Goal: Information Seeking & Learning: Learn about a topic

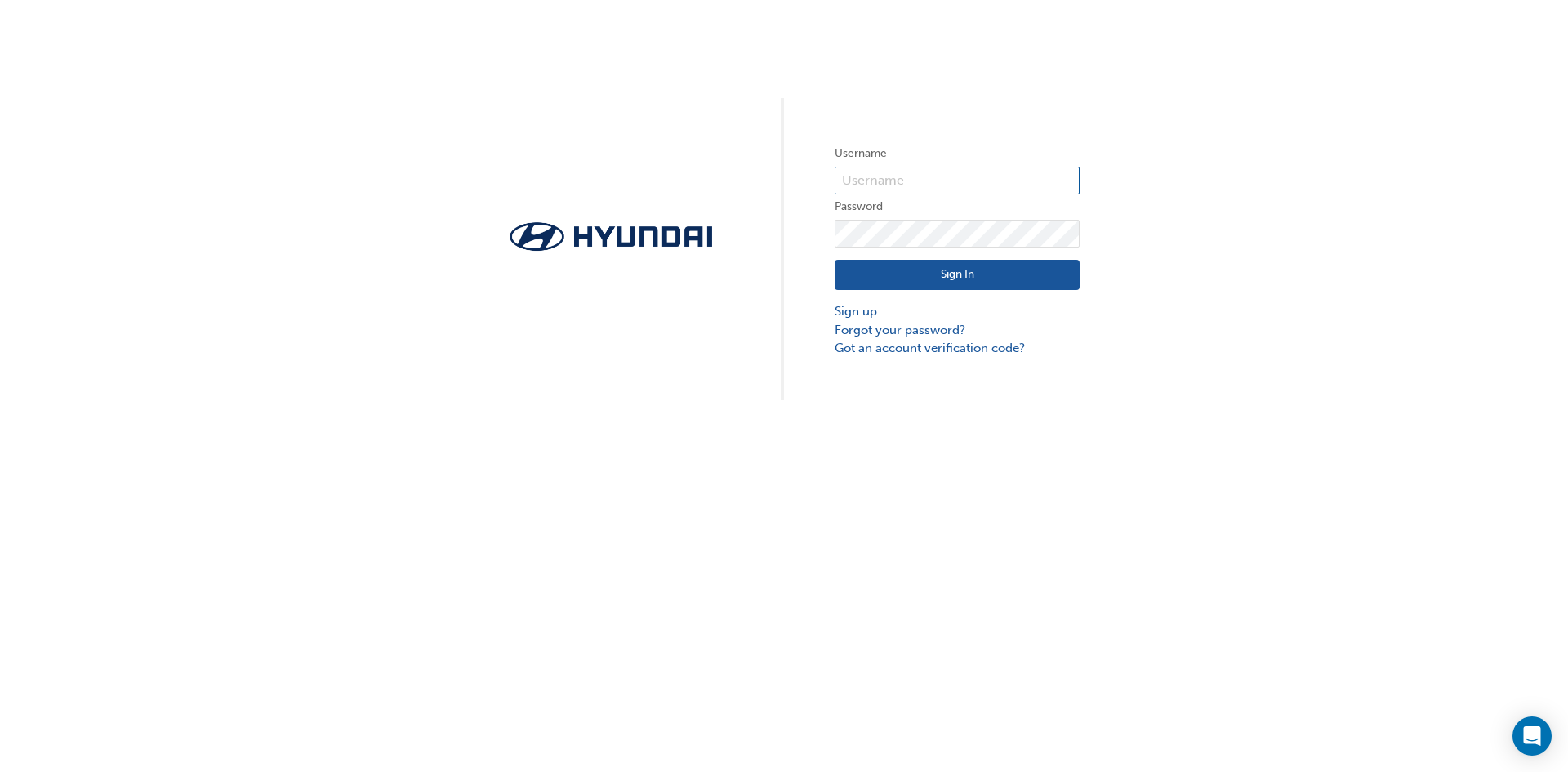
type input "29828"
click at [927, 273] on button "Sign In" at bounding box center [957, 274] width 245 height 31
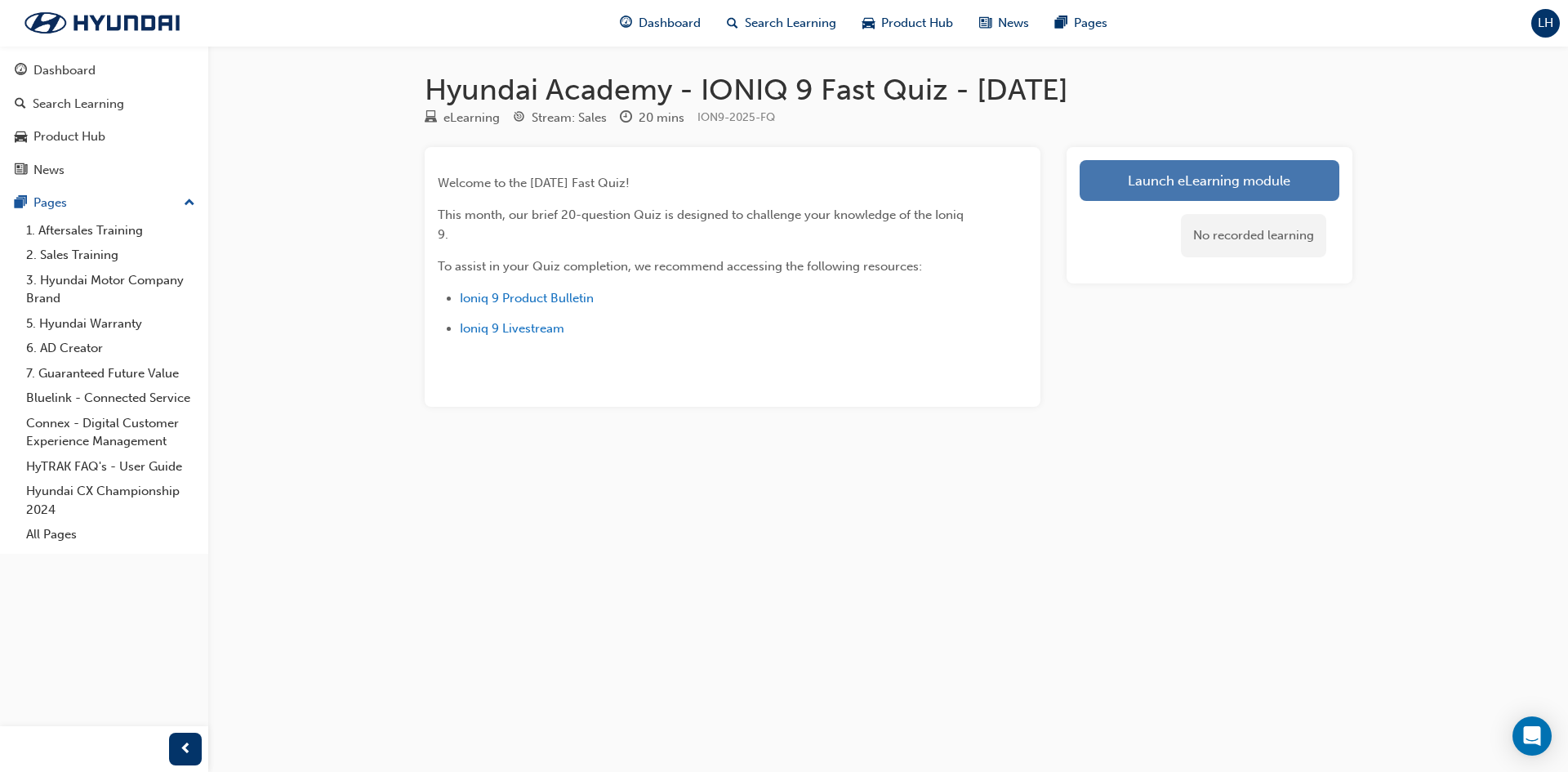
click at [1230, 181] on link "Launch eLearning module" at bounding box center [1209, 180] width 259 height 41
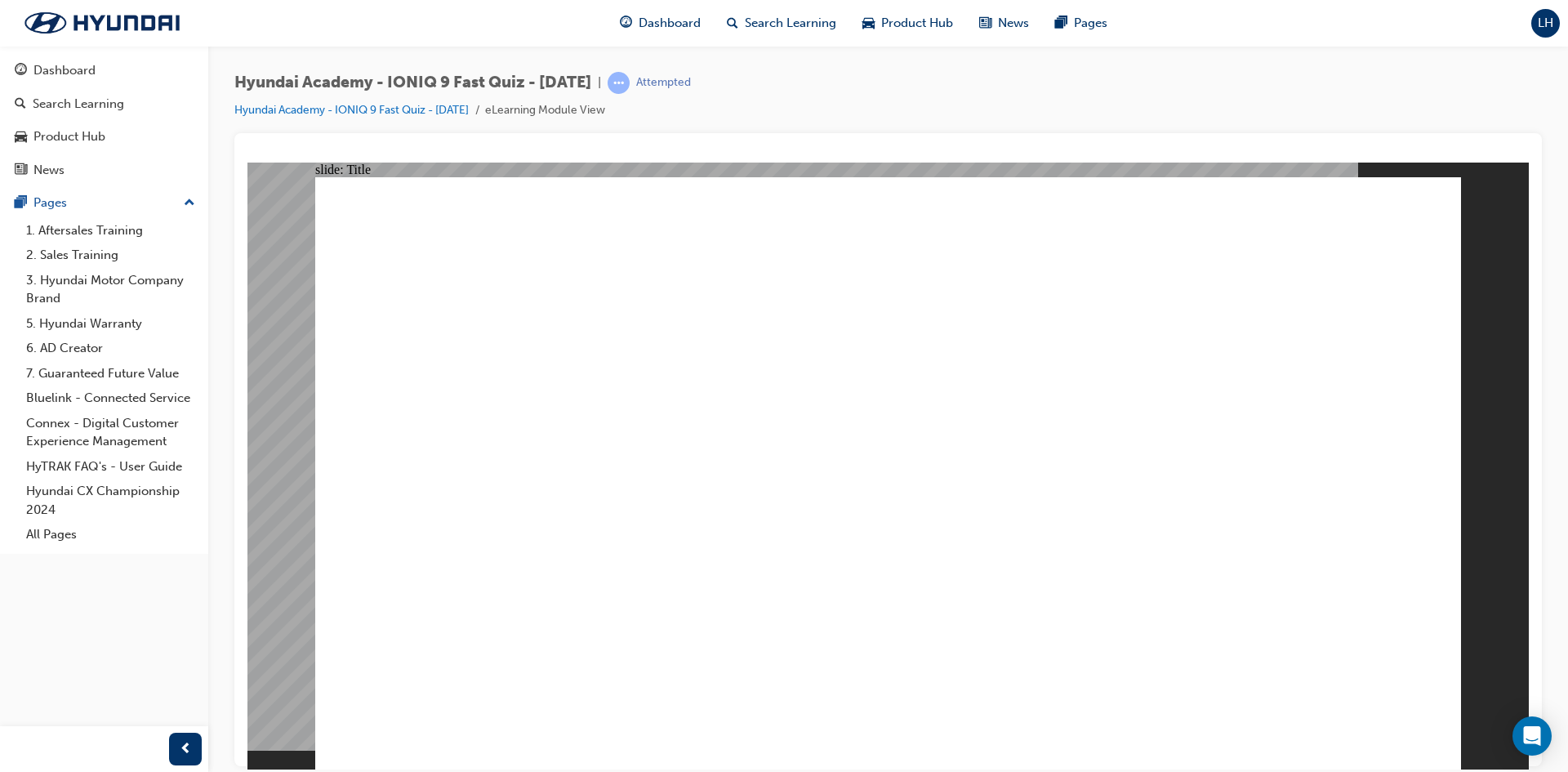
click at [1540, 23] on span "LH" at bounding box center [1546, 23] width 16 height 19
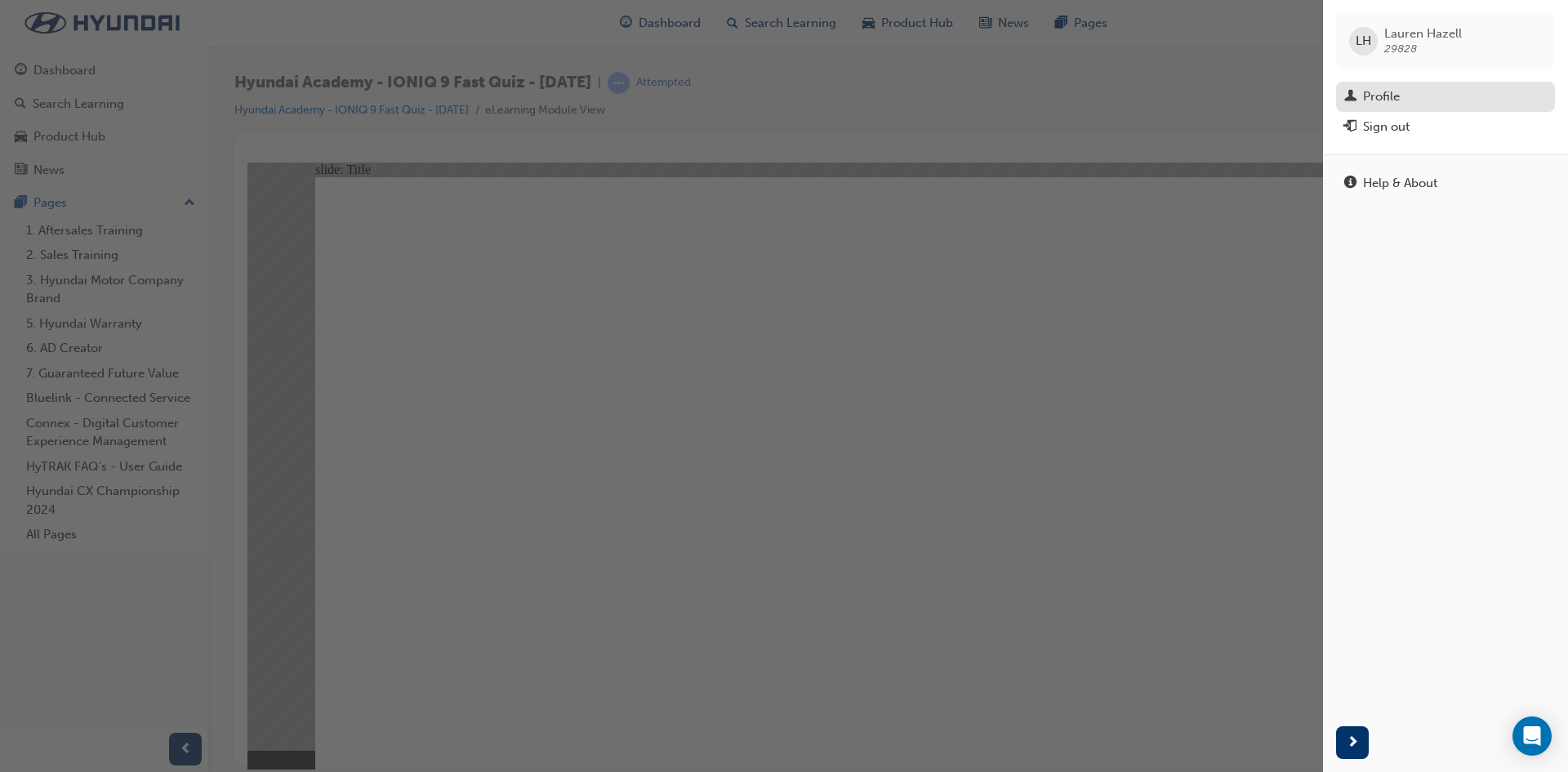
click at [1376, 90] on div "Profile" at bounding box center [1382, 97] width 37 height 19
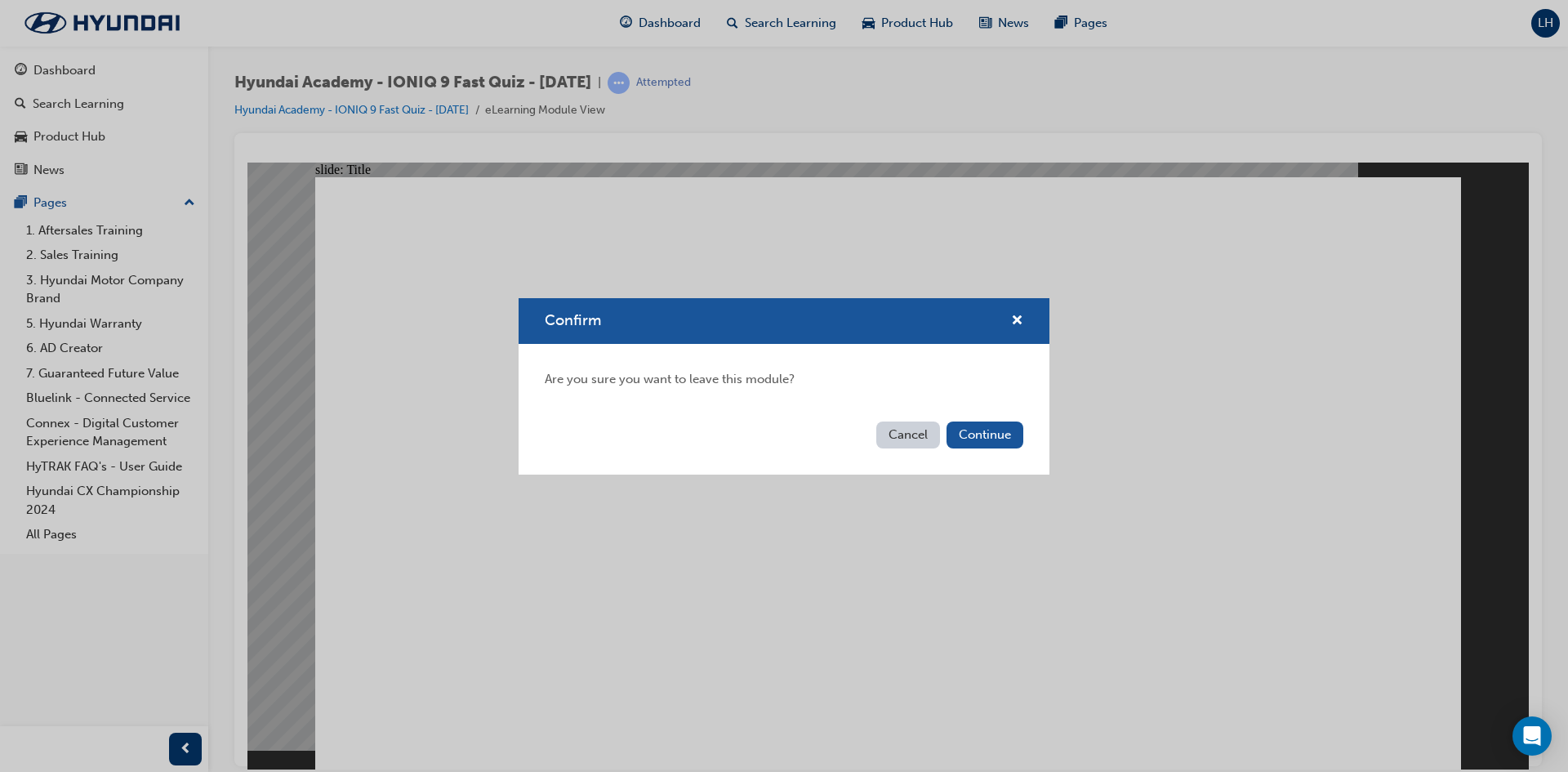
click at [921, 442] on button "Cancel" at bounding box center [908, 434] width 64 height 27
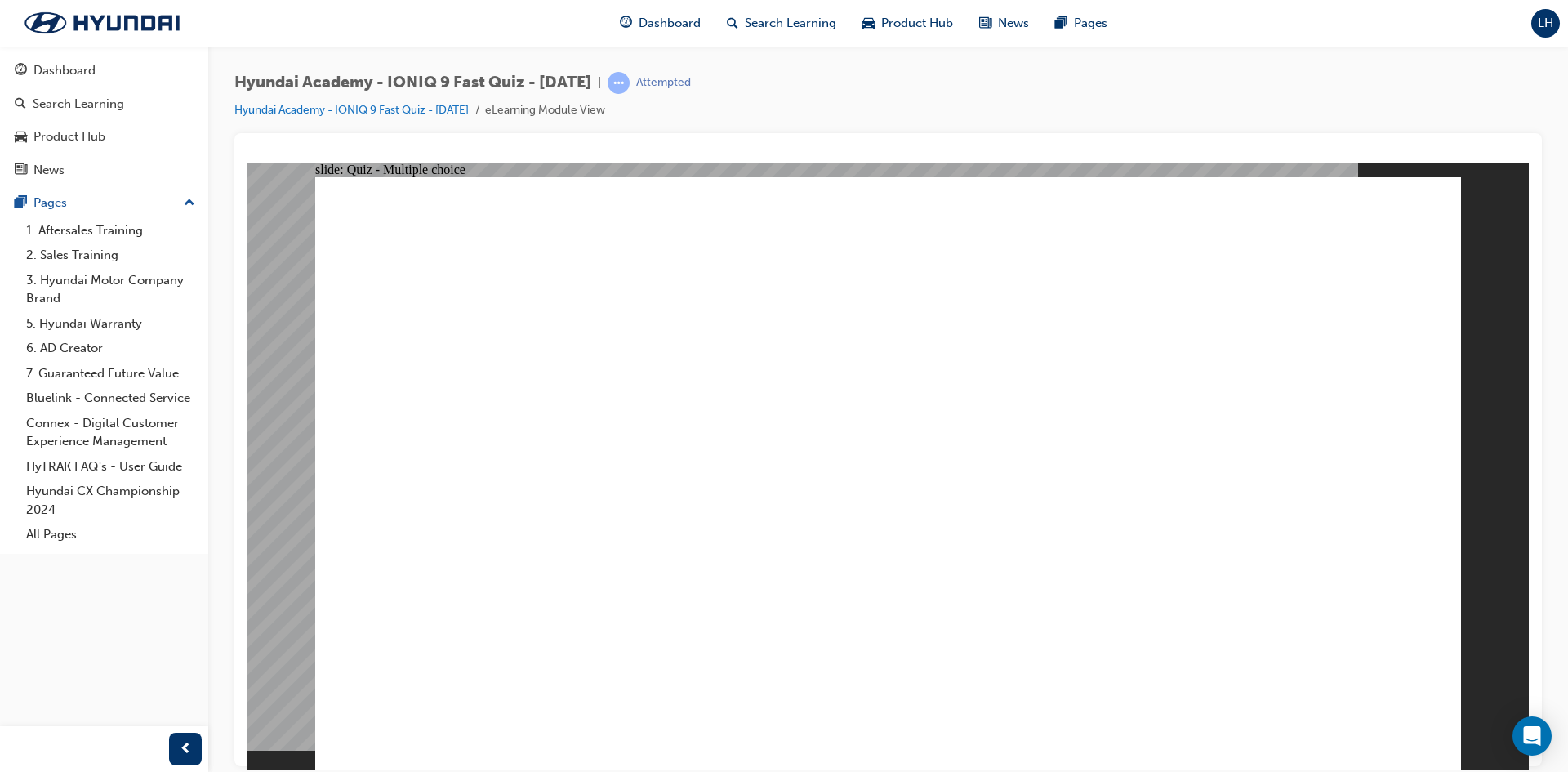
radio input "true"
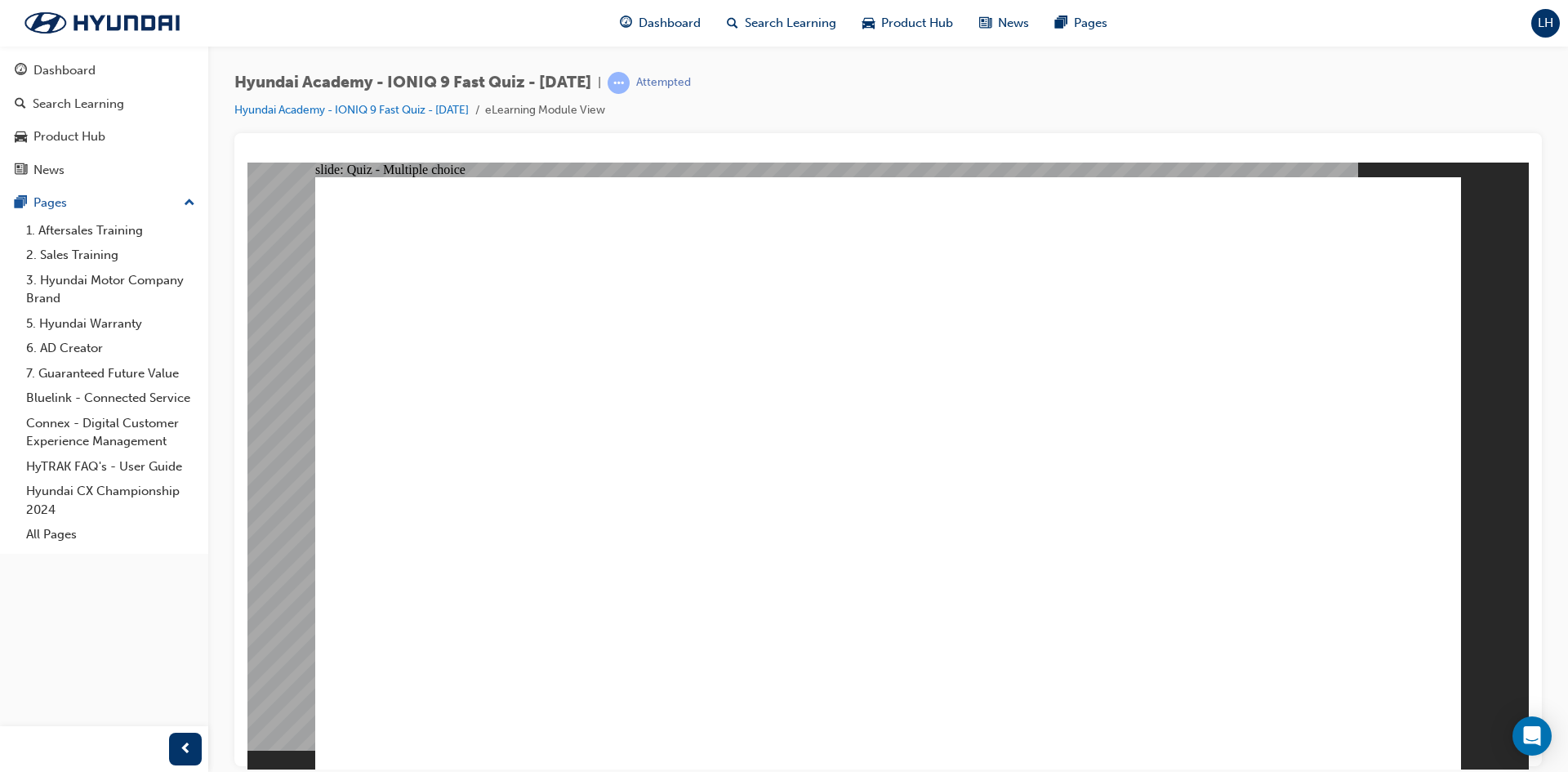
drag, startPoint x: 714, startPoint y: 586, endPoint x: 932, endPoint y: 647, distance: 226.4
radio input "true"
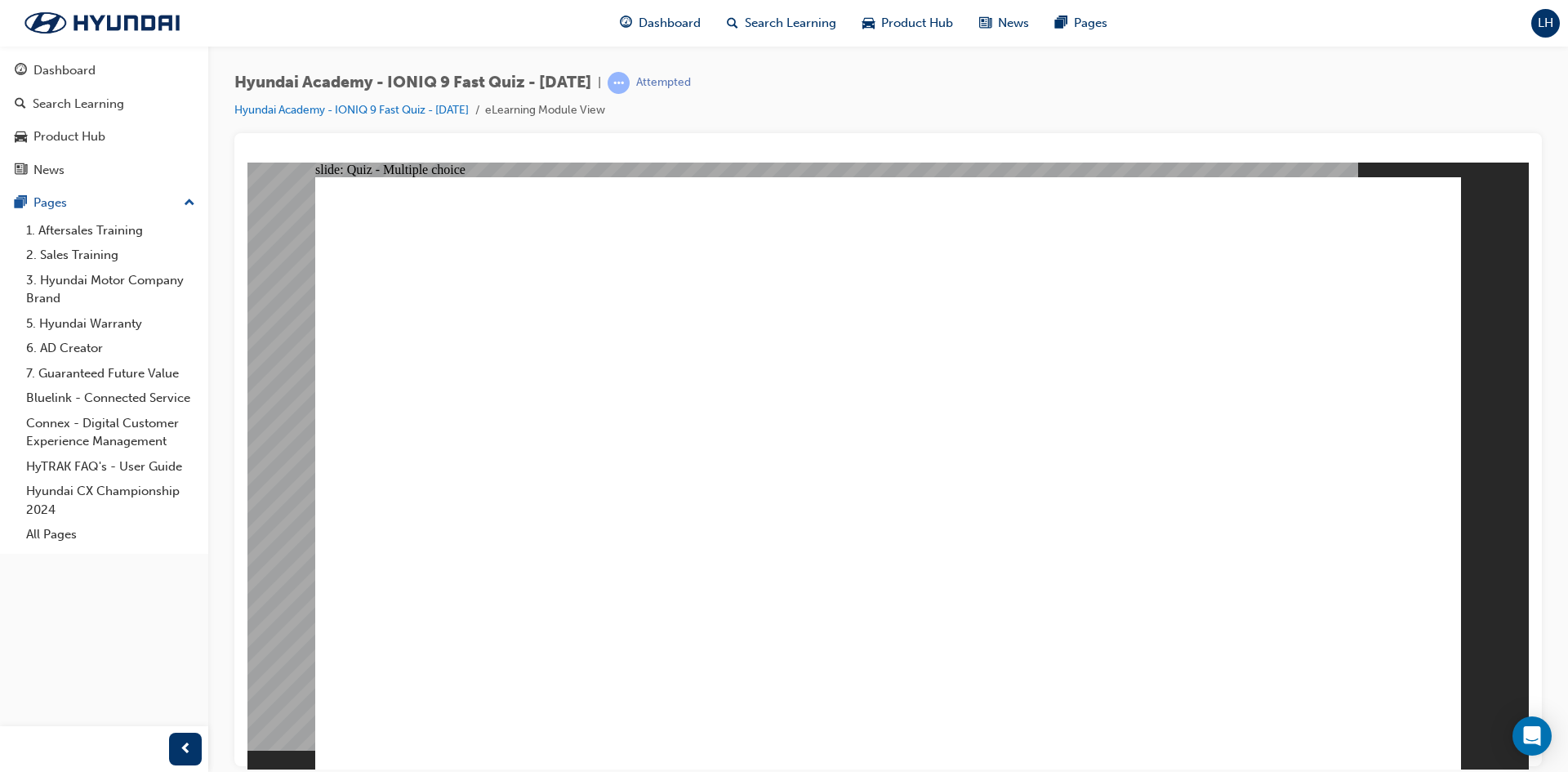
radio input "true"
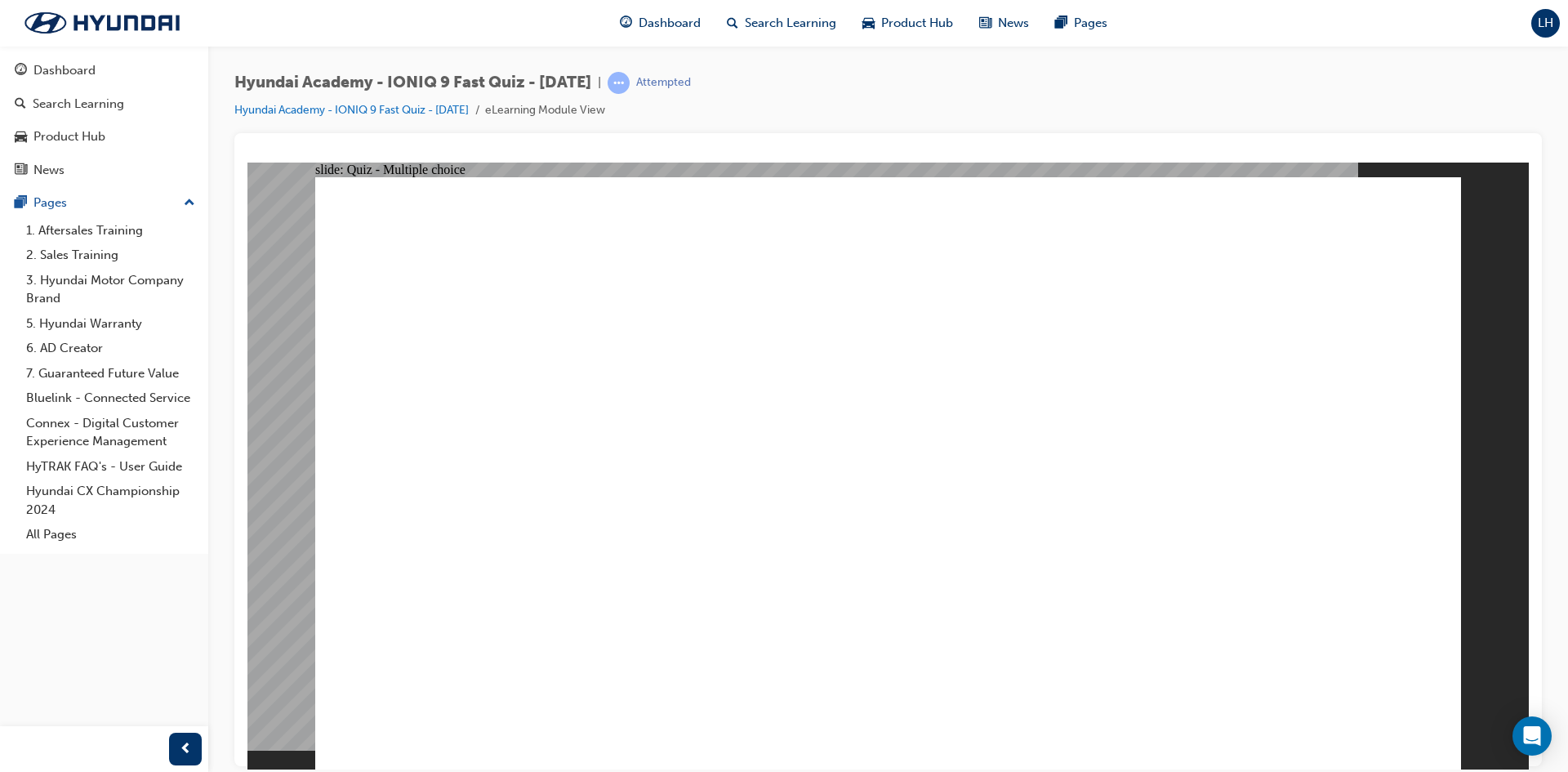
drag, startPoint x: 657, startPoint y: 503, endPoint x: 666, endPoint y: 506, distance: 9.5
radio input "true"
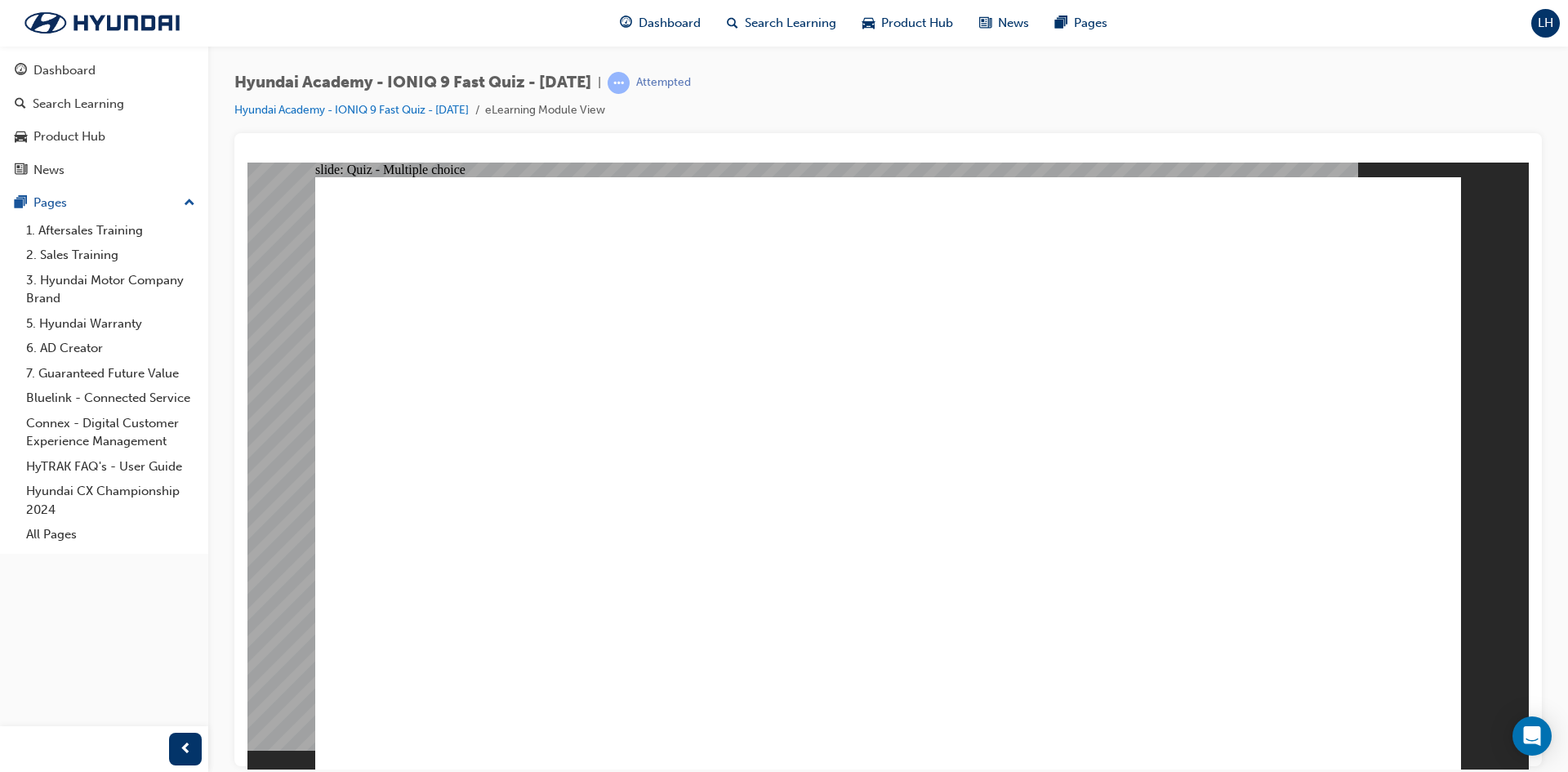
radio input "true"
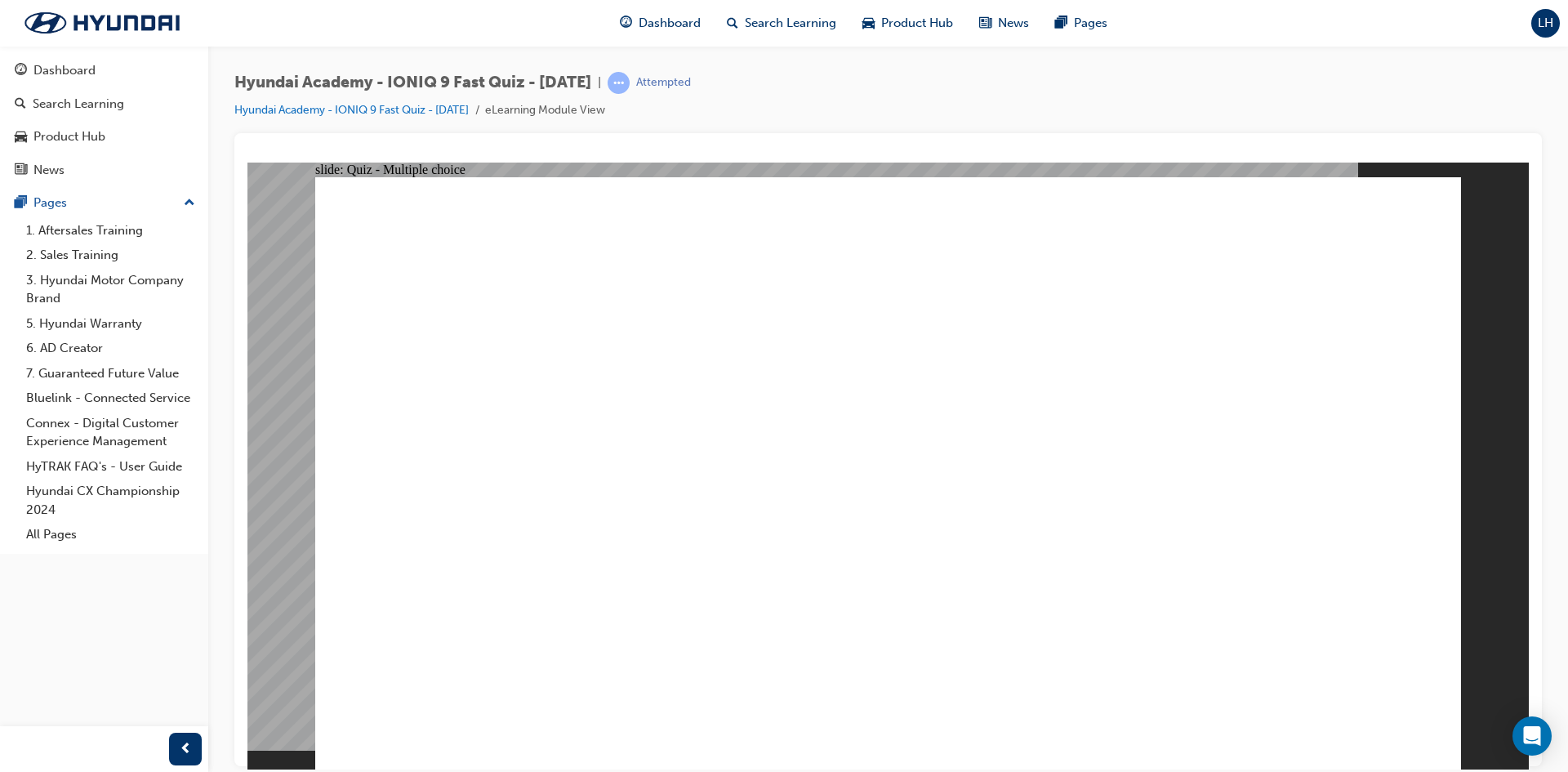
radio input "true"
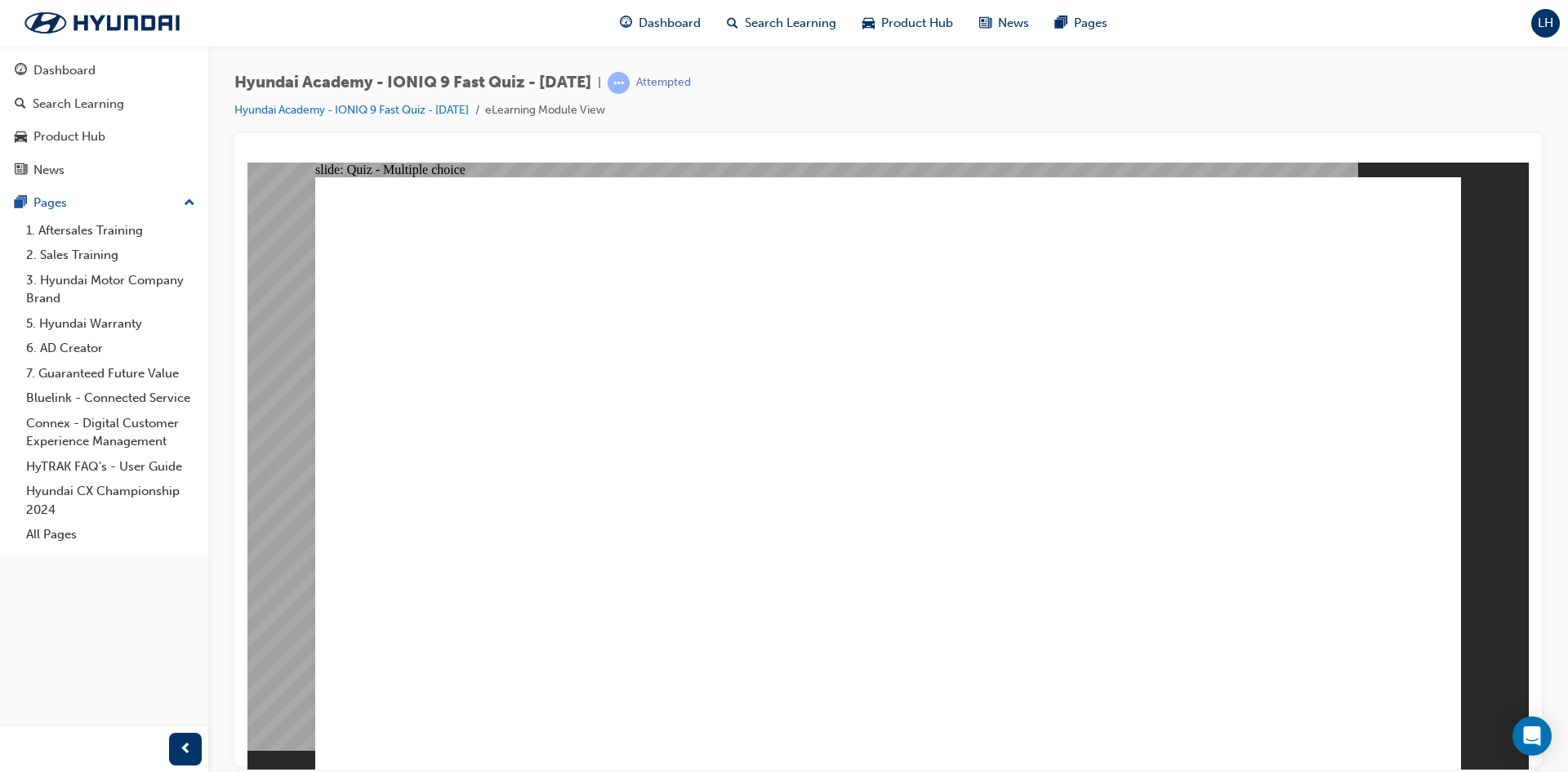
checkbox input "true"
radio input "true"
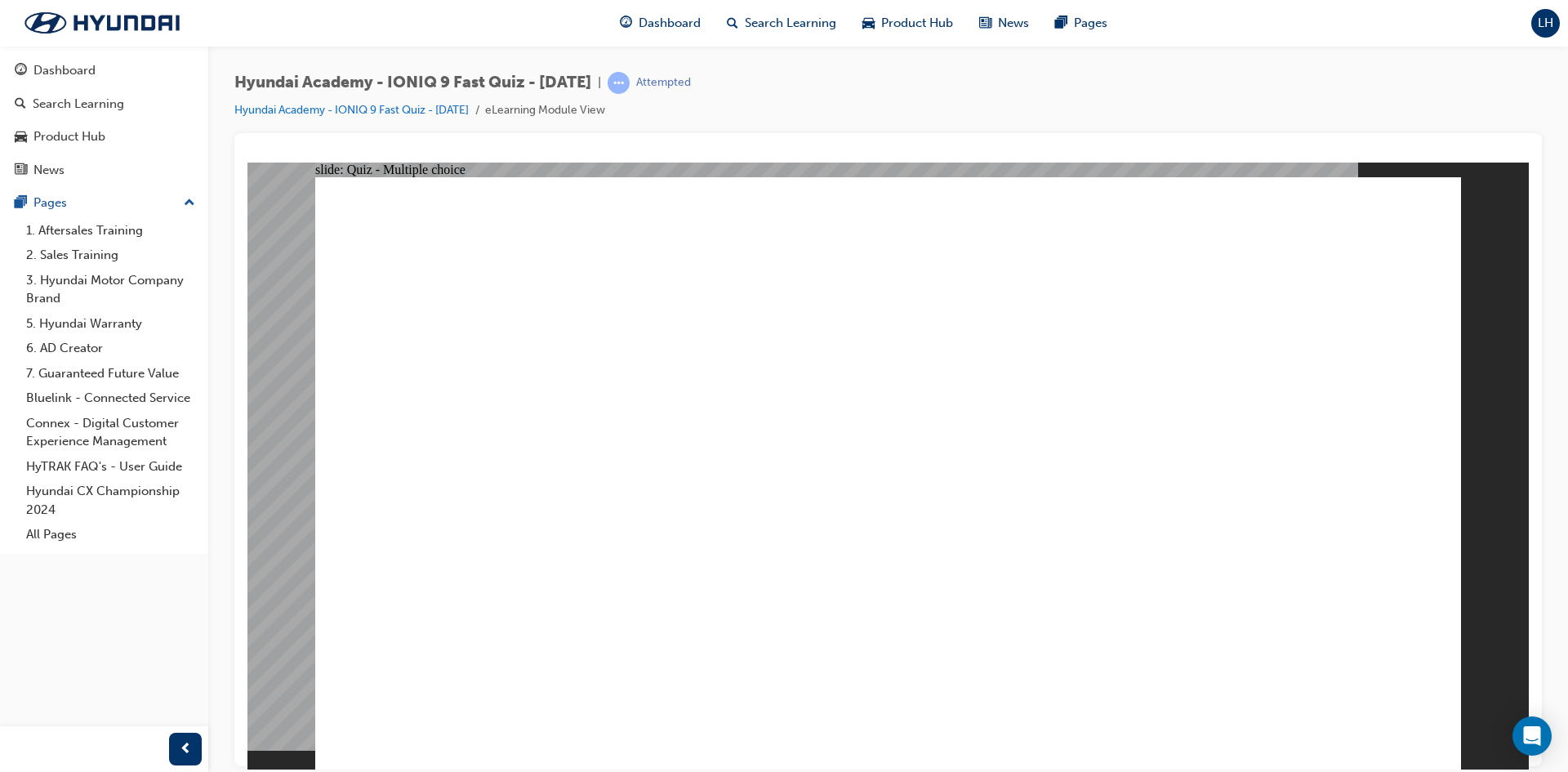
drag, startPoint x: 574, startPoint y: 597, endPoint x: 916, endPoint y: 659, distance: 347.6
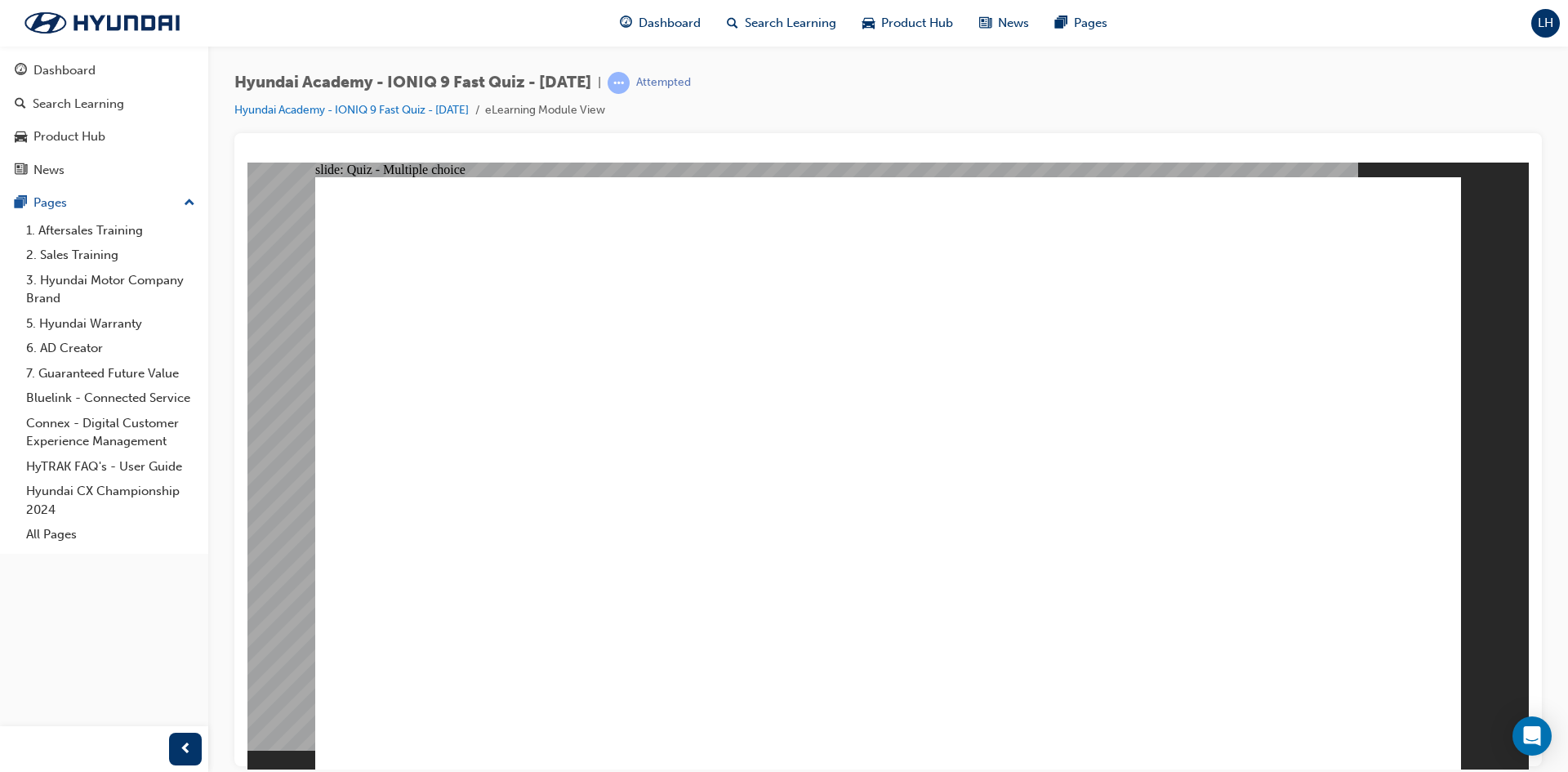
radio input "true"
checkbox input "true"
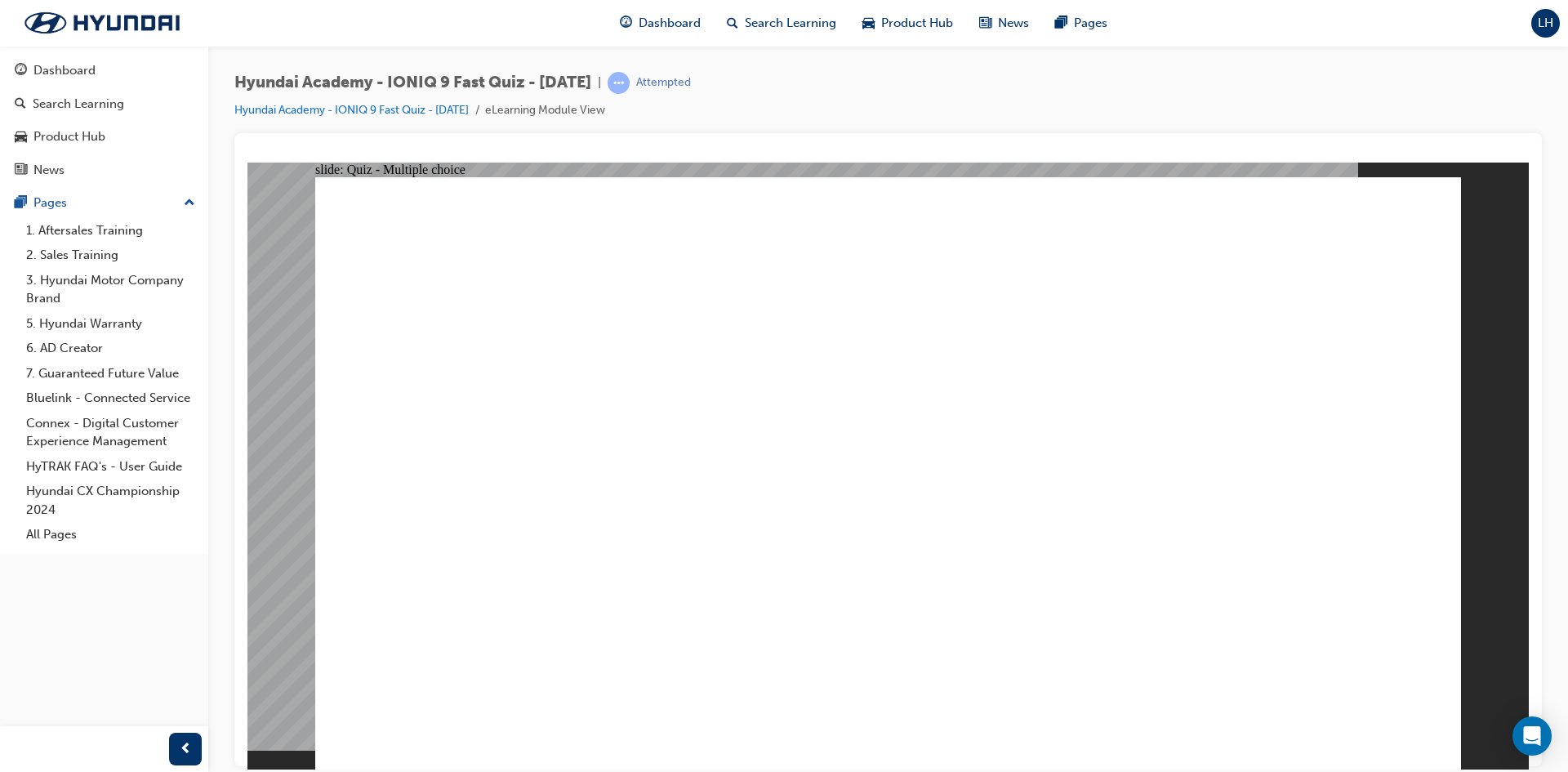
drag, startPoint x: 733, startPoint y: 526, endPoint x: 1353, endPoint y: 674, distance: 637.4
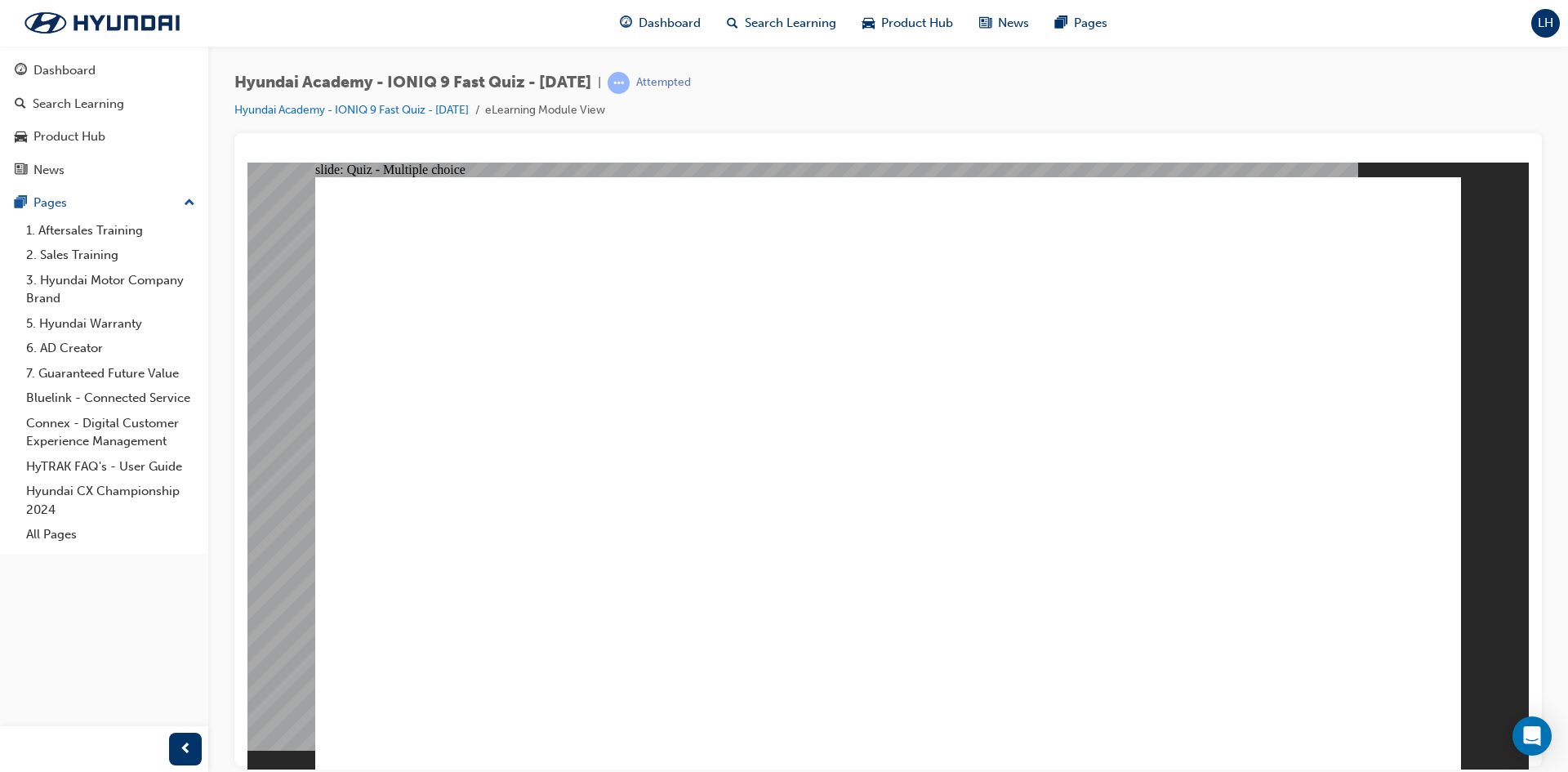
radio input "true"
drag, startPoint x: 752, startPoint y: 575, endPoint x: 778, endPoint y: 571, distance: 26.3
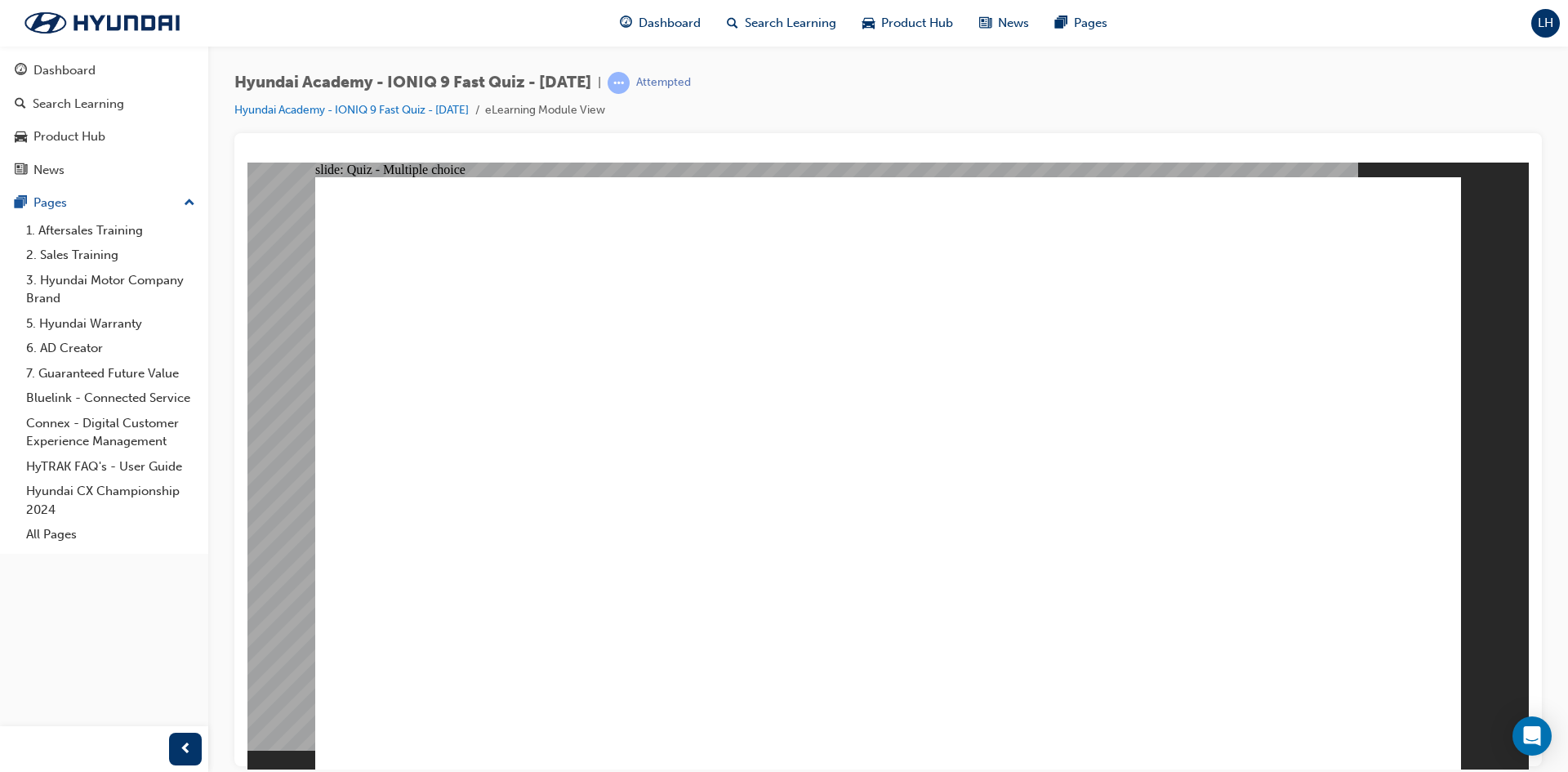
radio input "true"
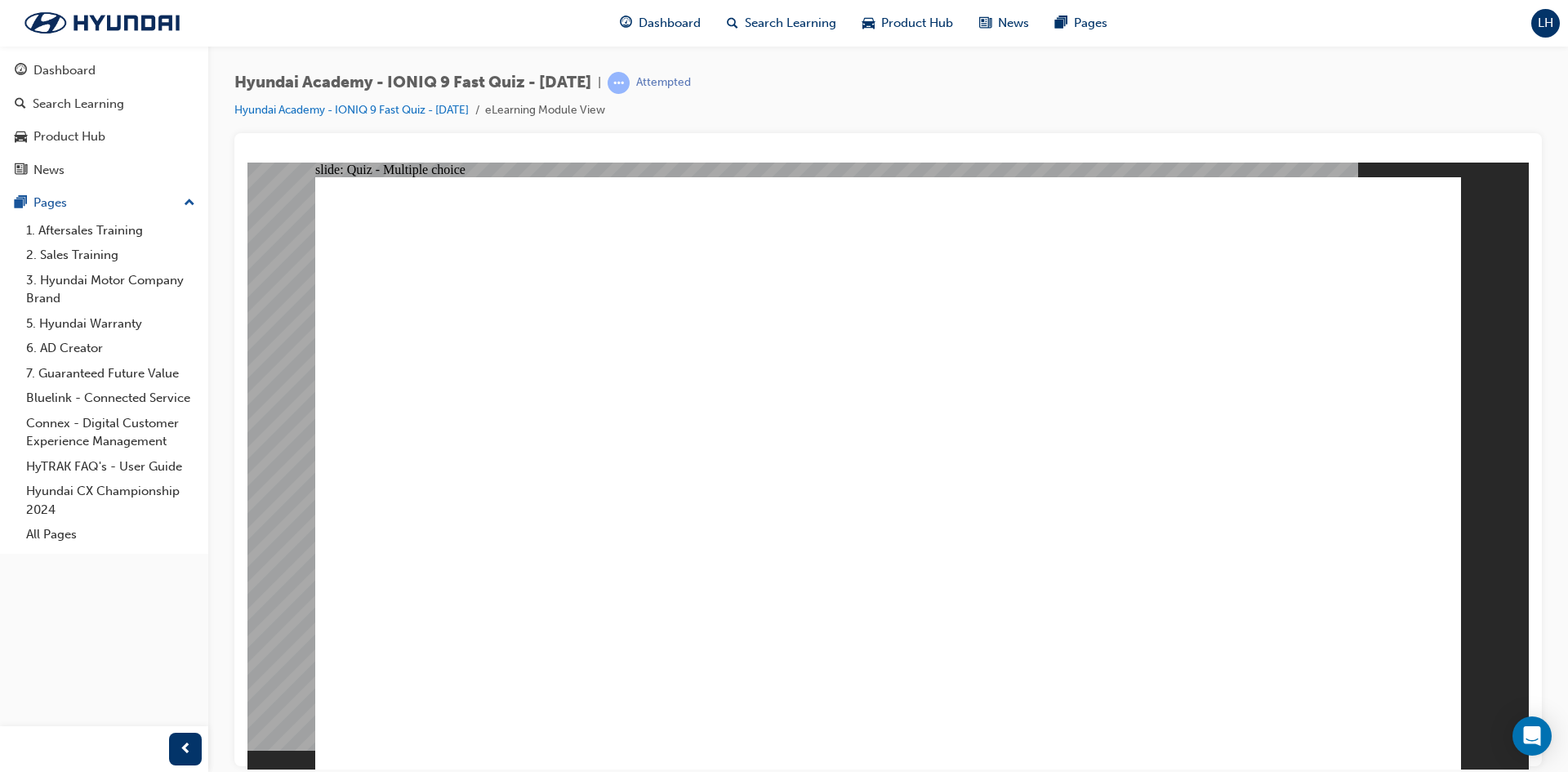
drag, startPoint x: 541, startPoint y: 578, endPoint x: 537, endPoint y: 544, distance: 34.2
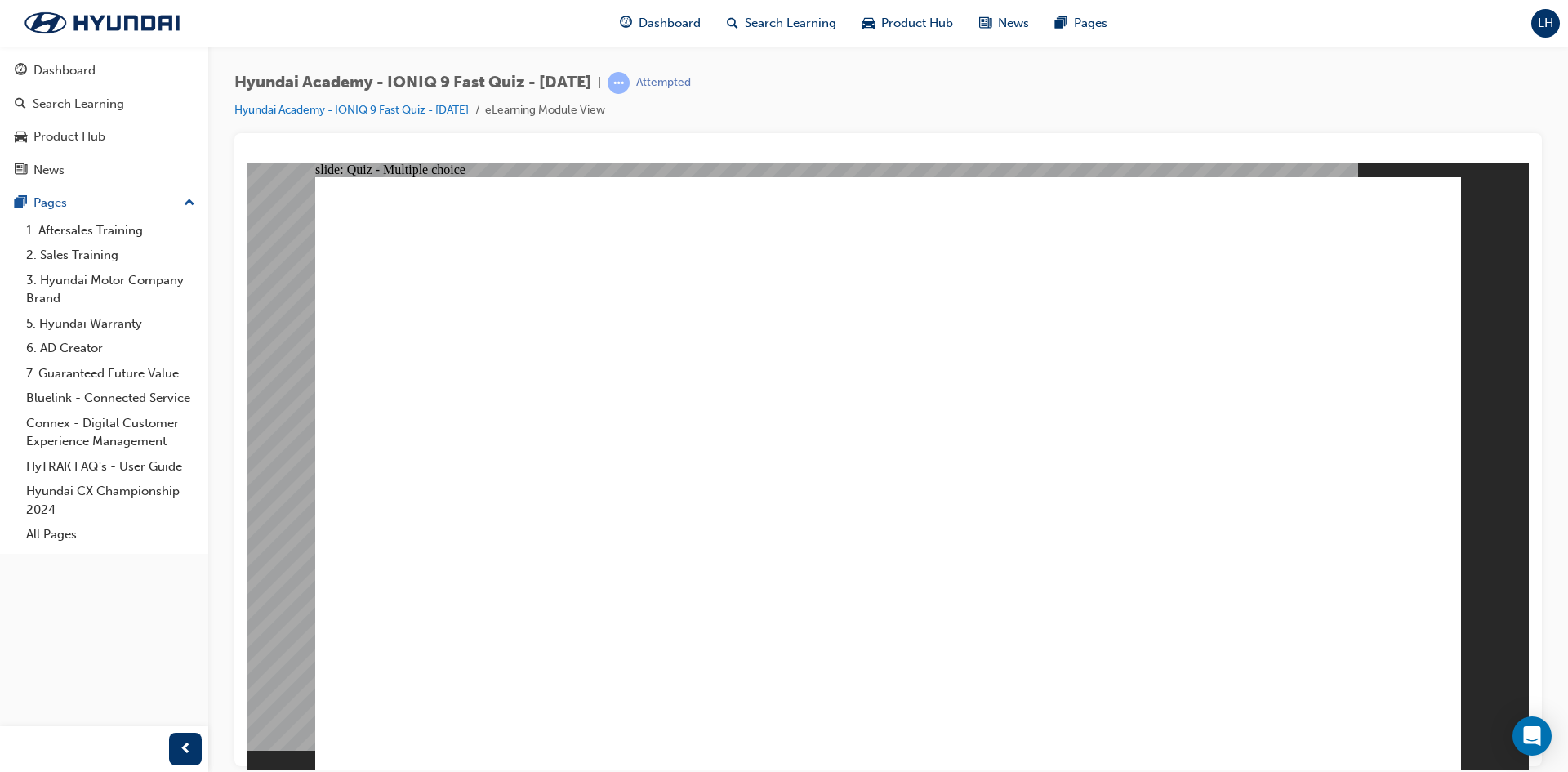
radio input "true"
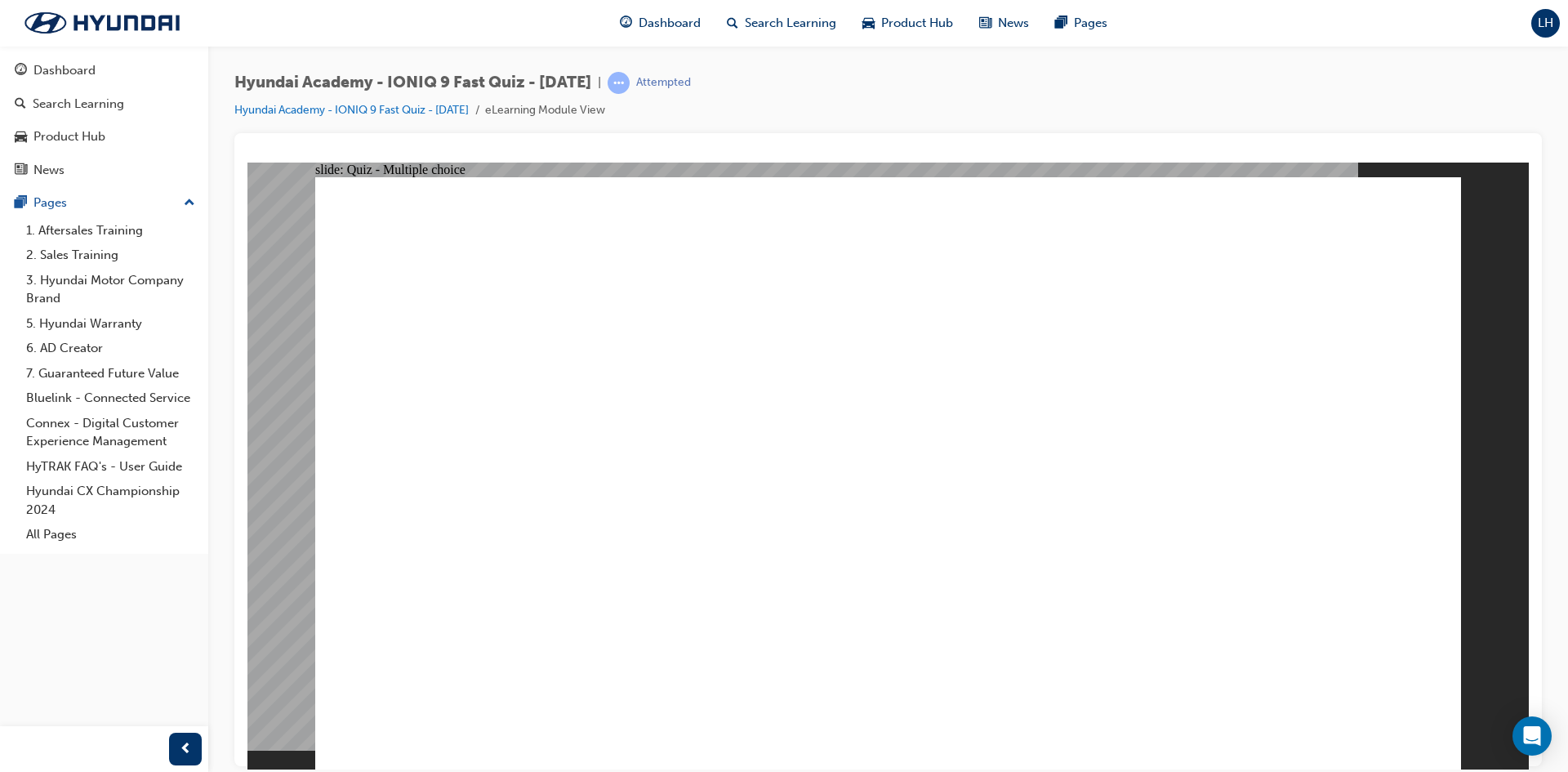
radio input "true"
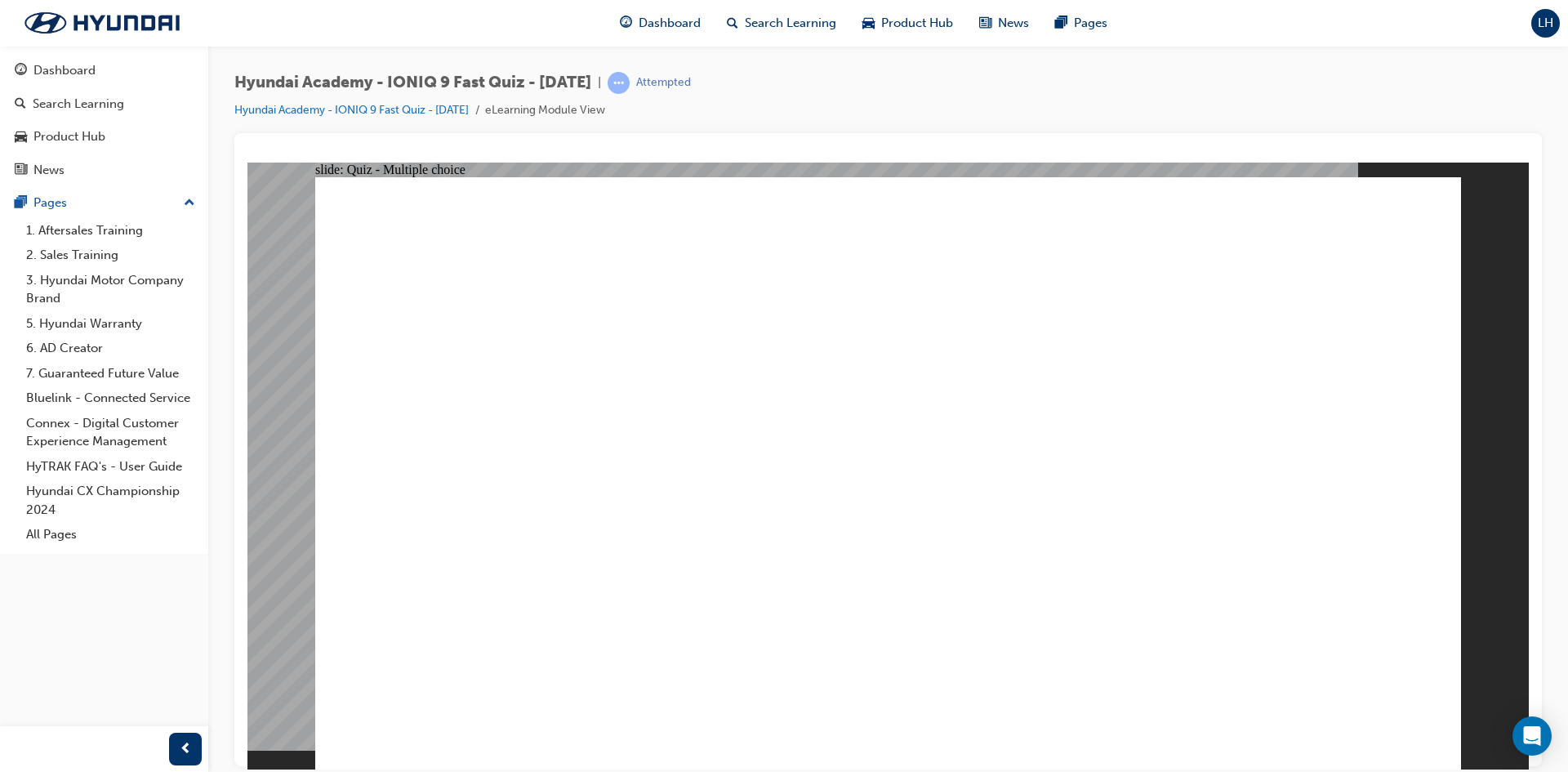
radio input "true"
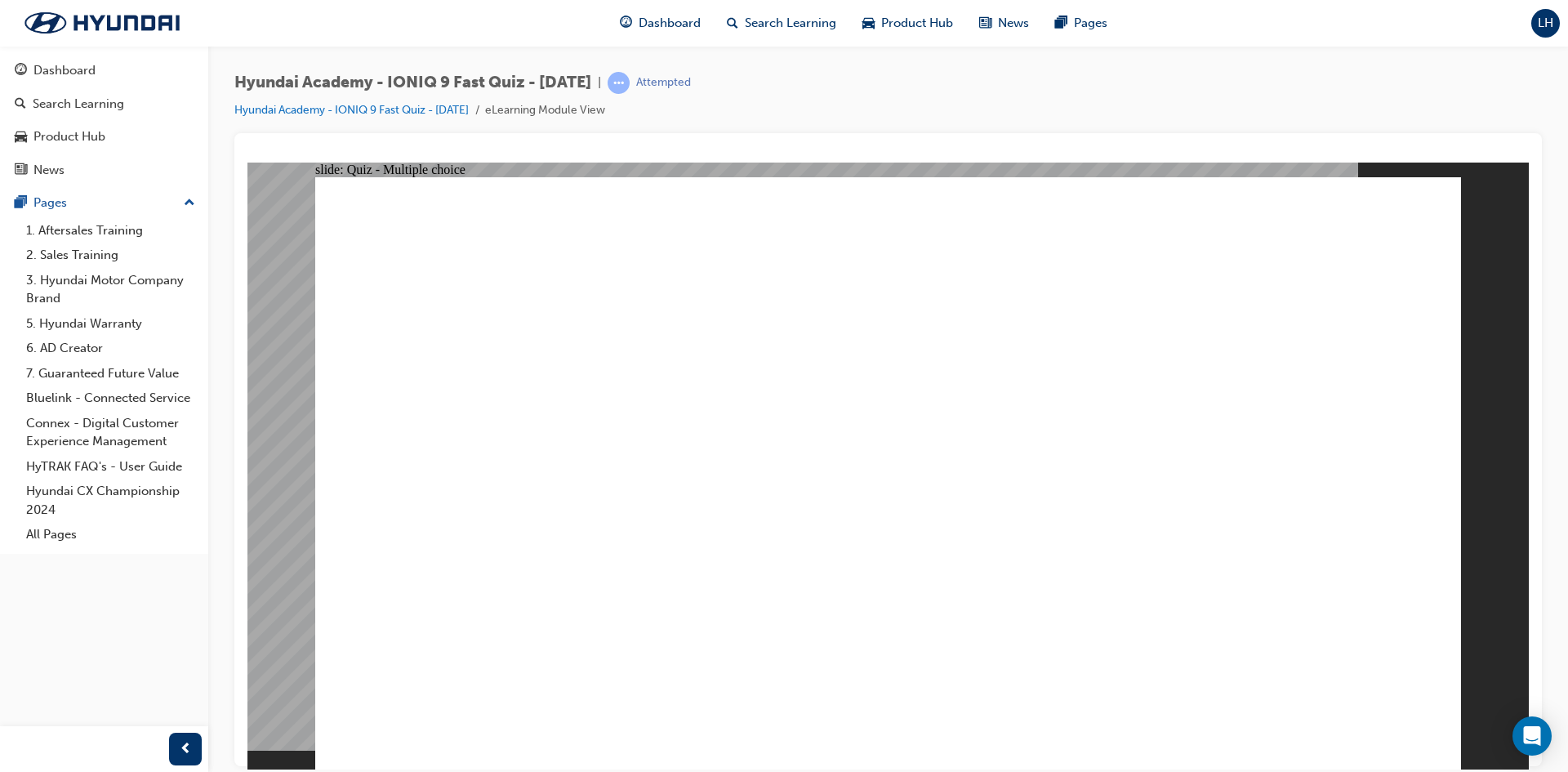
drag, startPoint x: 591, startPoint y: 554, endPoint x: 630, endPoint y: 561, distance: 39.6
radio input "true"
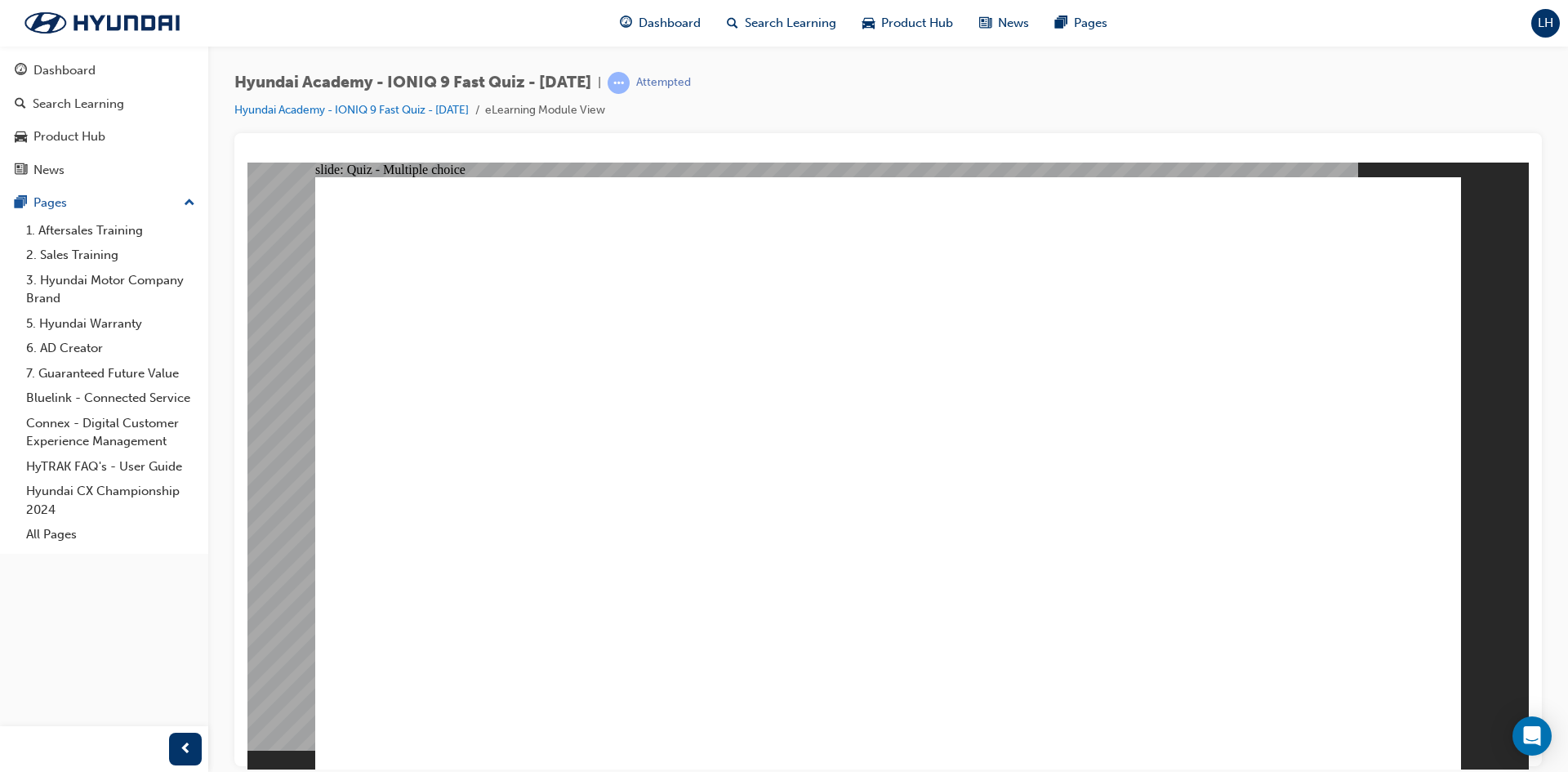
radio input "true"
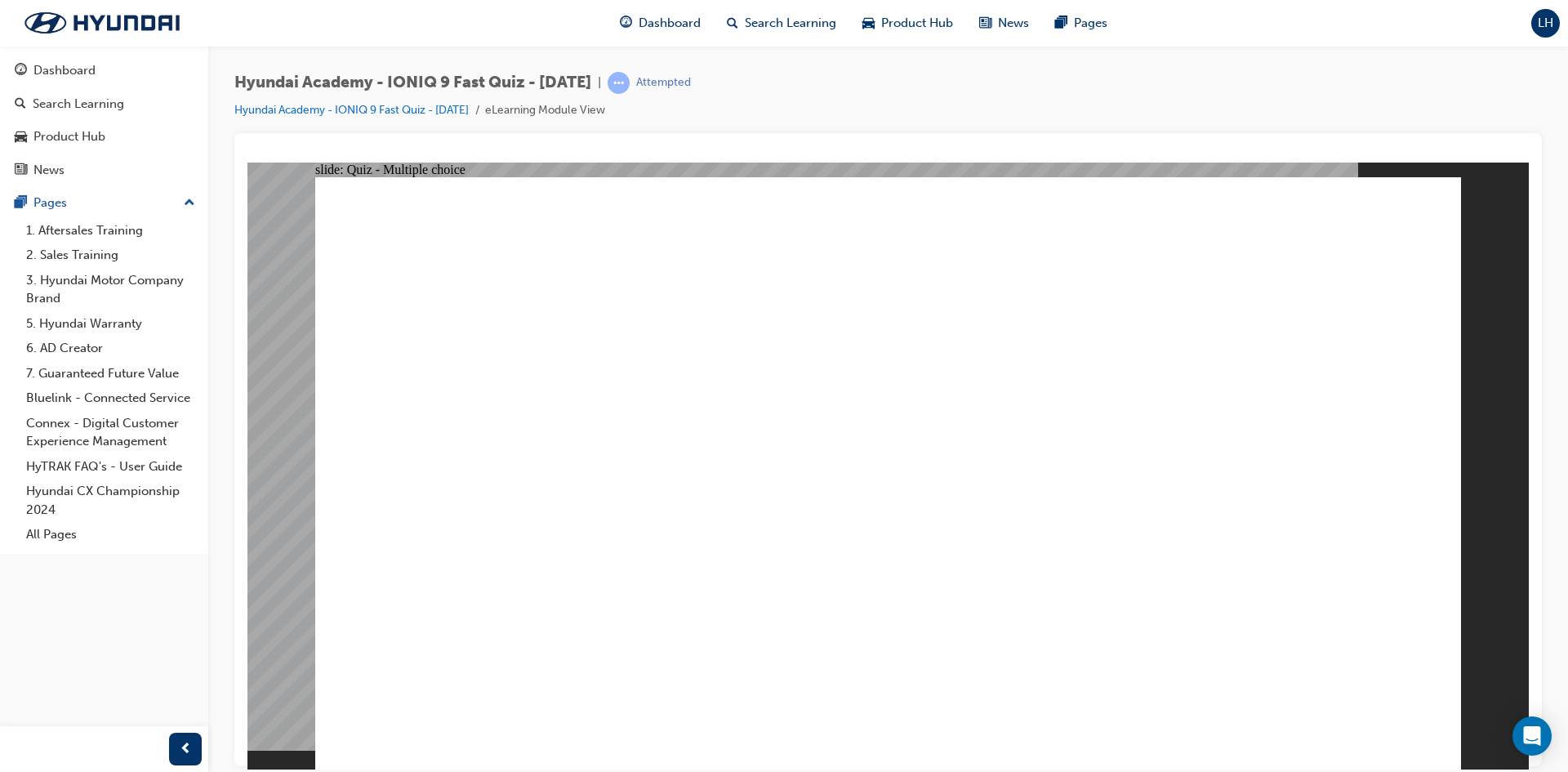
radio input "true"
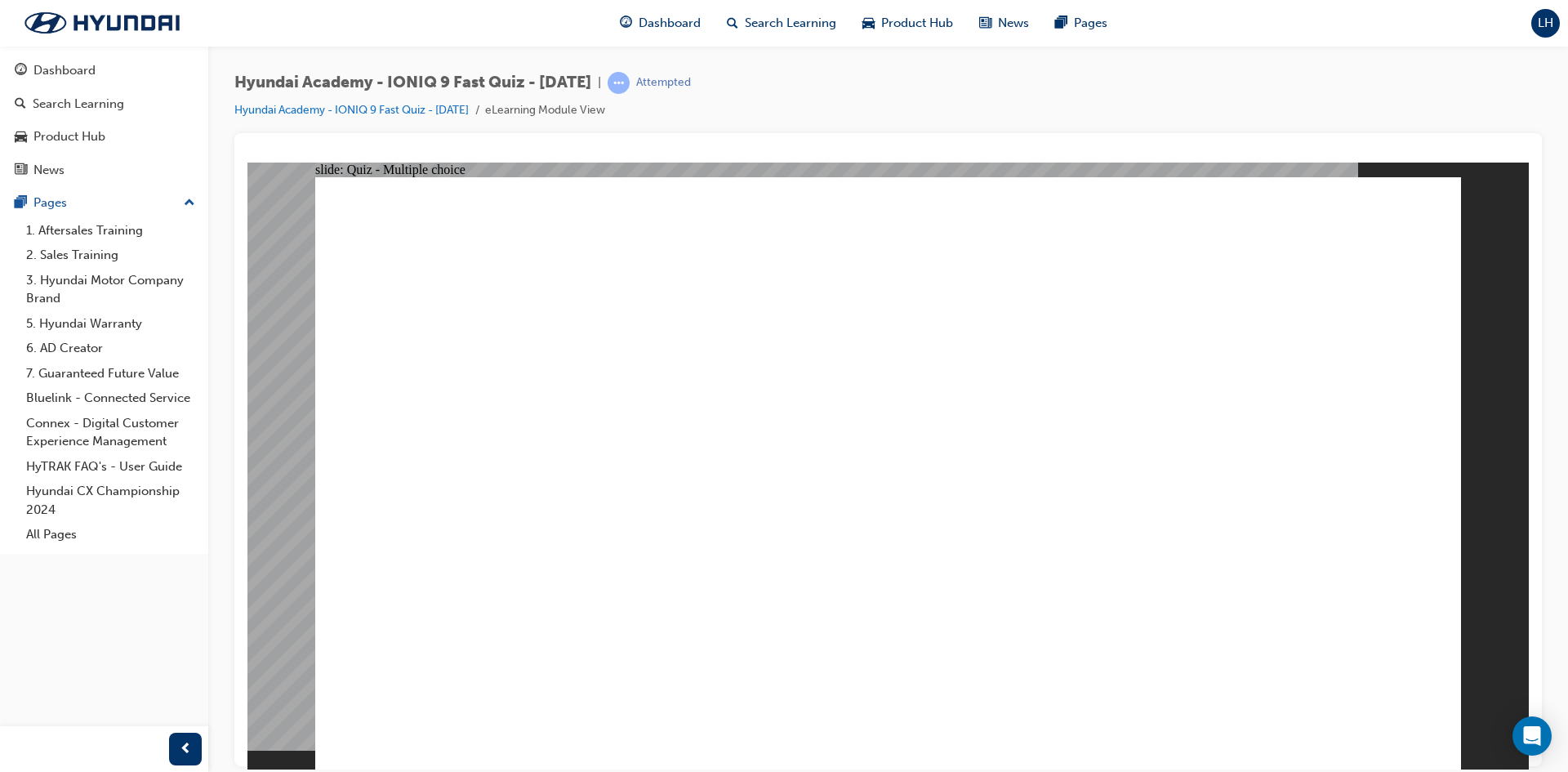
radio input "true"
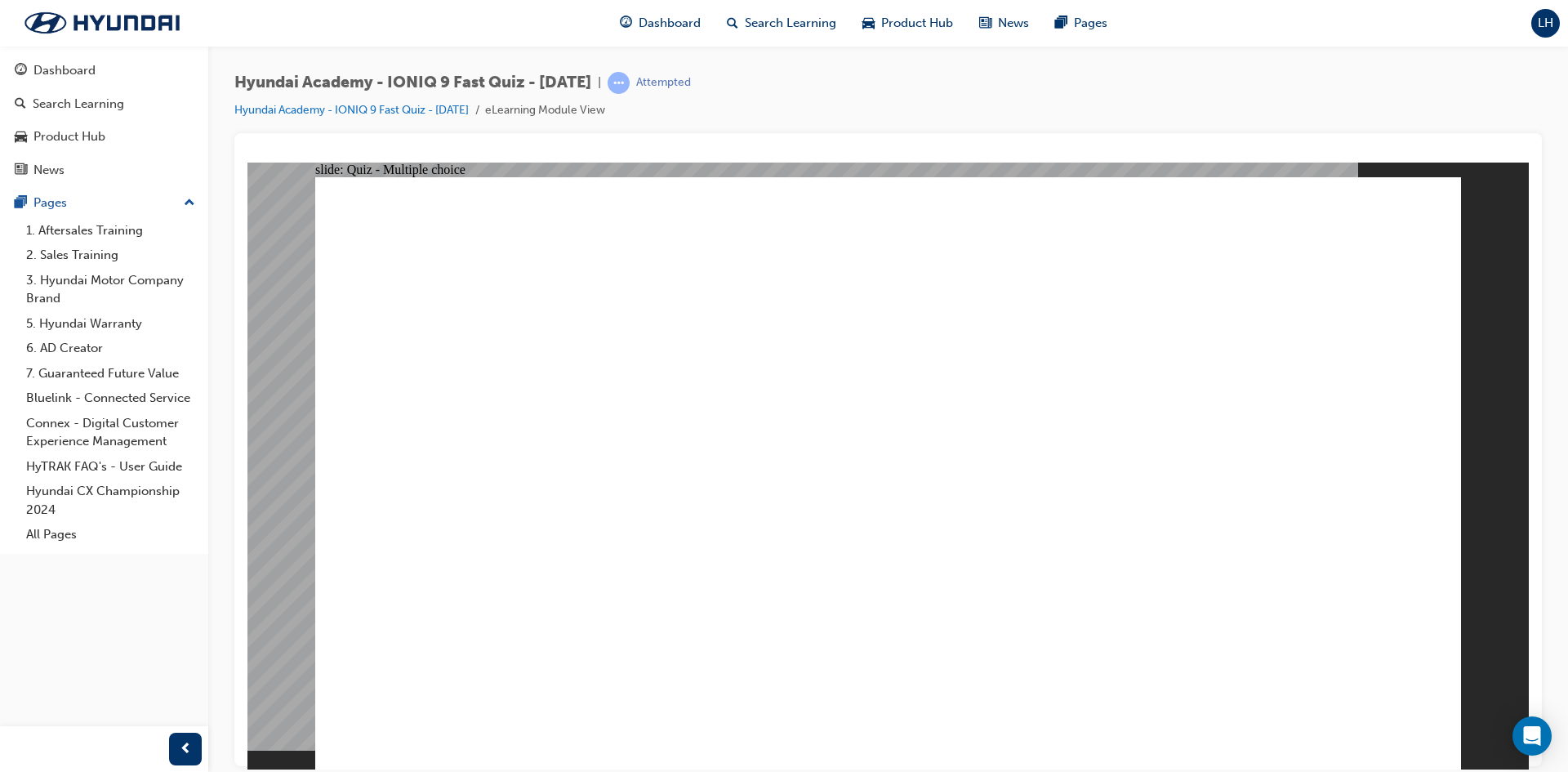
radio input "true"
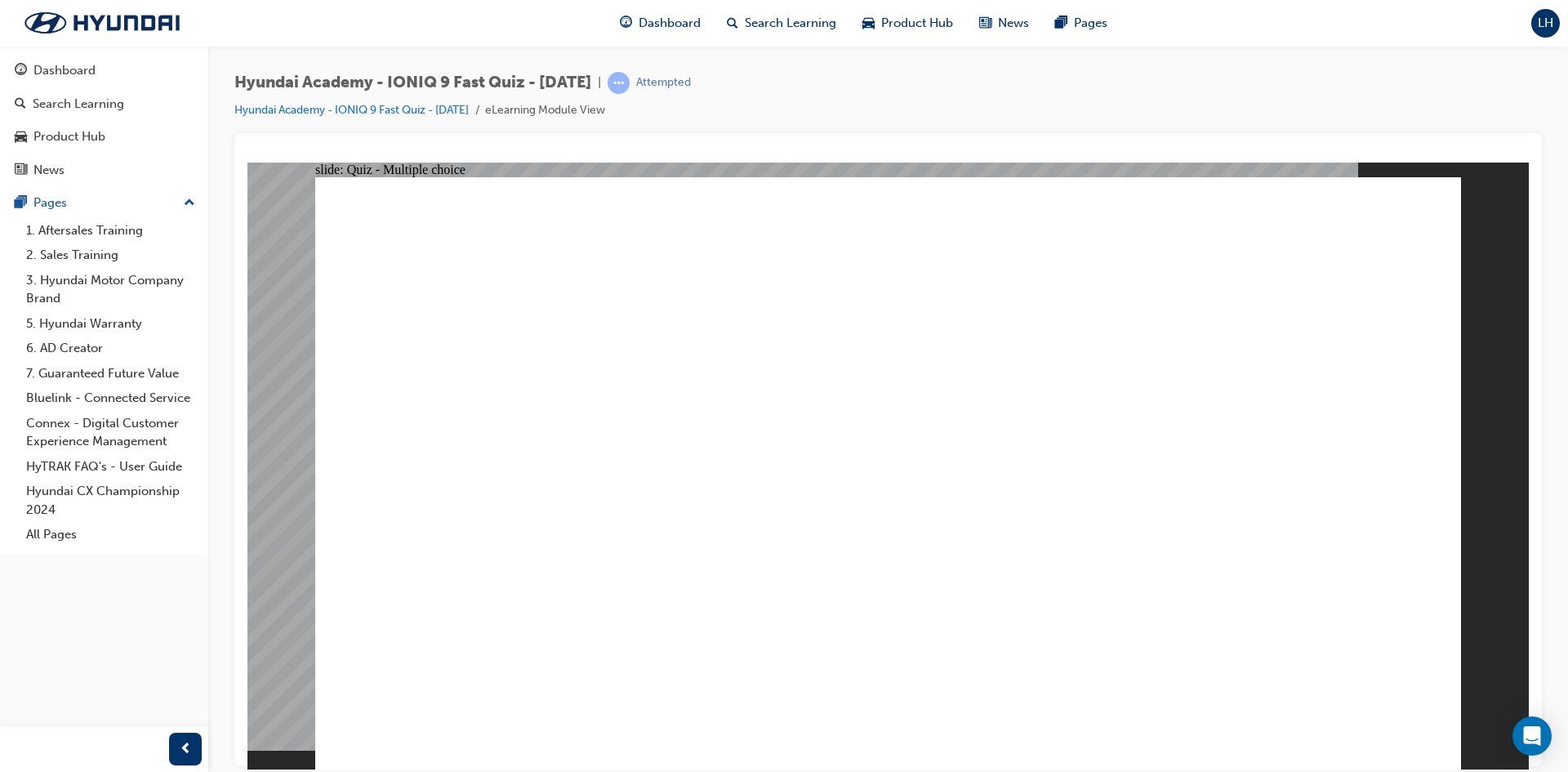
radio input "false"
radio input "true"
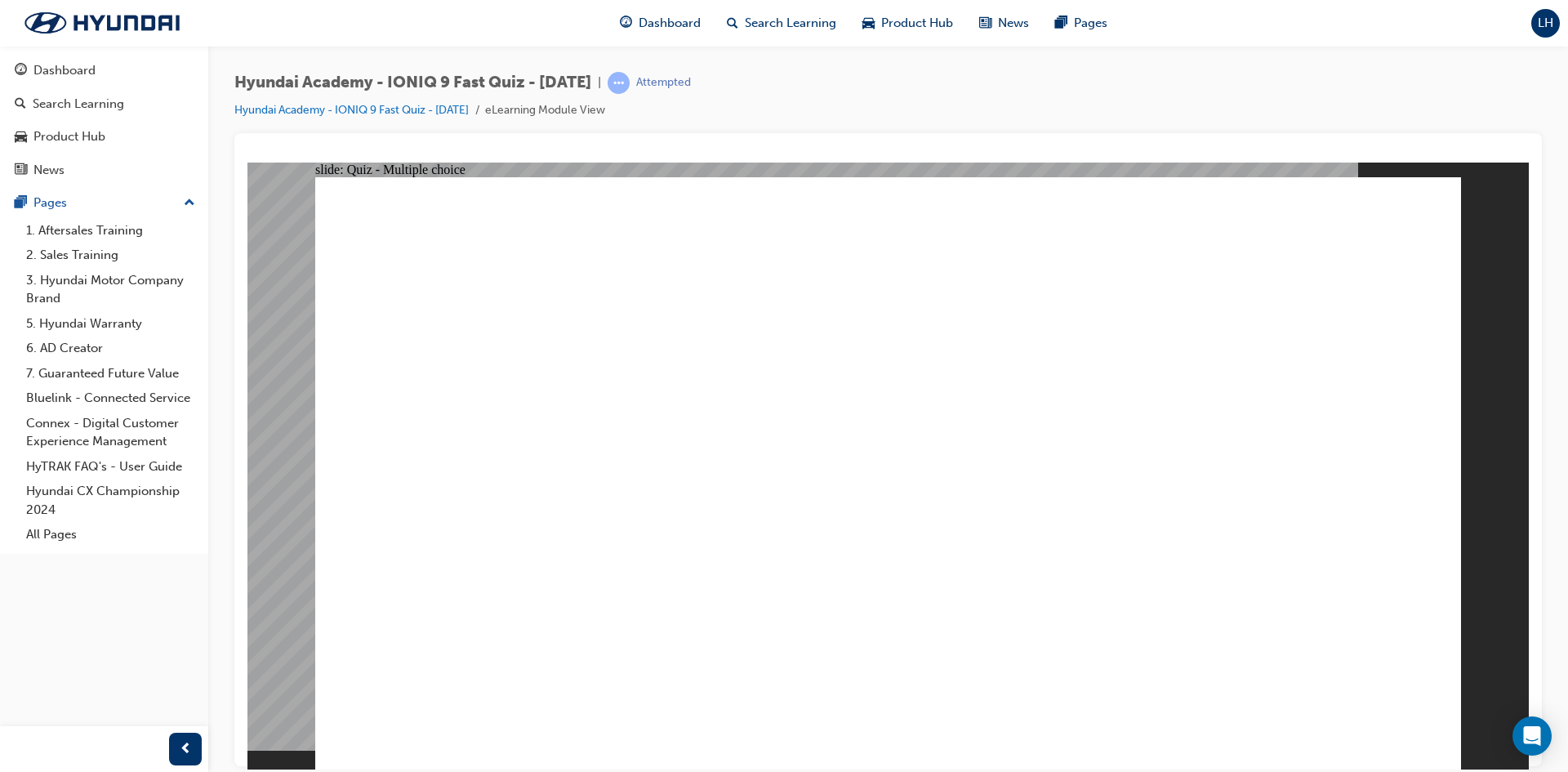
radio input "false"
radio input "true"
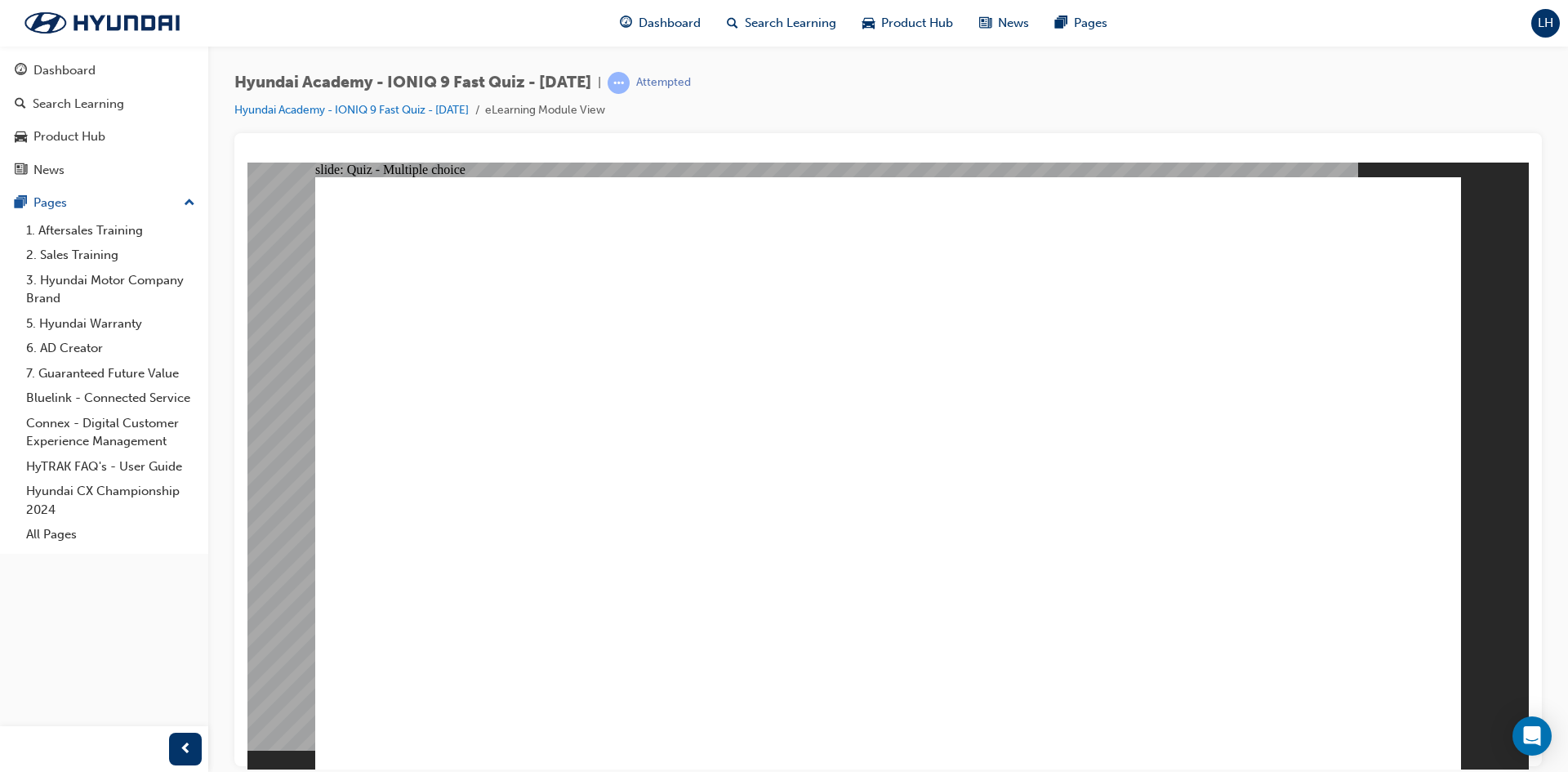
radio input "true"
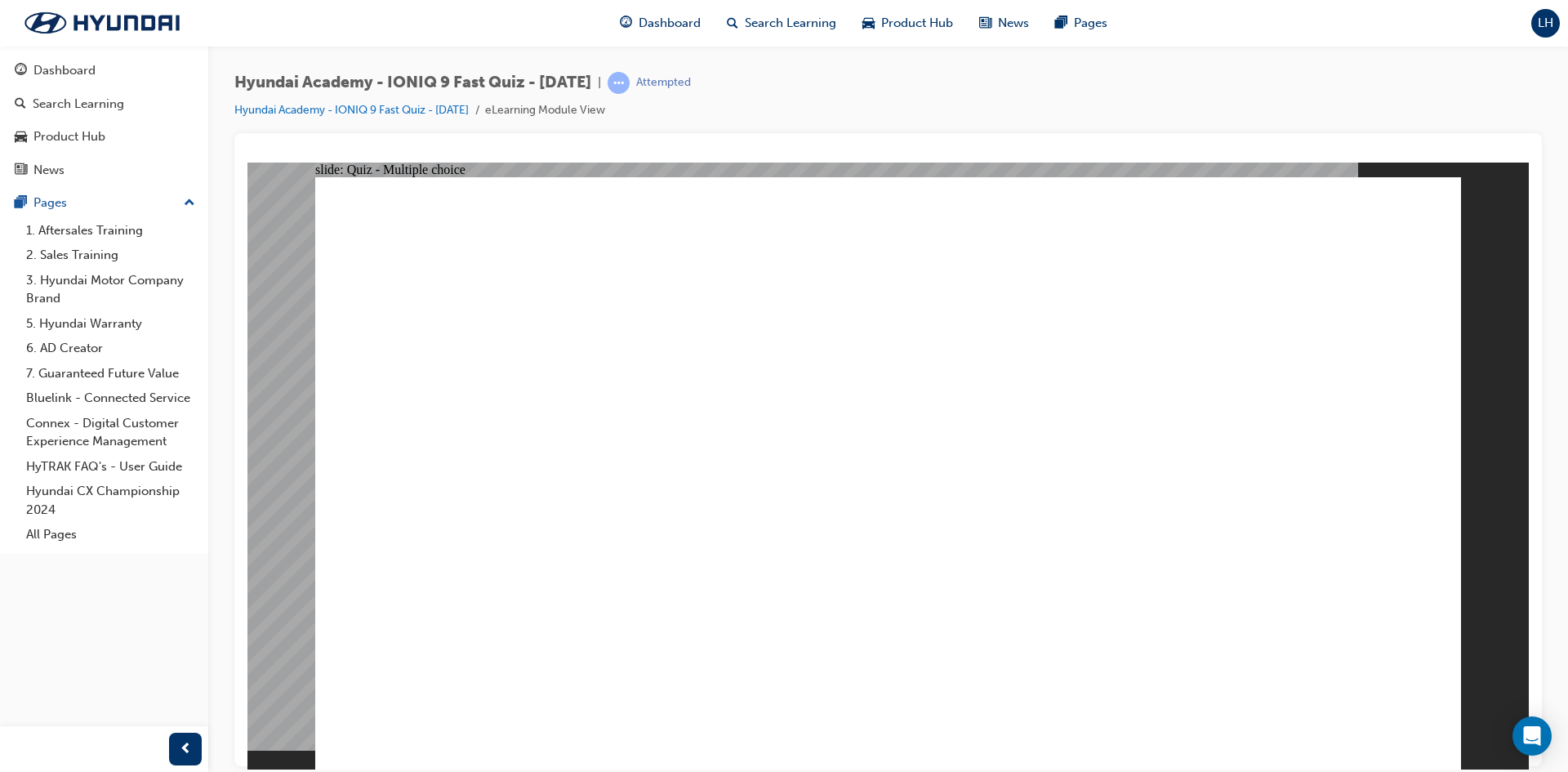
radio input "true"
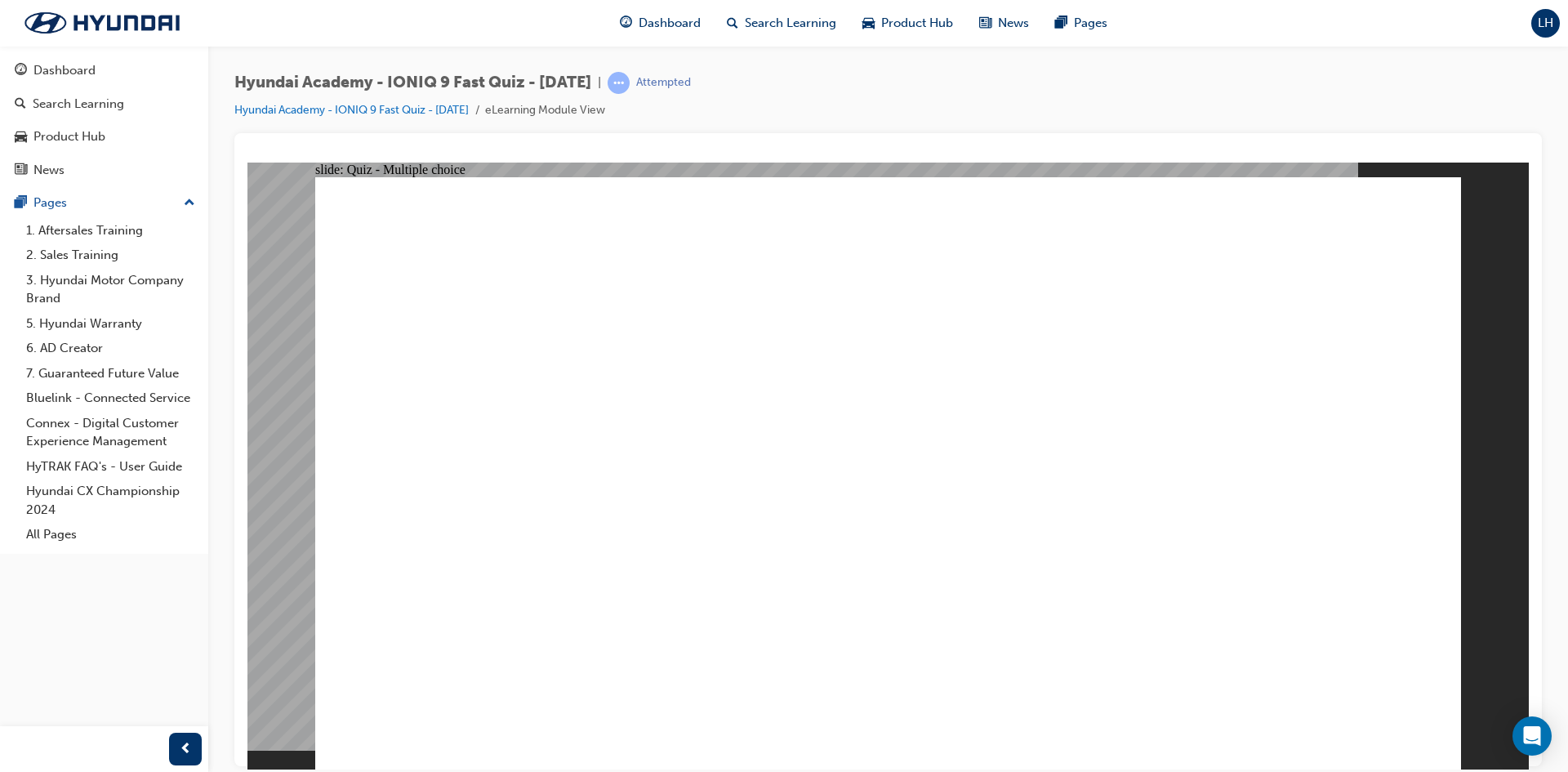
checkbox input "true"
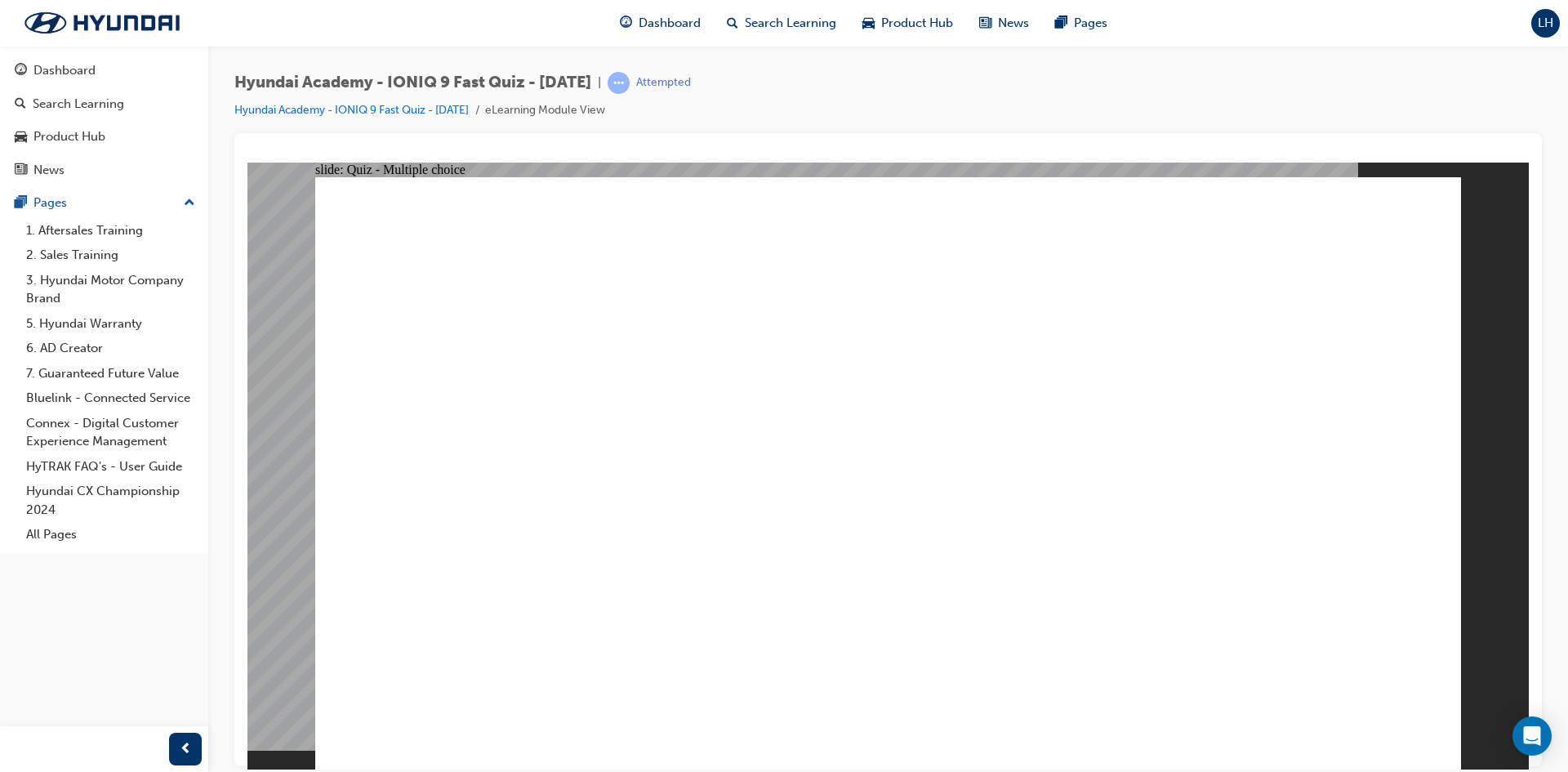
radio input "false"
radio input "true"
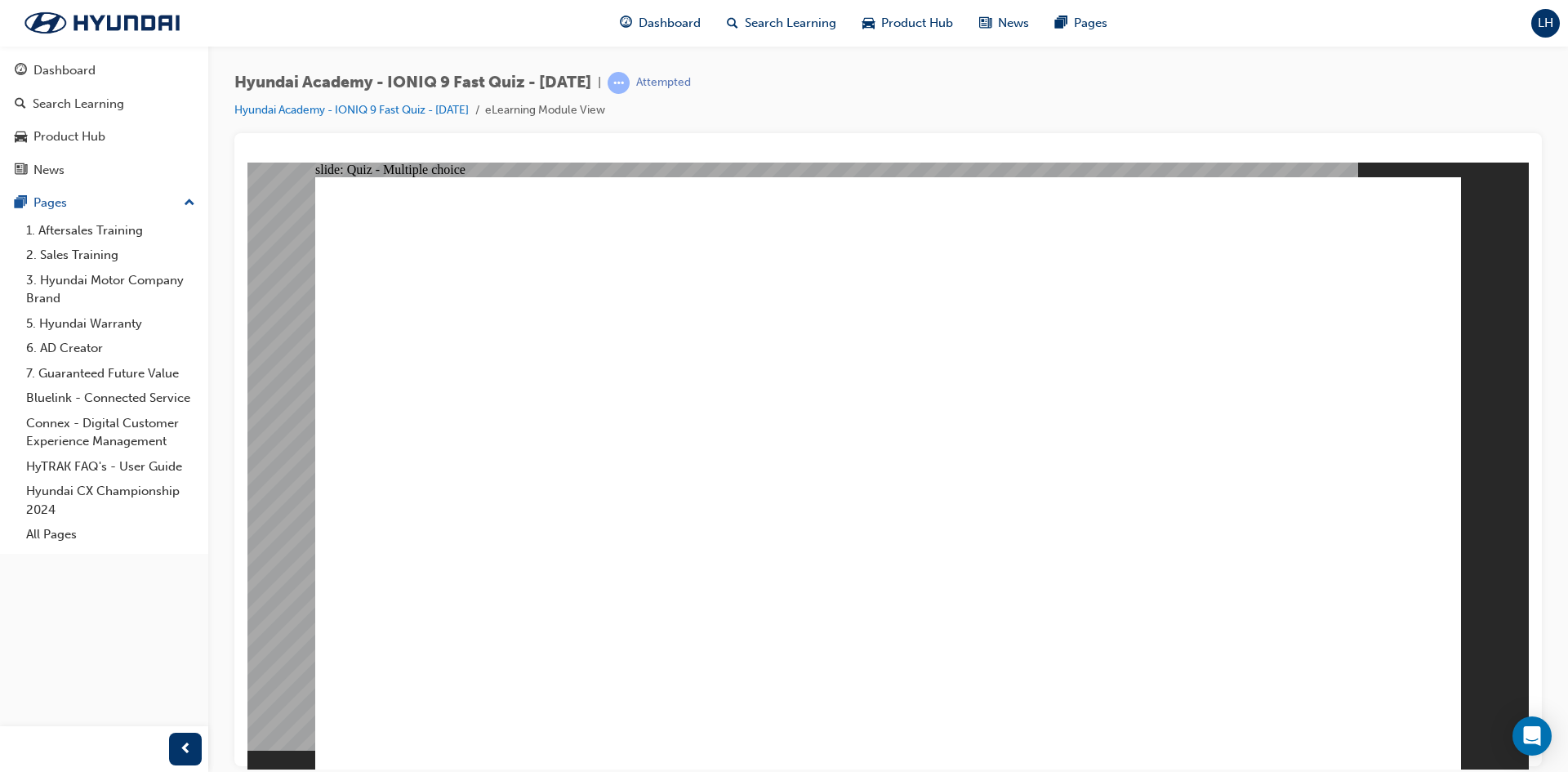
radio input "true"
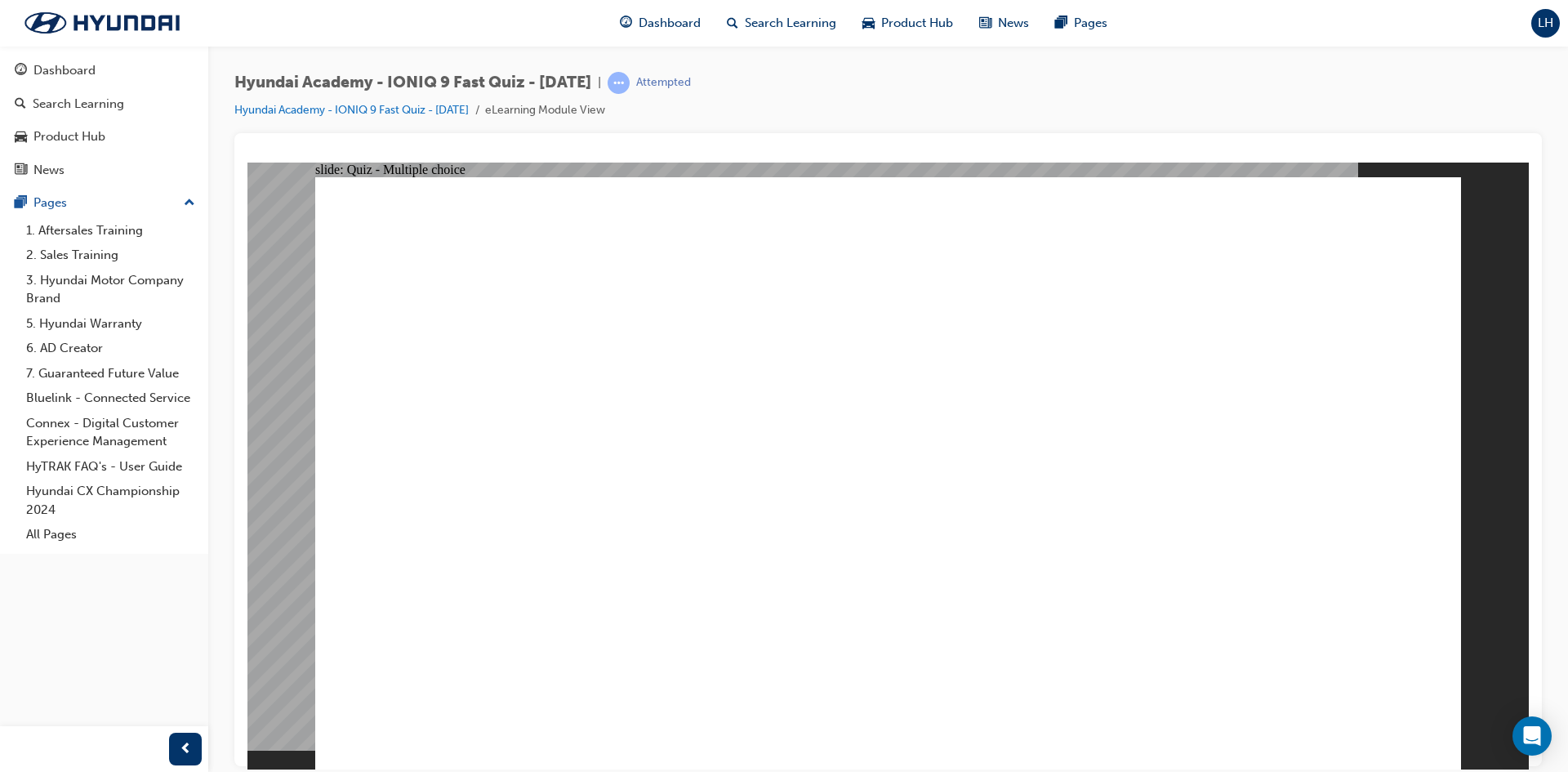
checkbox input "true"
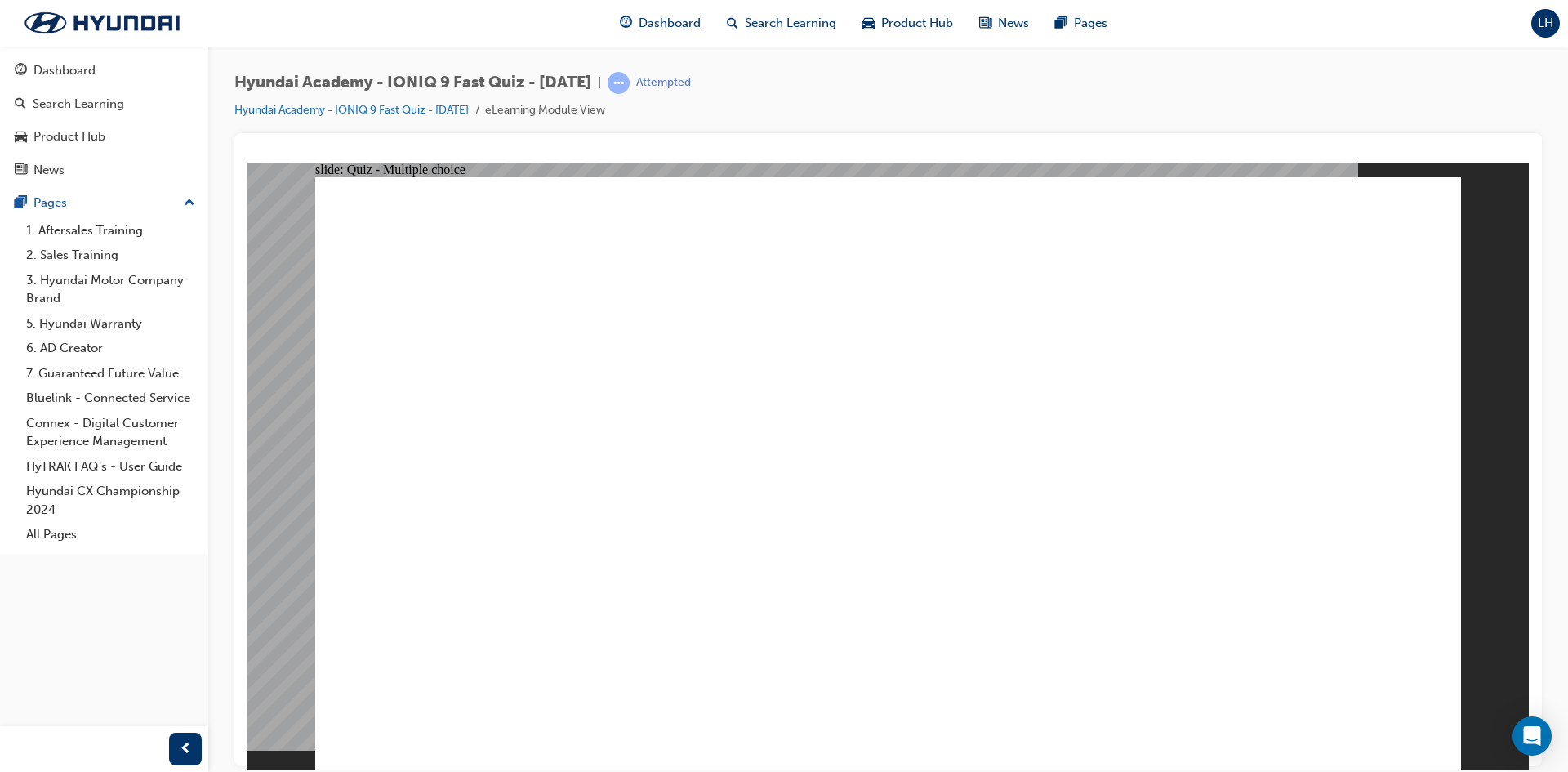
radio input "true"
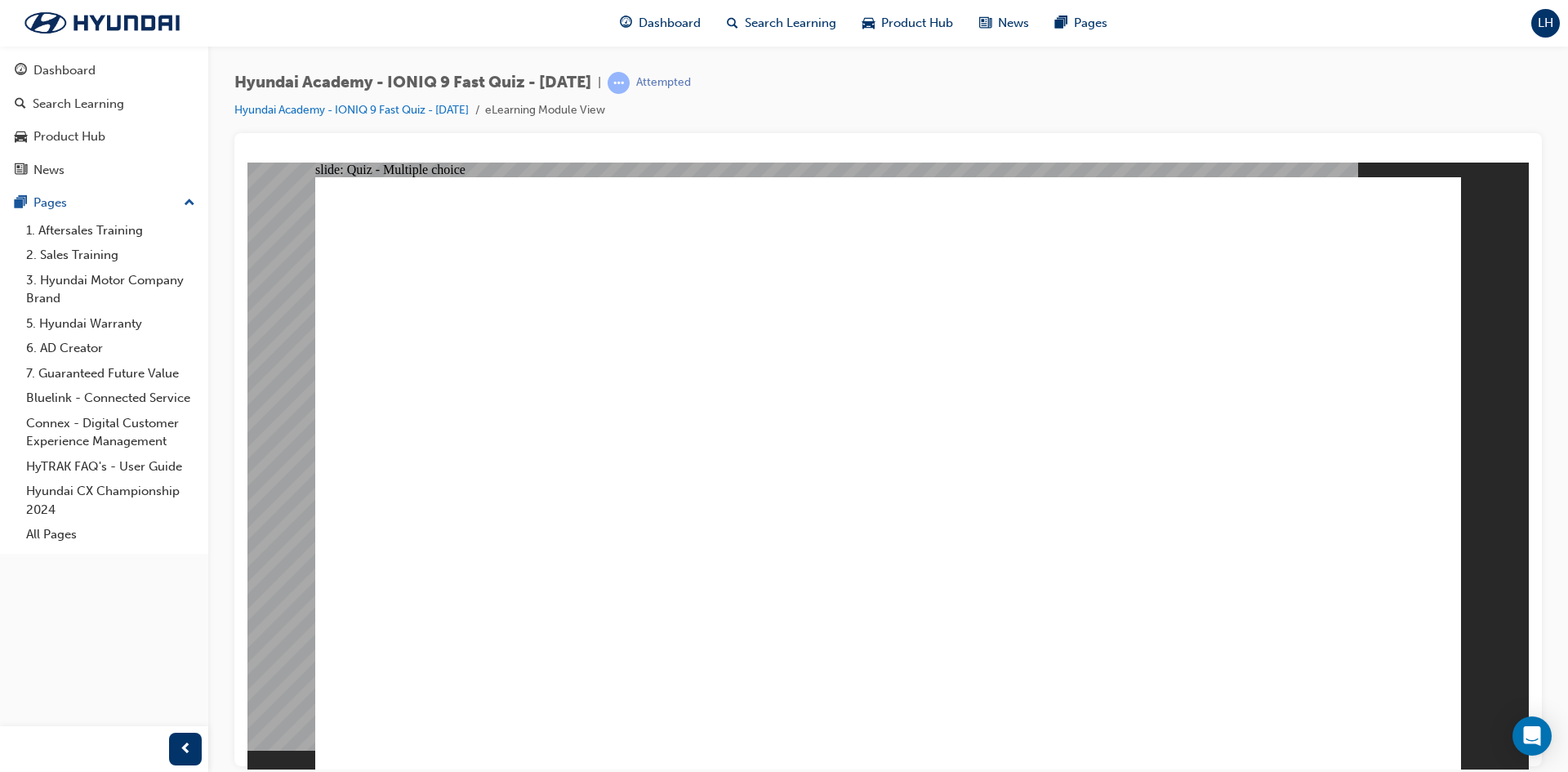
drag, startPoint x: 754, startPoint y: 507, endPoint x: 1309, endPoint y: 648, distance: 572.6
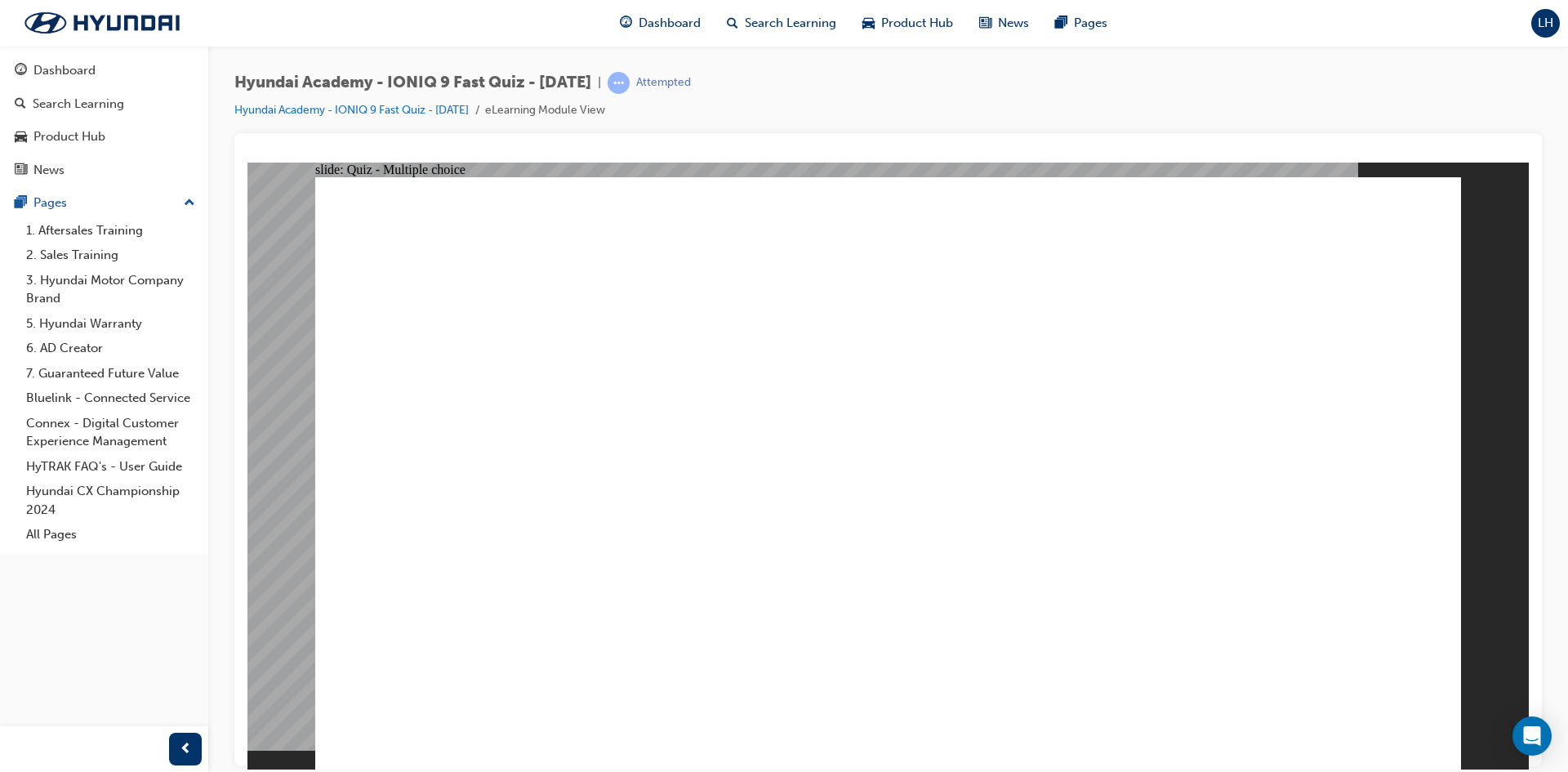
radio input "true"
drag, startPoint x: 713, startPoint y: 533, endPoint x: 1214, endPoint y: 668, distance: 518.9
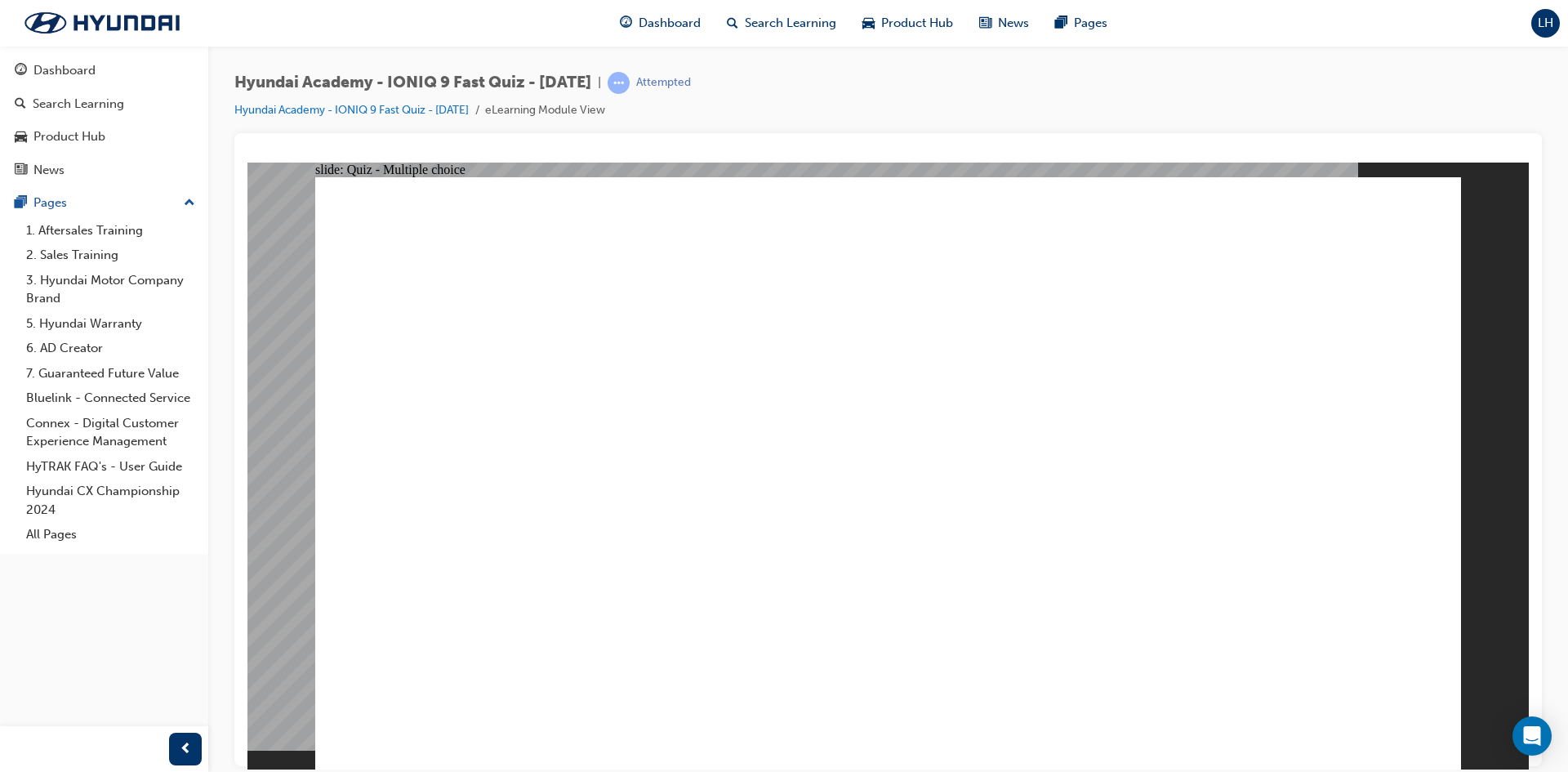
radio input "true"
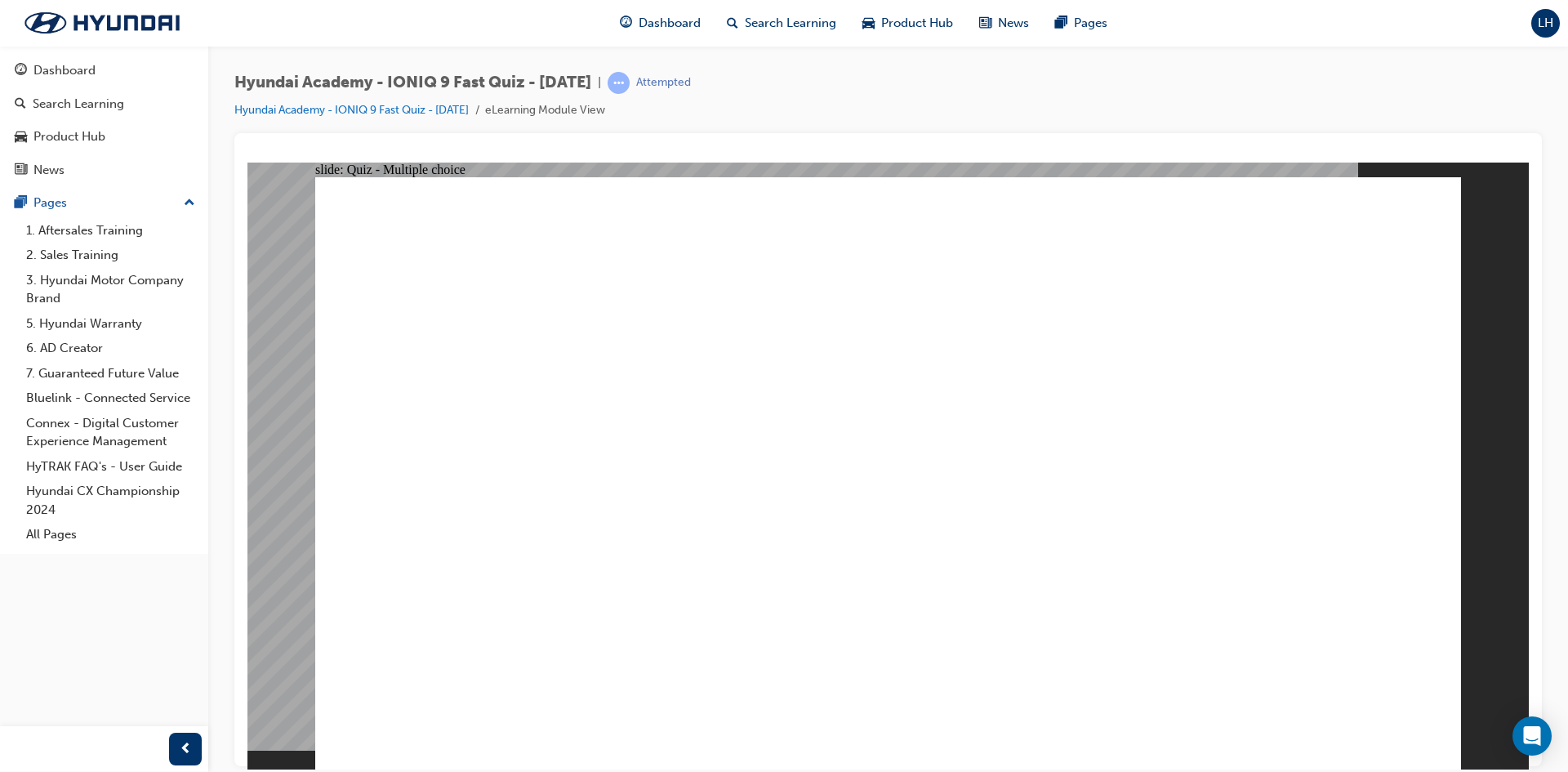
drag, startPoint x: 600, startPoint y: 666, endPoint x: 607, endPoint y: 672, distance: 9.2
radio input "true"
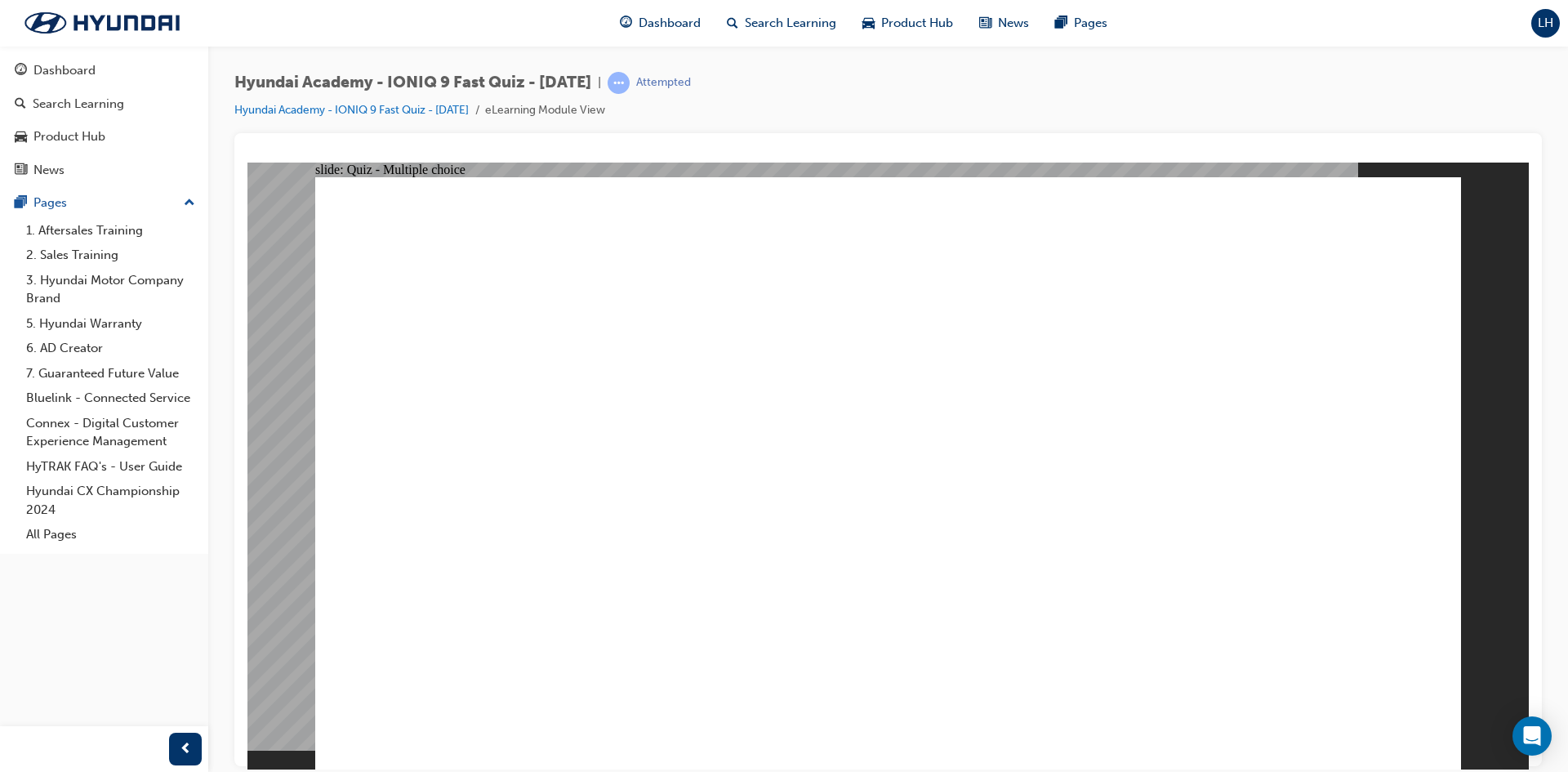
drag, startPoint x: 578, startPoint y: 661, endPoint x: 587, endPoint y: 665, distance: 9.8
radio input "true"
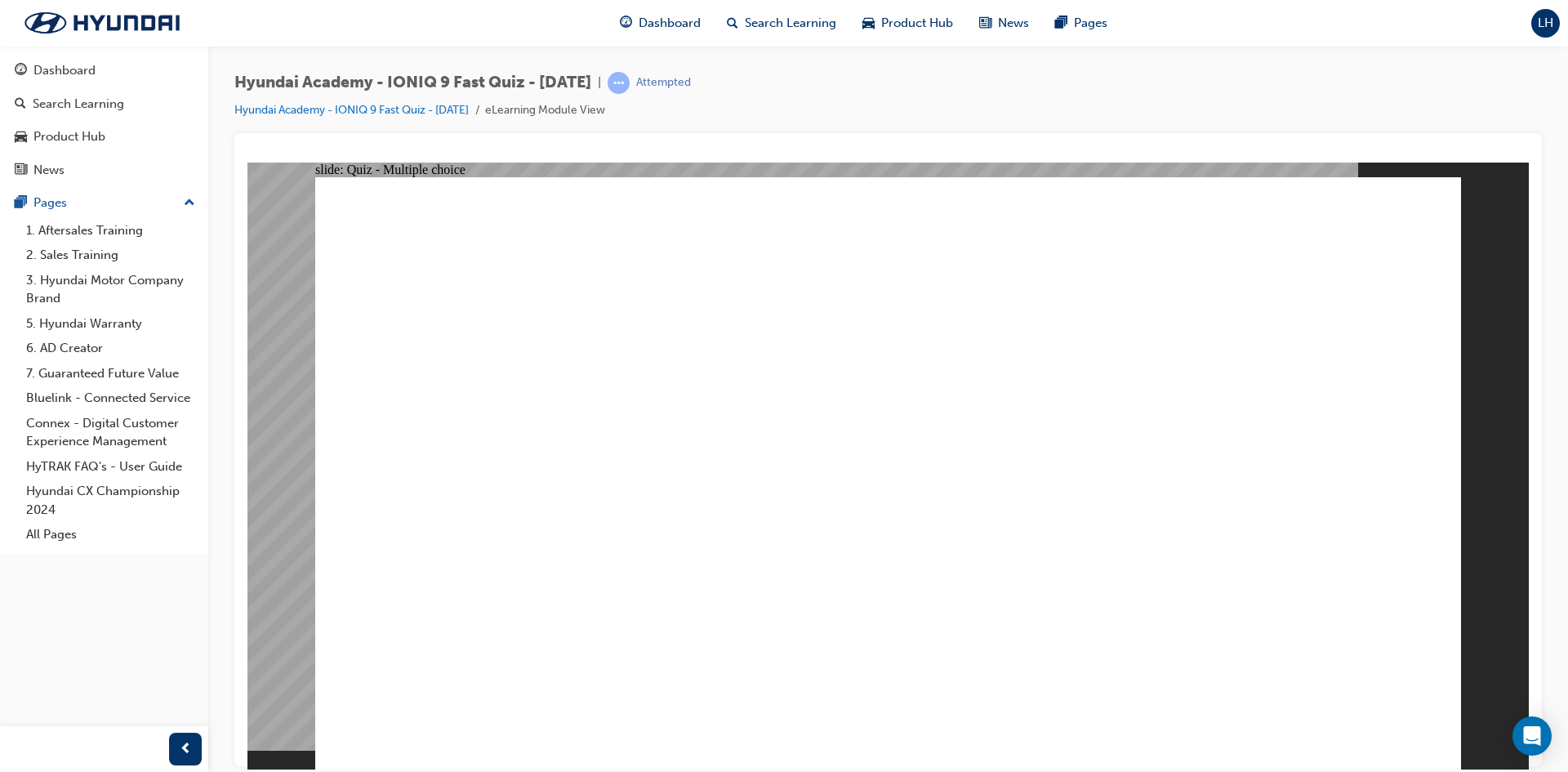
radio input "true"
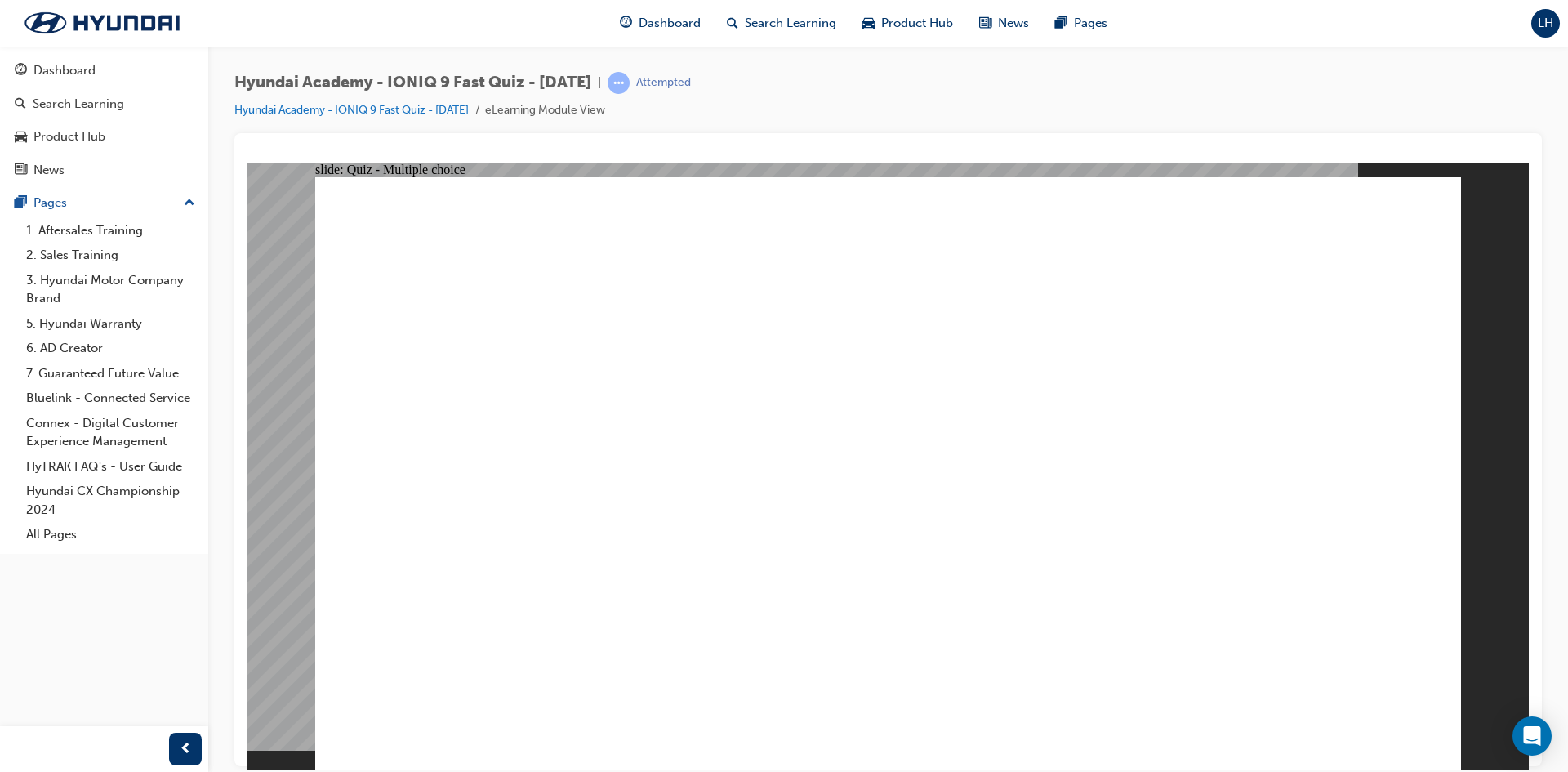
drag, startPoint x: 675, startPoint y: 547, endPoint x: 1185, endPoint y: 627, distance: 516.2
radio input "true"
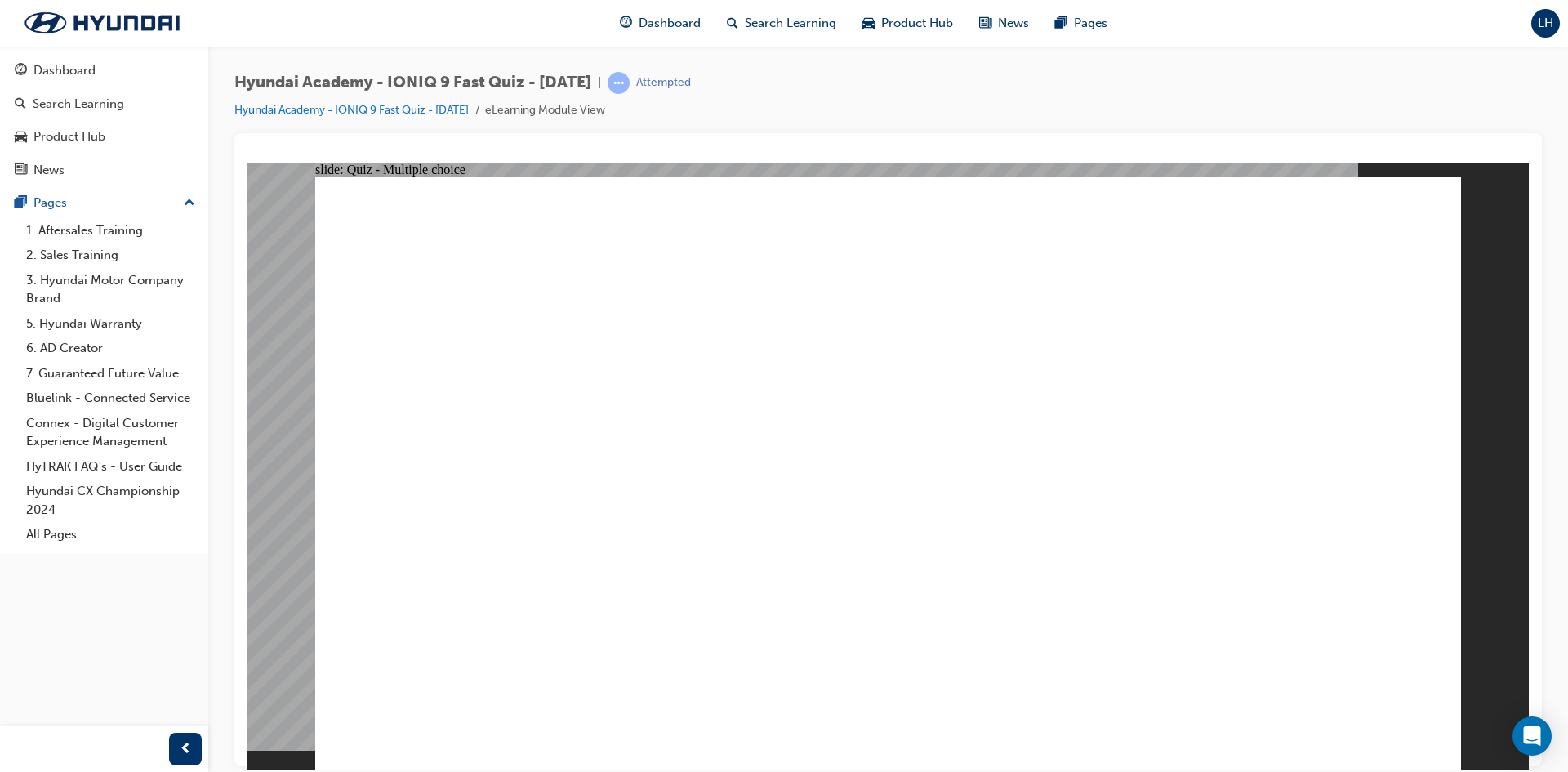
drag, startPoint x: 575, startPoint y: 517, endPoint x: 583, endPoint y: 520, distance: 8.5
radio input "false"
radio input "true"
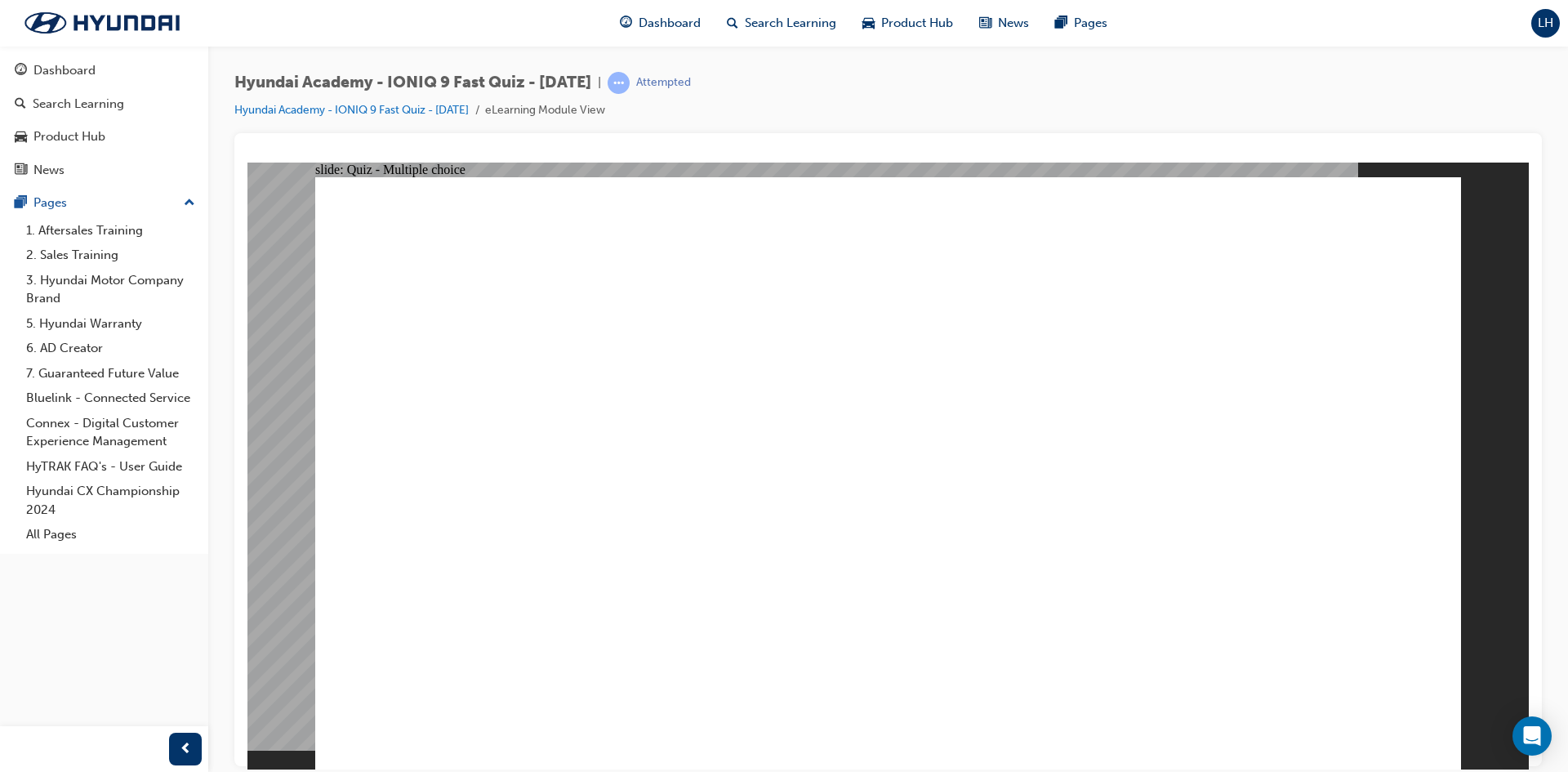
drag, startPoint x: 850, startPoint y: 672, endPoint x: 913, endPoint y: 660, distance: 64.1
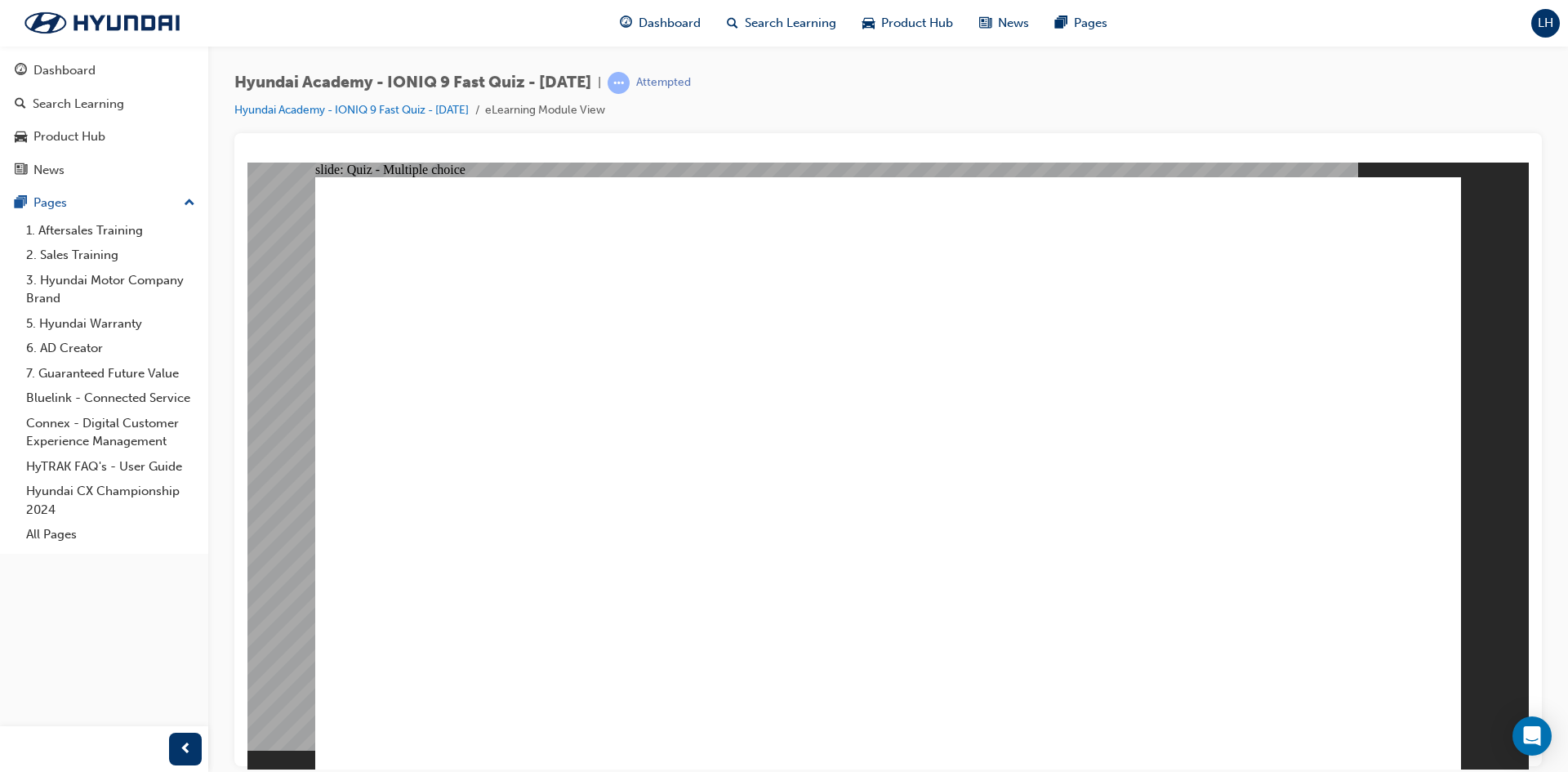
radio input "true"
click at [192, 739] on div "button" at bounding box center [185, 749] width 33 height 33
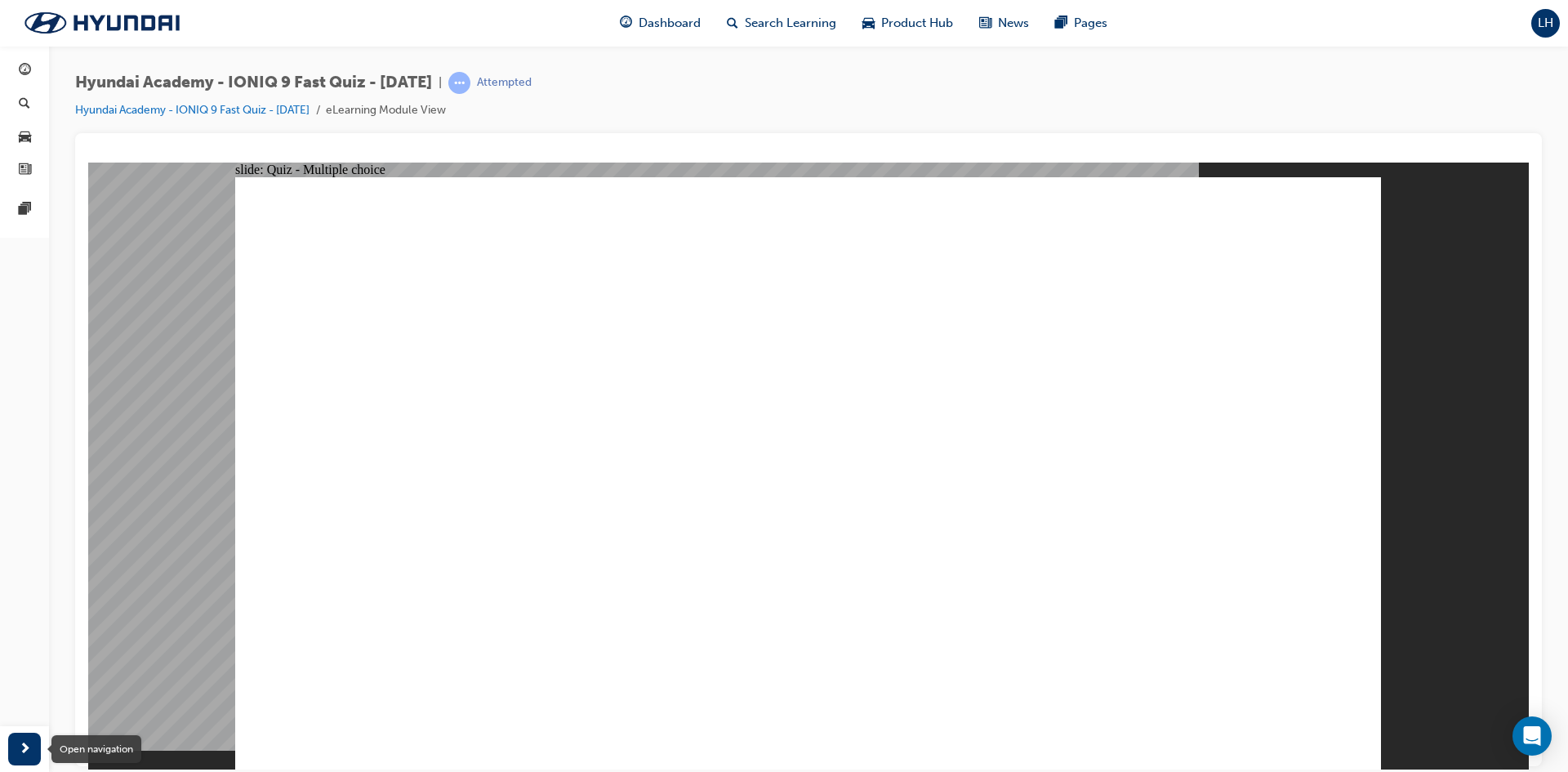
click at [20, 740] on span "next-icon" at bounding box center [24, 750] width 12 height 20
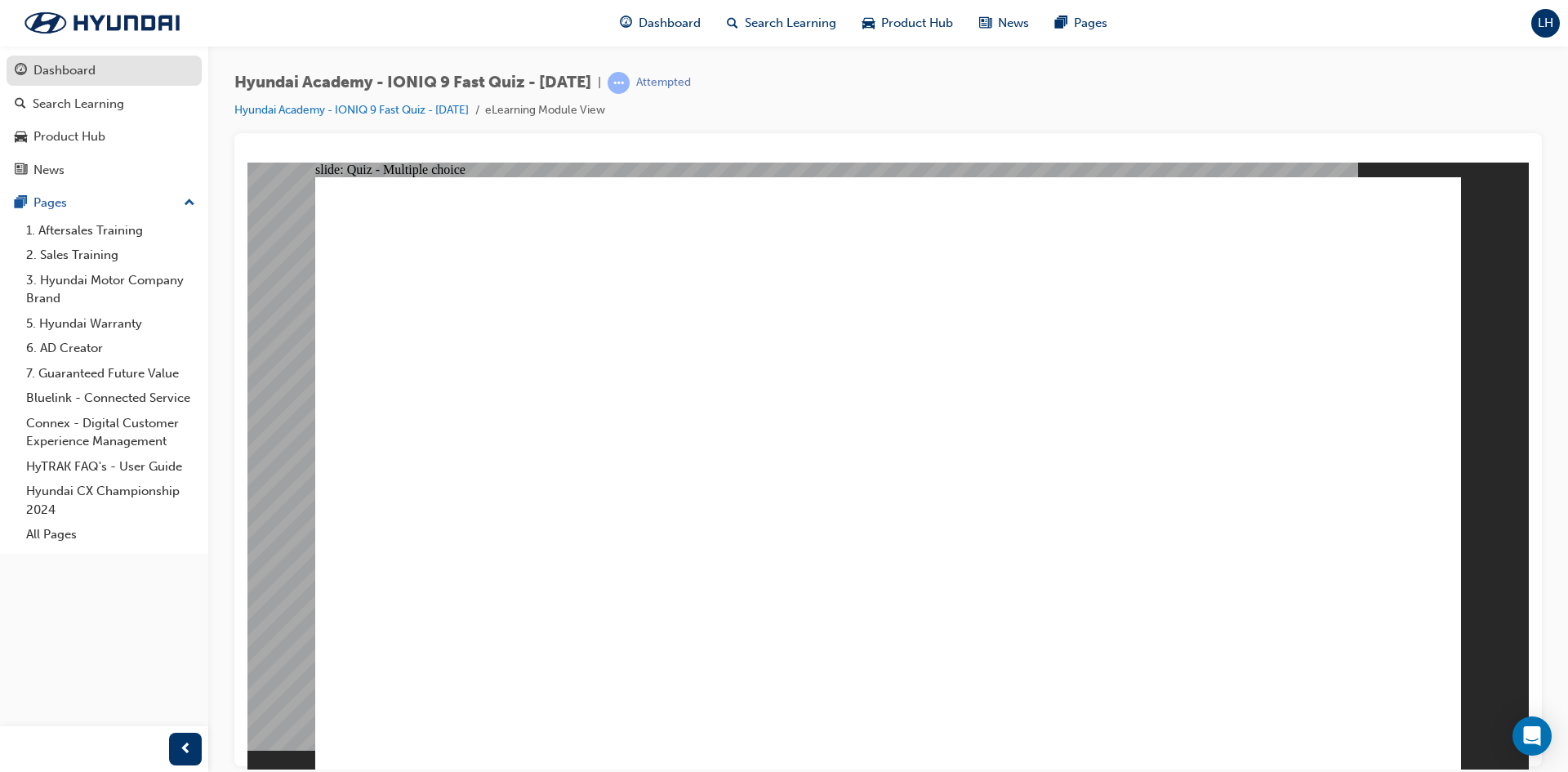
click at [52, 69] on div "Dashboard" at bounding box center [64, 71] width 62 height 19
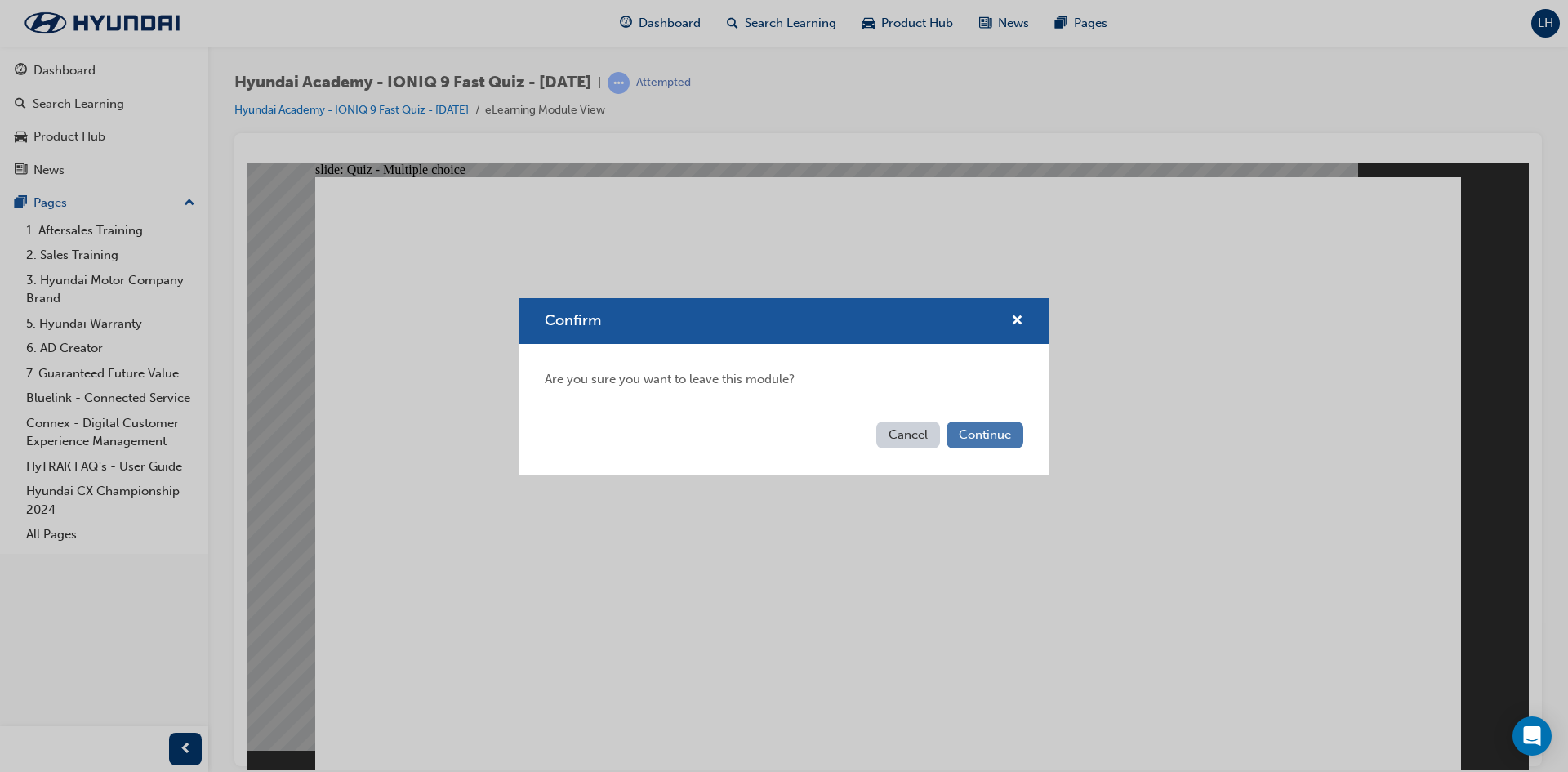
click at [1001, 442] on button "Continue" at bounding box center [985, 434] width 77 height 27
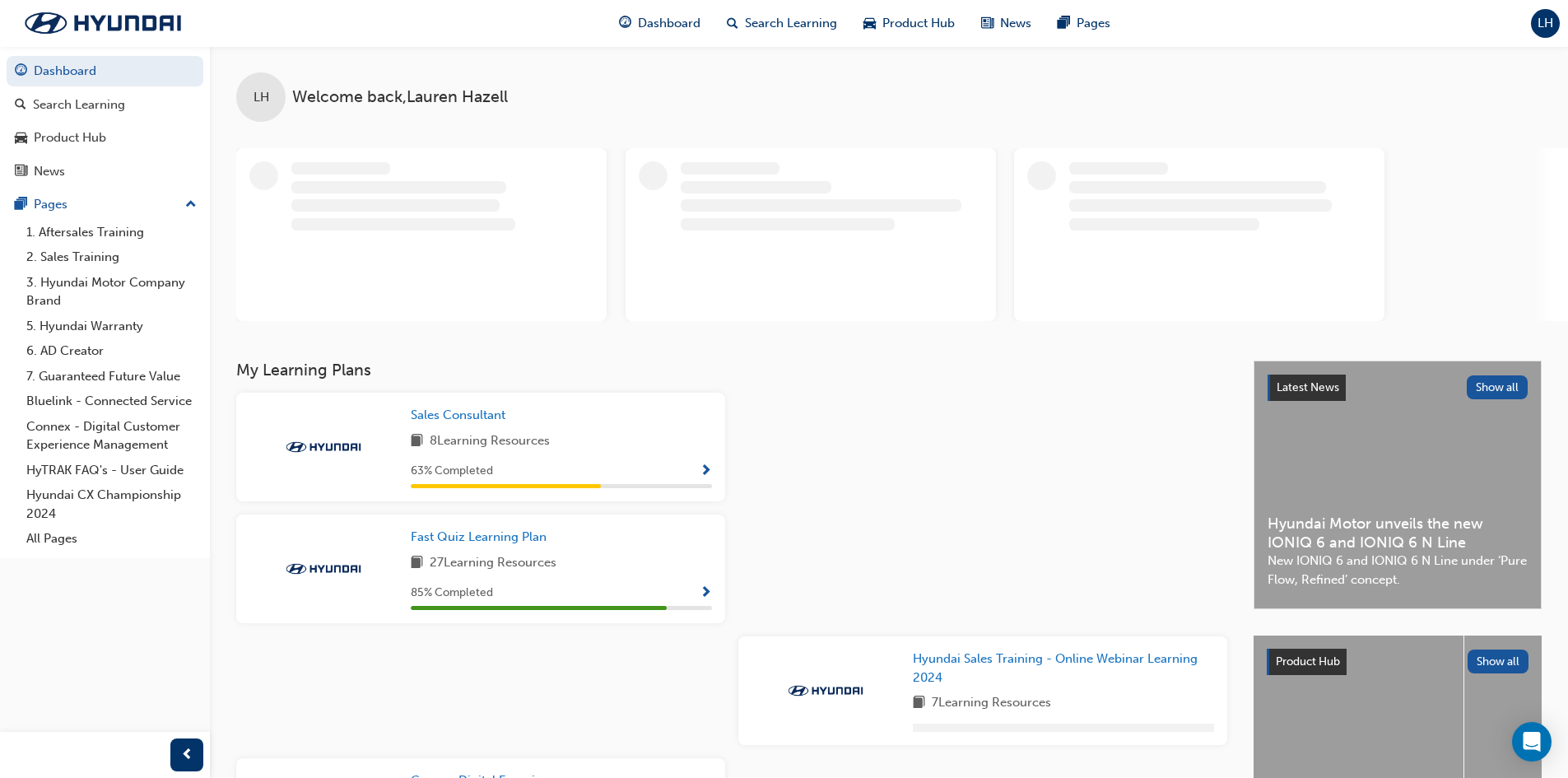
click at [1545, 30] on span "LH" at bounding box center [1546, 23] width 16 height 19
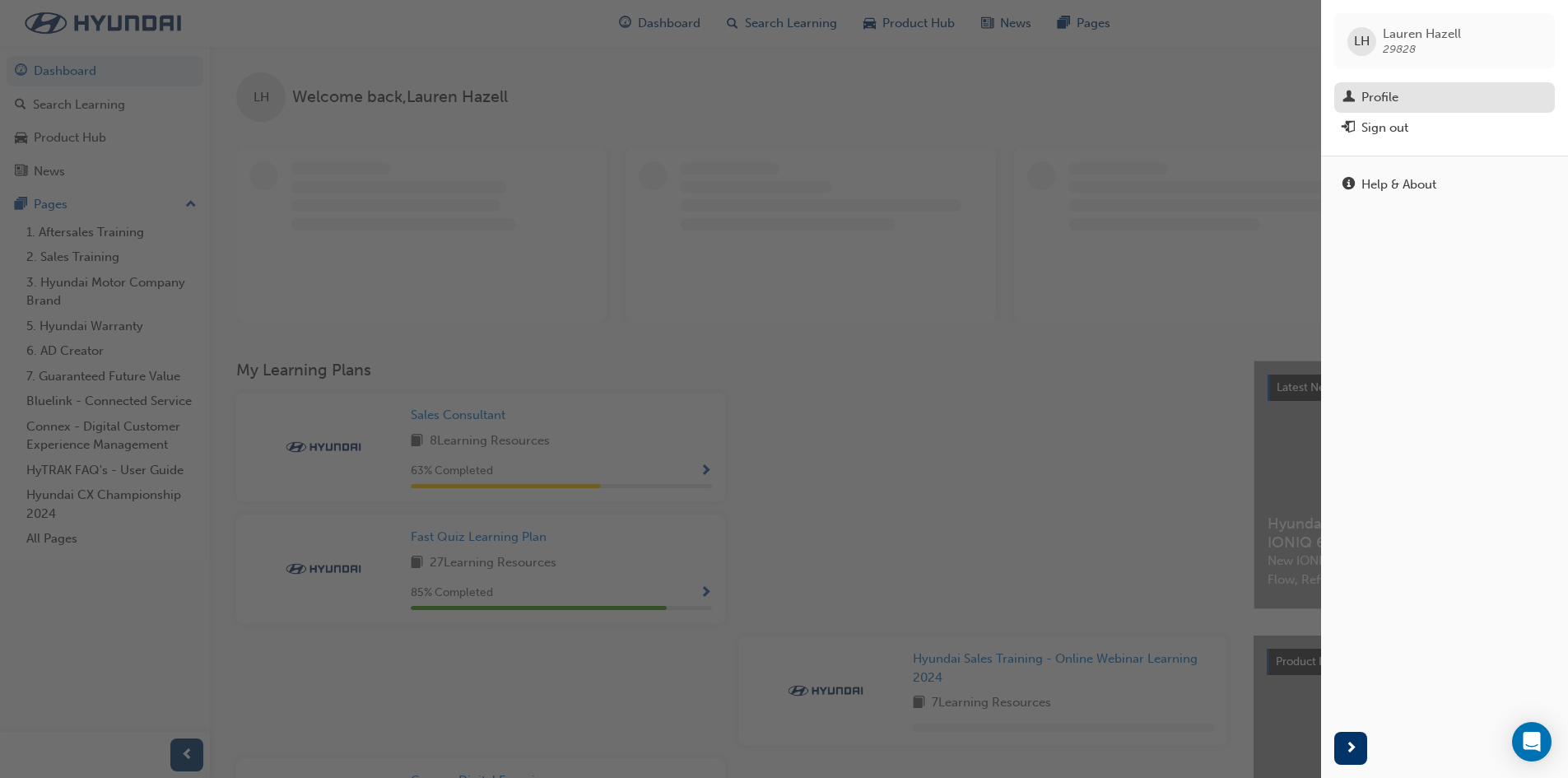
click at [1369, 97] on div "Profile" at bounding box center [1381, 97] width 37 height 19
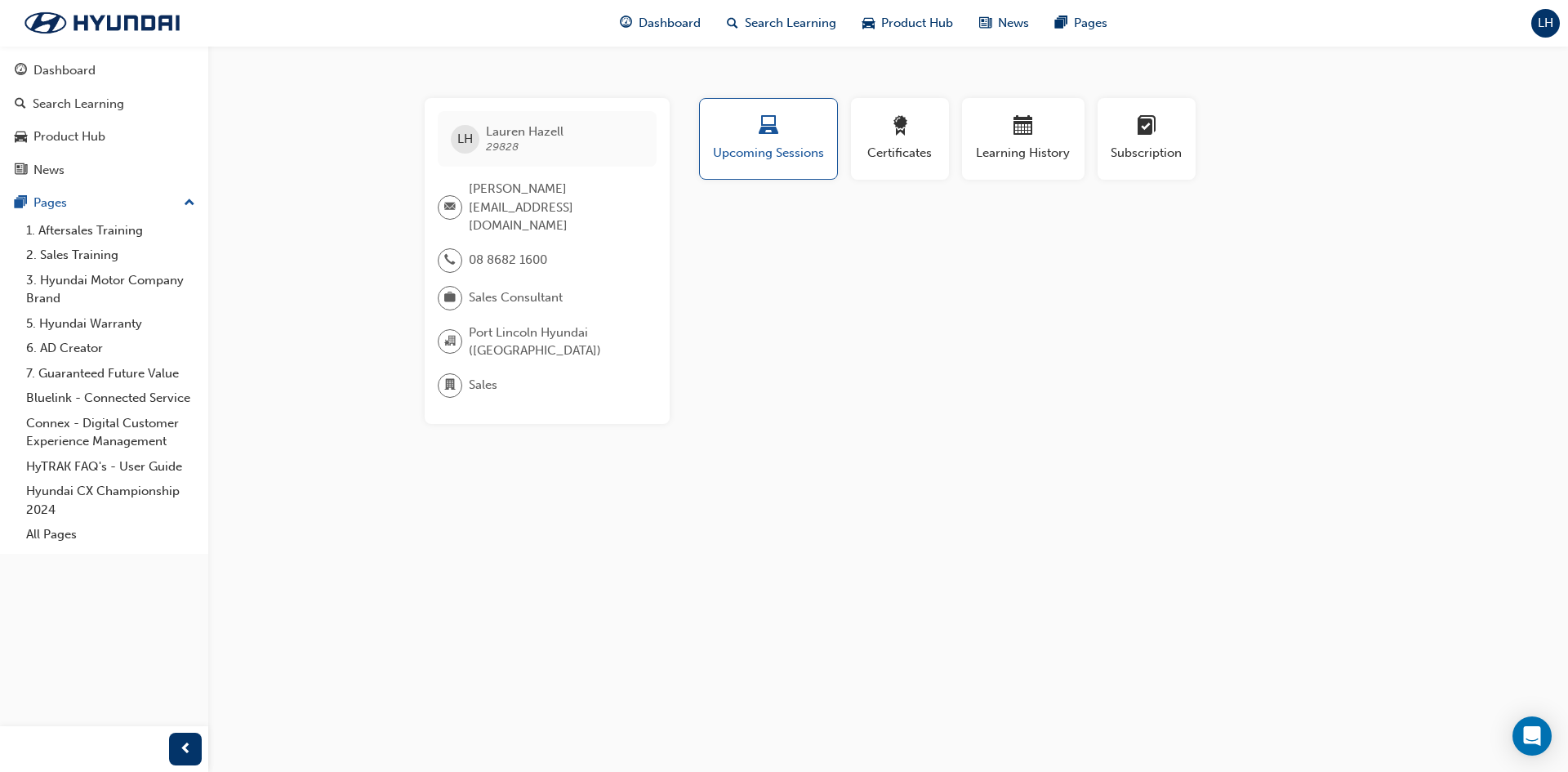
click at [454, 287] on span "briefcase-icon" at bounding box center [450, 298] width 11 height 21
click at [510, 288] on span "Sales Consultant" at bounding box center [515, 298] width 94 height 19
click at [726, 339] on div "Profile Upcoming Sessions Certificates Learning History Subscription LH [PERSON…" at bounding box center [1024, 260] width 657 height 326
click at [491, 288] on span "Sales Consultant" at bounding box center [515, 298] width 94 height 19
click at [303, 417] on div "LH [PERSON_NAME] 29828 [PERSON_NAME][EMAIL_ADDRESS][DOMAIN_NAME] 08 8682 1600 S…" at bounding box center [784, 386] width 1568 height 772
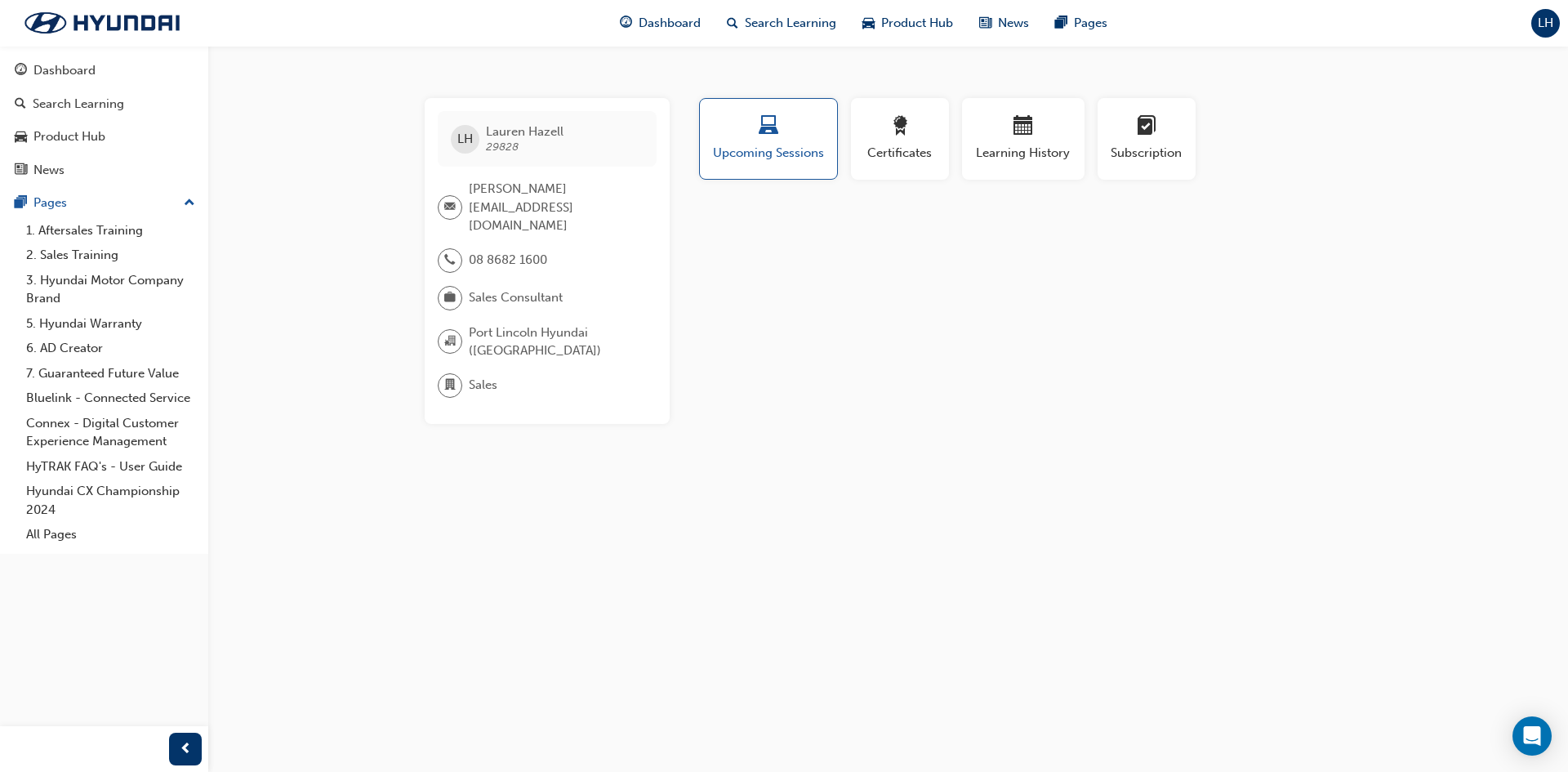
click at [506, 140] on span "29828" at bounding box center [502, 146] width 33 height 14
click at [297, 301] on div "LH [PERSON_NAME] 29828 [PERSON_NAME][EMAIL_ADDRESS][DOMAIN_NAME] 08 8682 1600 S…" at bounding box center [784, 386] width 1568 height 772
click at [901, 121] on span "award-icon" at bounding box center [899, 127] width 20 height 22
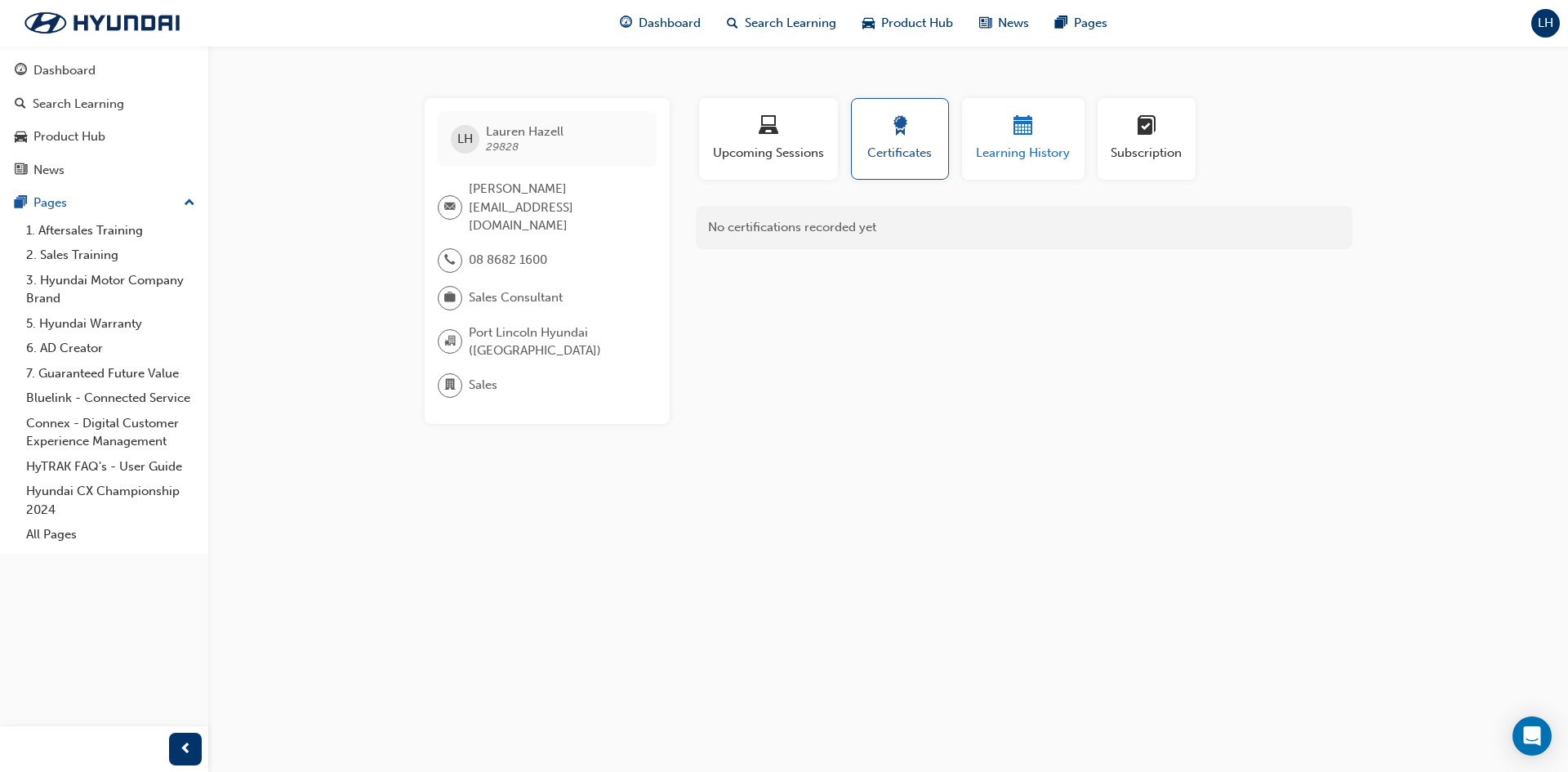
click at [1040, 137] on div "button" at bounding box center [1023, 128] width 98 height 25
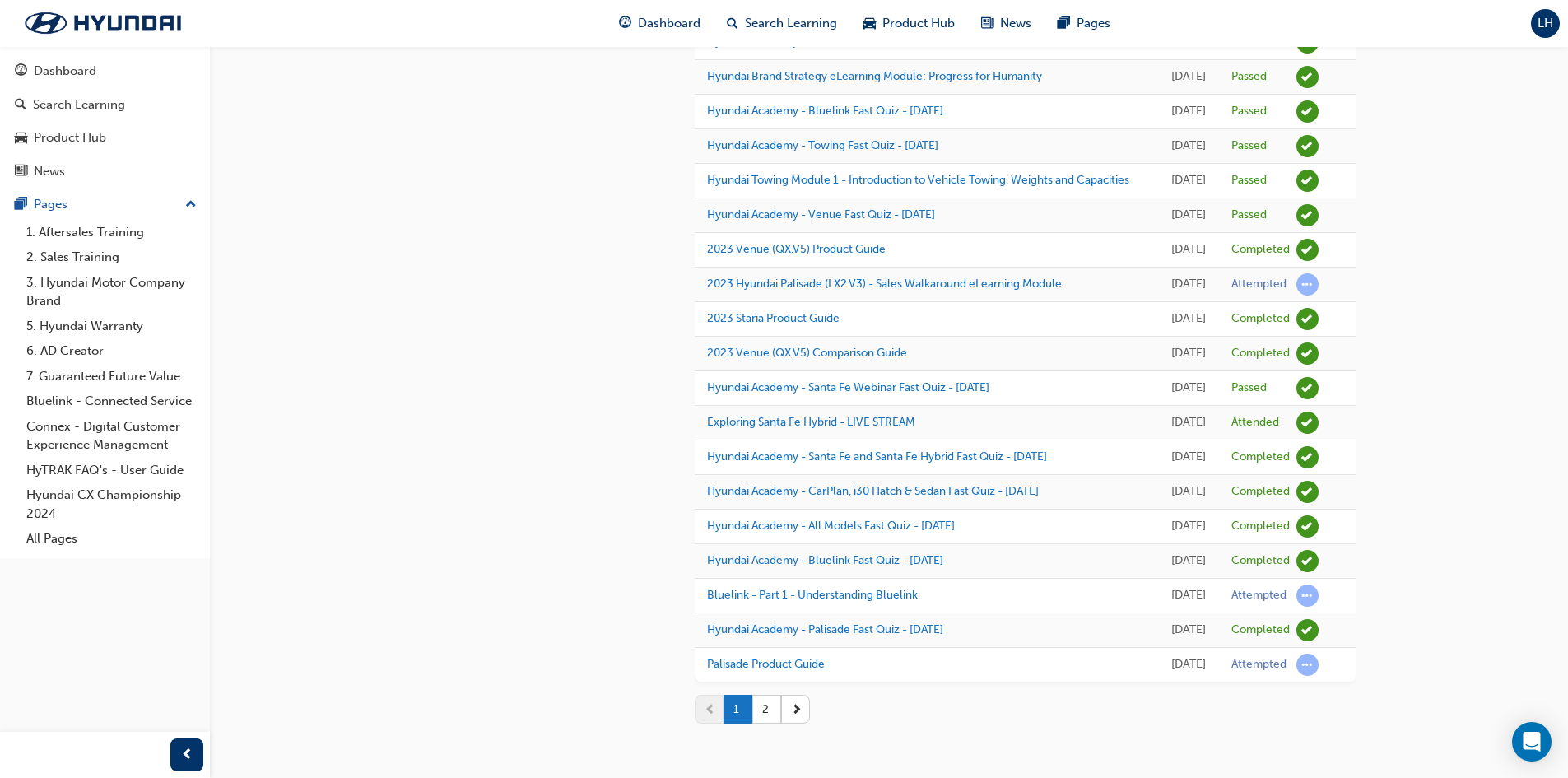
scroll to position [1565, 0]
click at [798, 710] on span "next-icon" at bounding box center [797, 709] width 11 height 17
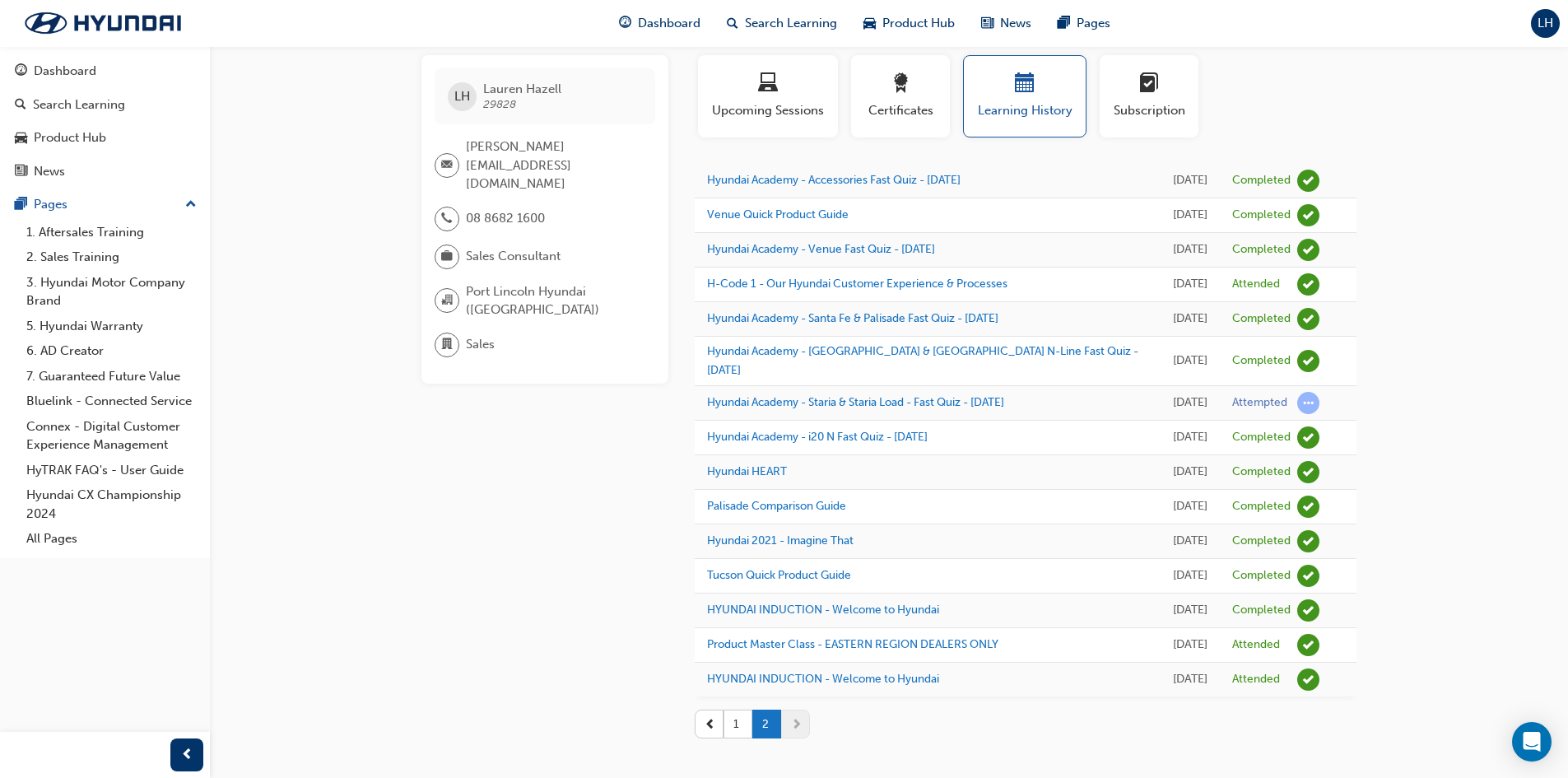
click at [438, 245] on div at bounding box center [447, 257] width 24 height 24
click at [445, 335] on span "department-icon" at bounding box center [447, 345] width 11 height 22
click at [1523, 251] on div "LH [PERSON_NAME] 29828 [PERSON_NAME][EMAIL_ADDRESS][DOMAIN_NAME] 08 8682 1600 S…" at bounding box center [784, 374] width 1568 height 836
click at [88, 66] on div "Dashboard" at bounding box center [65, 71] width 63 height 19
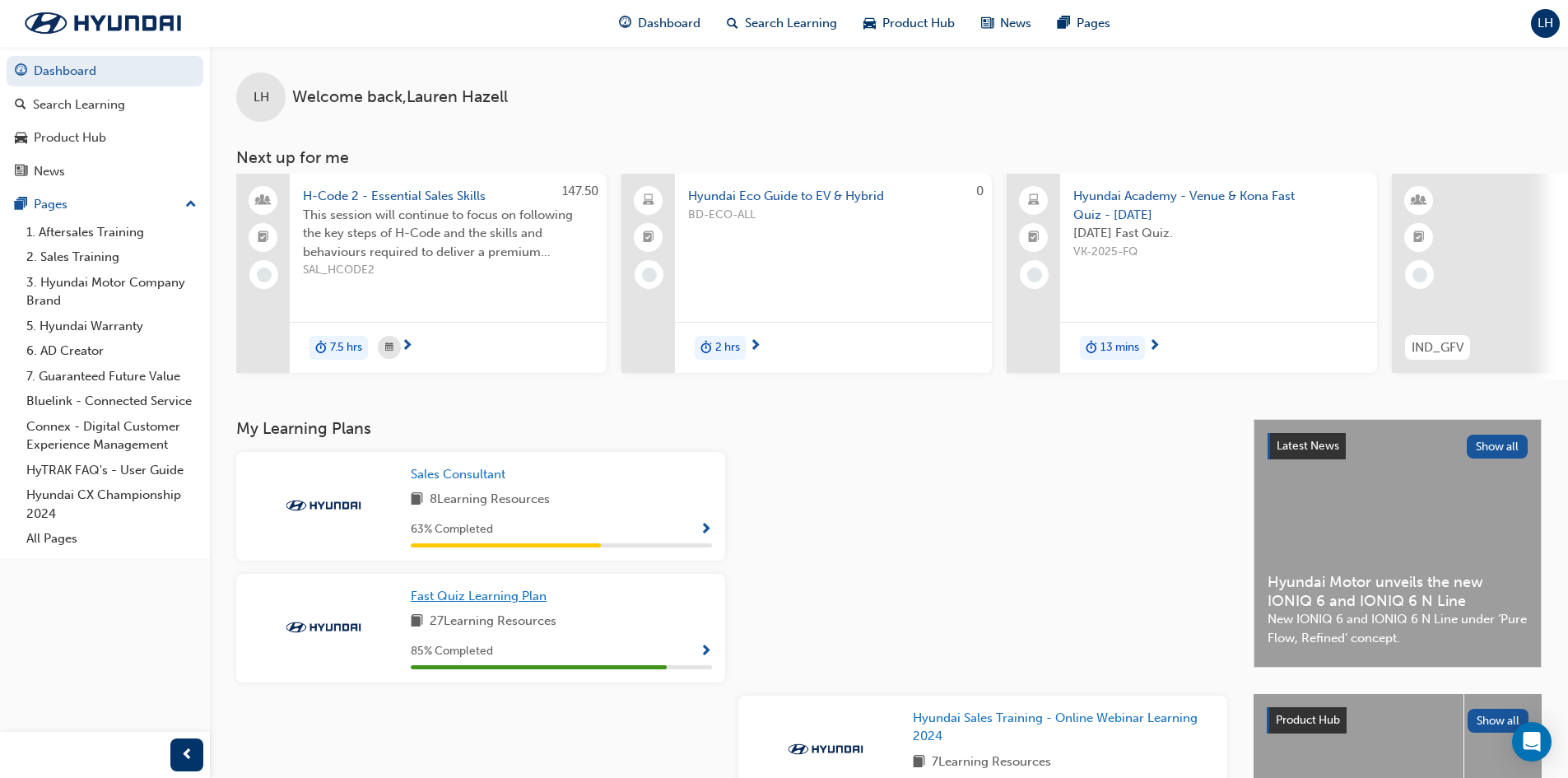
click at [490, 599] on span "Fast Quiz Learning Plan" at bounding box center [478, 596] width 136 height 15
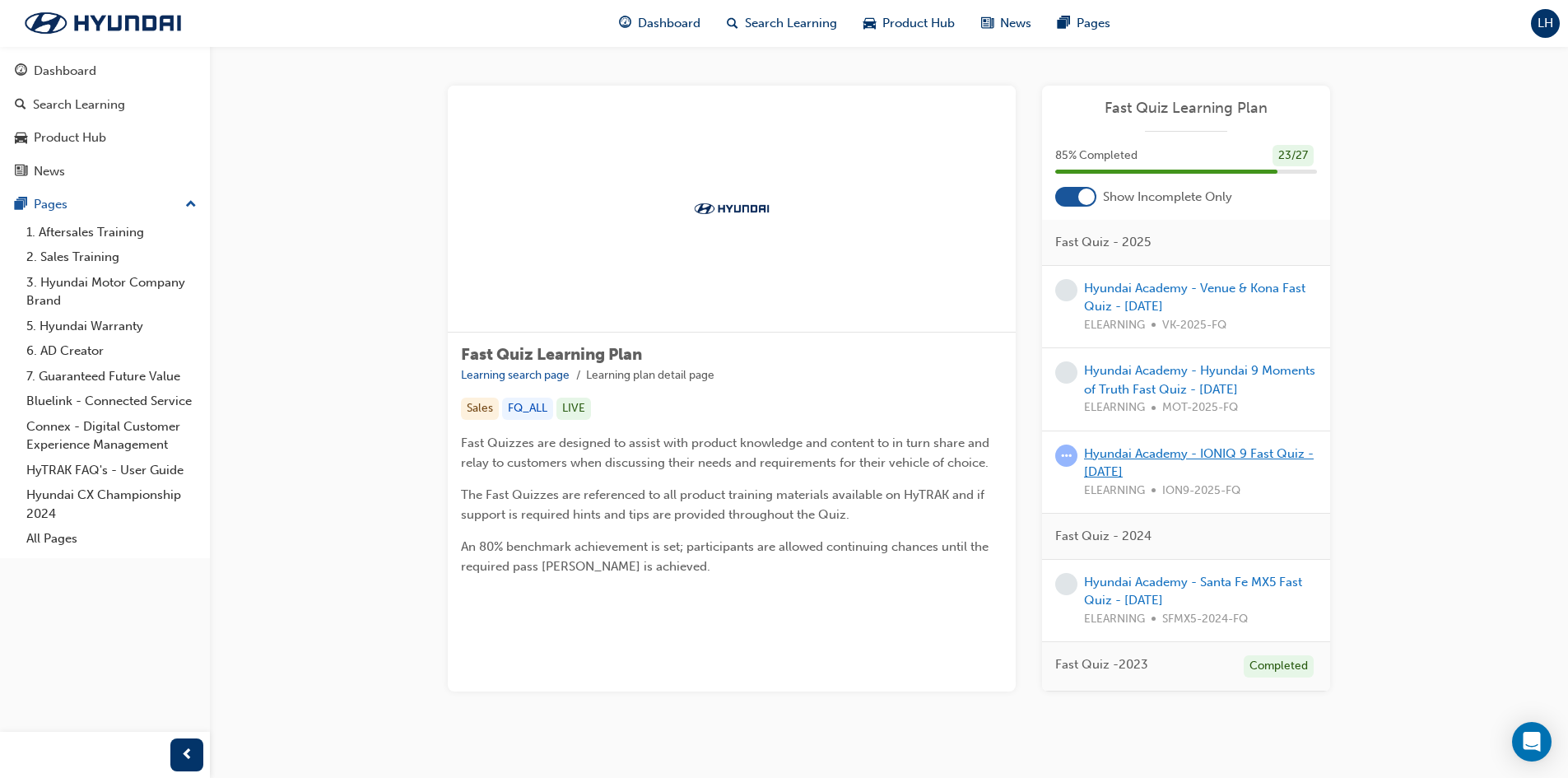
click at [1161, 458] on link "Hyundai Academy - IONIQ 9 Fast Quiz - [DATE]" at bounding box center [1199, 463] width 230 height 34
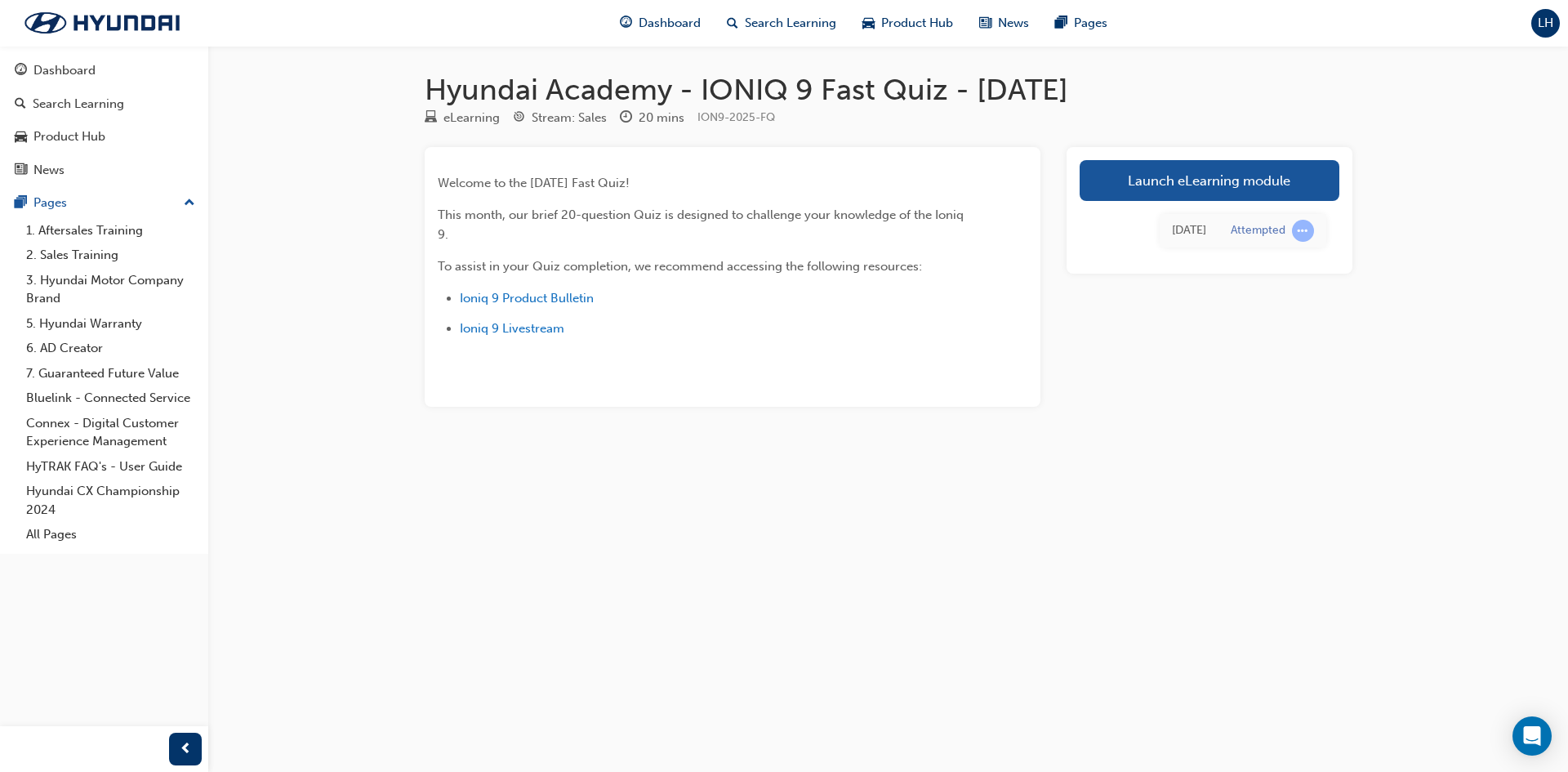
click at [1135, 212] on div "[DATE] Attempted" at bounding box center [1209, 231] width 259 height 60
click at [1114, 173] on link "Launch eLearning module" at bounding box center [1209, 180] width 259 height 41
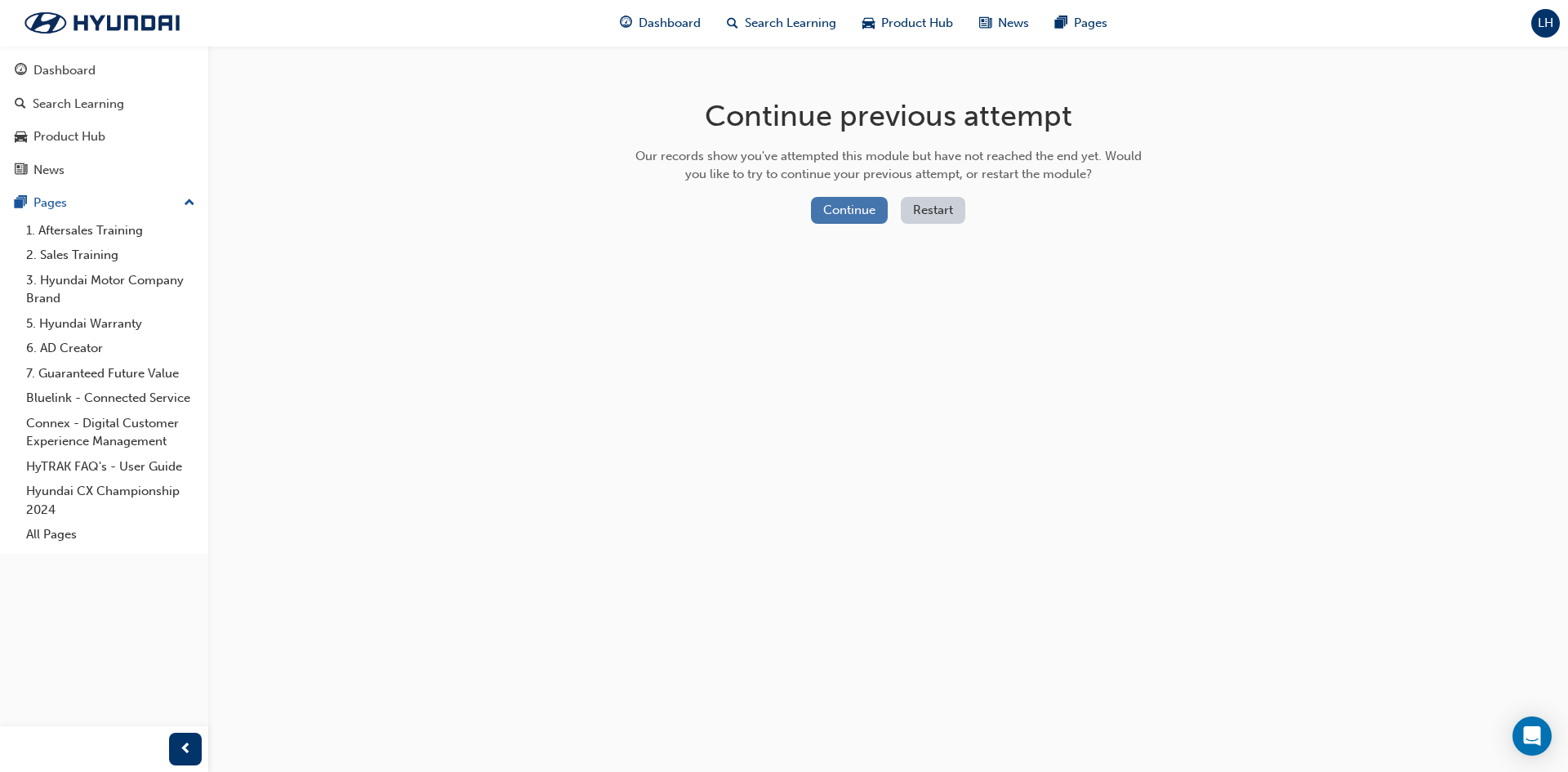
click at [866, 210] on button "Continue" at bounding box center [849, 210] width 77 height 27
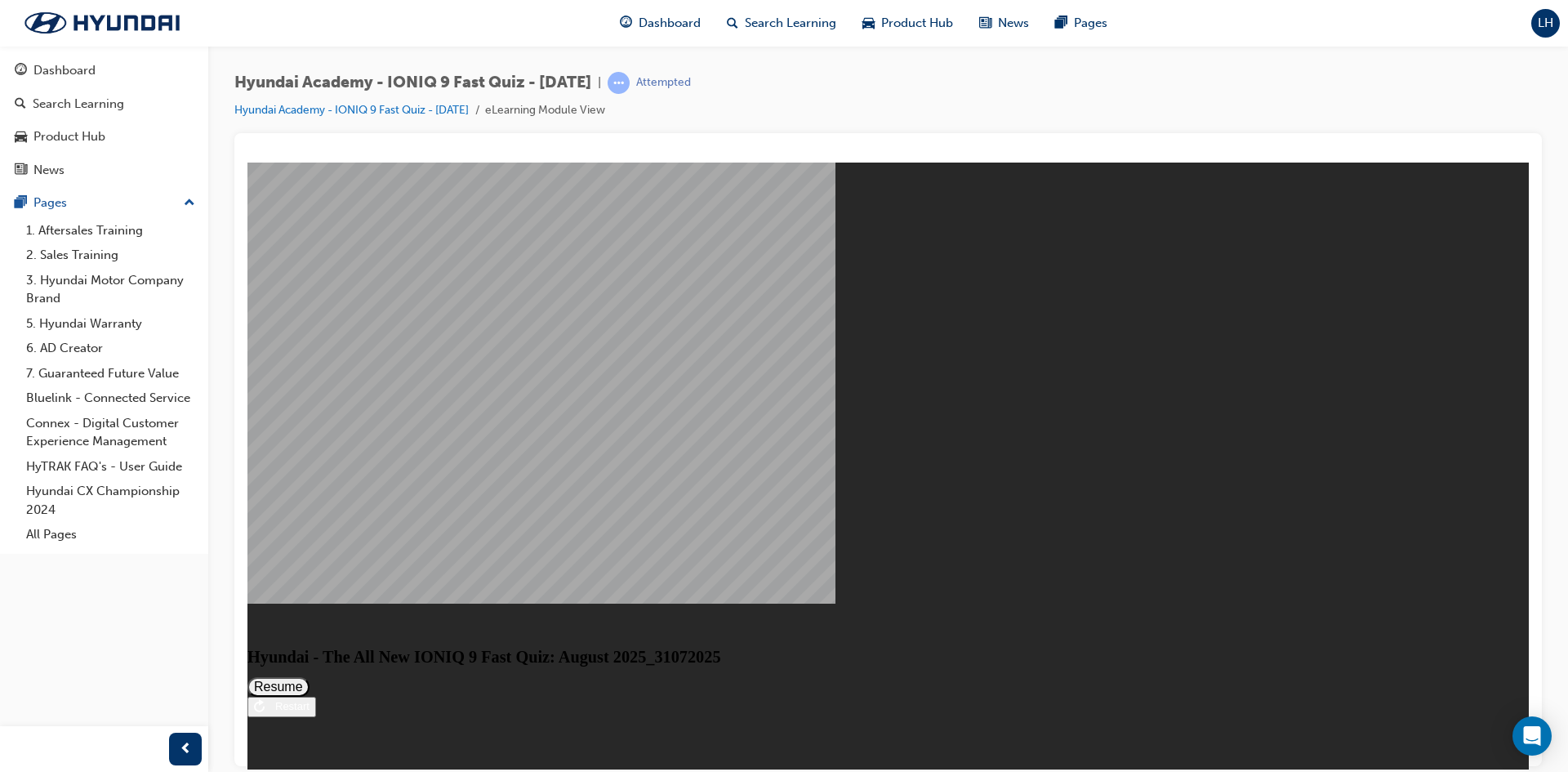
click at [310, 712] on div "Restart" at bounding box center [287, 705] width 45 height 12
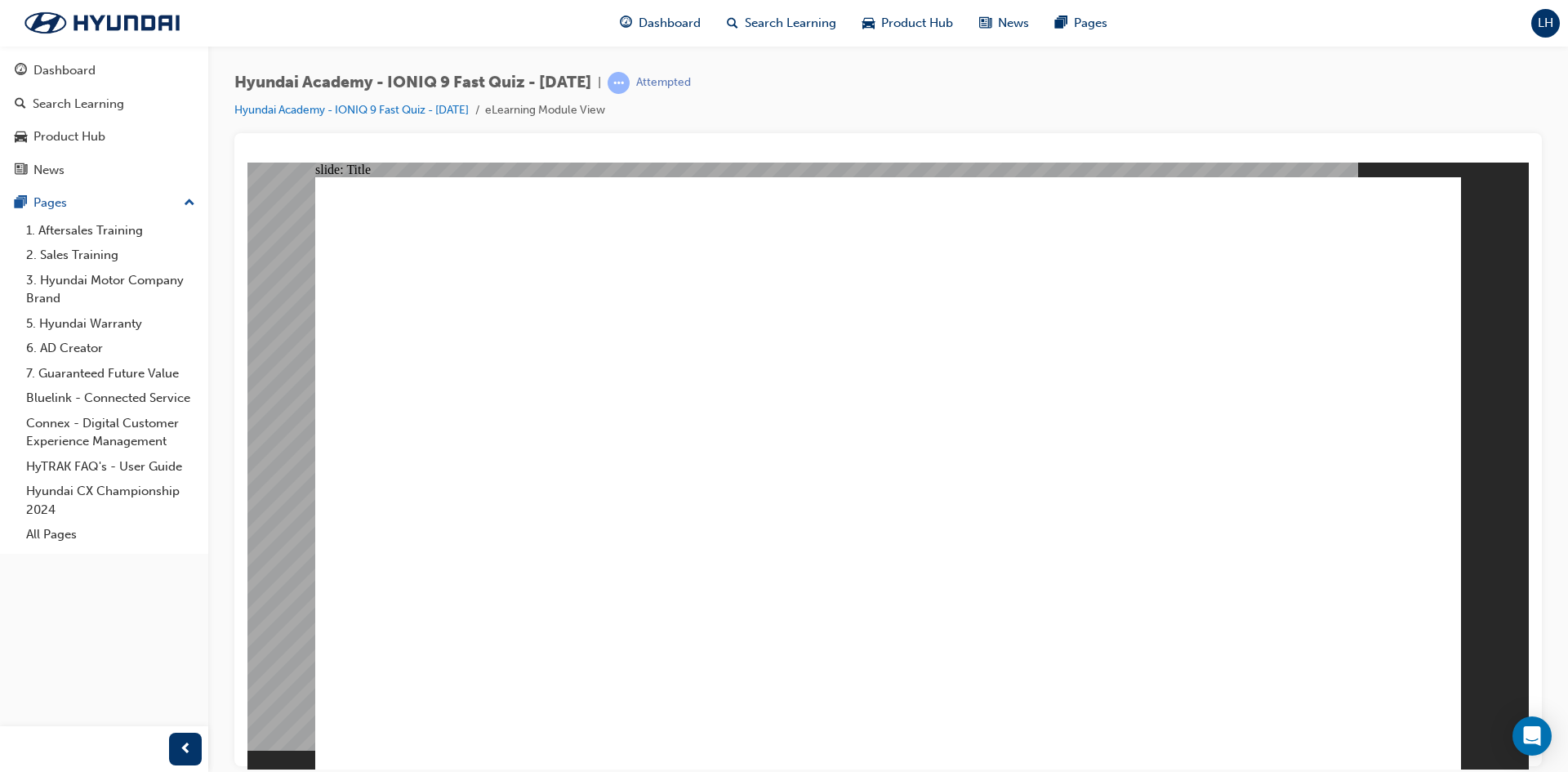
drag, startPoint x: 1120, startPoint y: 259, endPoint x: 843, endPoint y: 251, distance: 277.1
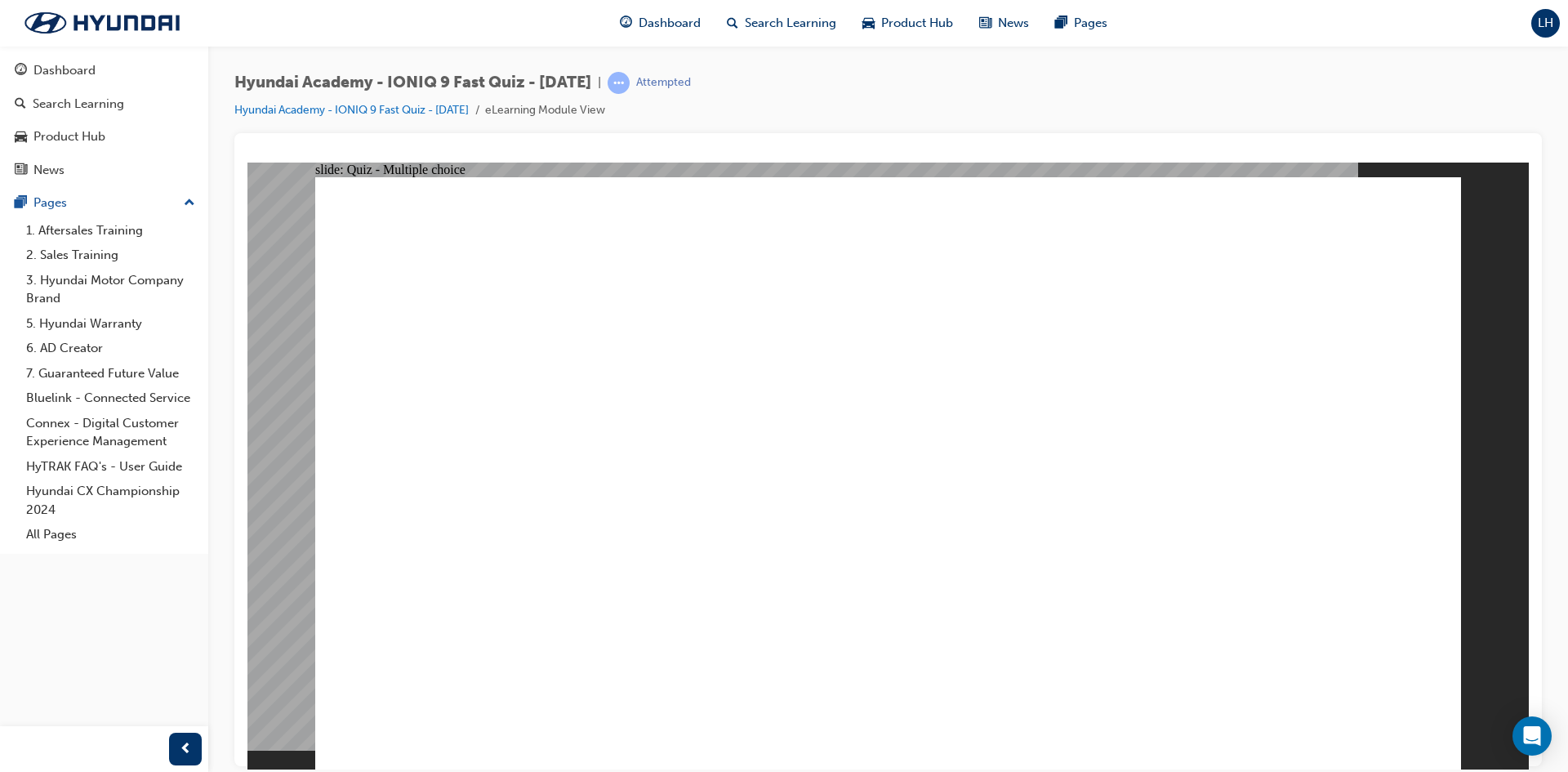
drag, startPoint x: 641, startPoint y: 247, endPoint x: 792, endPoint y: 226, distance: 152.5
drag, startPoint x: 1082, startPoint y: 255, endPoint x: 1100, endPoint y: 253, distance: 18.1
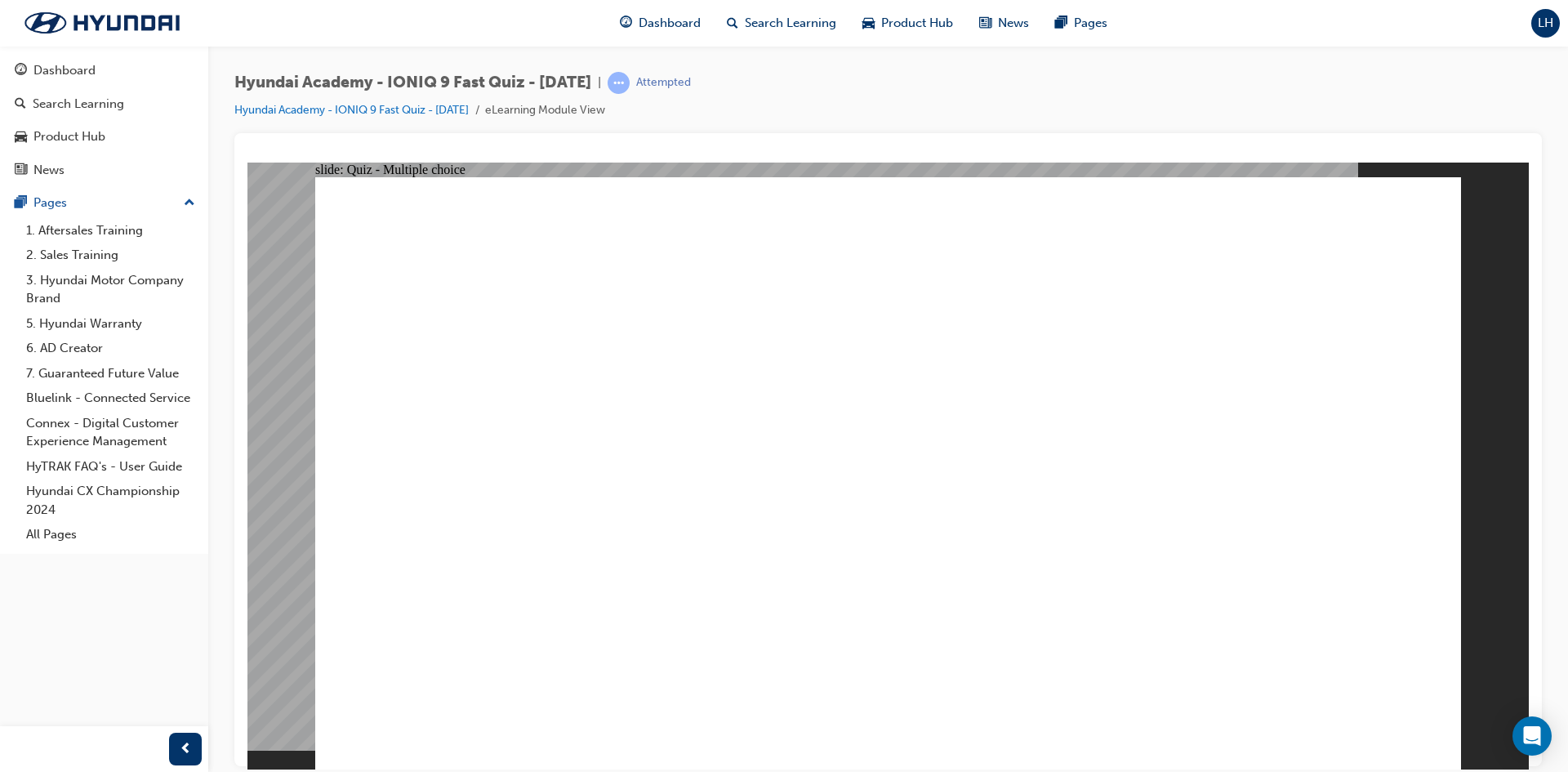
drag, startPoint x: 1129, startPoint y: 251, endPoint x: 927, endPoint y: 178, distance: 214.8
radio input "true"
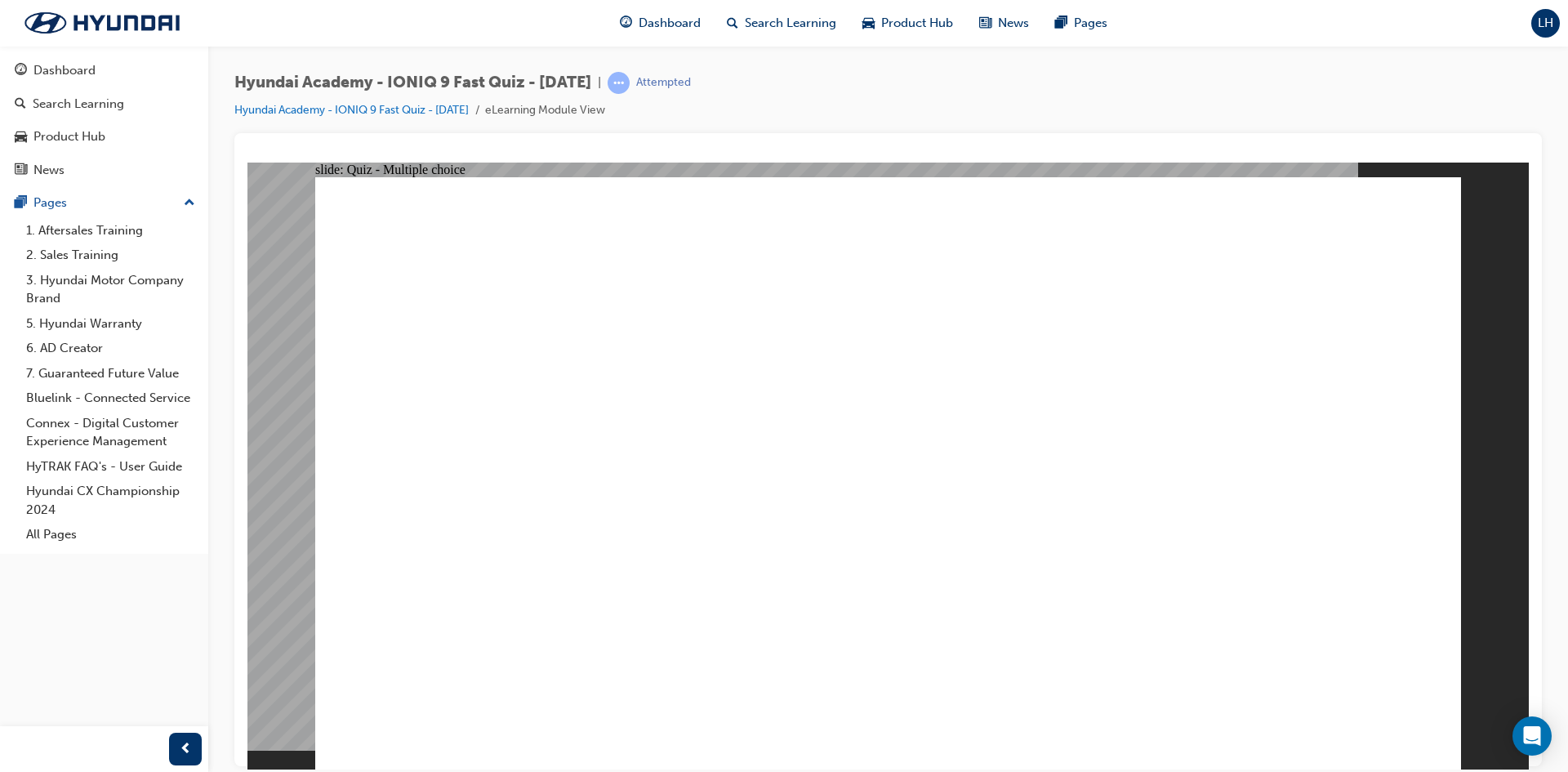
click at [57, 73] on div "Dashboard" at bounding box center [64, 71] width 62 height 19
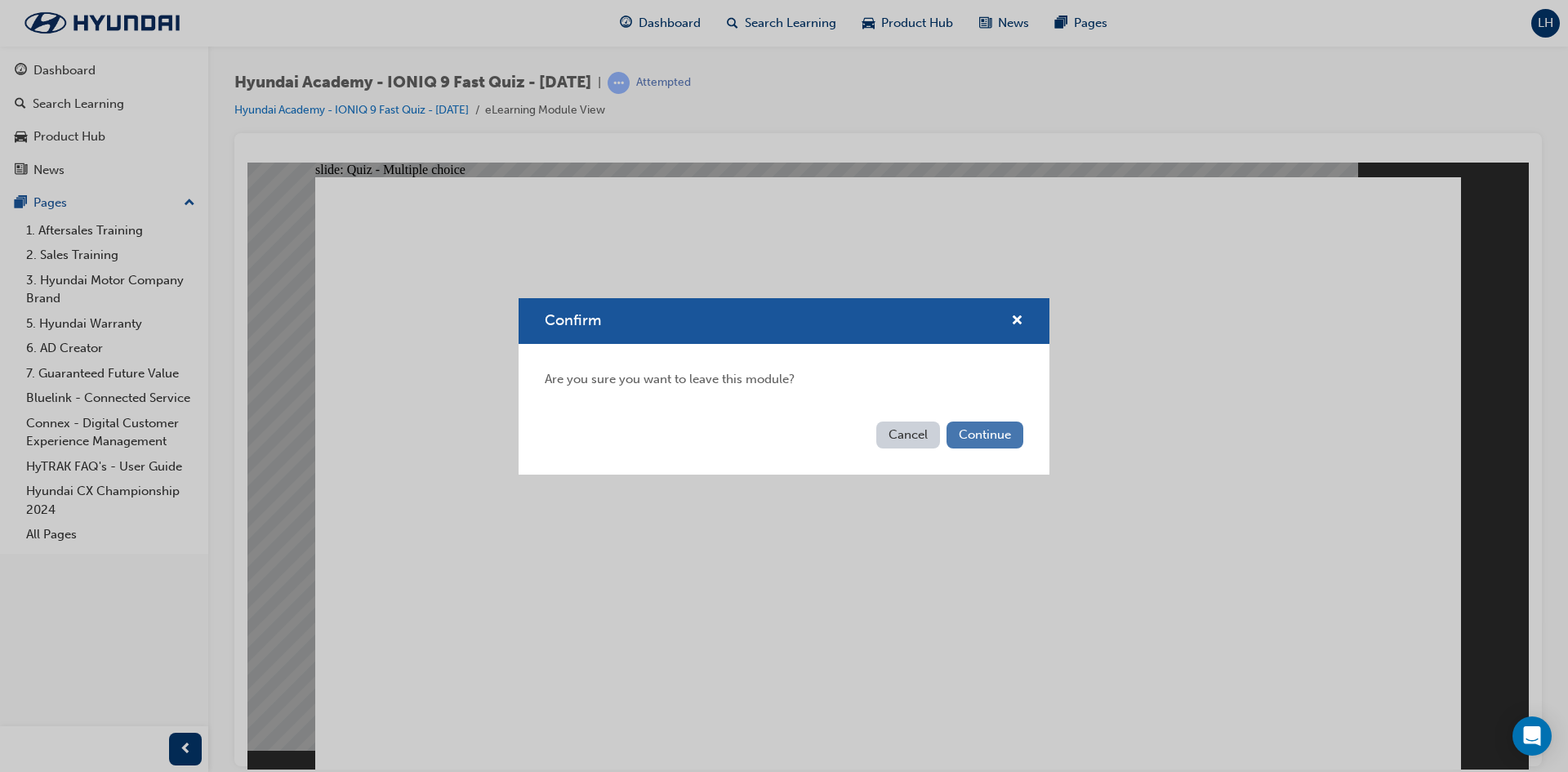
click at [959, 433] on button "Continue" at bounding box center [985, 434] width 77 height 27
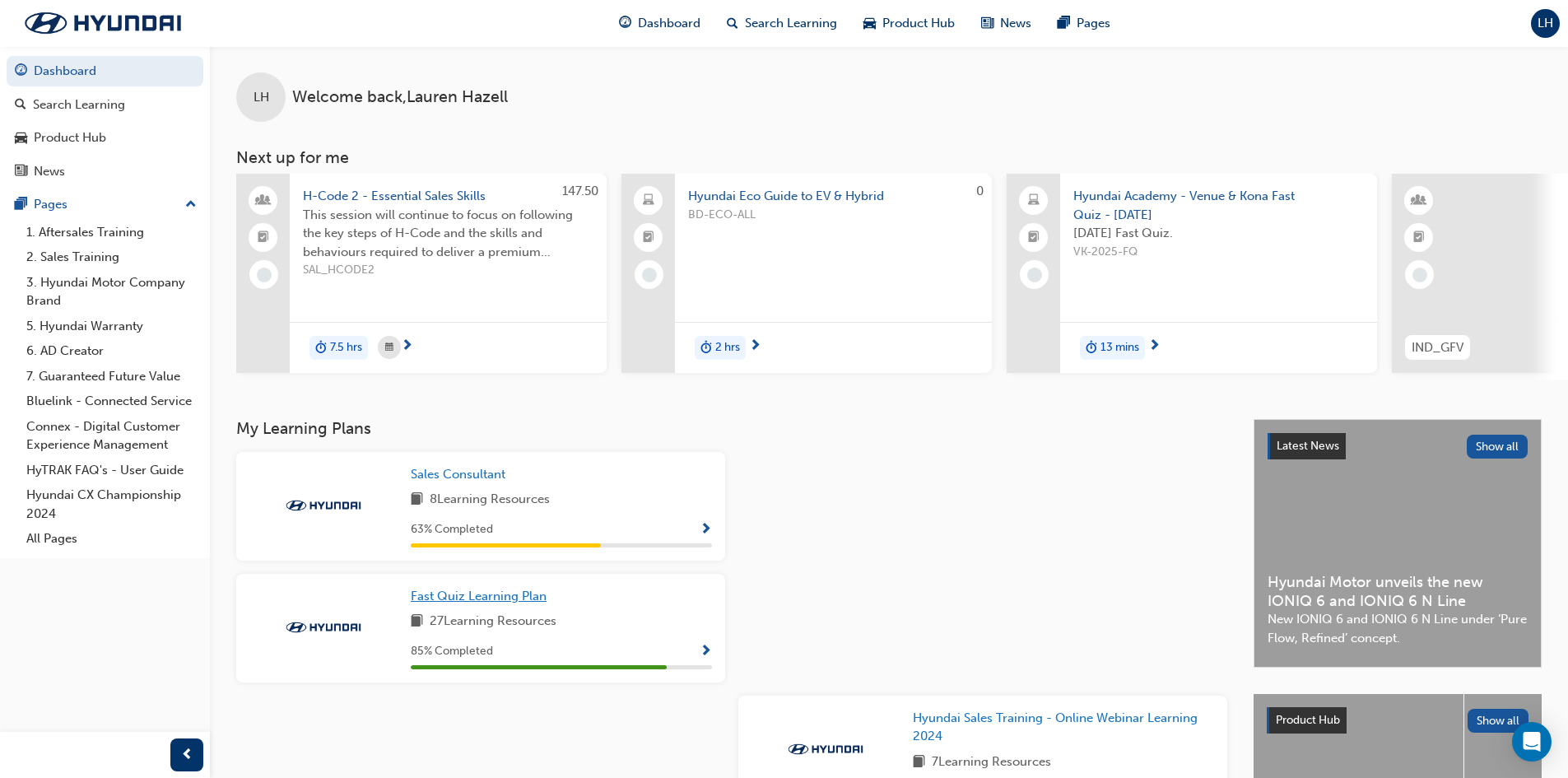
click at [516, 604] on span "Fast Quiz Learning Plan" at bounding box center [478, 596] width 136 height 15
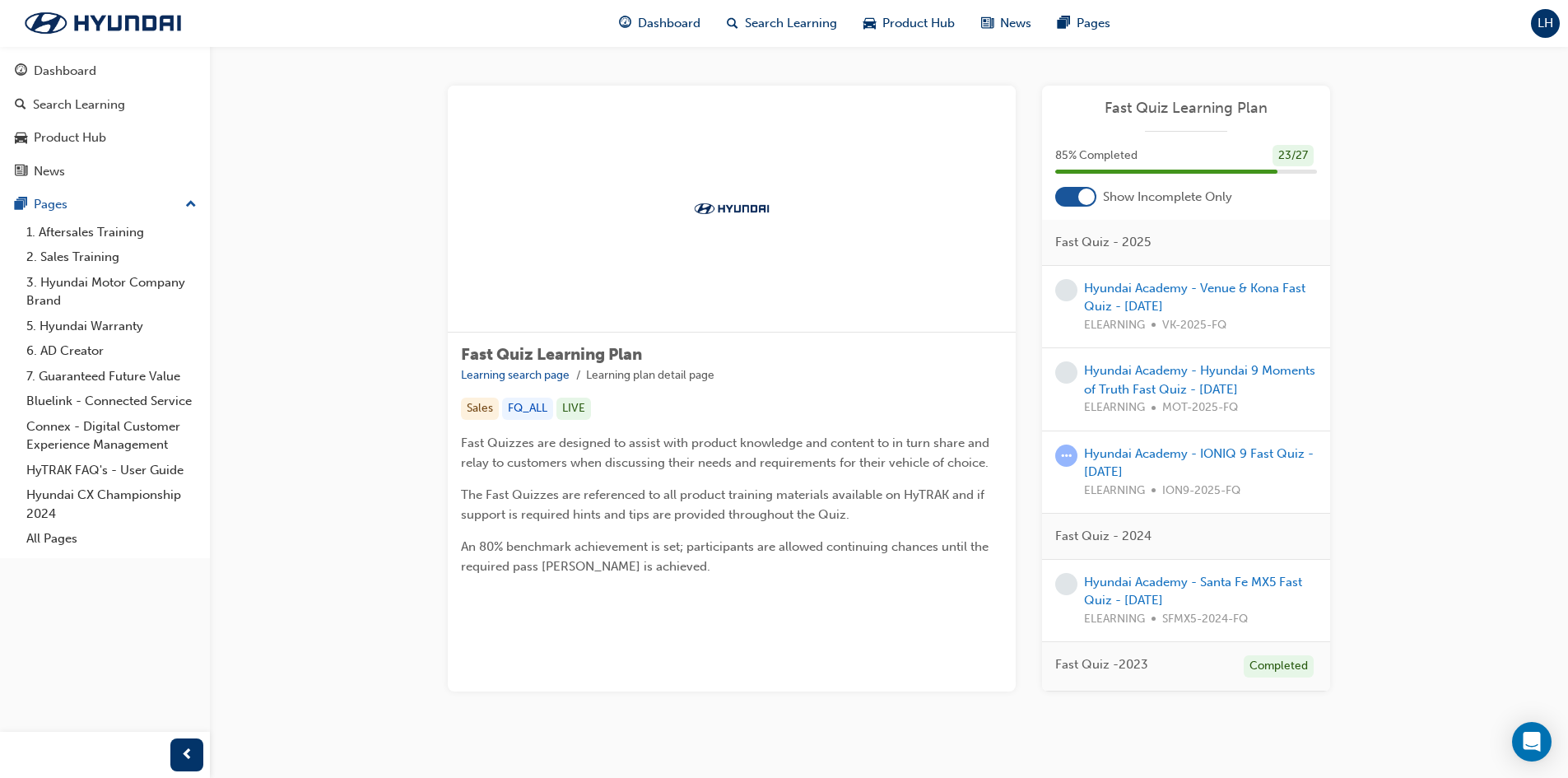
click at [1119, 482] on span "ELEARNING" at bounding box center [1114, 491] width 61 height 19
click at [1118, 456] on link "Hyundai Academy - IONIQ 9 Fast Quiz - [DATE]" at bounding box center [1199, 463] width 230 height 34
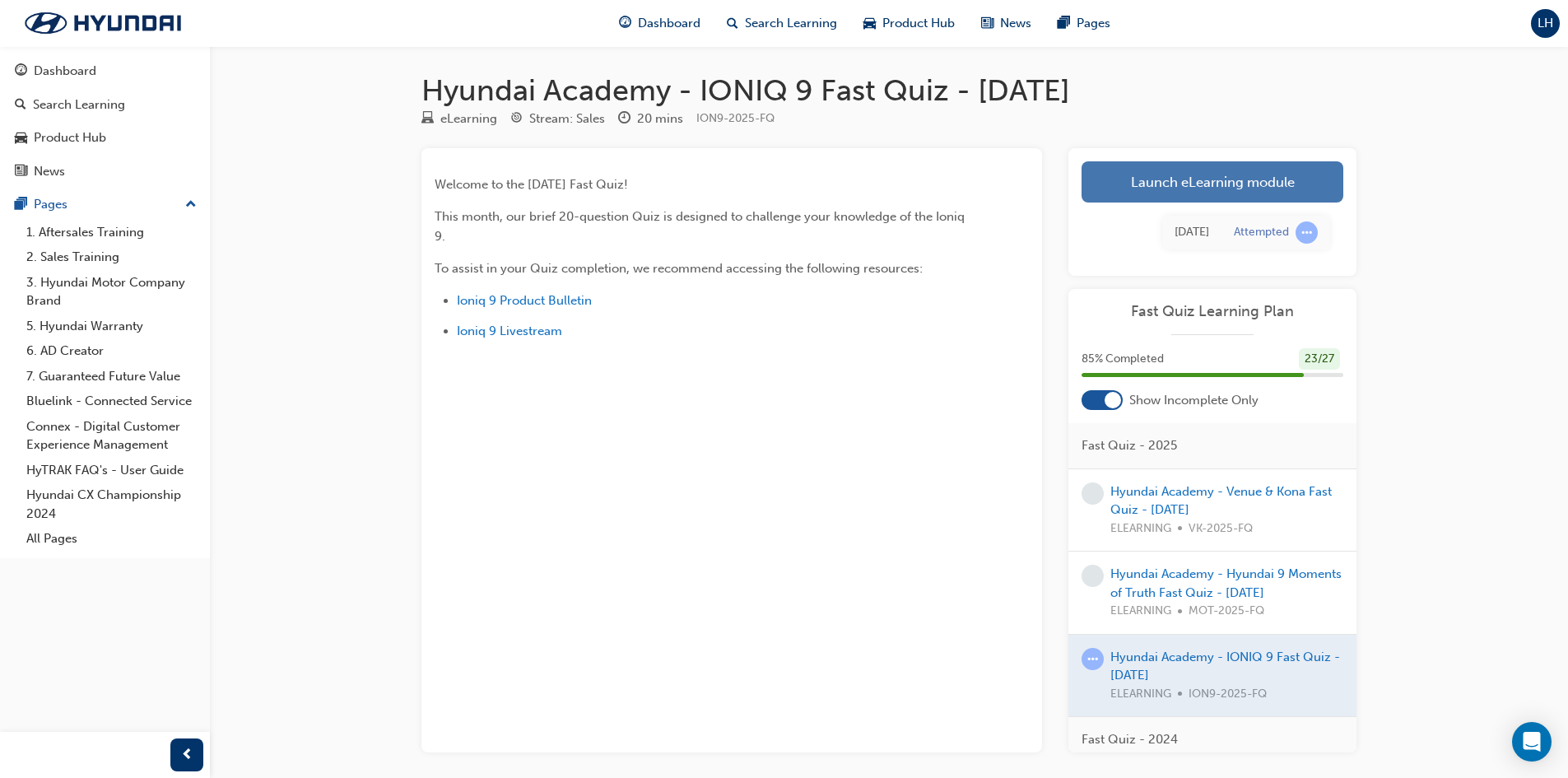
click at [1142, 174] on link "Launch eLearning module" at bounding box center [1212, 182] width 261 height 41
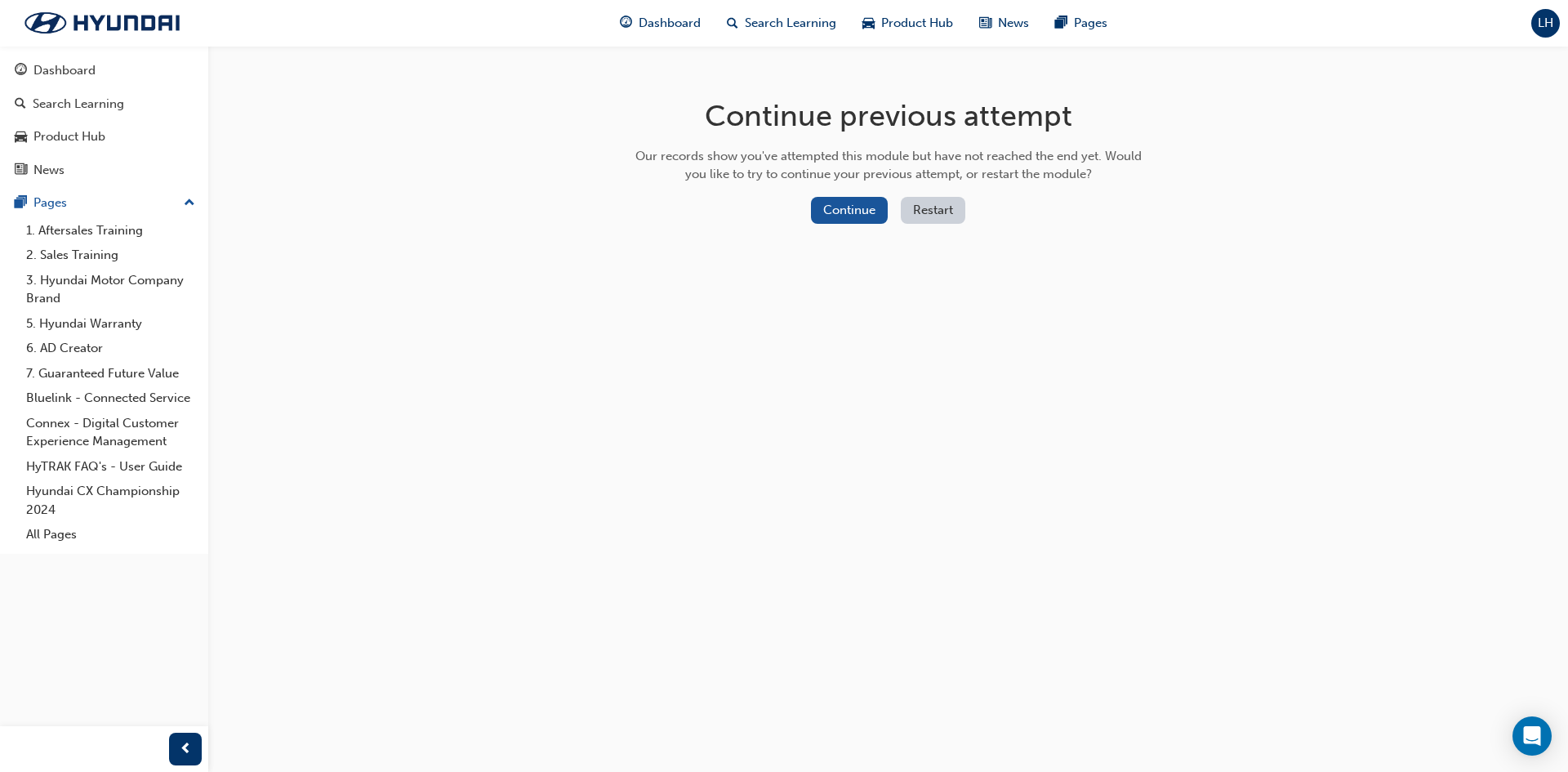
click at [937, 208] on button "Restart" at bounding box center [933, 210] width 64 height 27
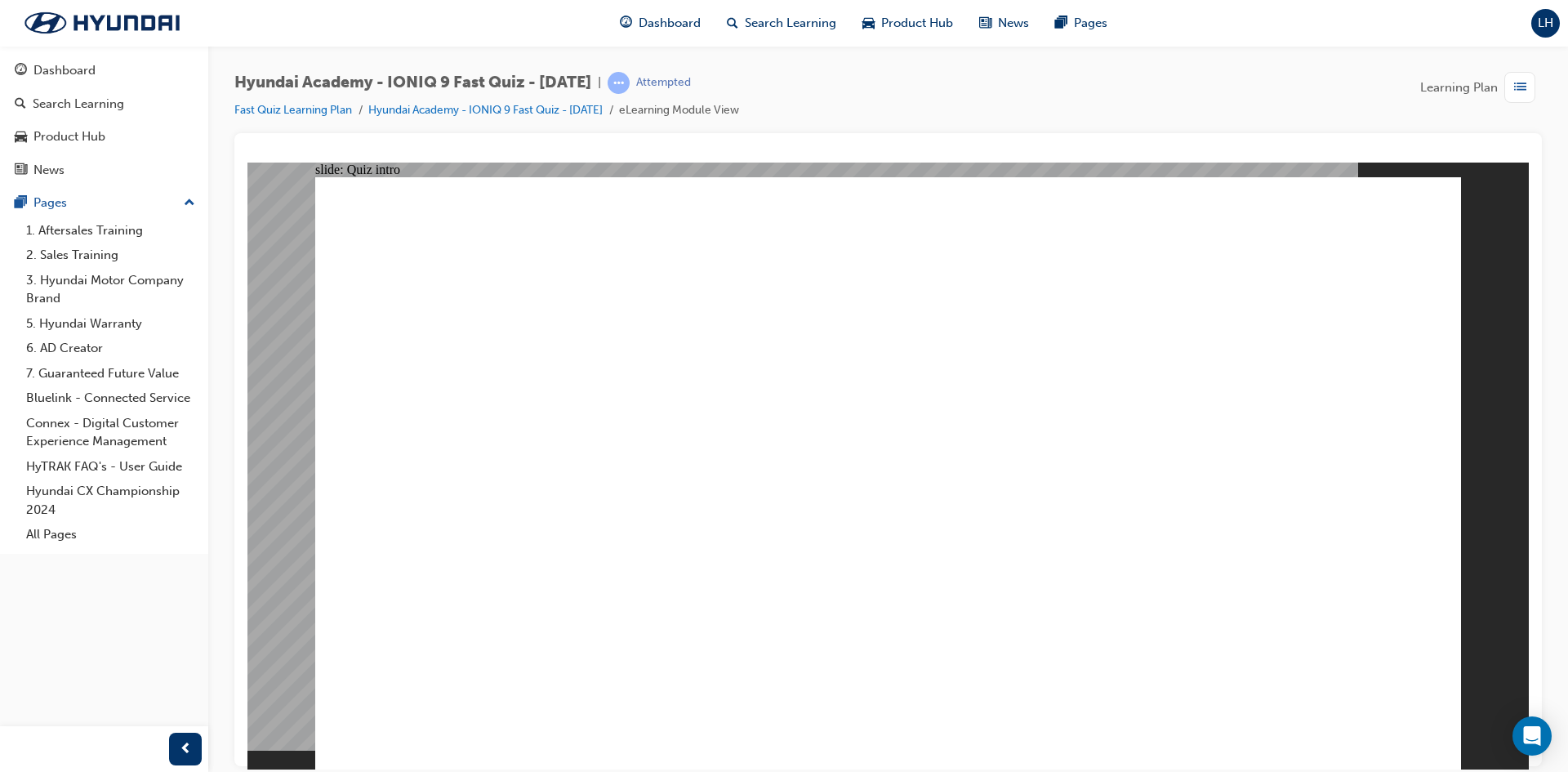
radio input "true"
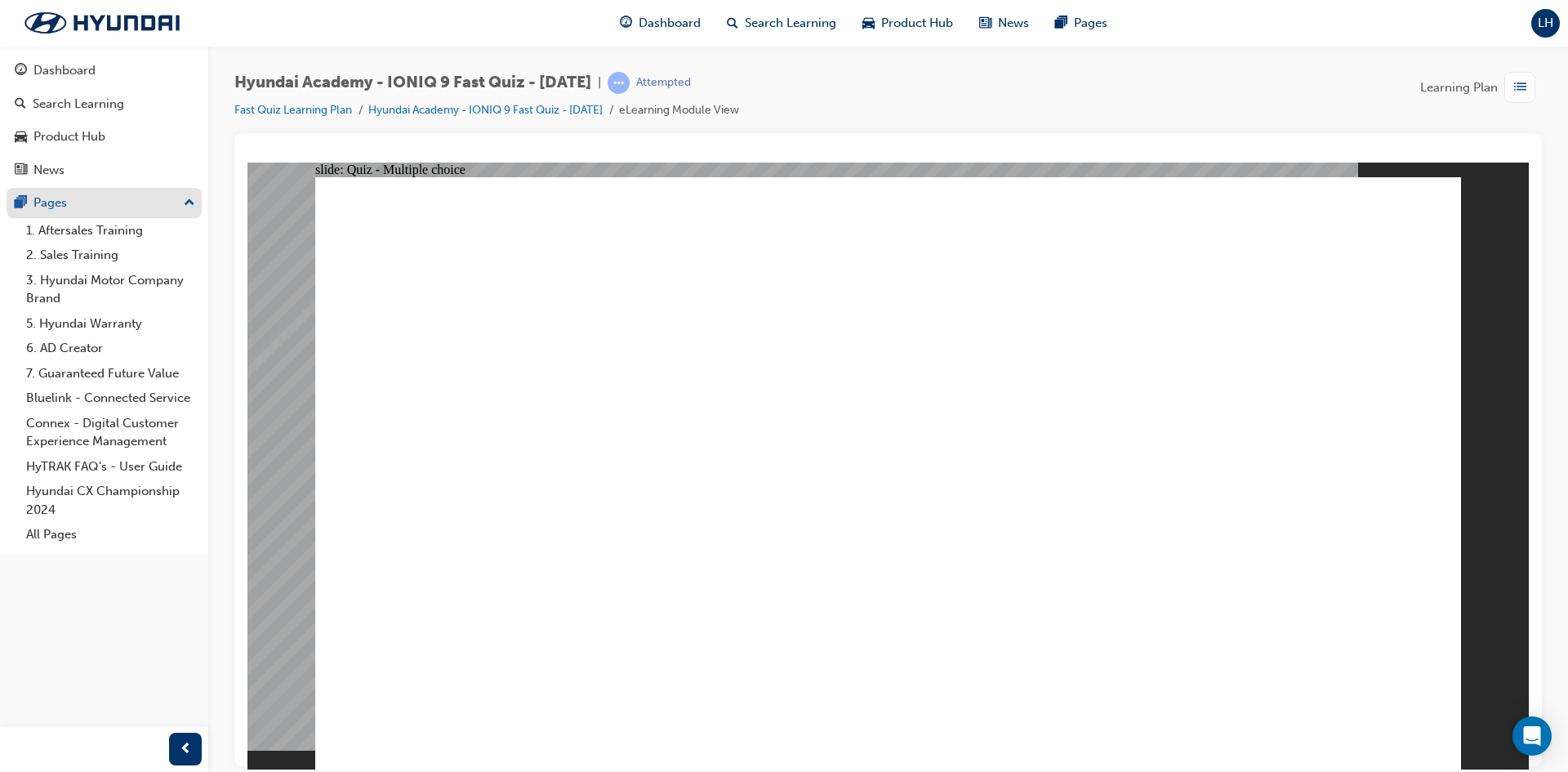
click at [32, 204] on div "Pages" at bounding box center [104, 203] width 179 height 20
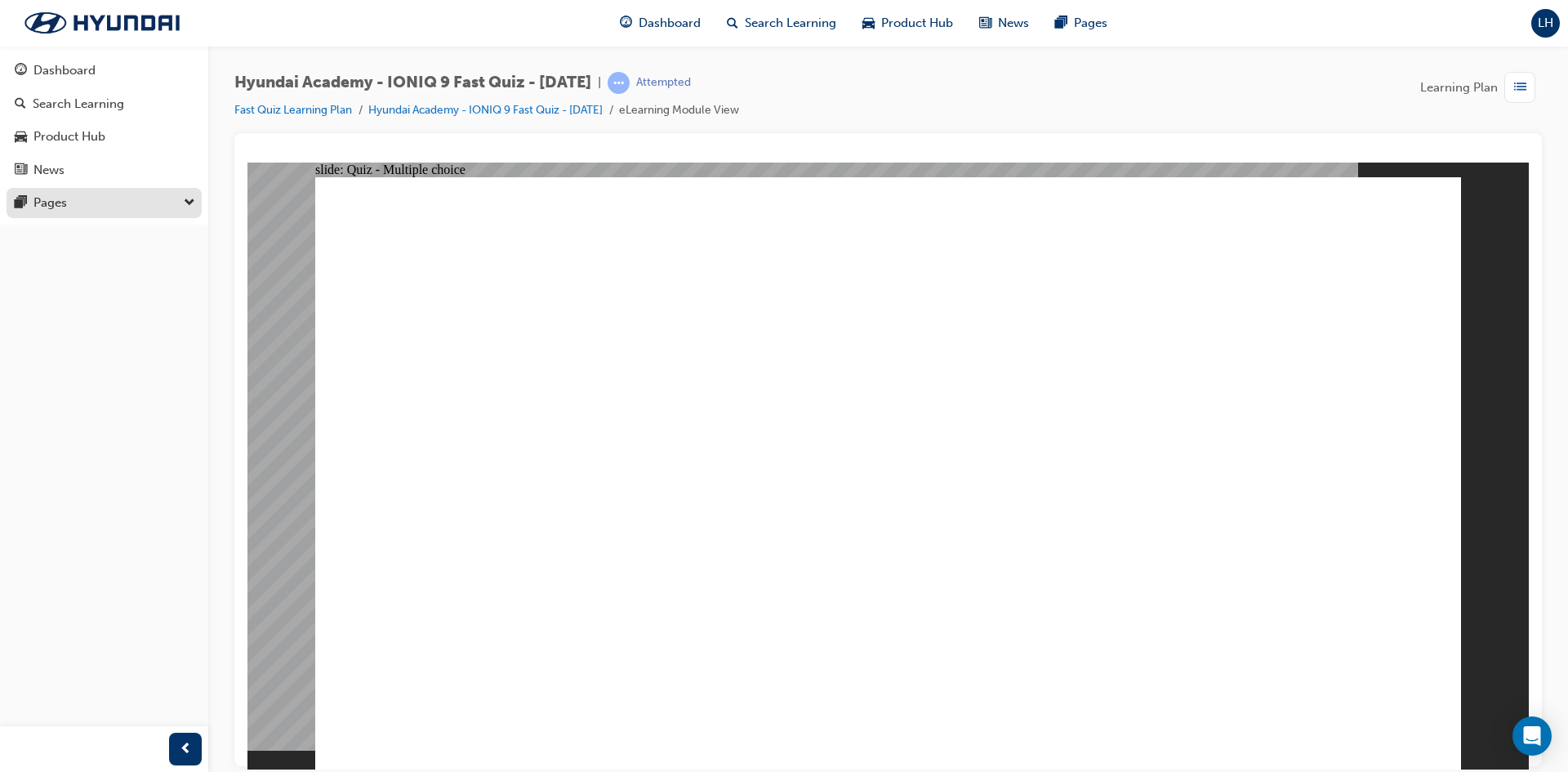
click at [32, 204] on div "Pages" at bounding box center [104, 203] width 179 height 20
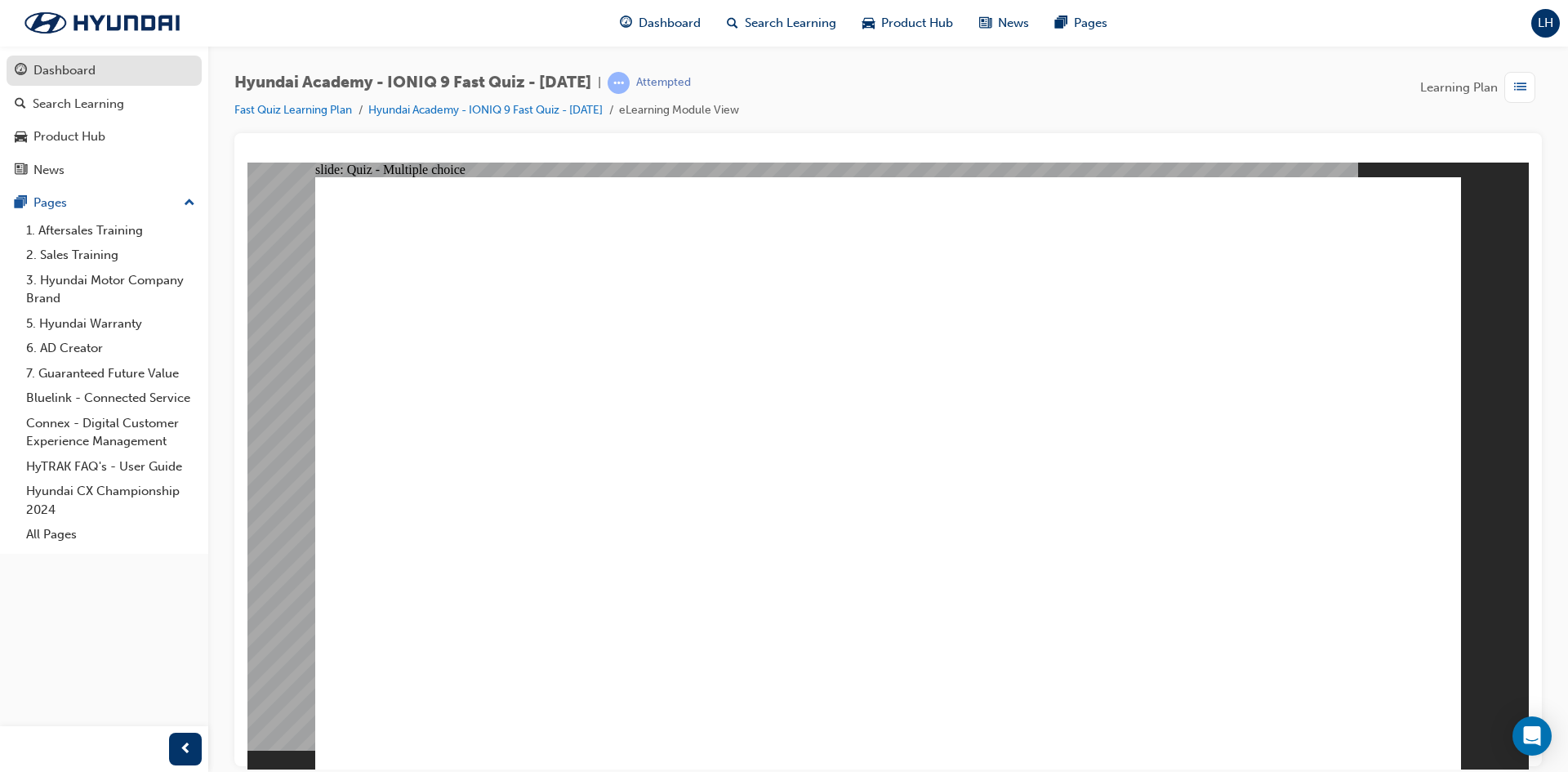
click at [59, 69] on div "Dashboard" at bounding box center [64, 71] width 62 height 19
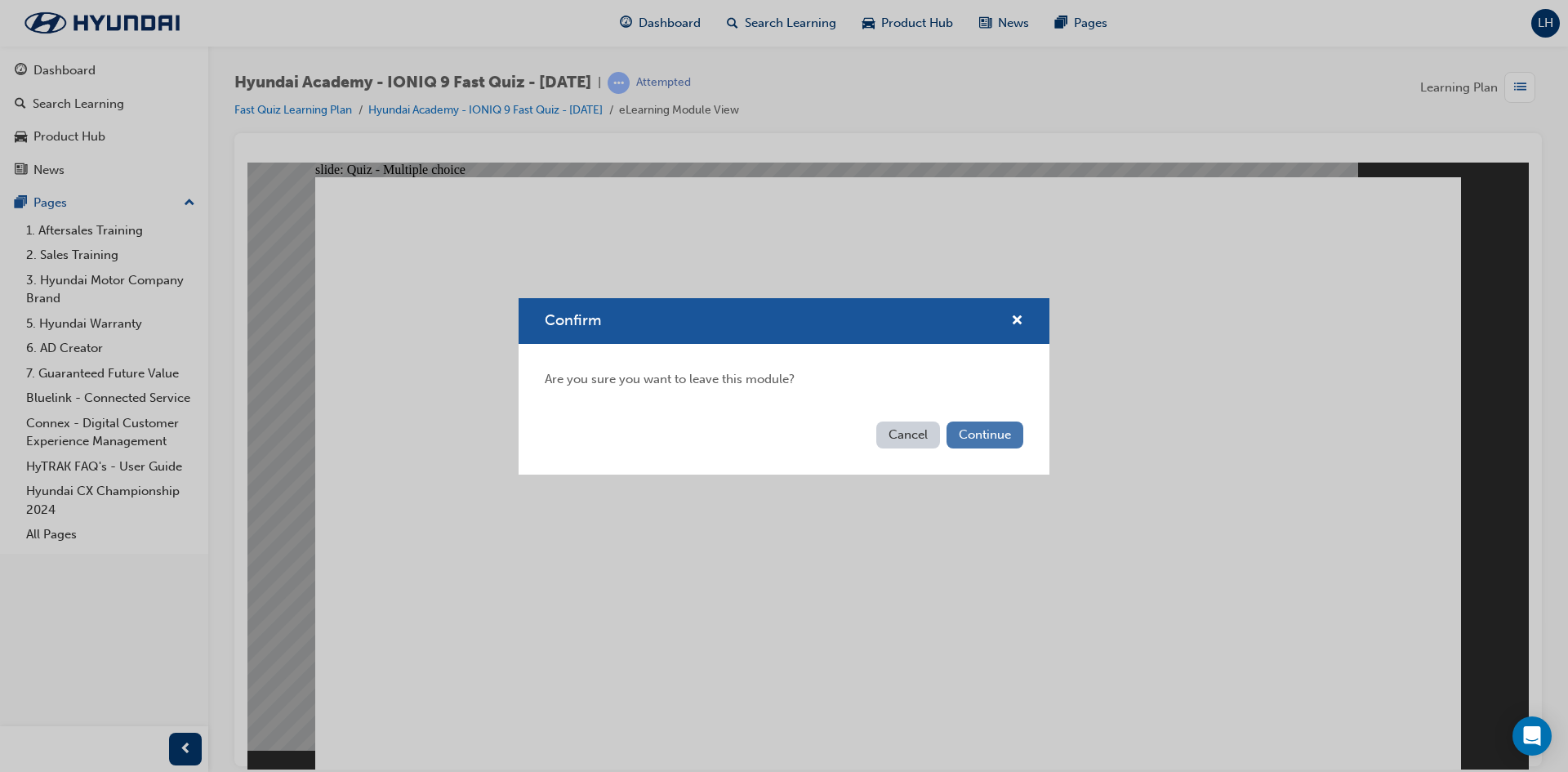
click at [988, 440] on button "Continue" at bounding box center [985, 434] width 77 height 27
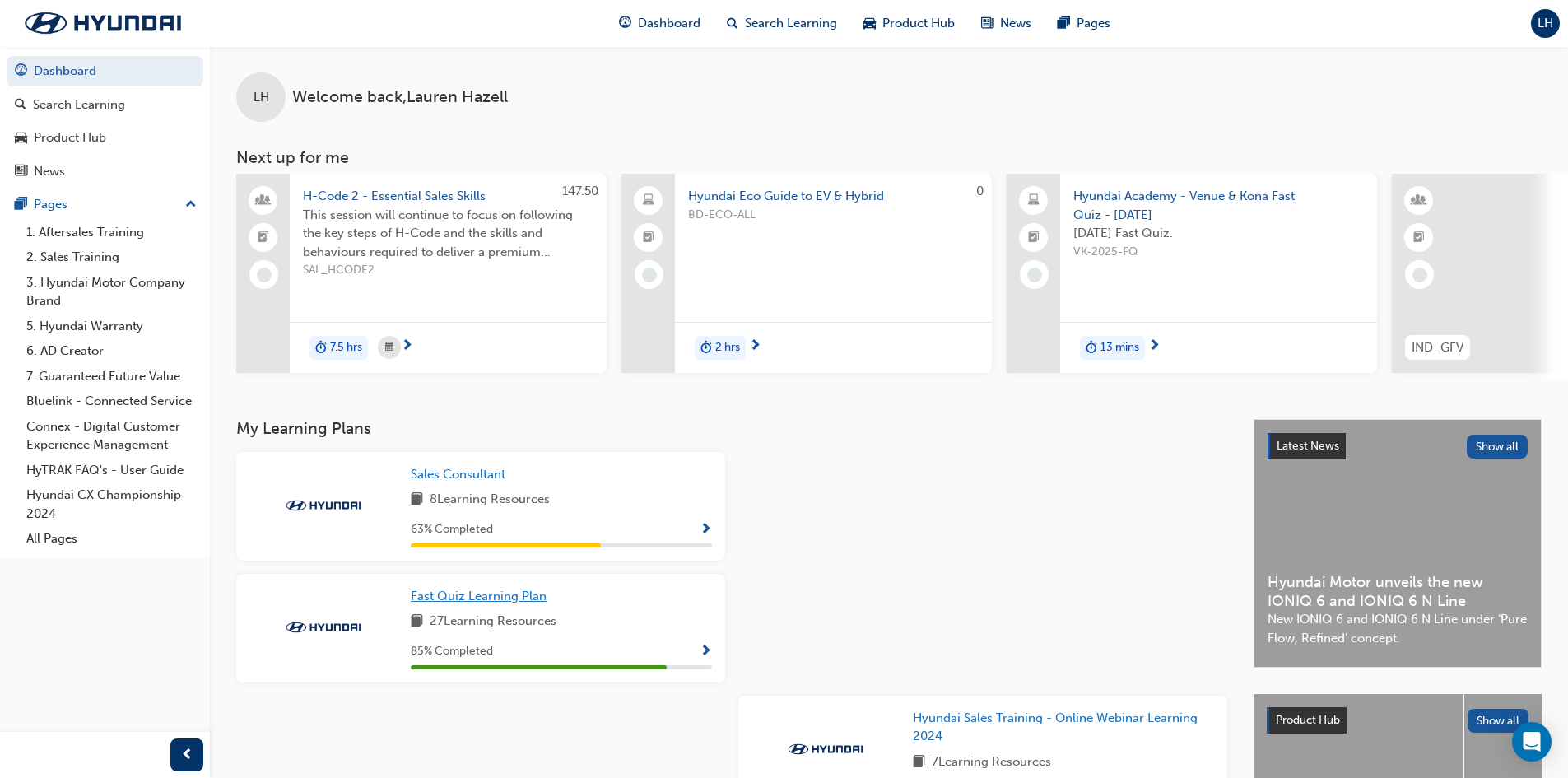
click at [509, 602] on span "Fast Quiz Learning Plan" at bounding box center [478, 596] width 136 height 15
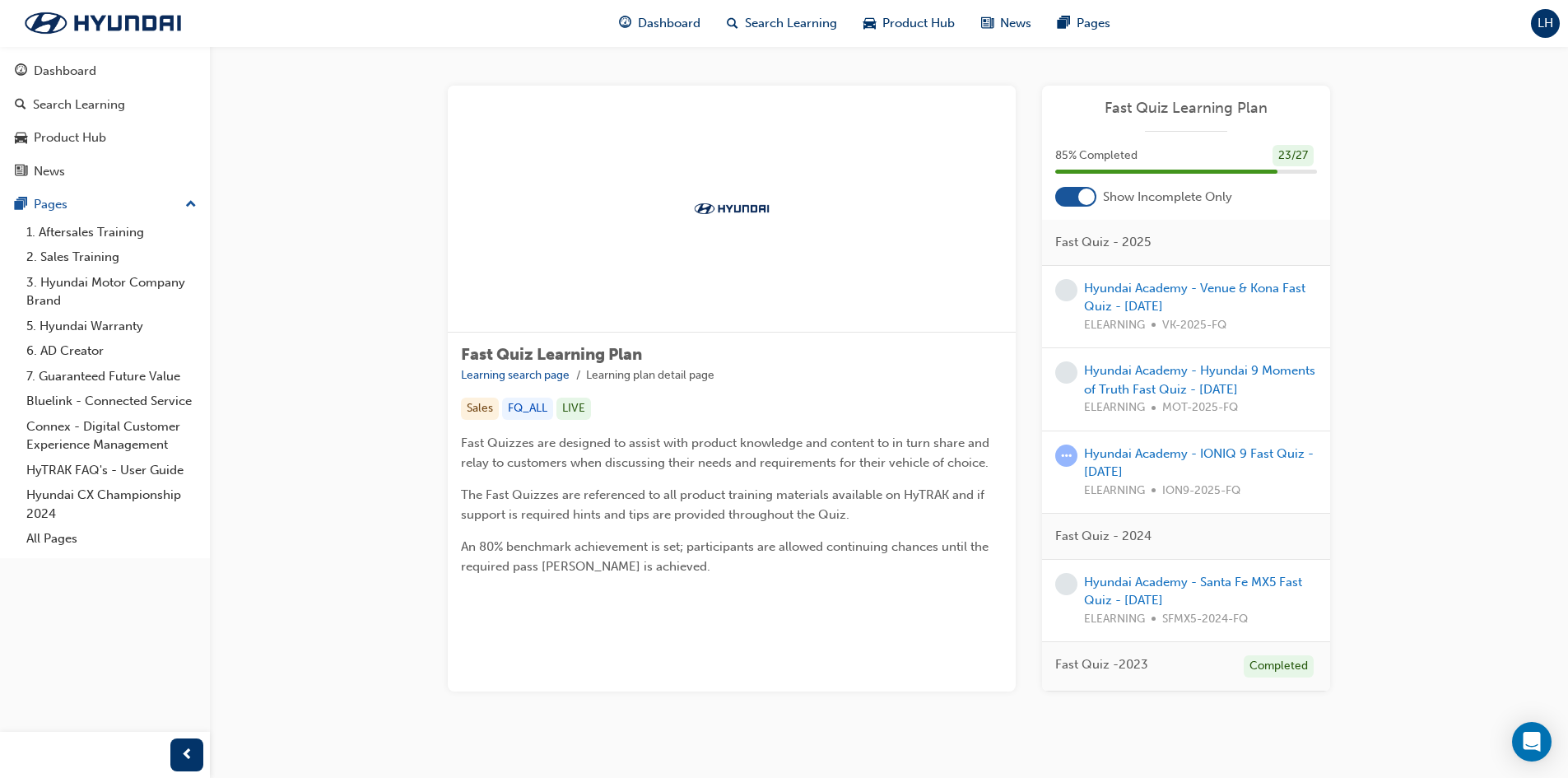
click at [1211, 478] on div "Hyundai Academy - IONIQ 9 Fast Quiz - [DATE] ELEARNING ION9-2025-FQ" at bounding box center [1201, 472] width 233 height 56
click at [1155, 458] on link "Hyundai Academy - IONIQ 9 Fast Quiz - [DATE]" at bounding box center [1199, 463] width 230 height 34
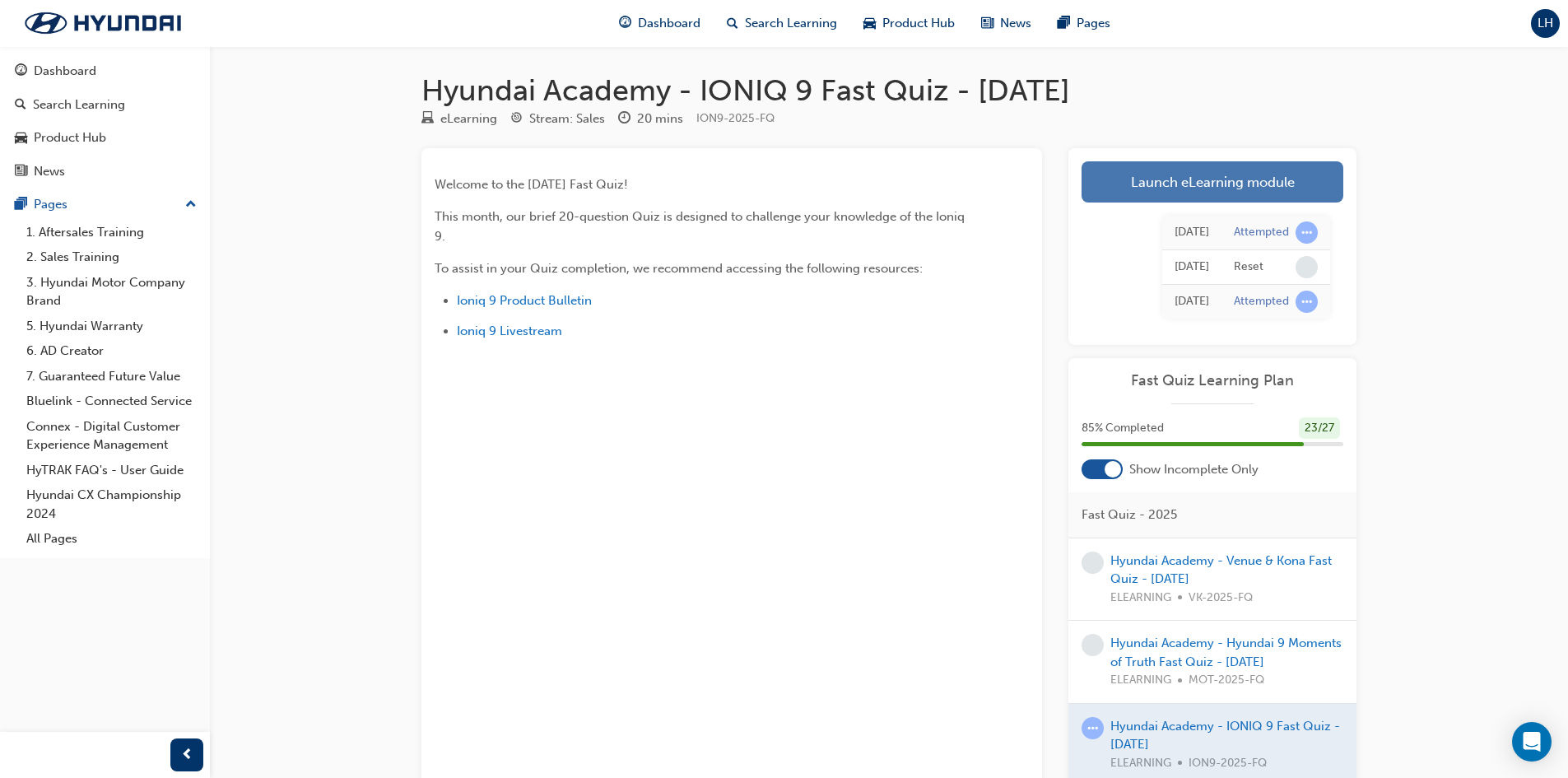
click at [1214, 171] on link "Launch eLearning module" at bounding box center [1212, 182] width 261 height 41
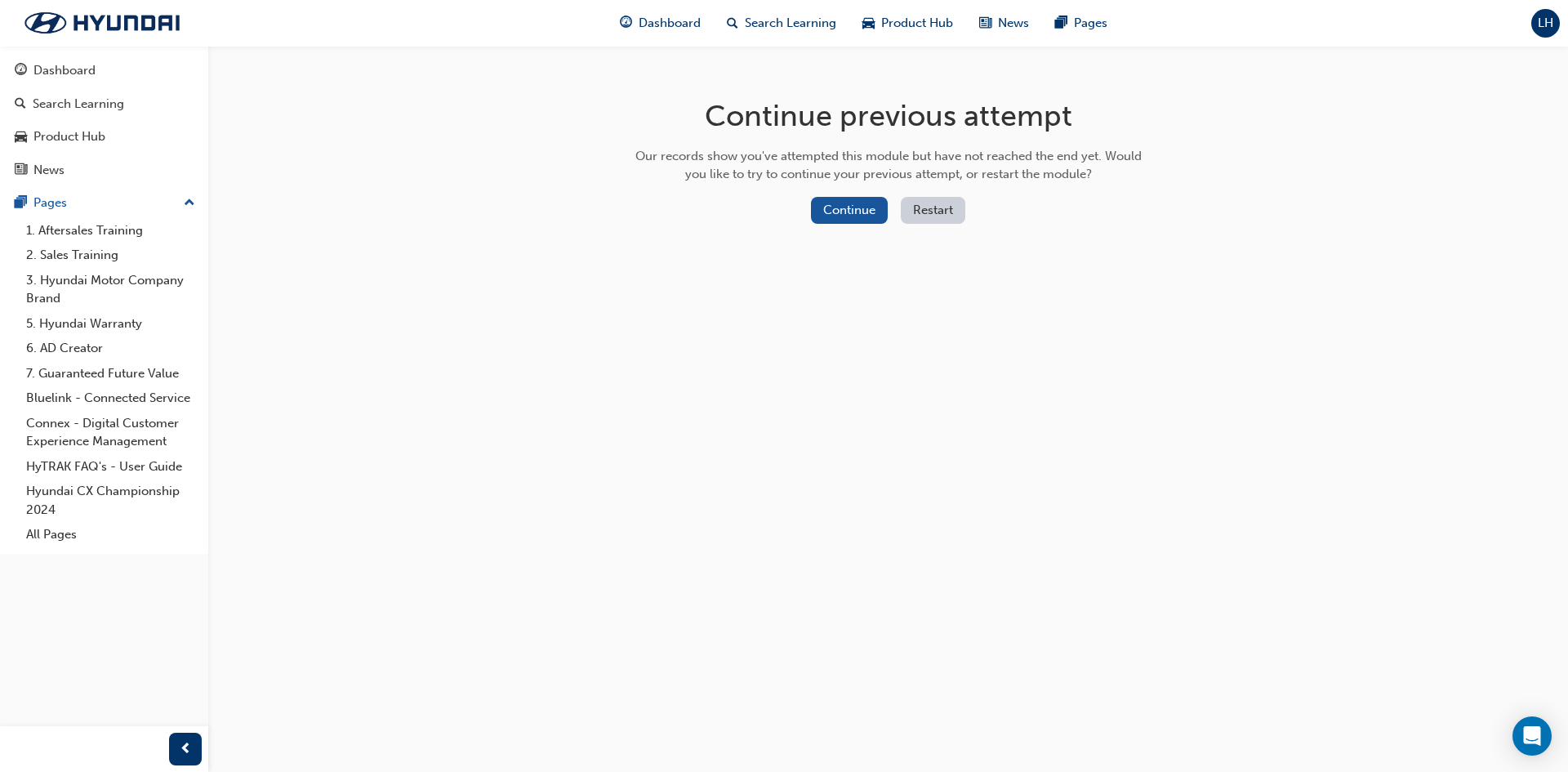
click at [922, 213] on button "Restart" at bounding box center [933, 210] width 64 height 27
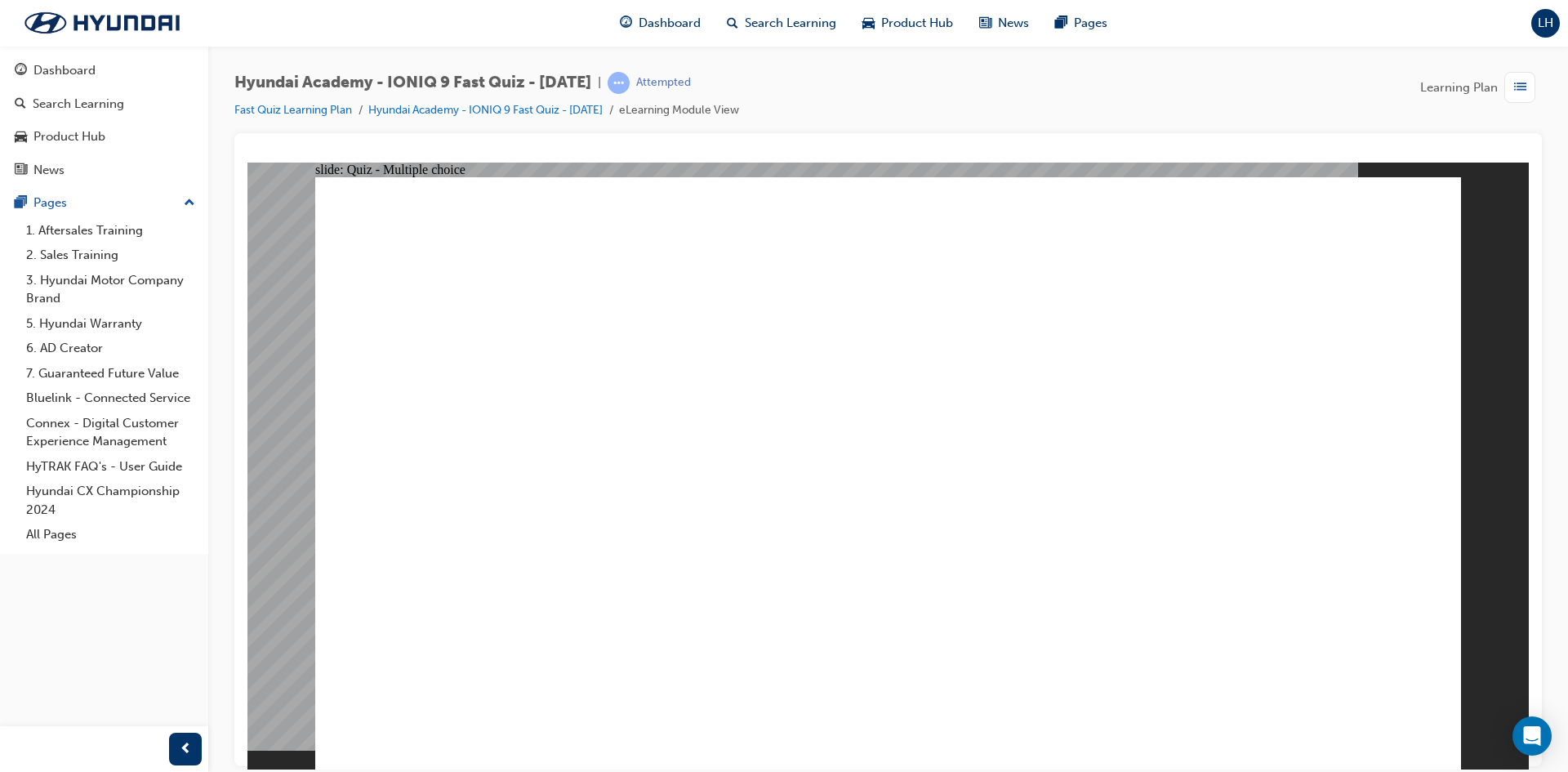
radio input "true"
click at [66, 58] on link "Dashboard" at bounding box center [104, 71] width 195 height 30
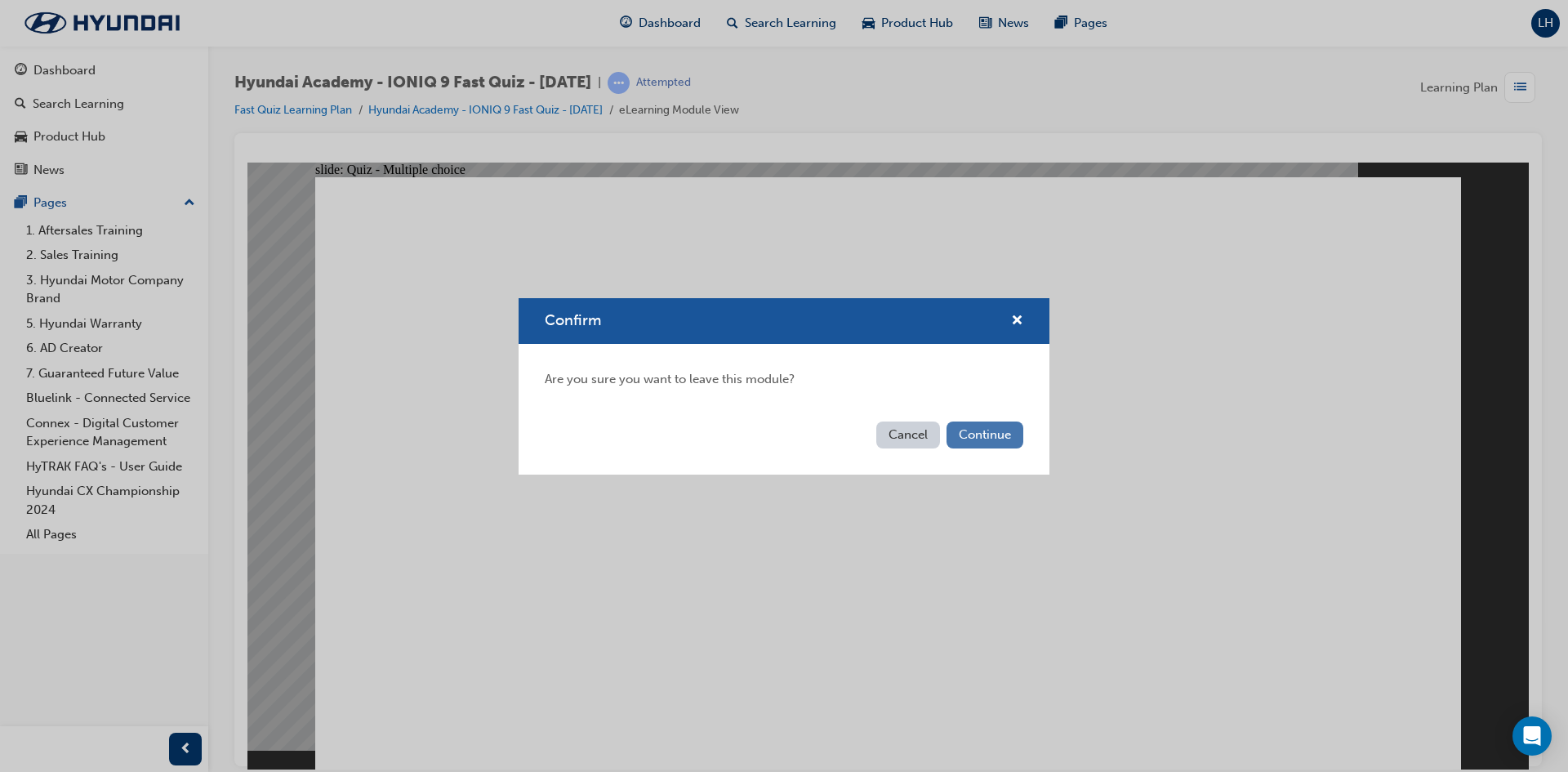
click at [977, 440] on button "Continue" at bounding box center [985, 434] width 77 height 27
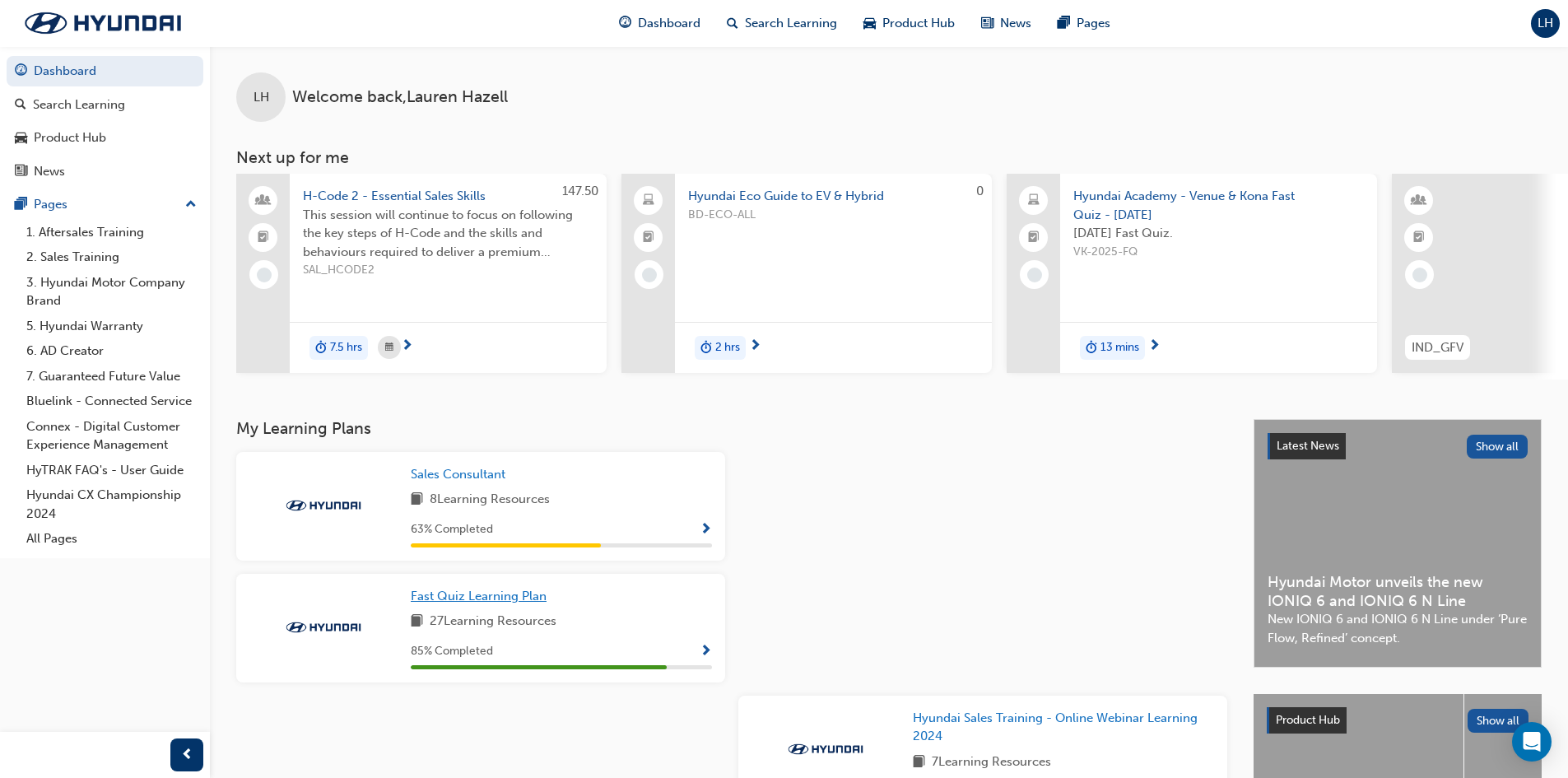
click at [526, 604] on span "Fast Quiz Learning Plan" at bounding box center [478, 596] width 136 height 15
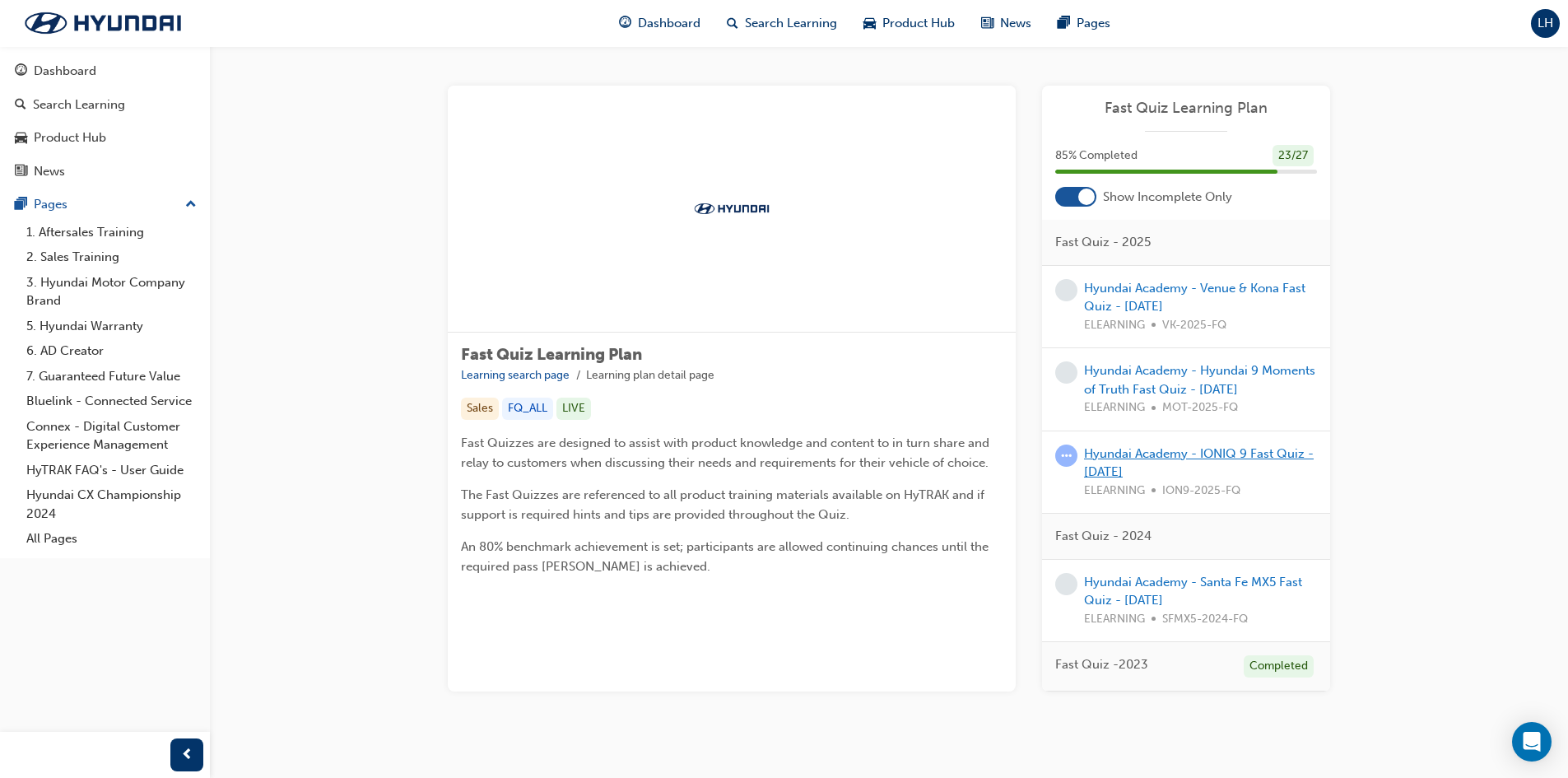
click at [1164, 454] on link "Hyundai Academy - IONIQ 9 Fast Quiz - [DATE]" at bounding box center [1199, 463] width 230 height 34
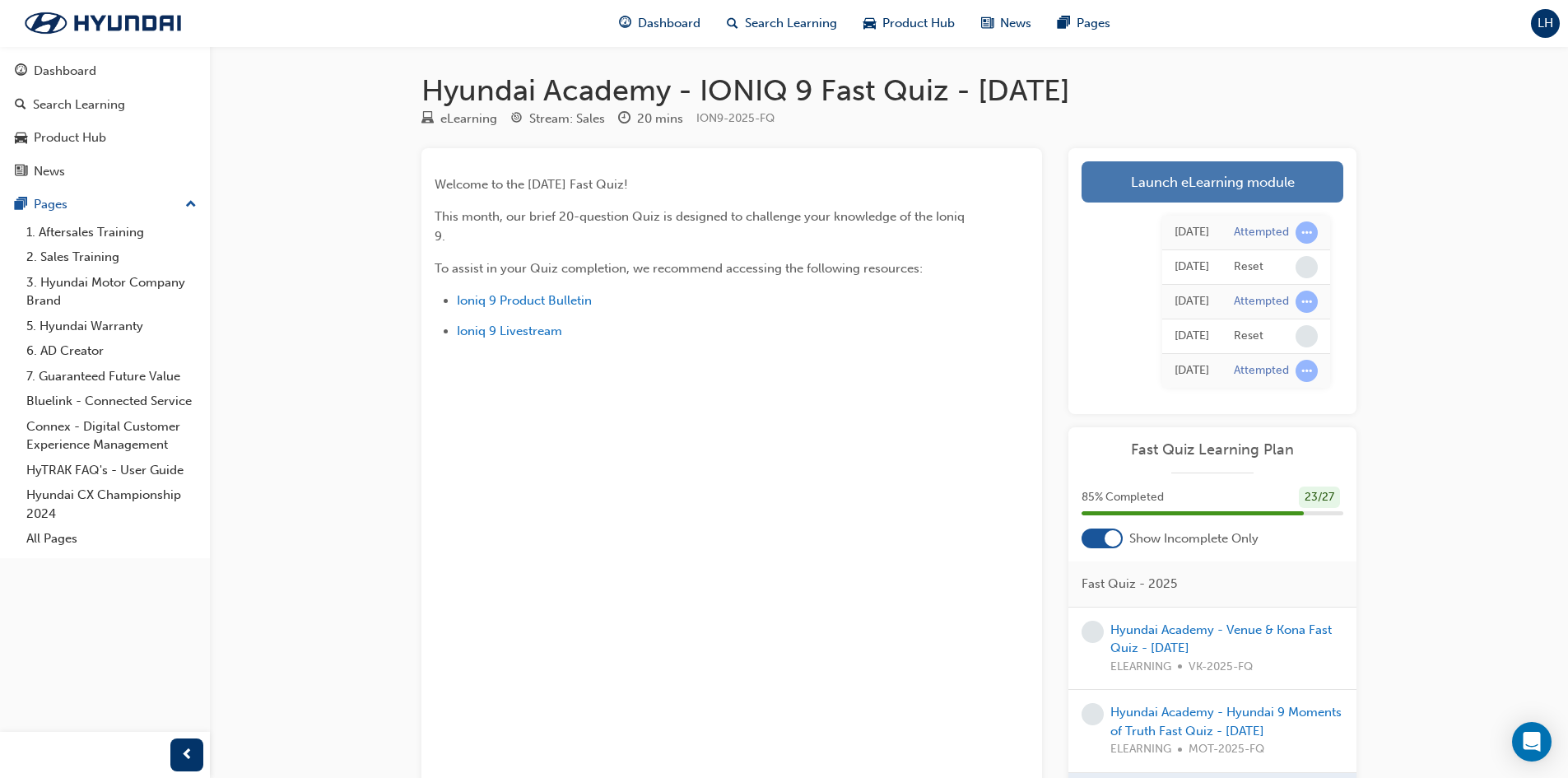
click at [1140, 180] on link "Launch eLearning module" at bounding box center [1212, 182] width 261 height 41
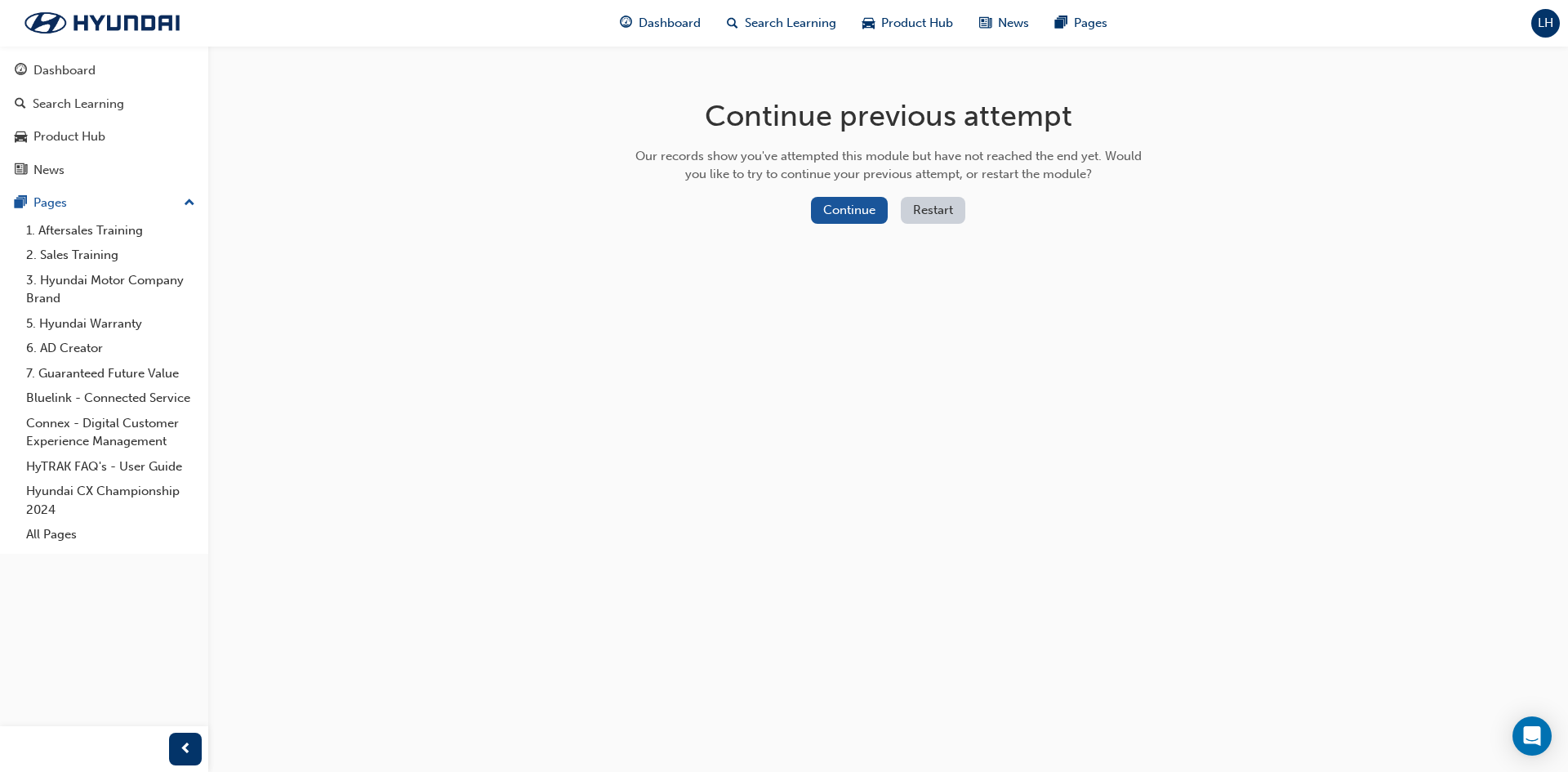
click at [937, 207] on button "Restart" at bounding box center [933, 210] width 64 height 27
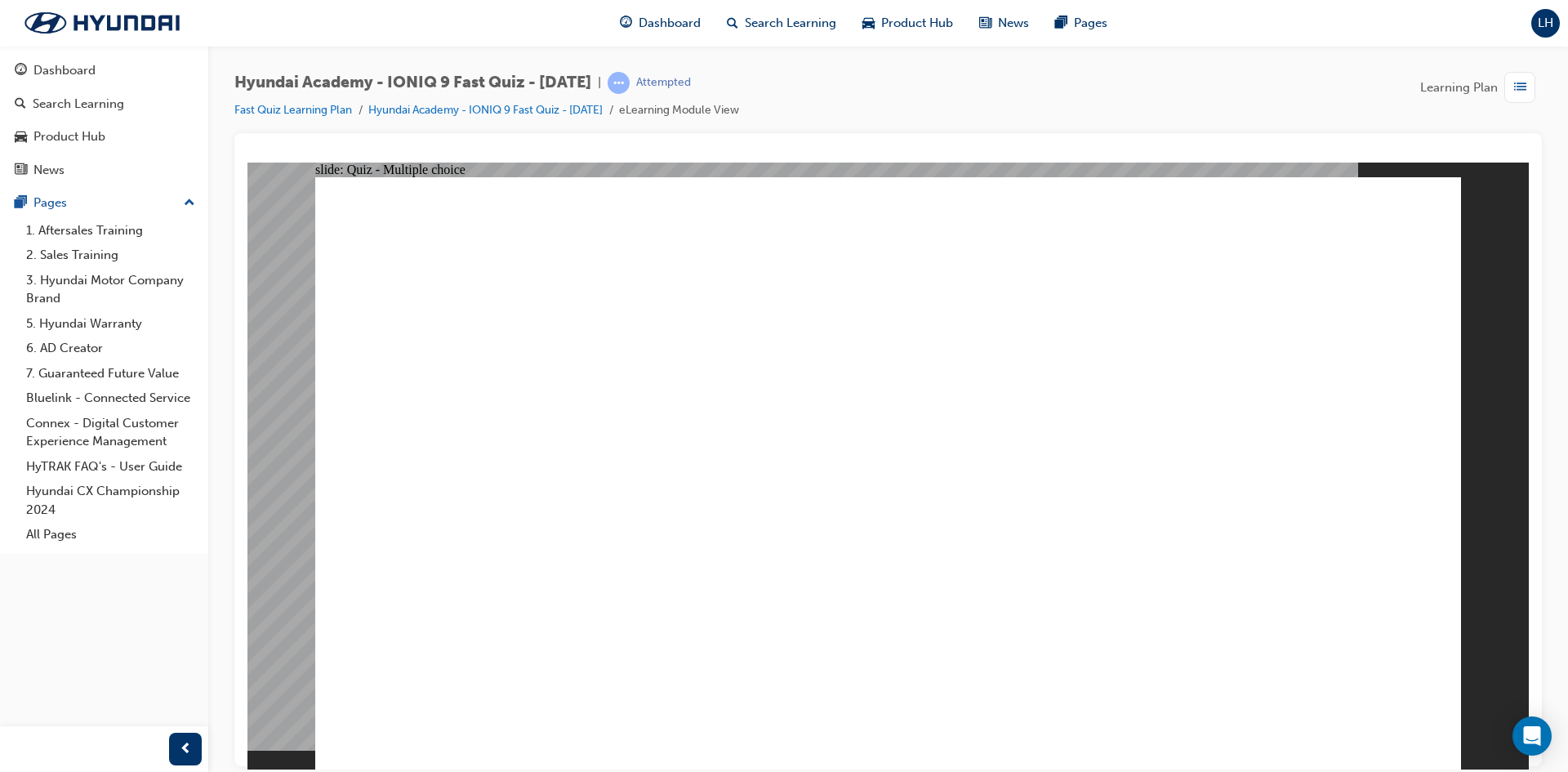
radio input "true"
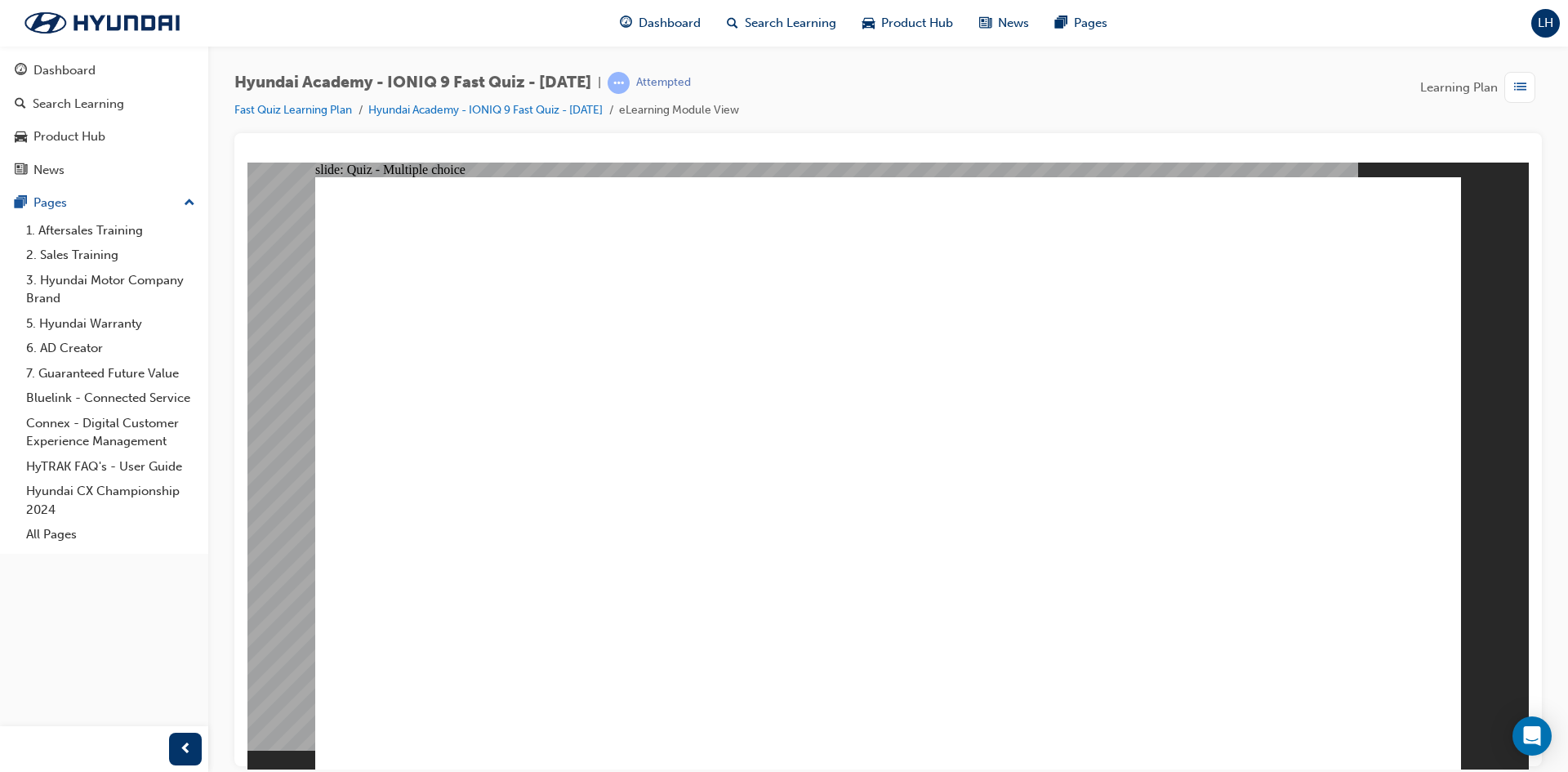
radio input "false"
radio input "true"
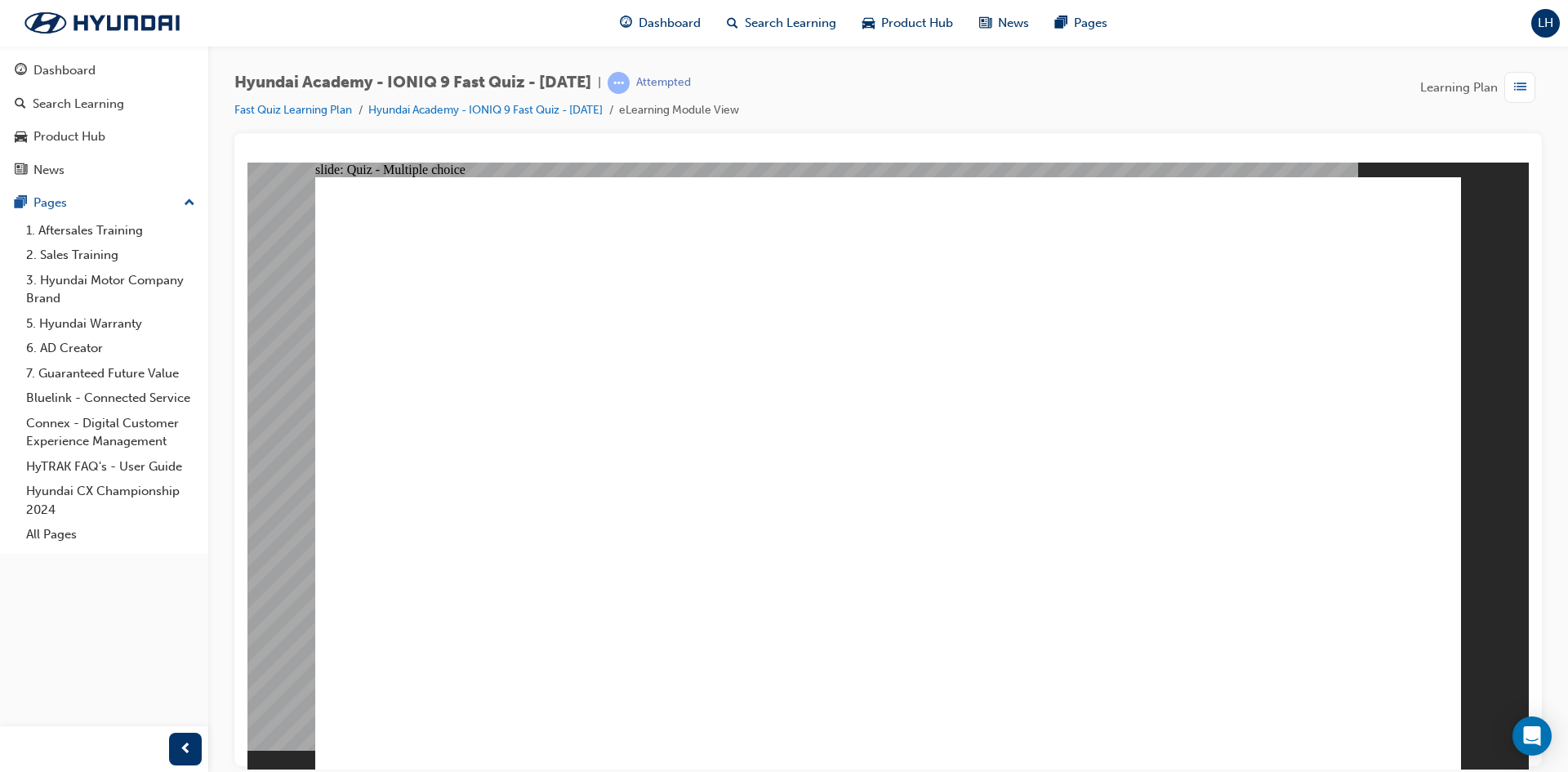
radio input "true"
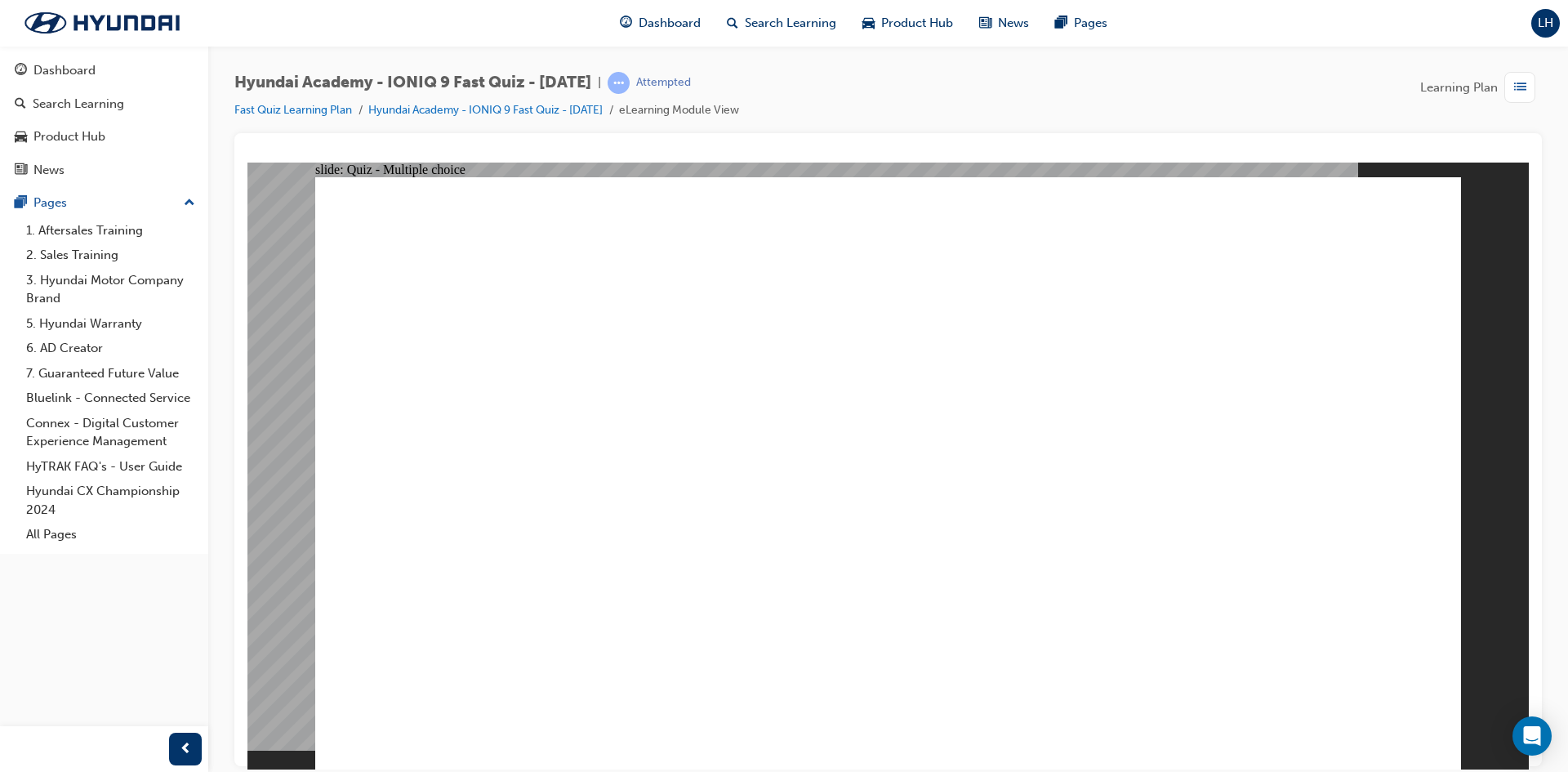
radio input "true"
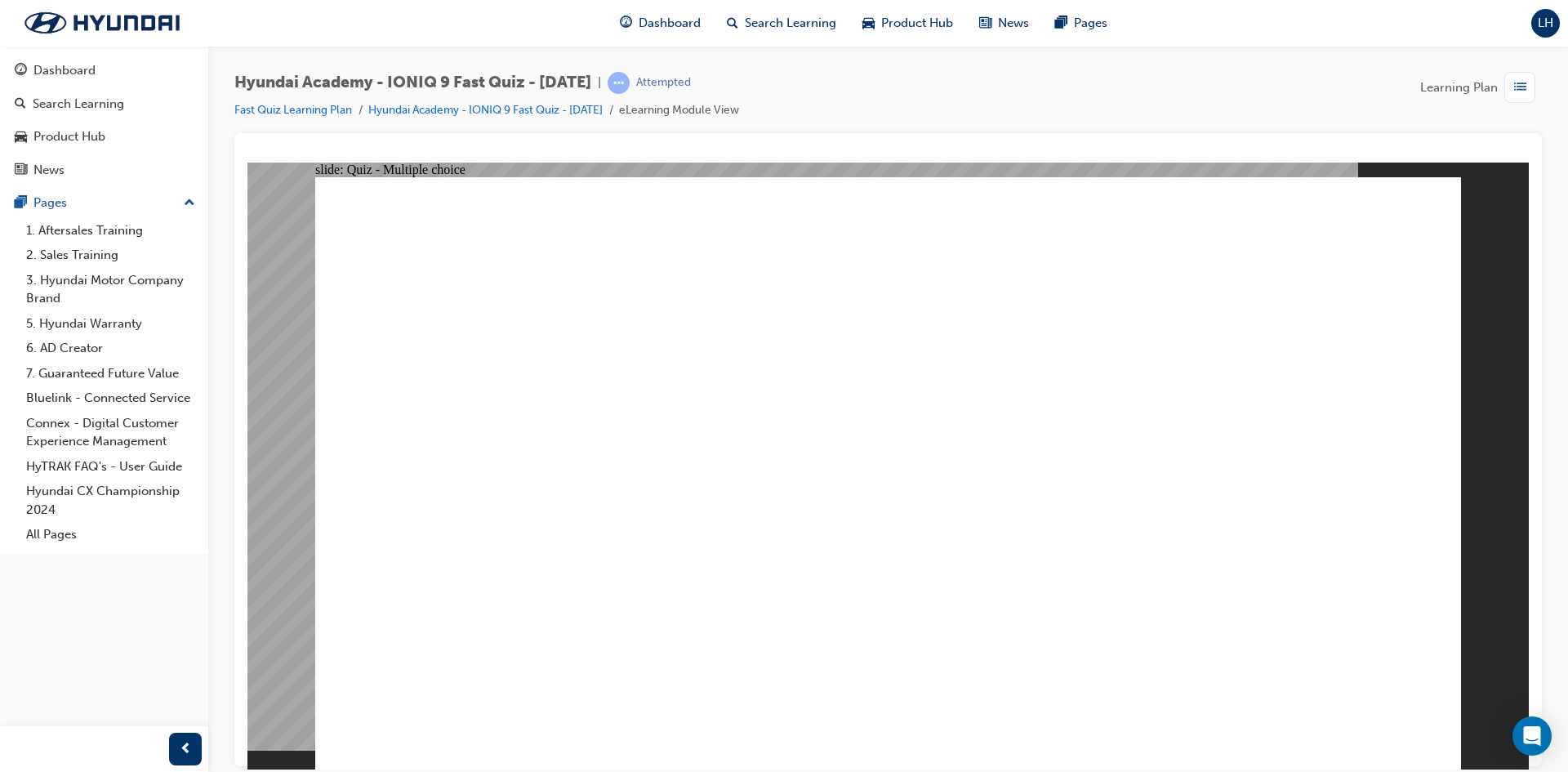
drag, startPoint x: 601, startPoint y: 550, endPoint x: 580, endPoint y: 500, distance: 54.2
radio input "true"
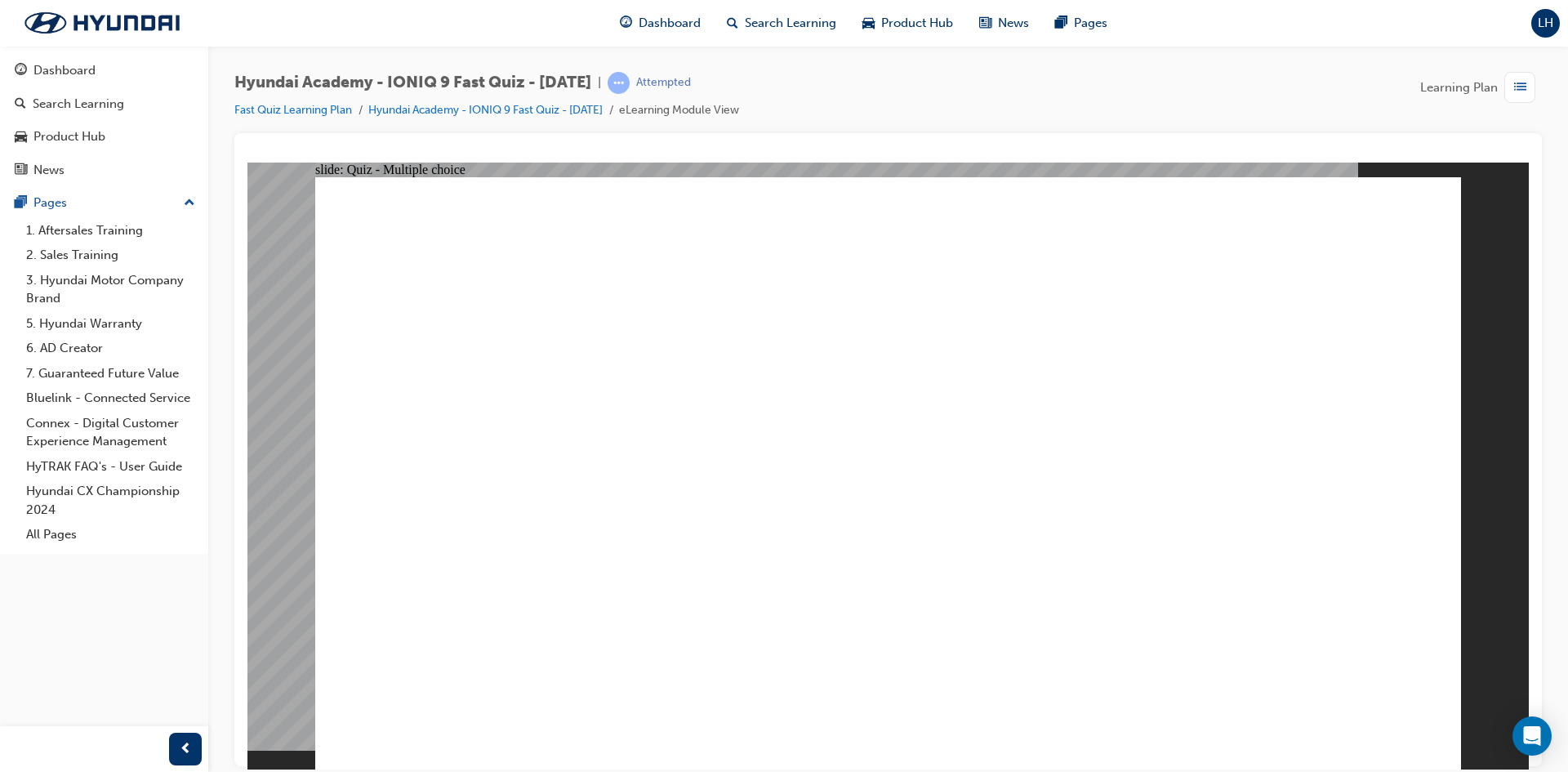
radio input "true"
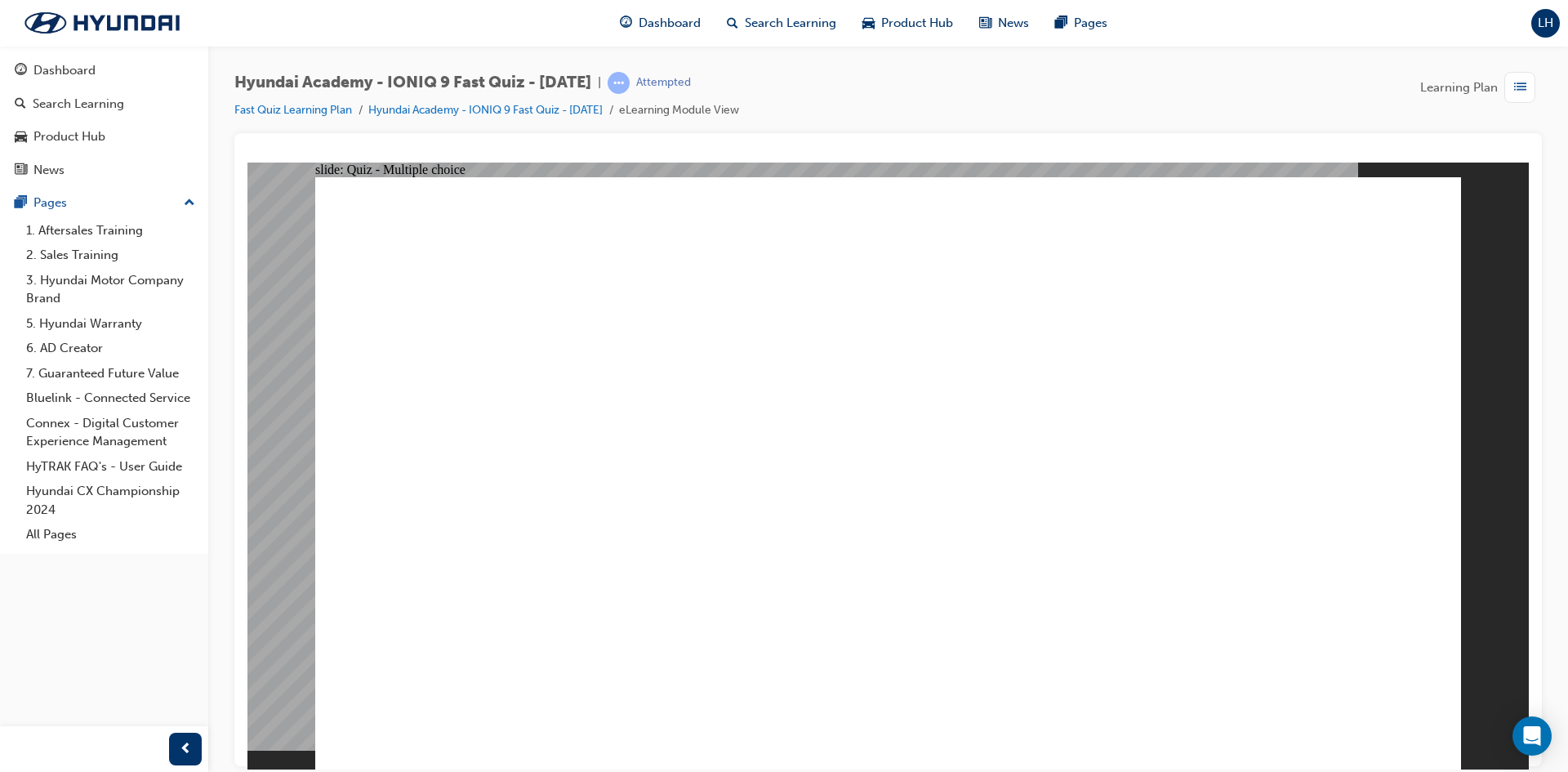
radio input "true"
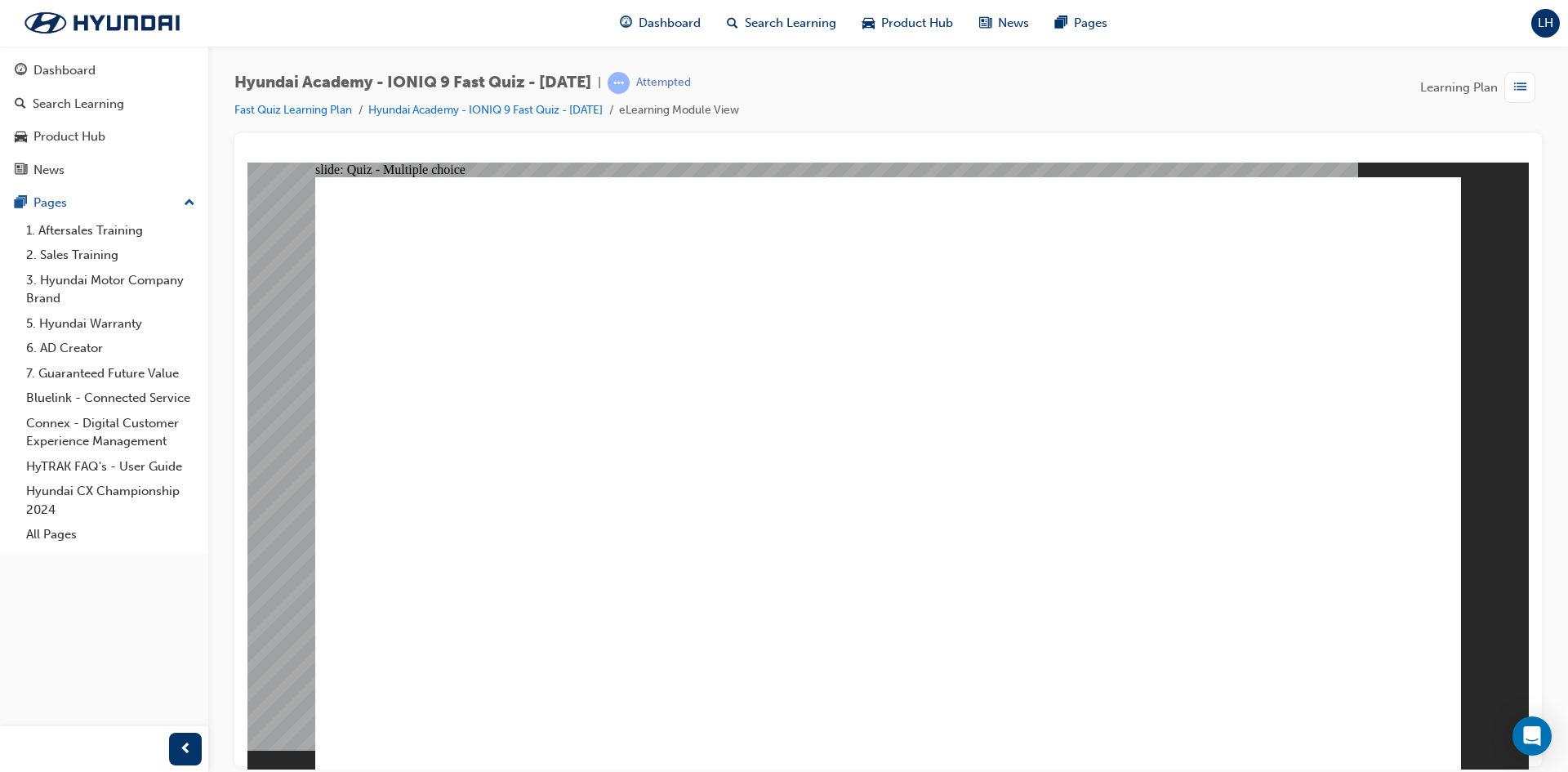
checkbox input "true"
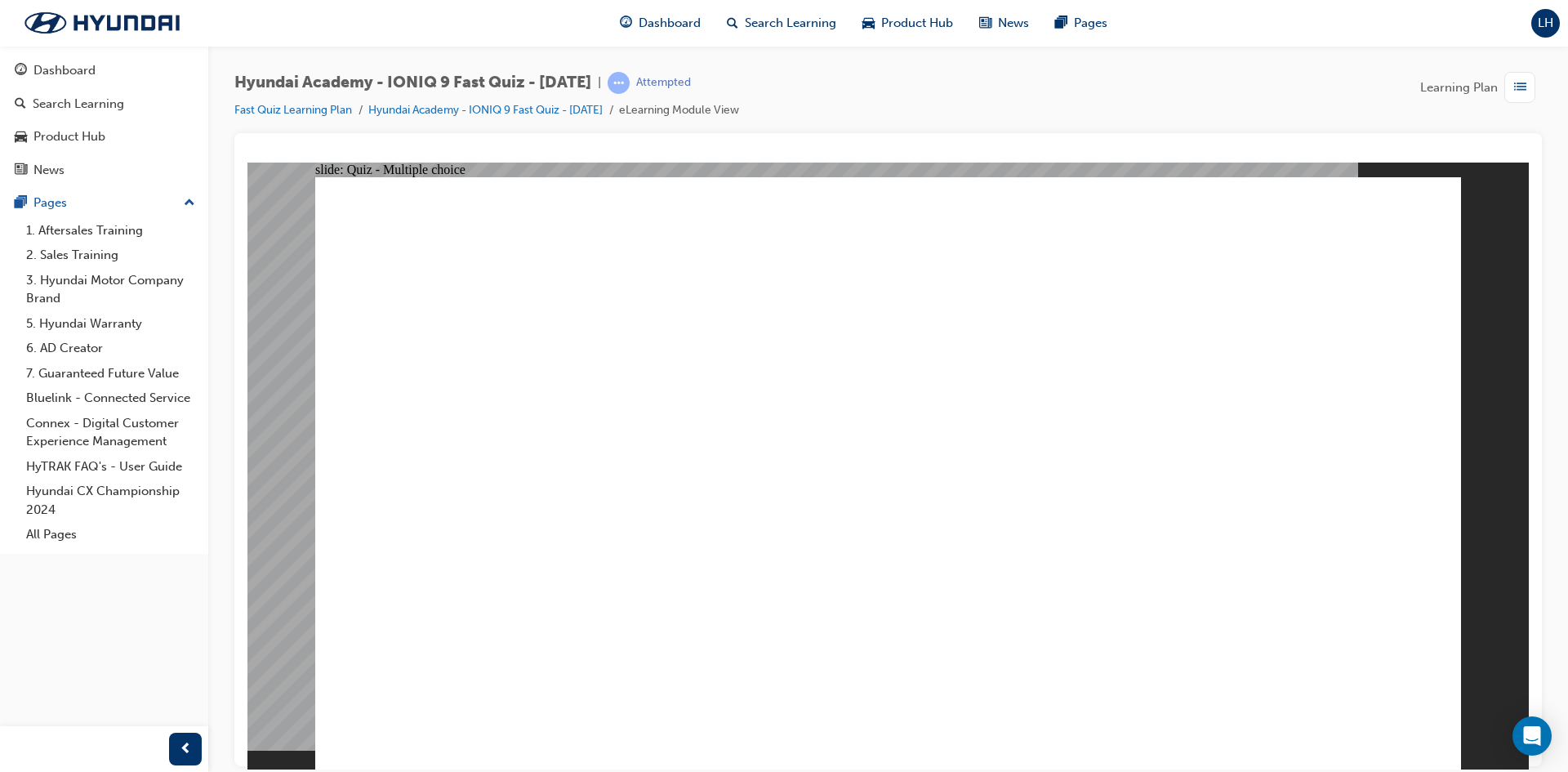
radio input "true"
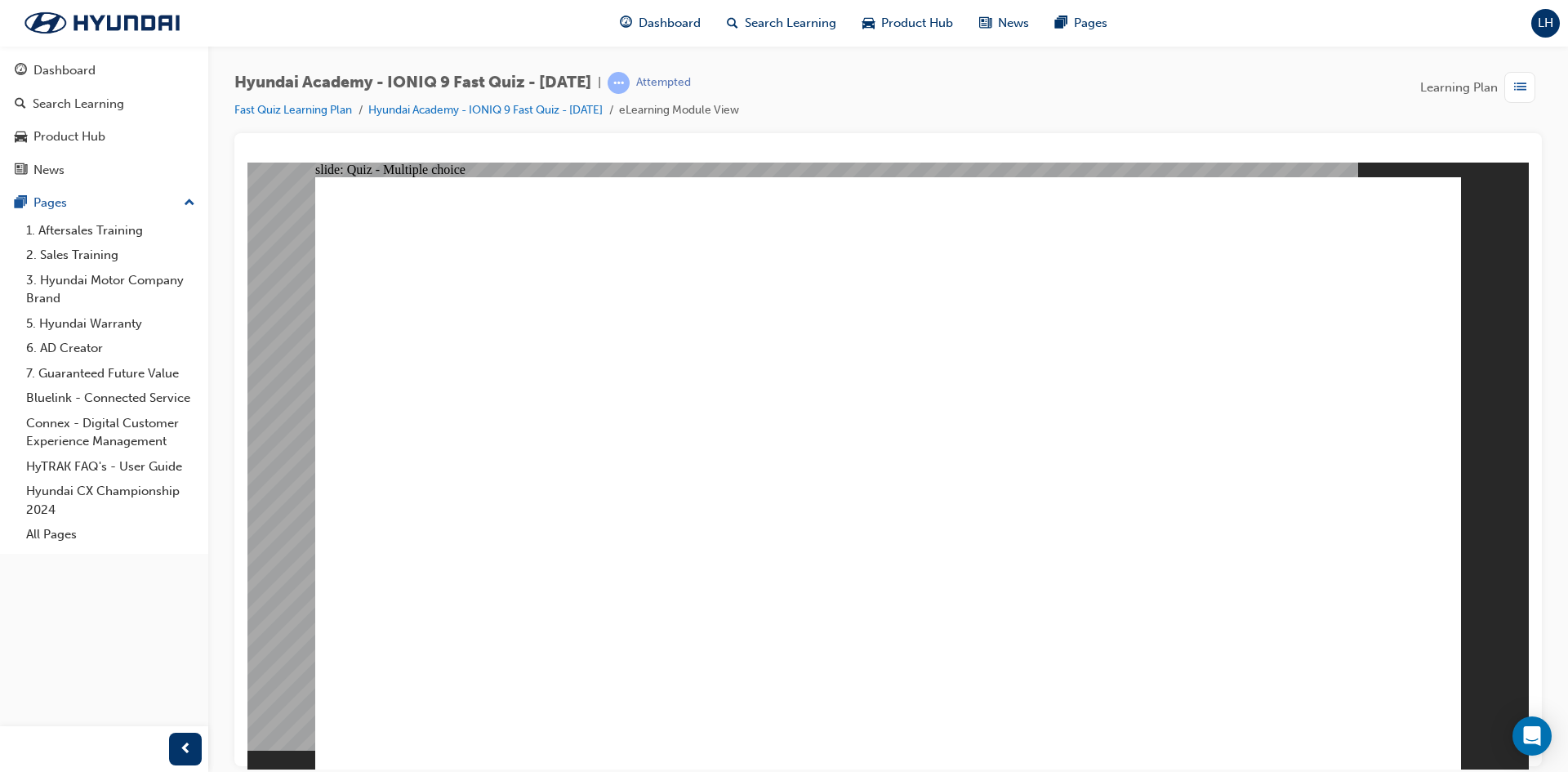
checkbox input "true"
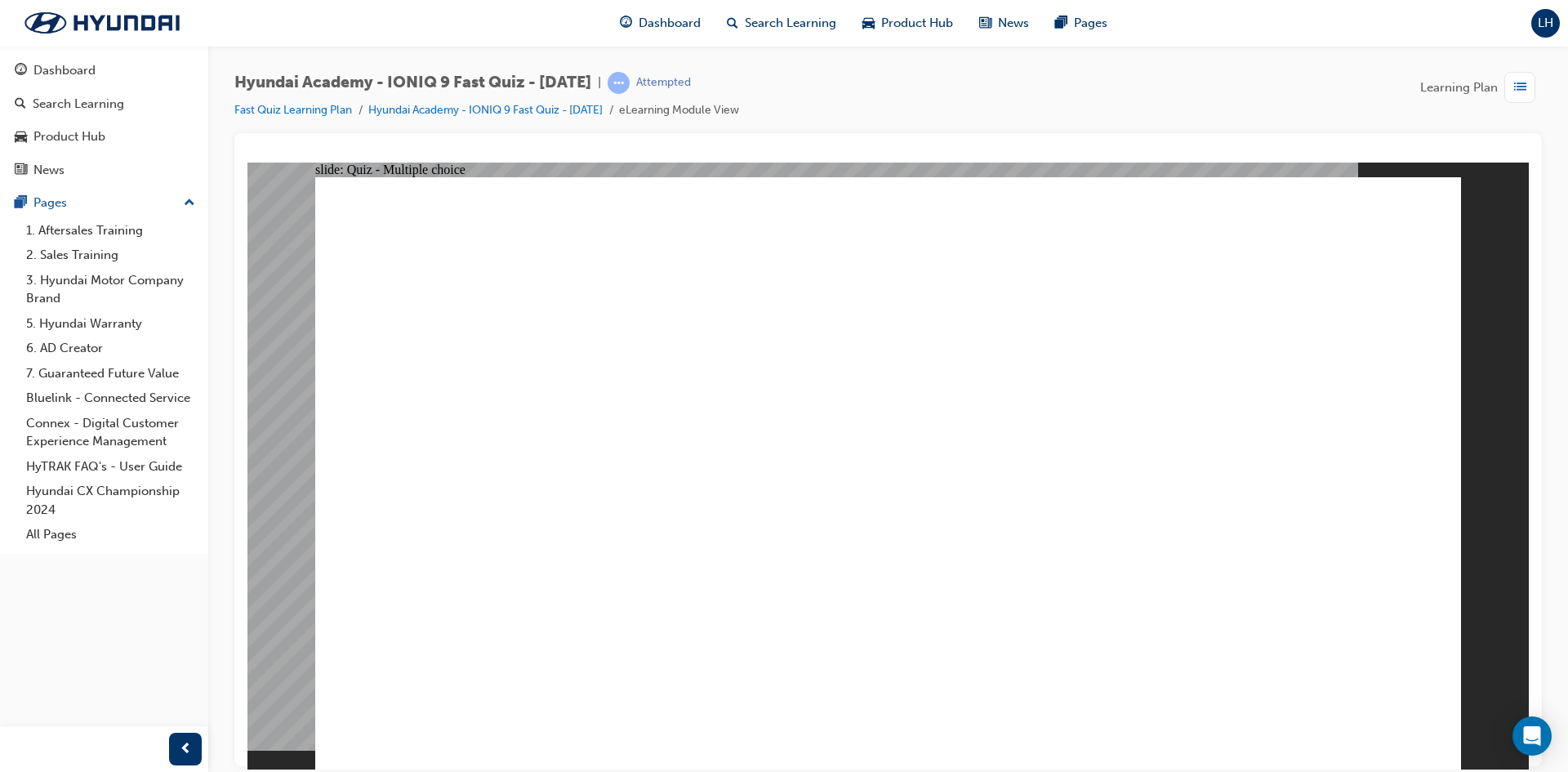
radio input "true"
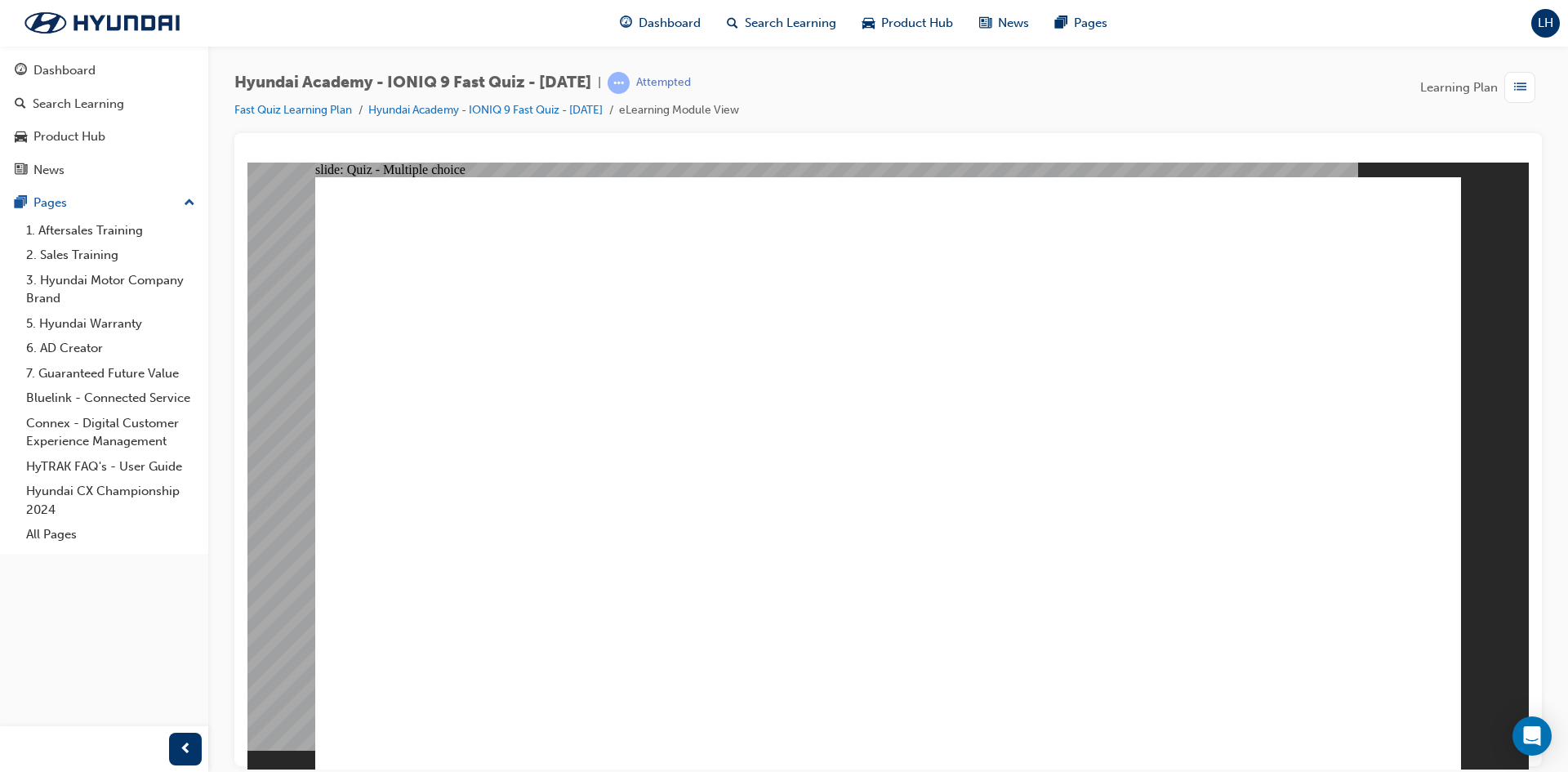
radio input "true"
drag, startPoint x: 602, startPoint y: 528, endPoint x: 1094, endPoint y: 613, distance: 499.3
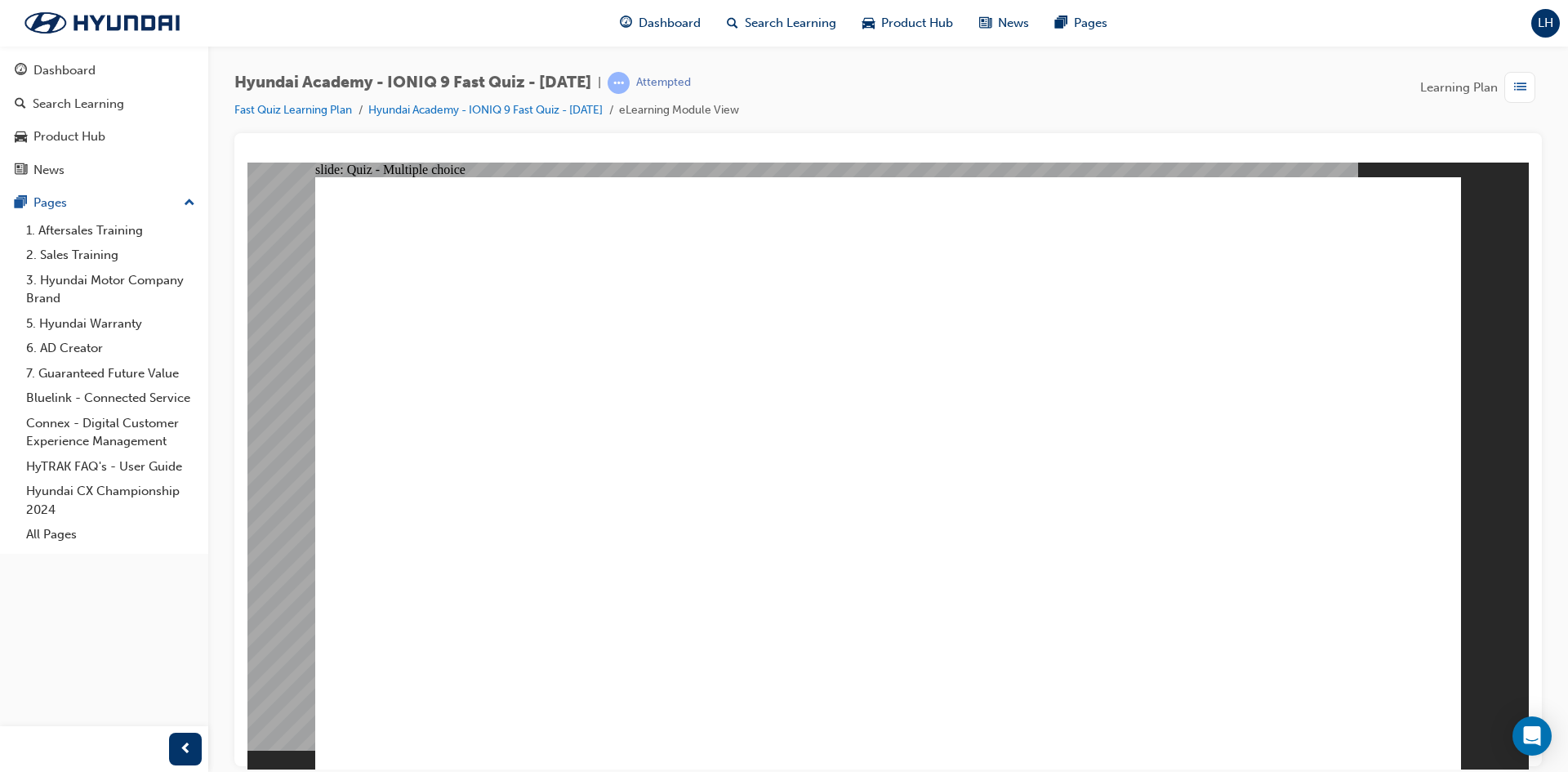
radio input "true"
drag, startPoint x: 648, startPoint y: 530, endPoint x: 1319, endPoint y: 682, distance: 688.0
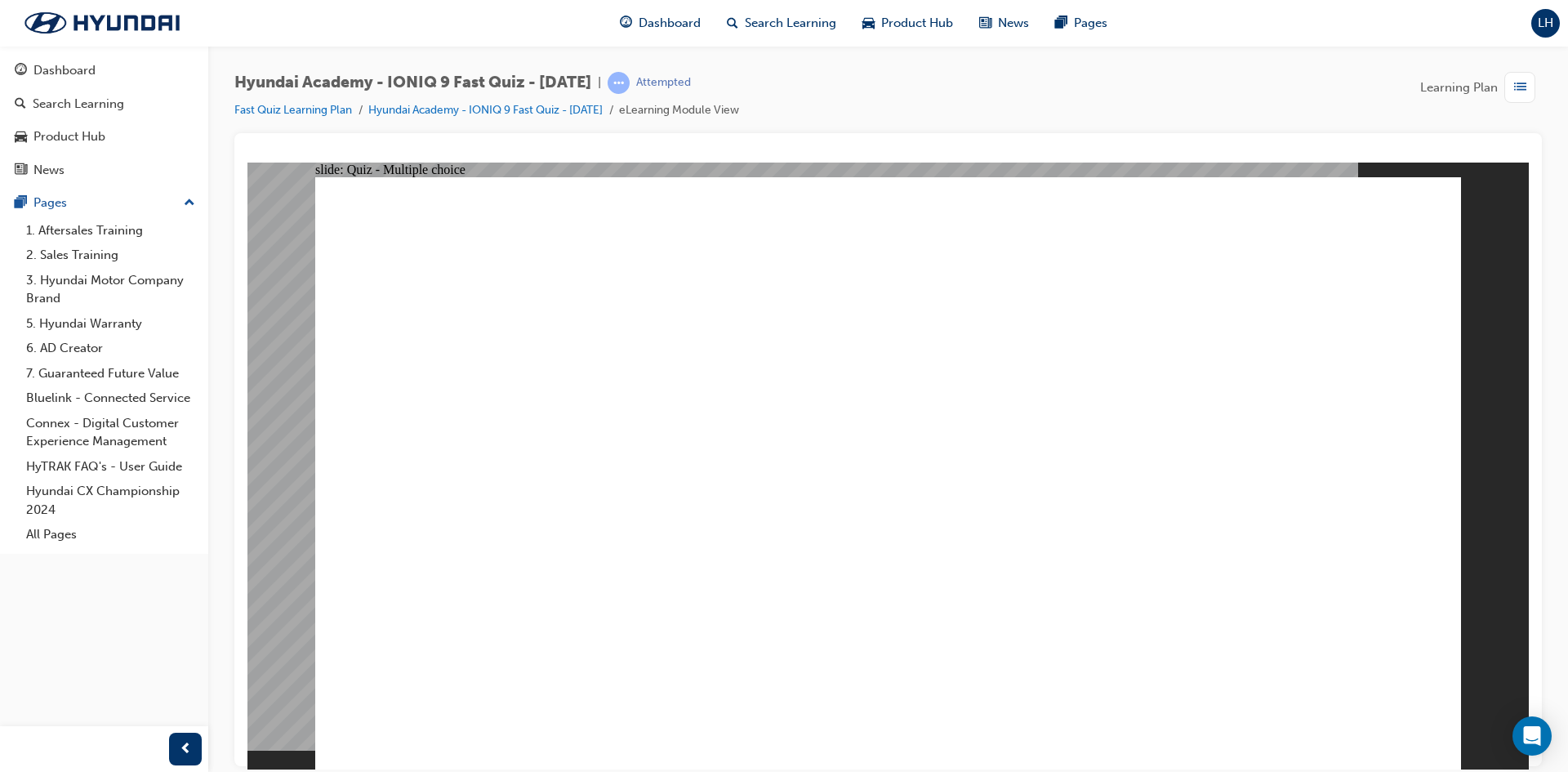
radio input "true"
drag, startPoint x: 578, startPoint y: 513, endPoint x: 749, endPoint y: 579, distance: 183.3
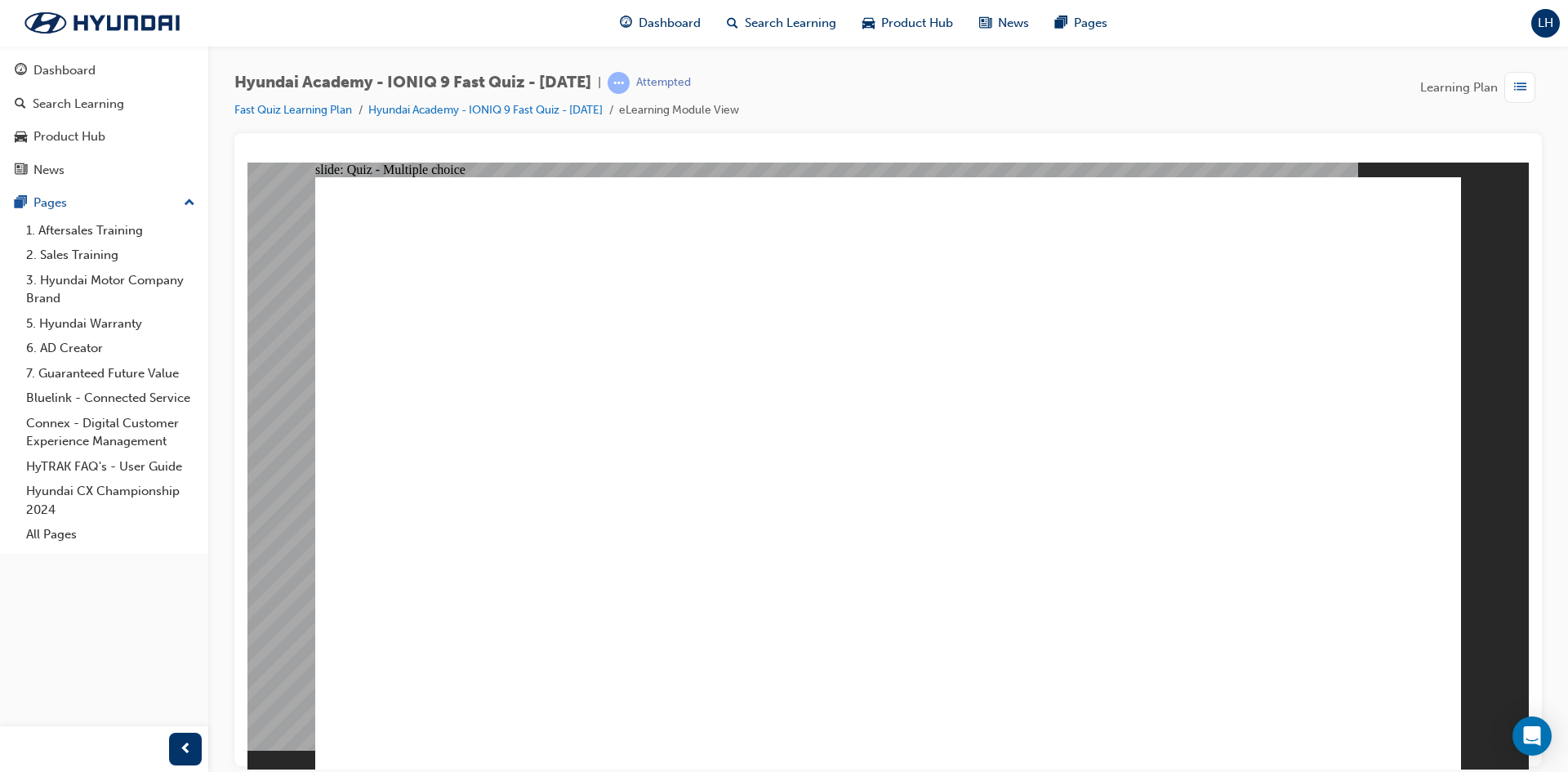
radio input "true"
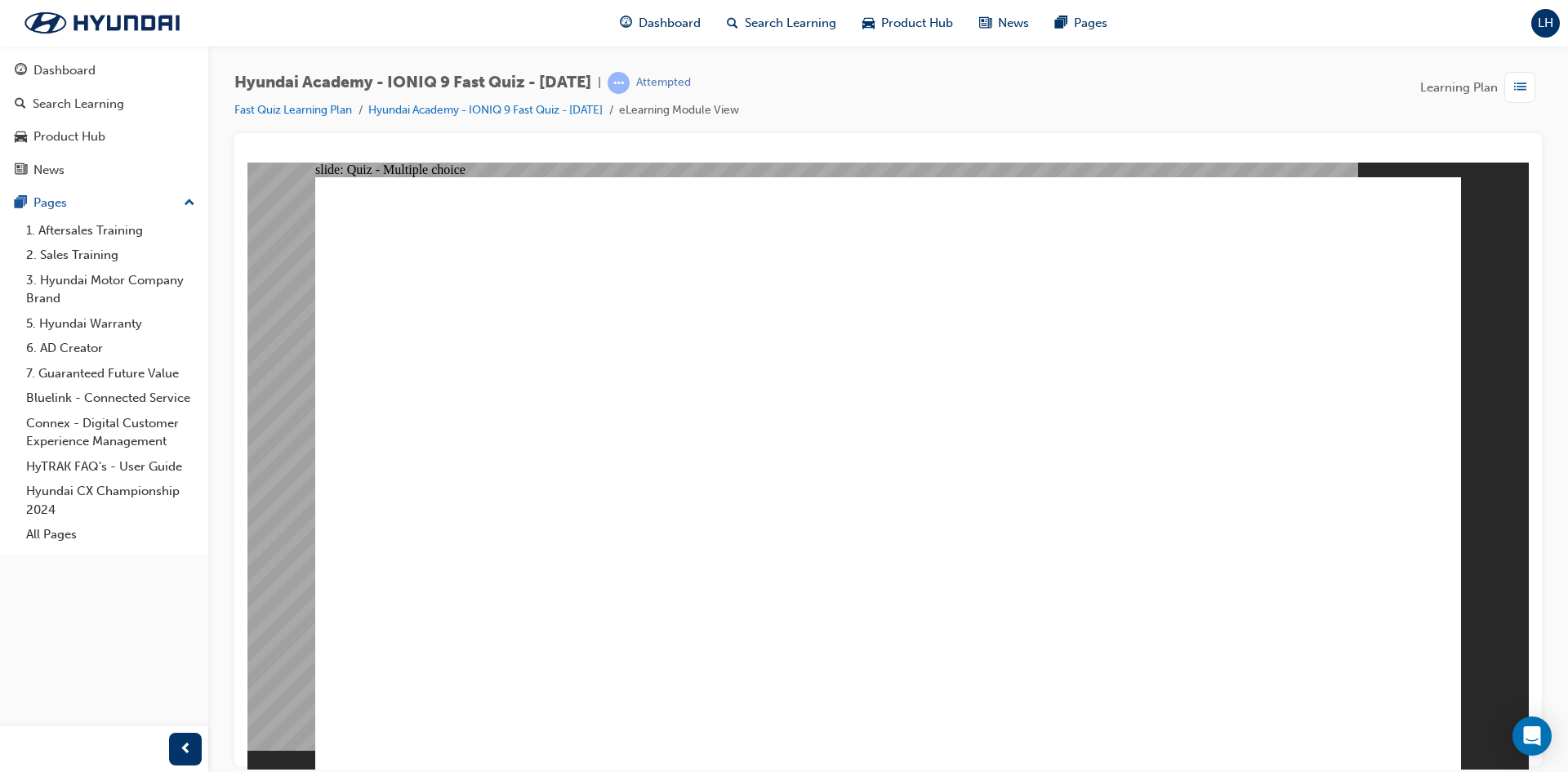
drag, startPoint x: 656, startPoint y: 660, endPoint x: 1099, endPoint y: 715, distance: 446.4
radio input "true"
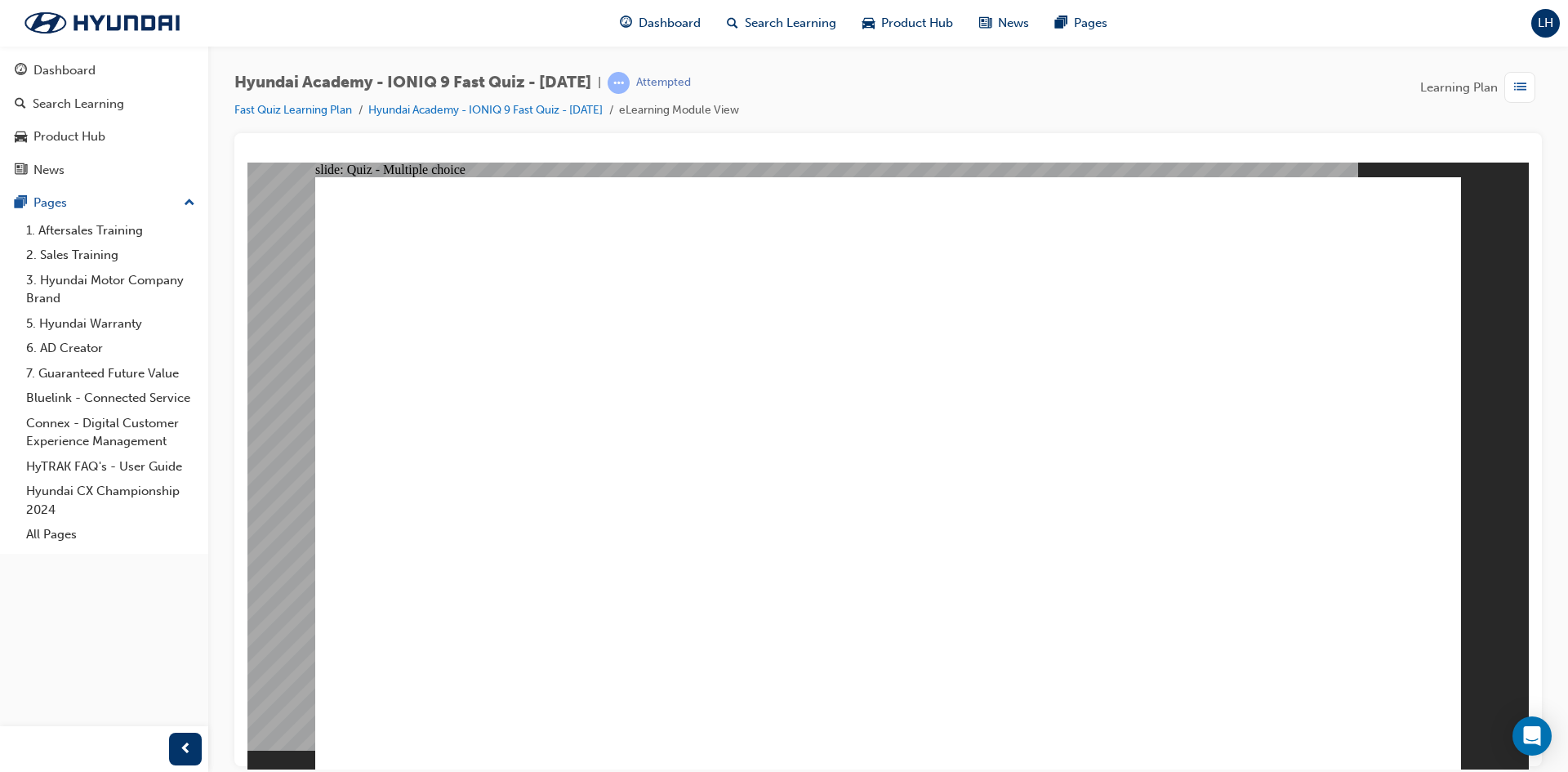
radio input "true"
drag, startPoint x: 867, startPoint y: 588, endPoint x: 889, endPoint y: 580, distance: 23.4
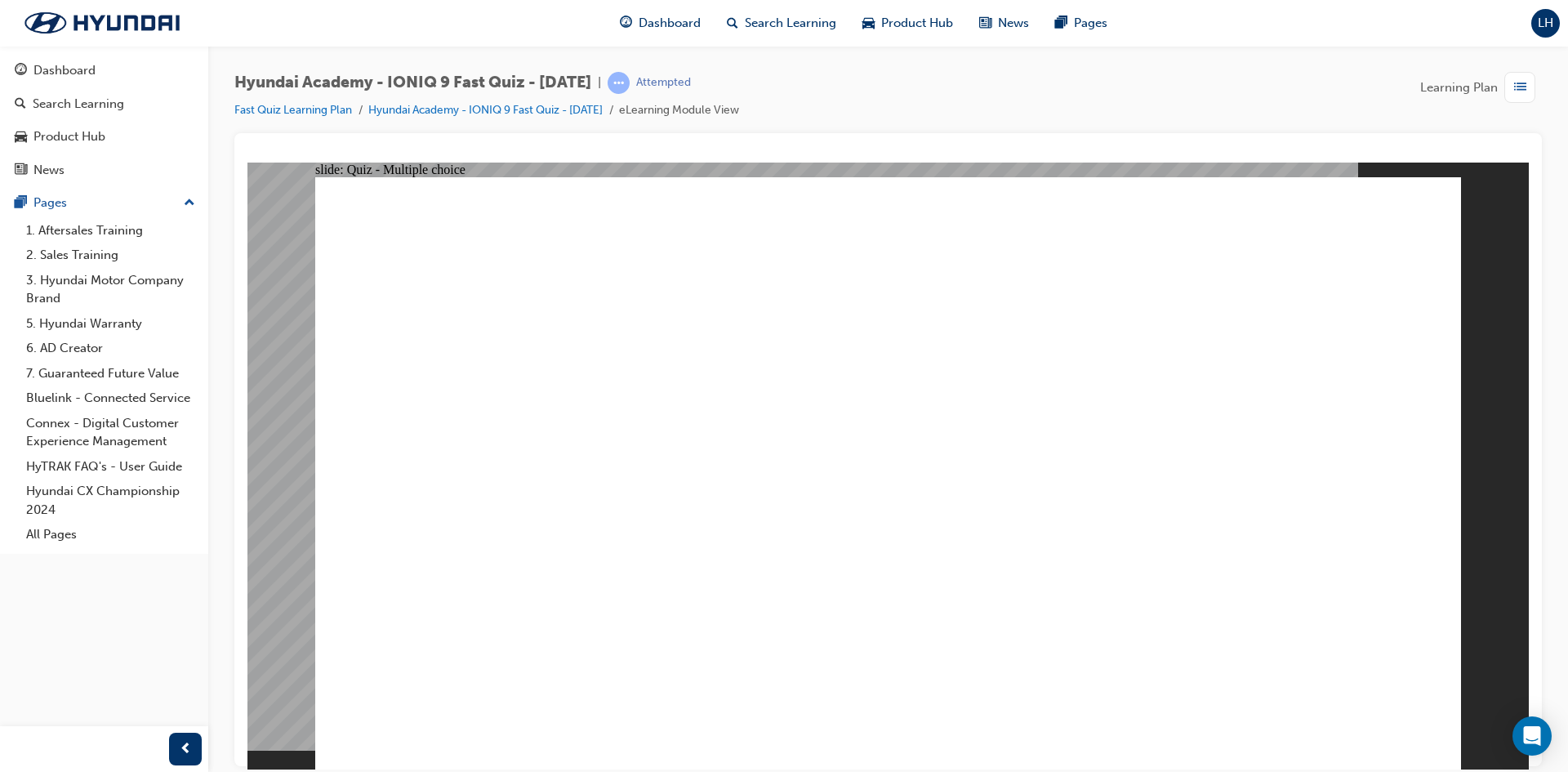
radio input "true"
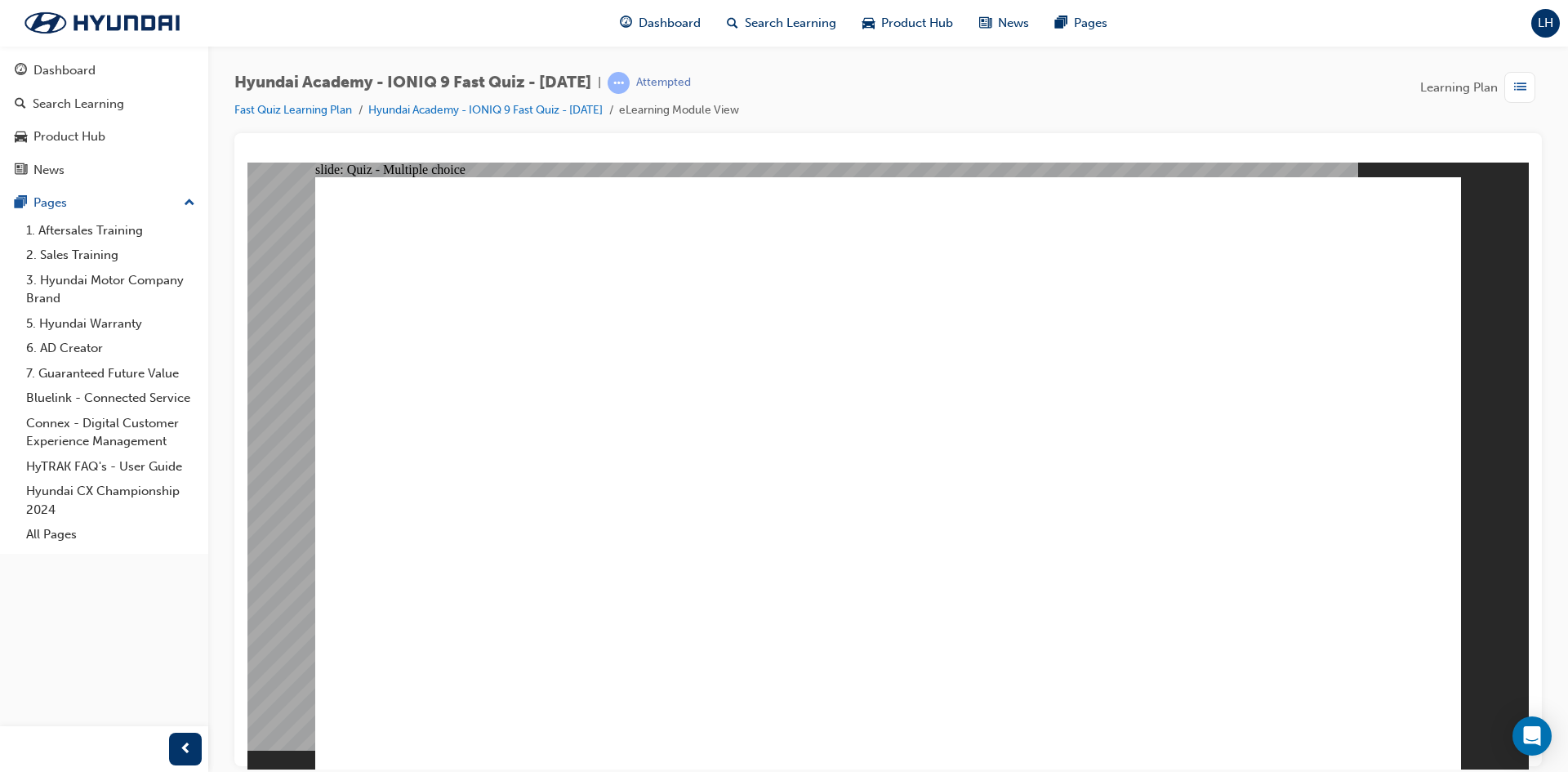
radio input "true"
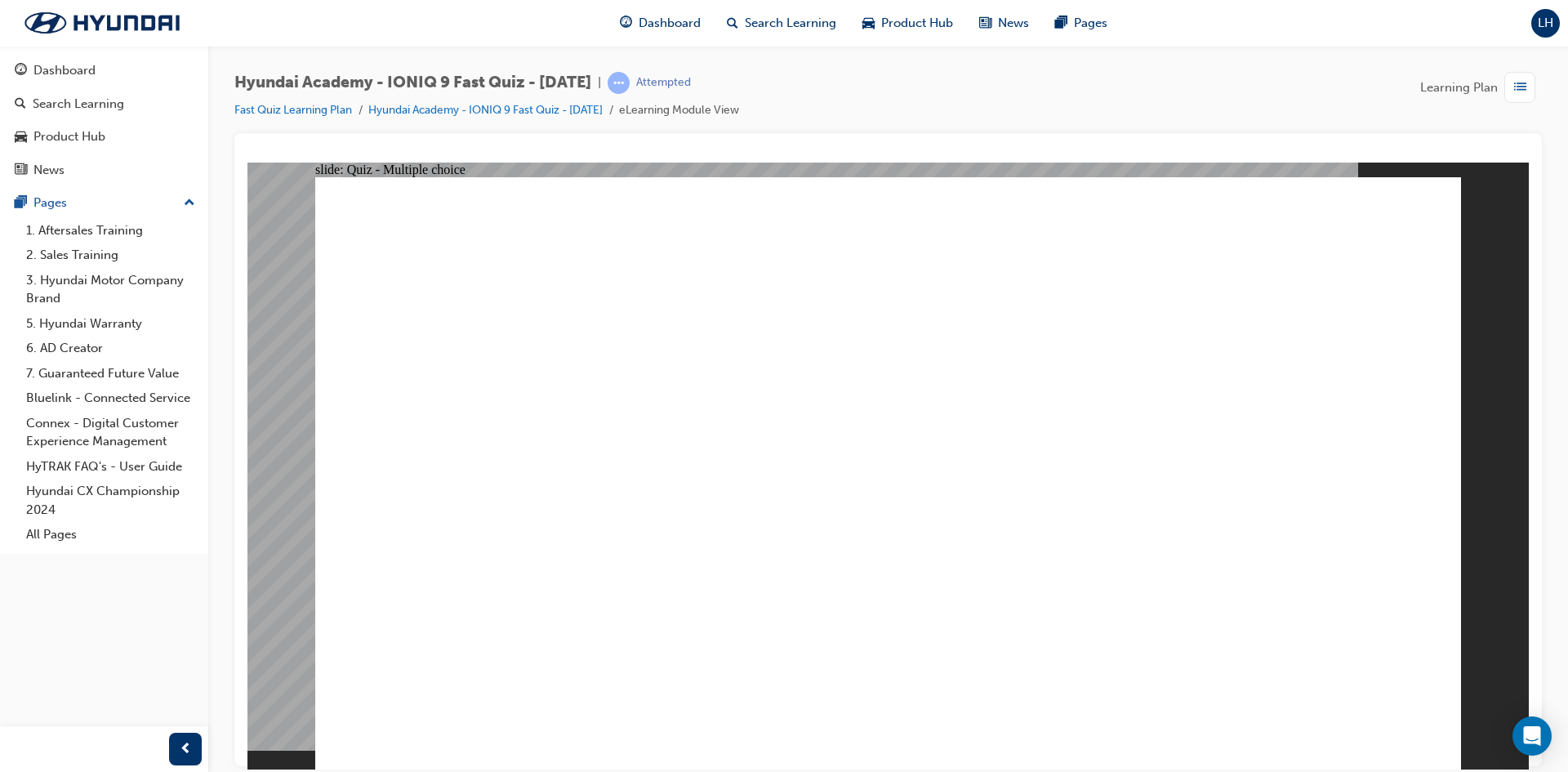
radio input "true"
click at [1519, 90] on span "list-icon" at bounding box center [1520, 87] width 12 height 20
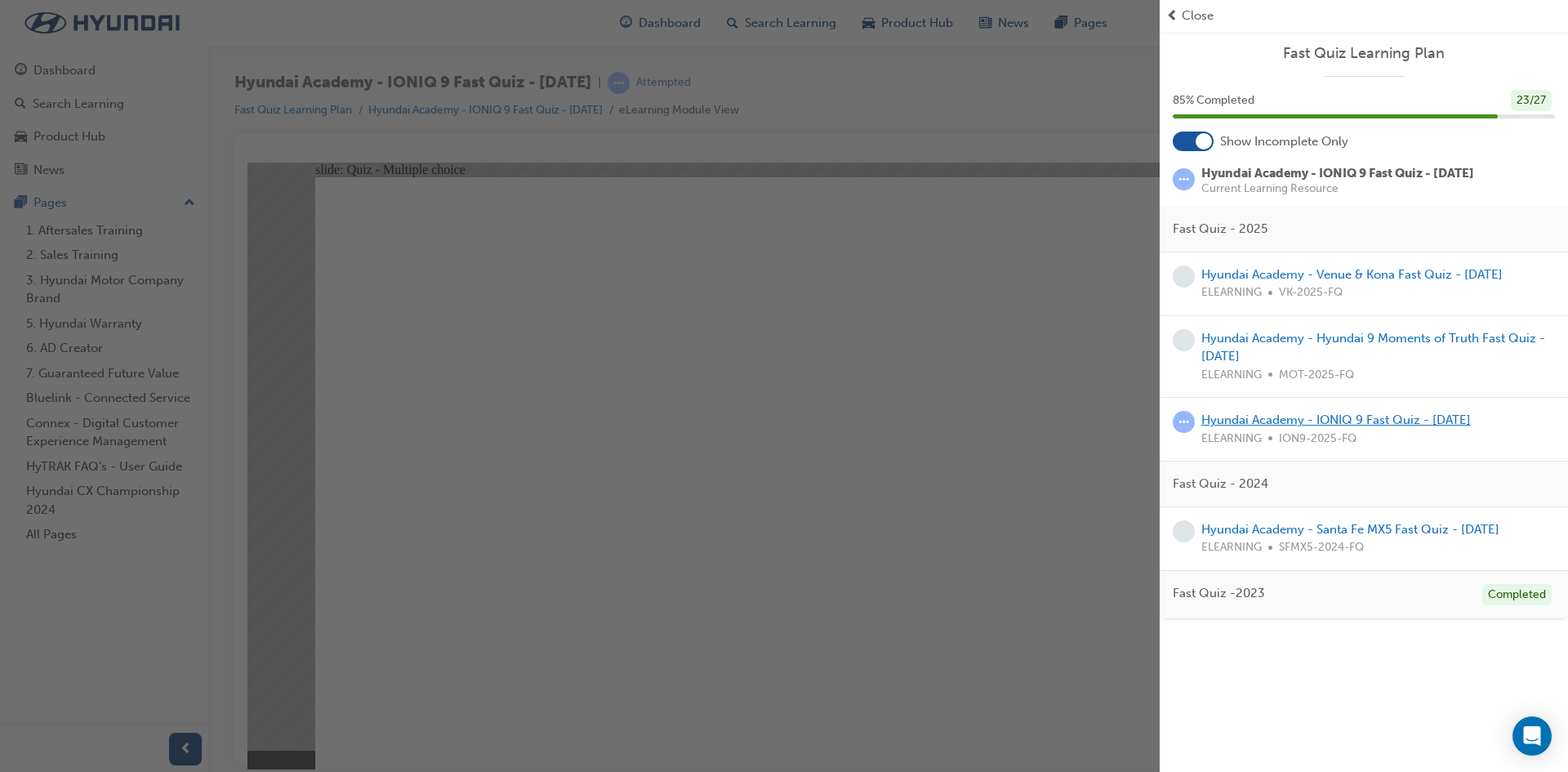
click at [1274, 420] on link "Hyundai Academy - IONIQ 9 Fast Quiz - [DATE]" at bounding box center [1336, 420] width 270 height 15
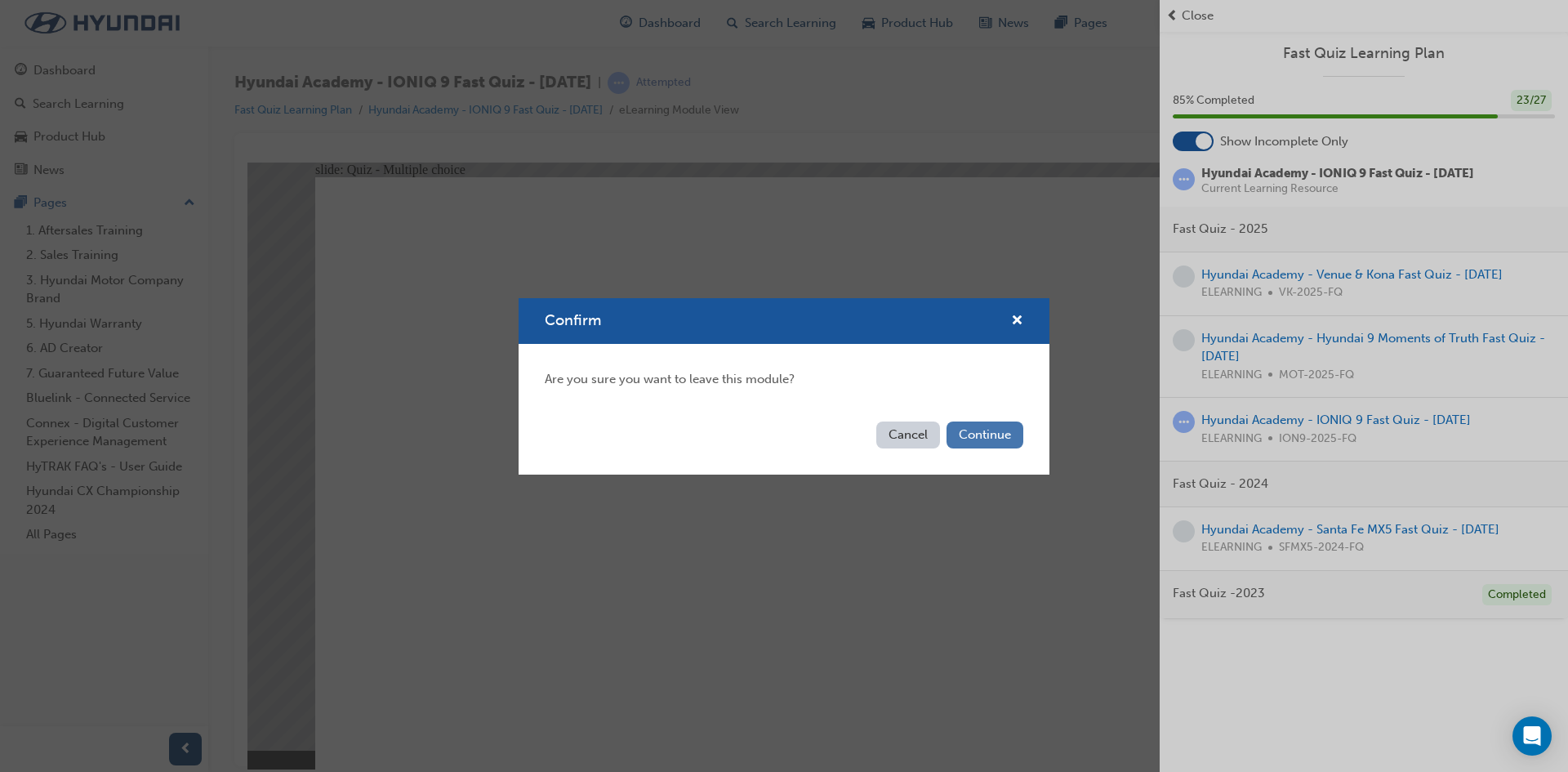
click at [983, 433] on button "Continue" at bounding box center [985, 434] width 77 height 27
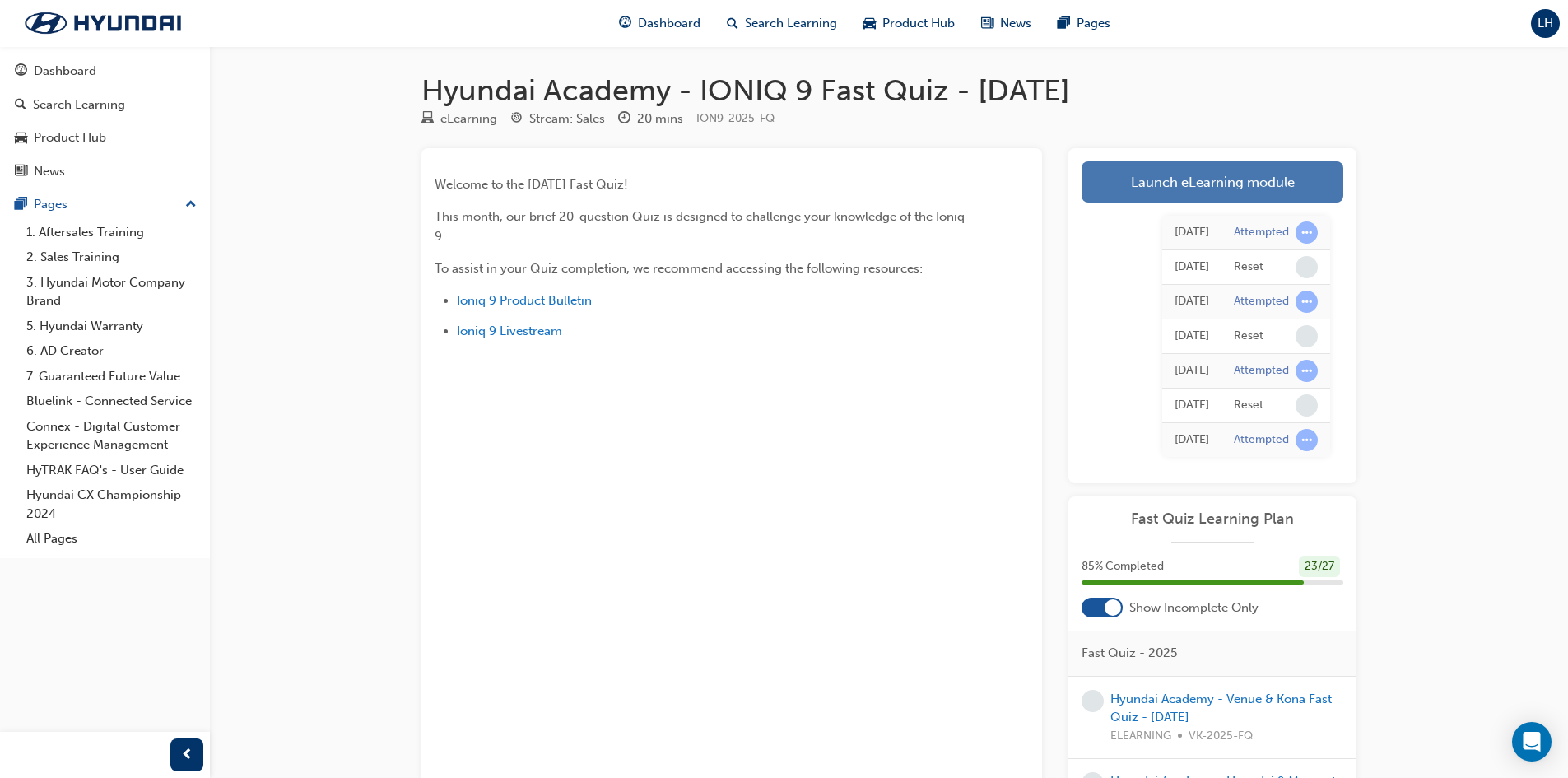
click at [1125, 175] on link "Launch eLearning module" at bounding box center [1212, 182] width 261 height 41
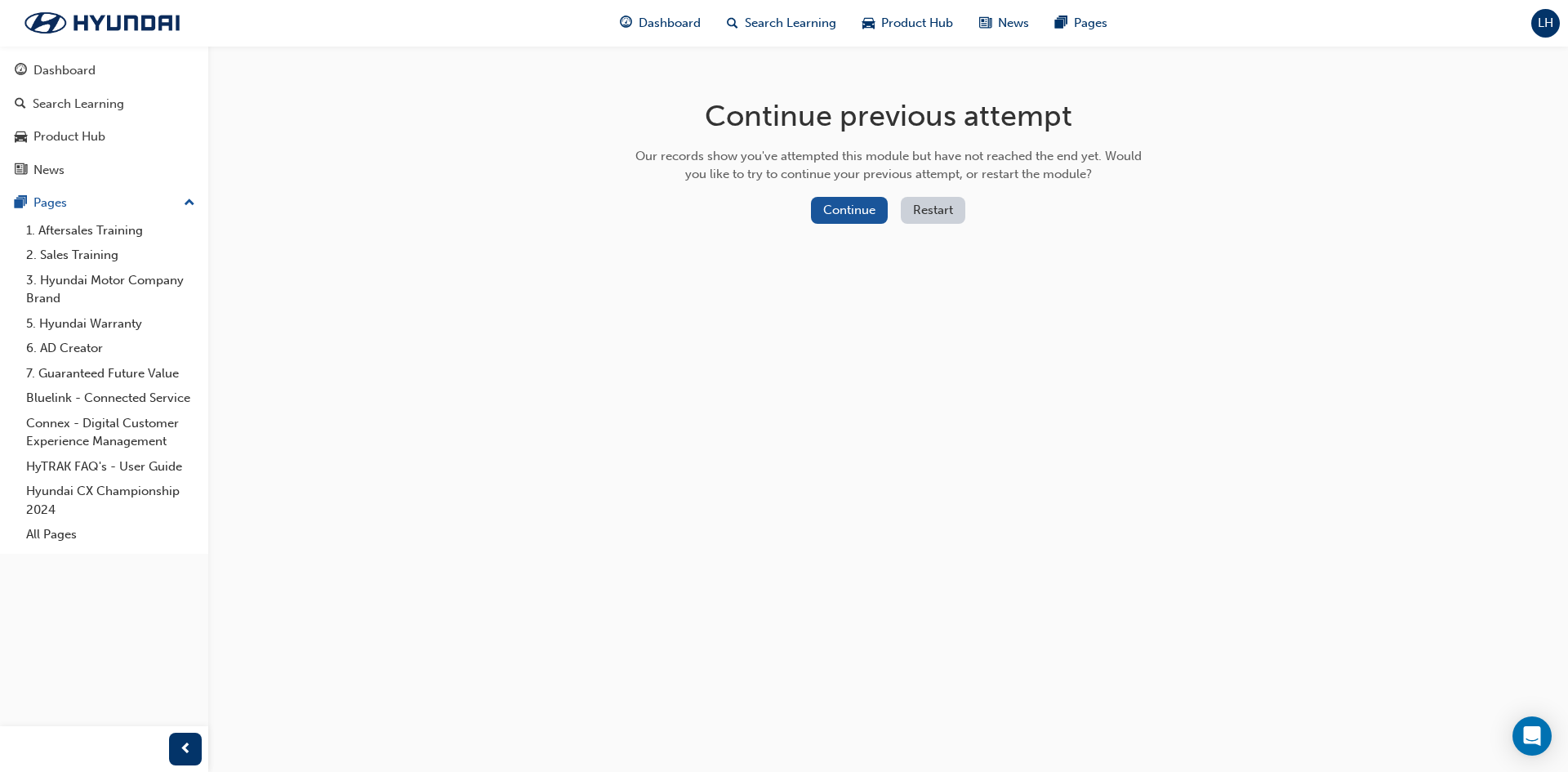
click at [936, 207] on button "Restart" at bounding box center [933, 210] width 64 height 27
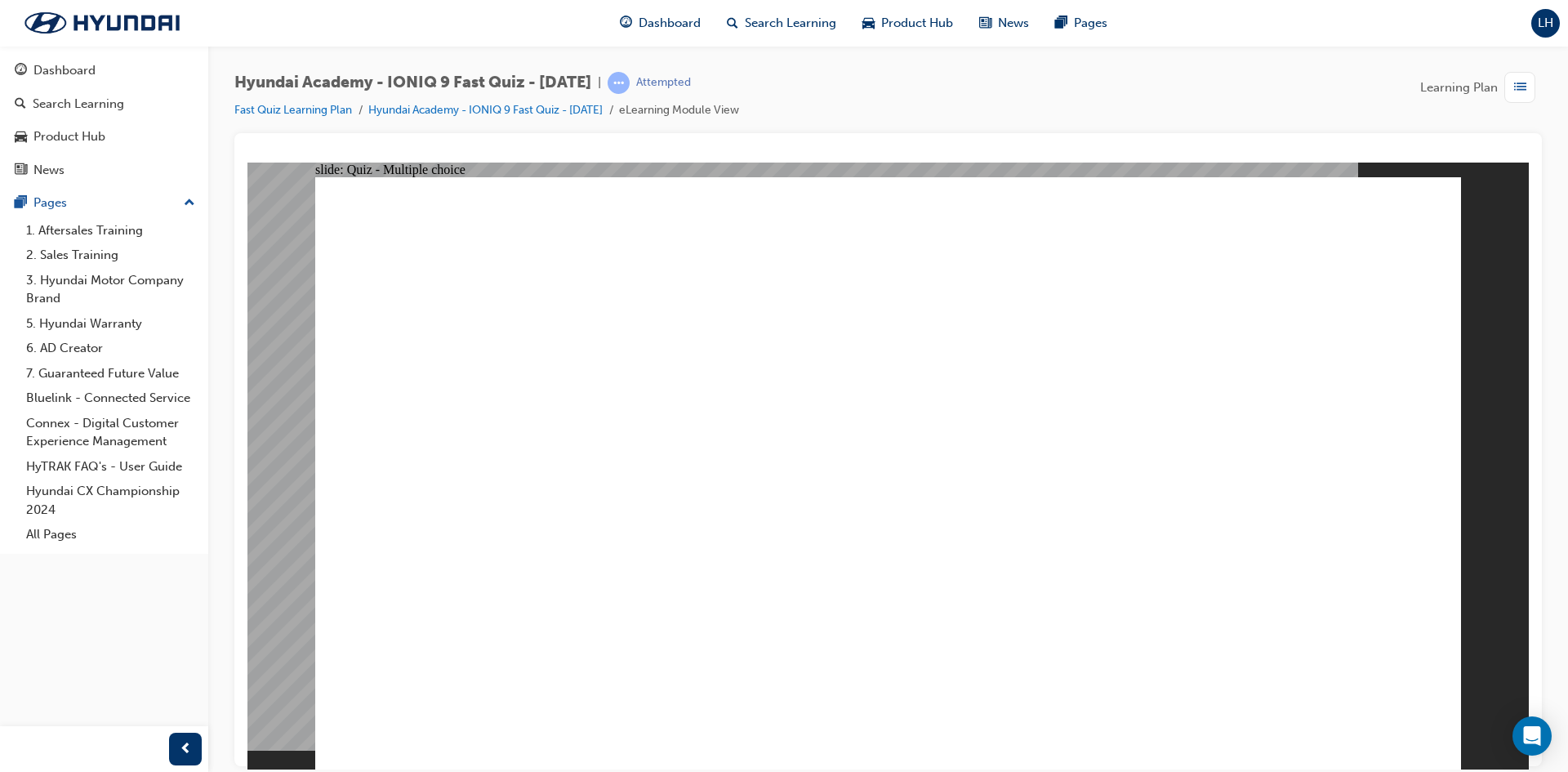
radio input "true"
click at [1521, 87] on span "list-icon" at bounding box center [1520, 87] width 12 height 20
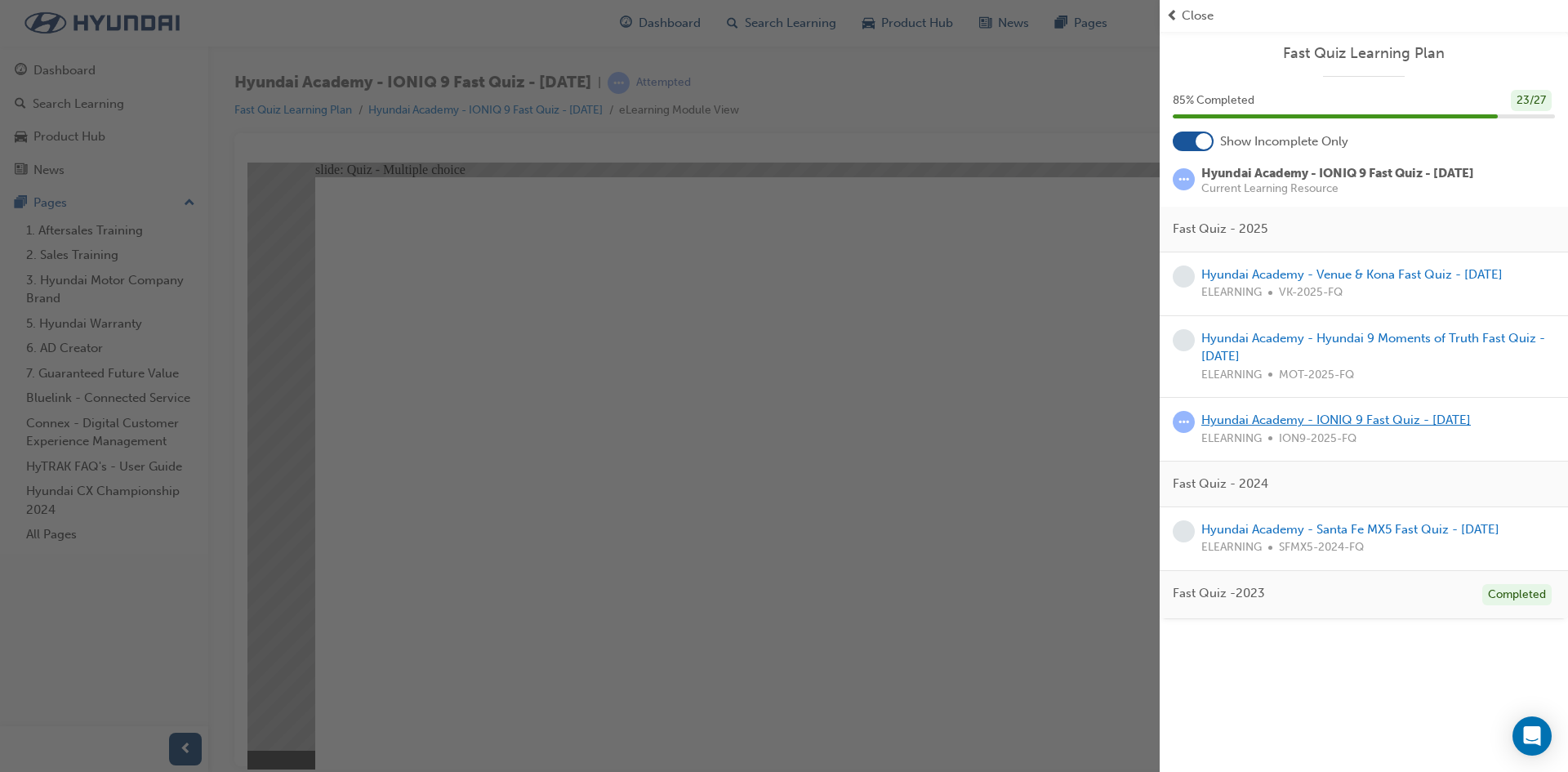
click at [1333, 415] on link "Hyundai Academy - IONIQ 9 Fast Quiz - [DATE]" at bounding box center [1336, 420] width 270 height 15
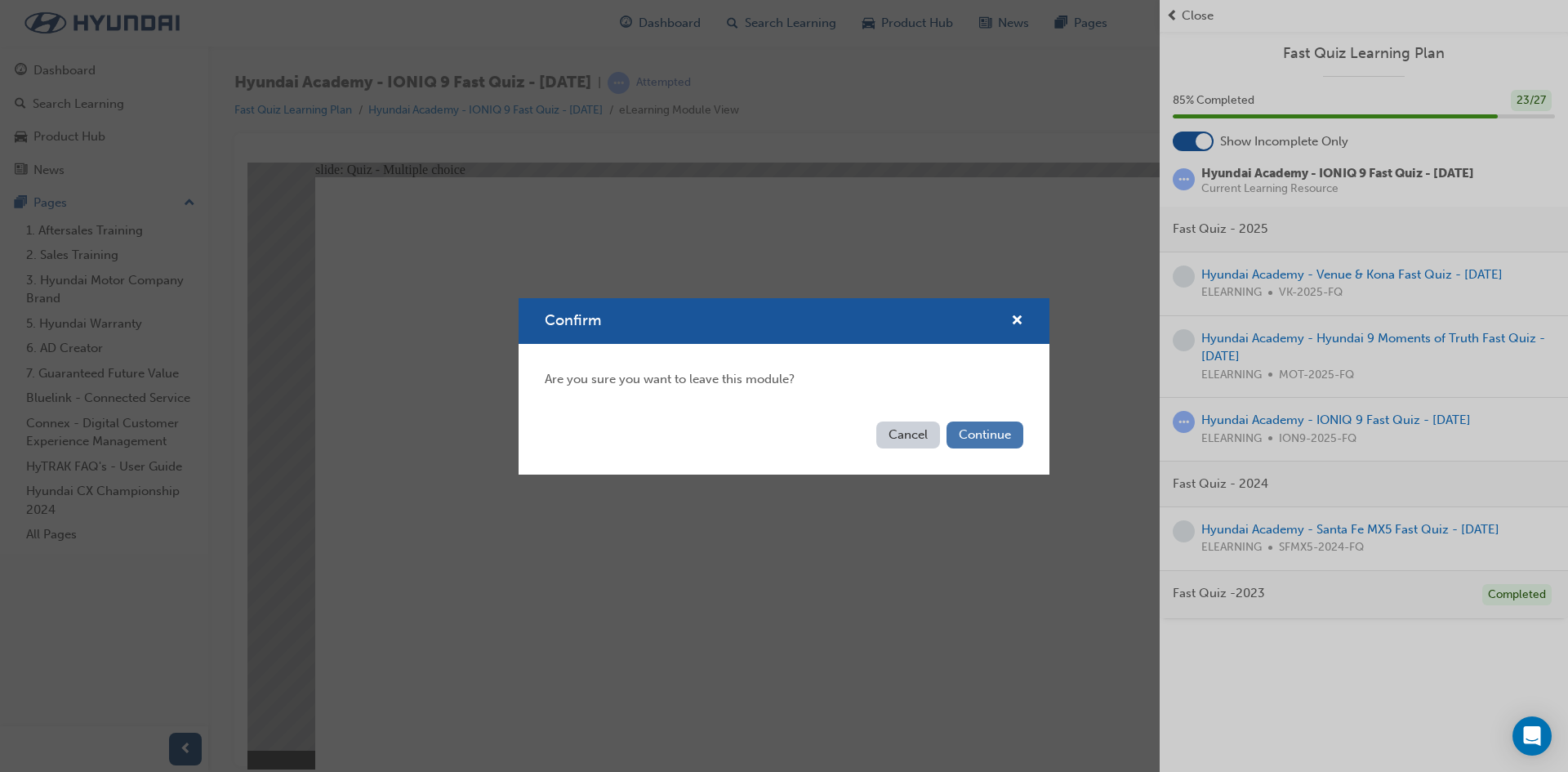
click at [994, 426] on button "Continue" at bounding box center [985, 434] width 77 height 27
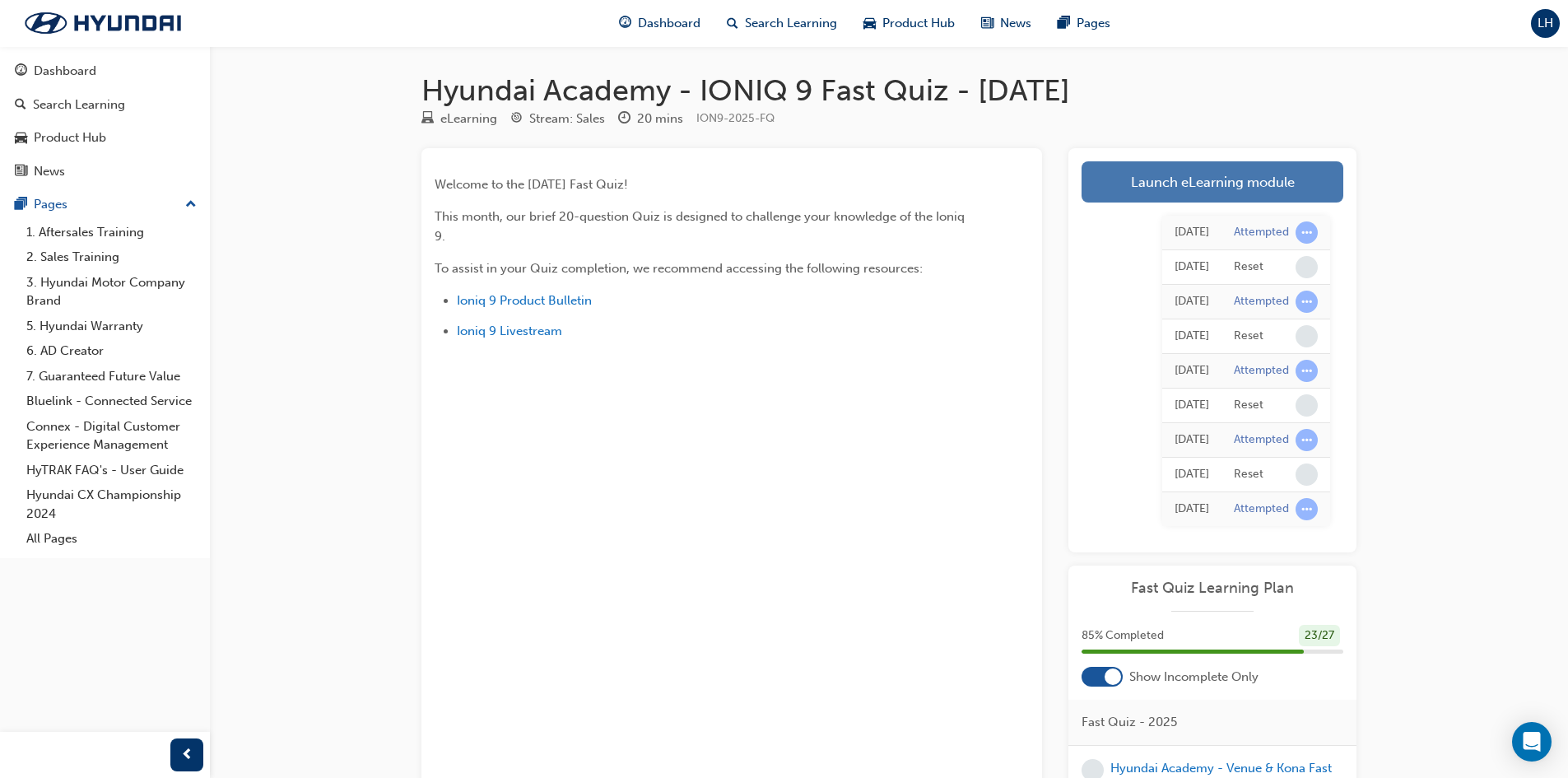
click at [1119, 182] on link "Launch eLearning module" at bounding box center [1212, 182] width 261 height 41
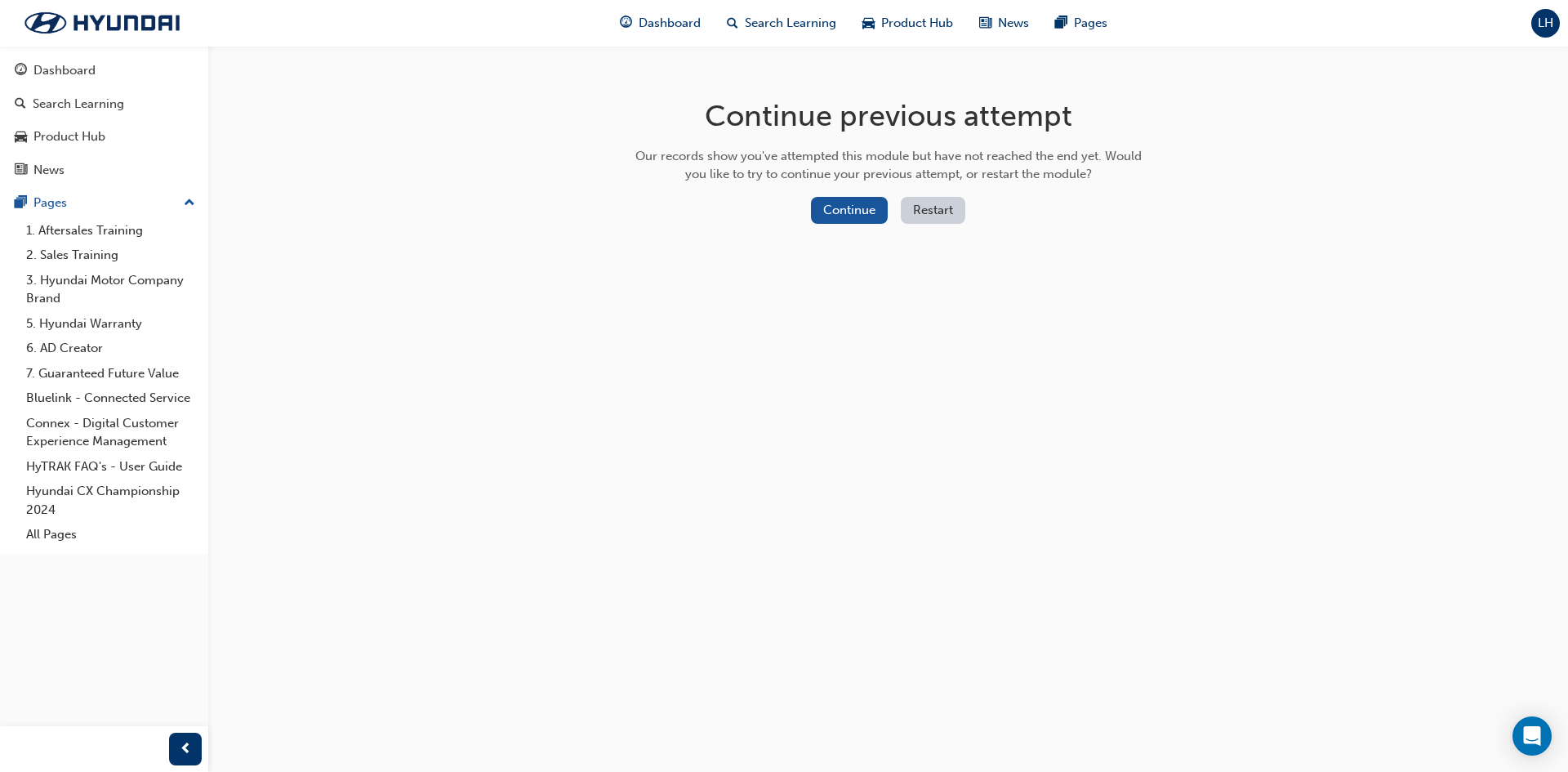
click at [941, 211] on button "Restart" at bounding box center [933, 210] width 64 height 27
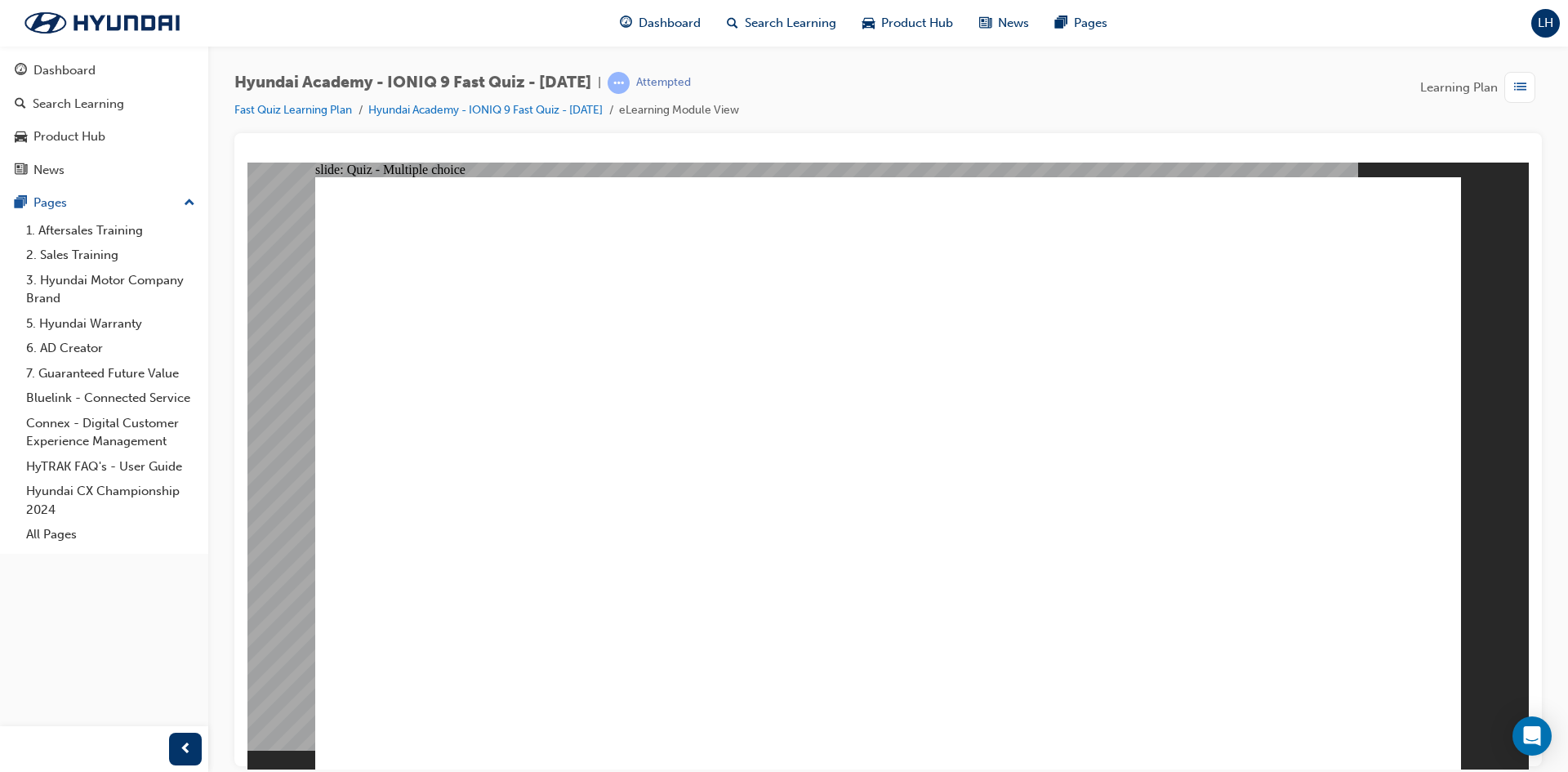
radio input "true"
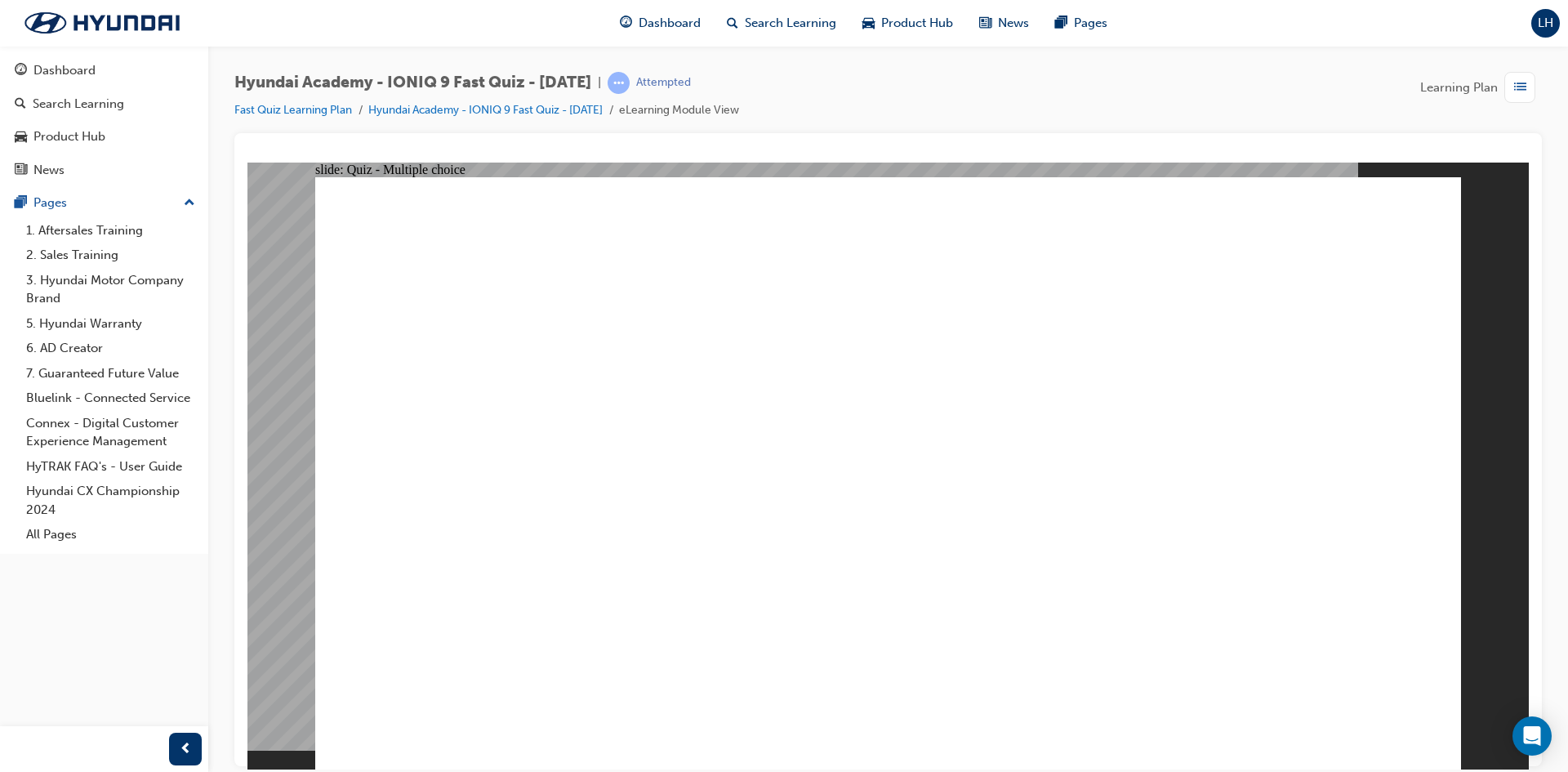
radio input "true"
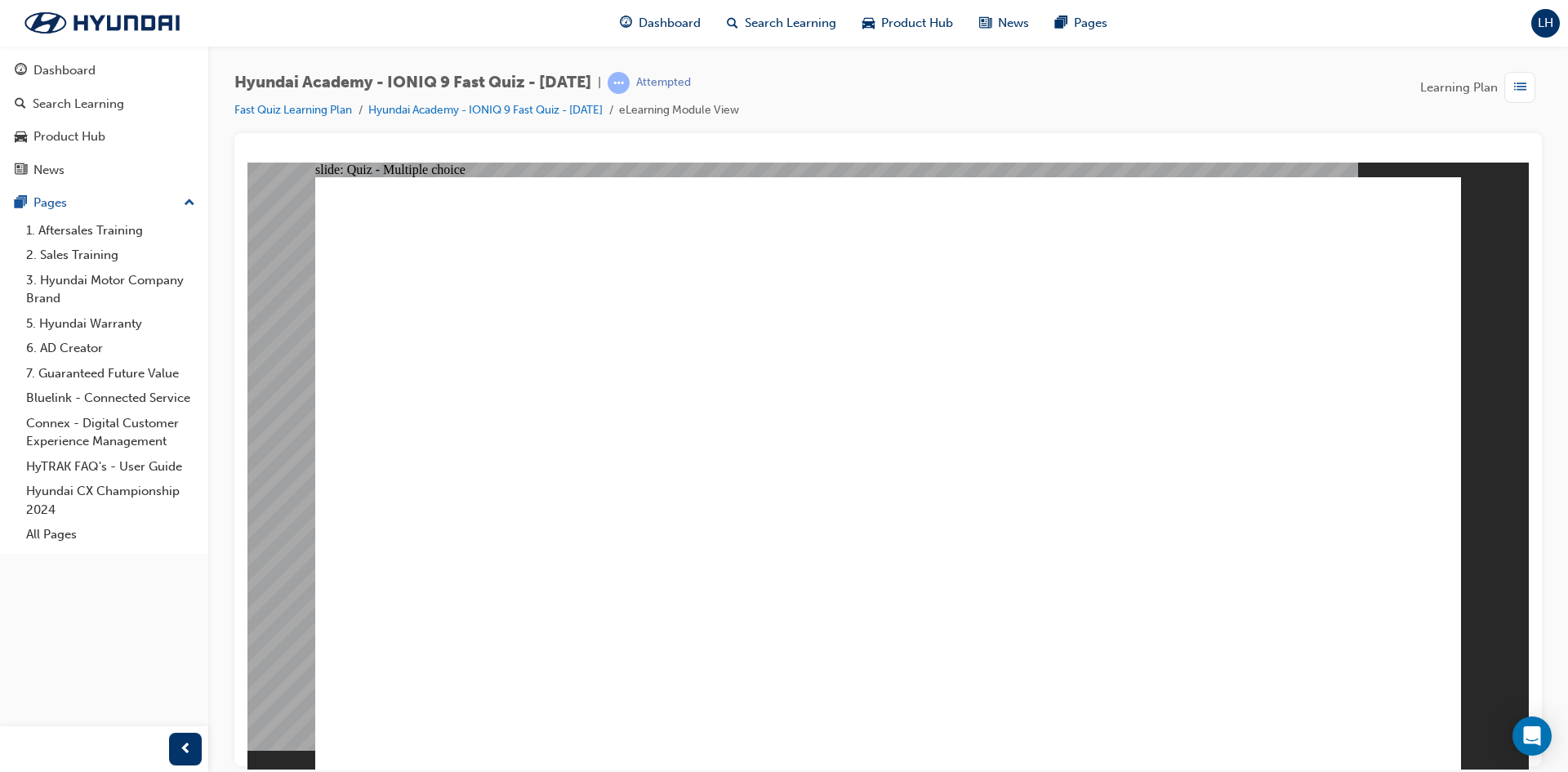
radio input "true"
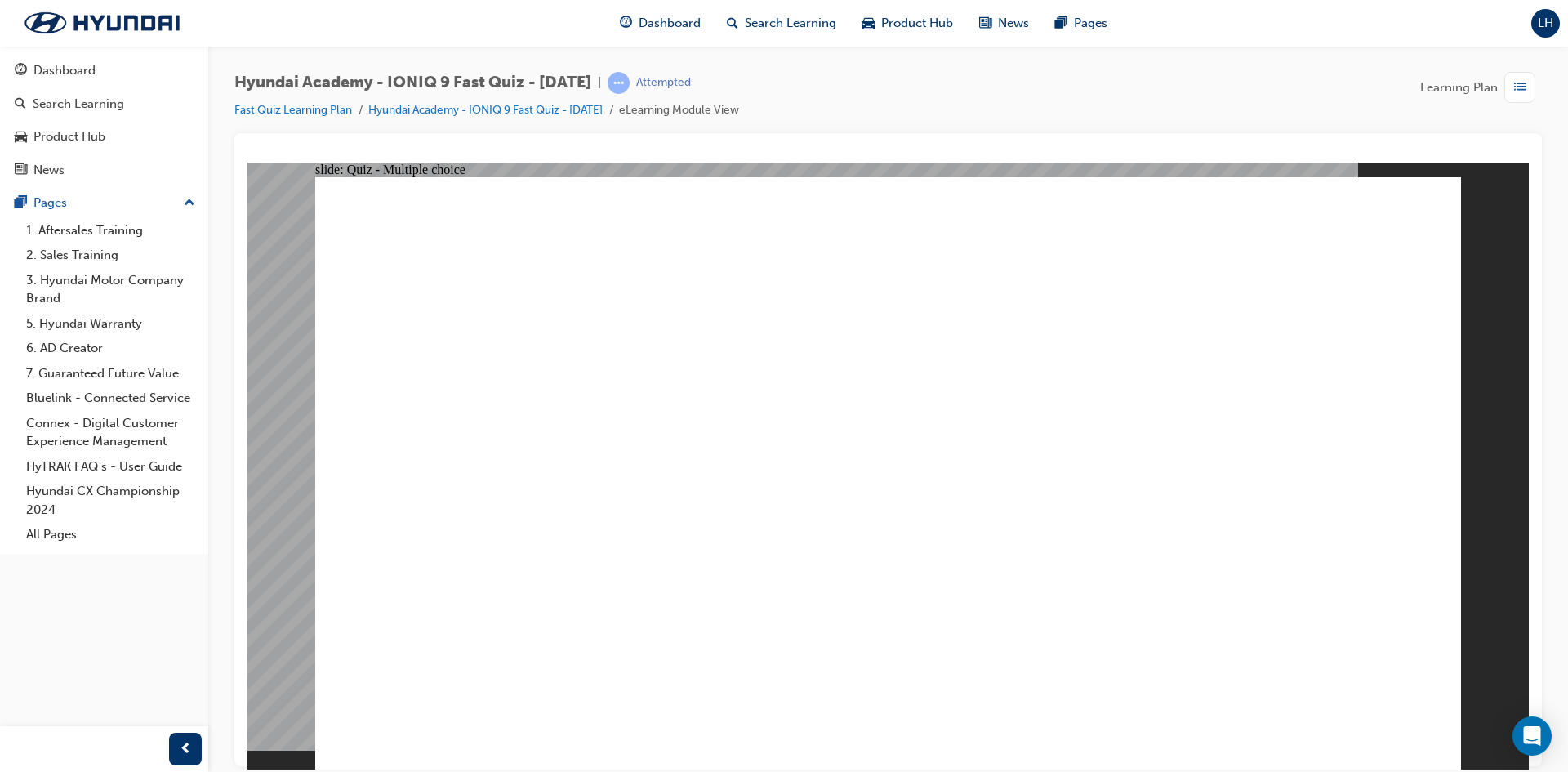
radio input "true"
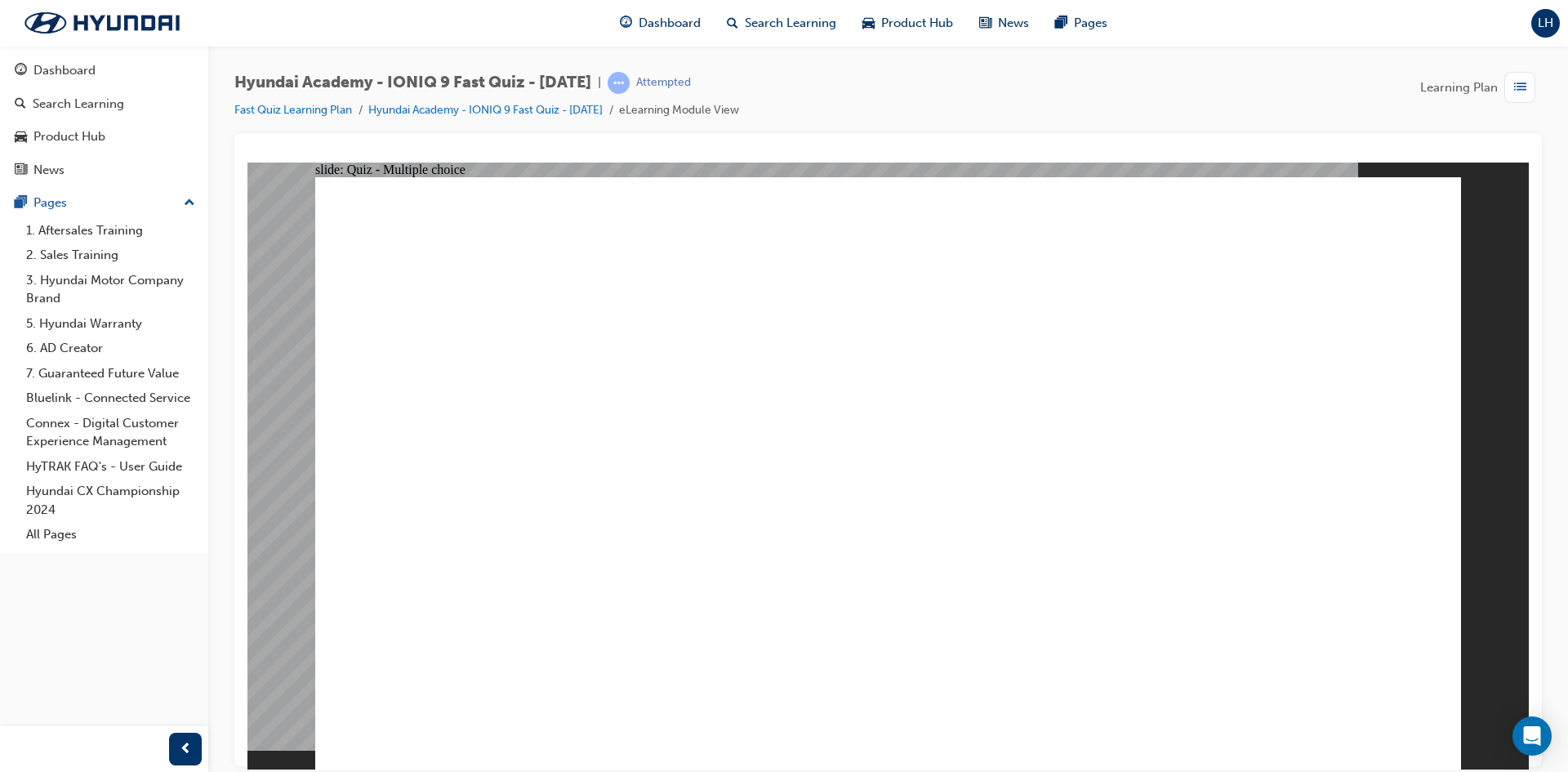
radio input "true"
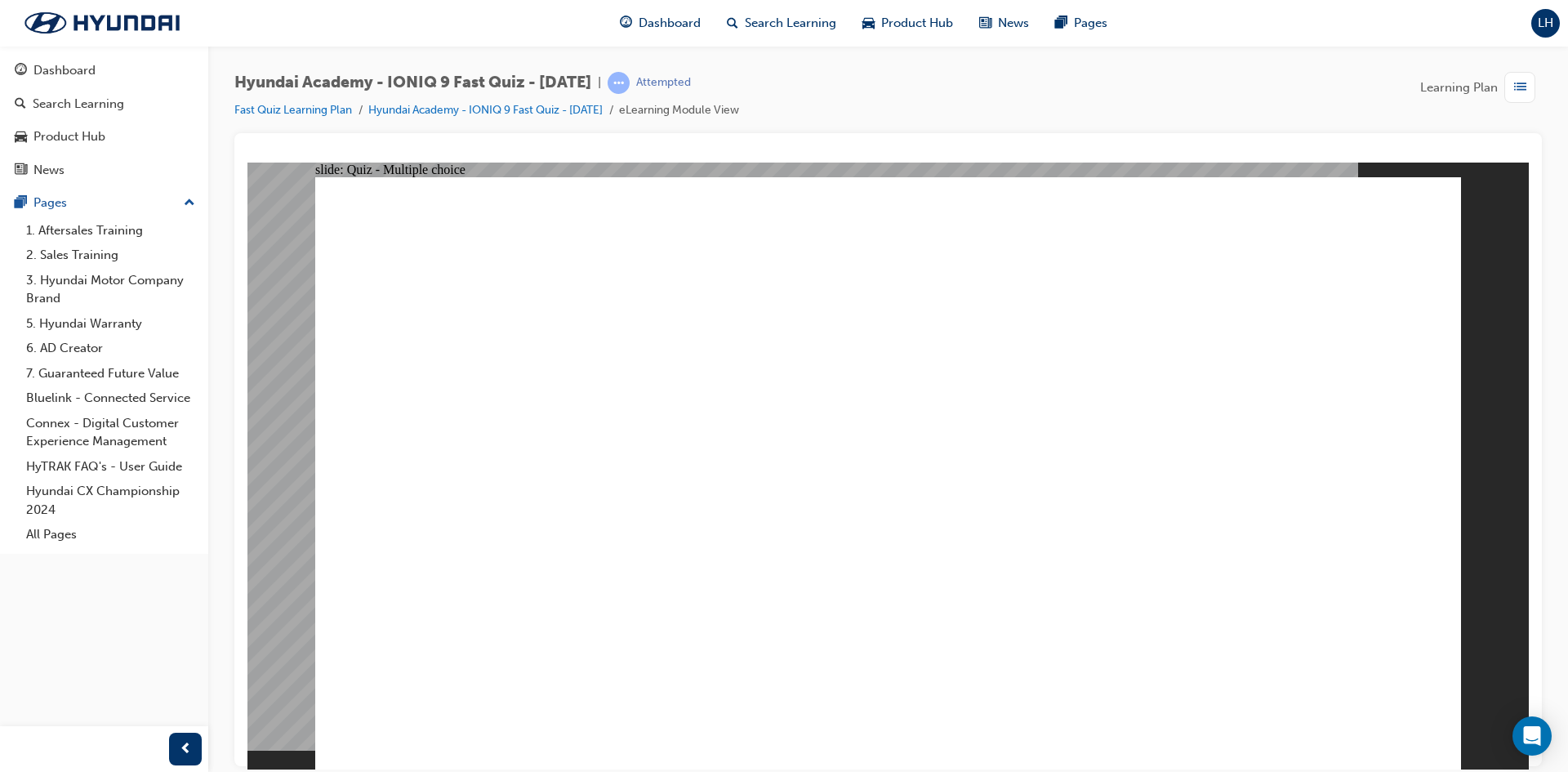
checkbox input "true"
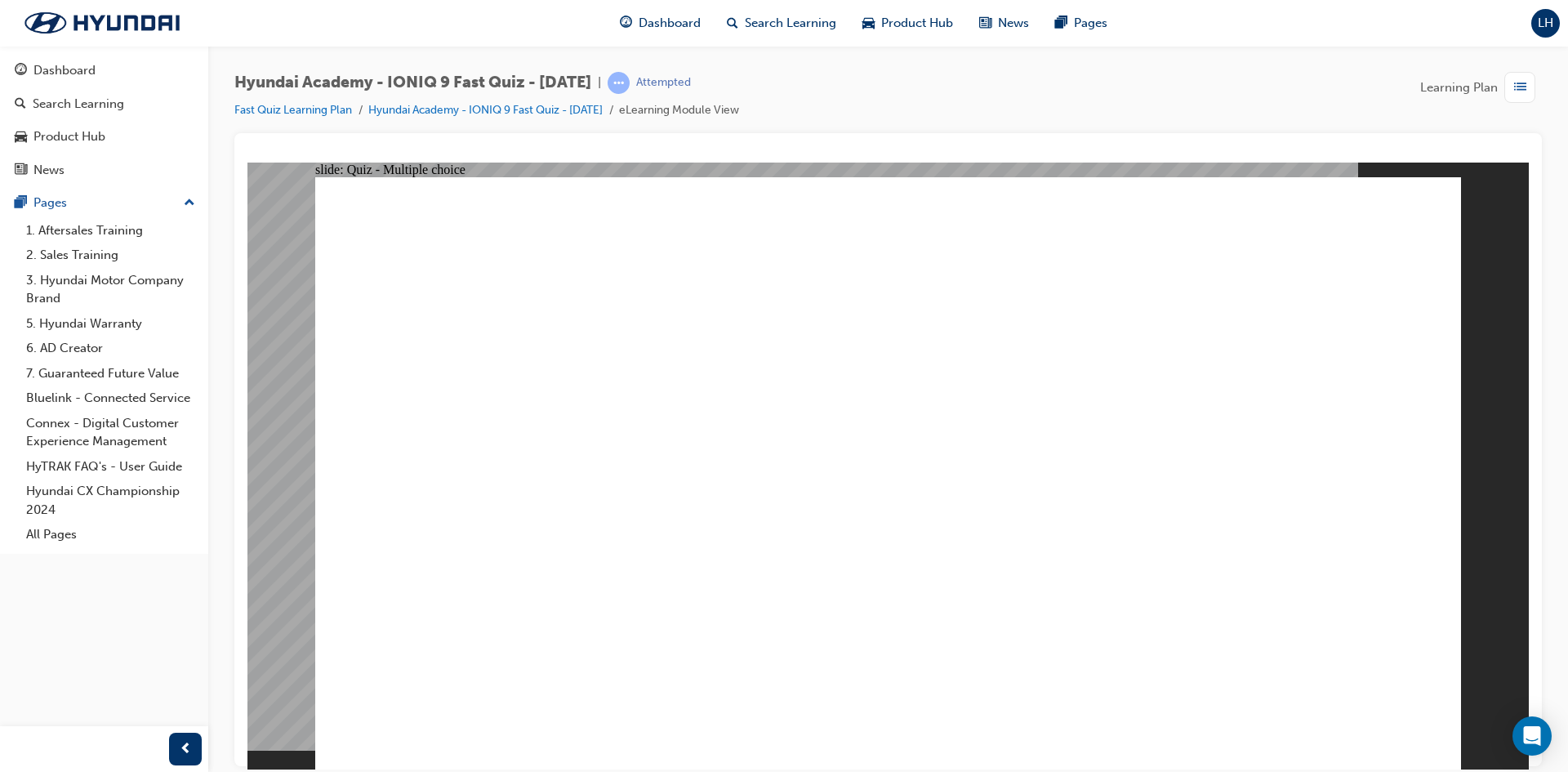
checkbox input "true"
checkbox input "false"
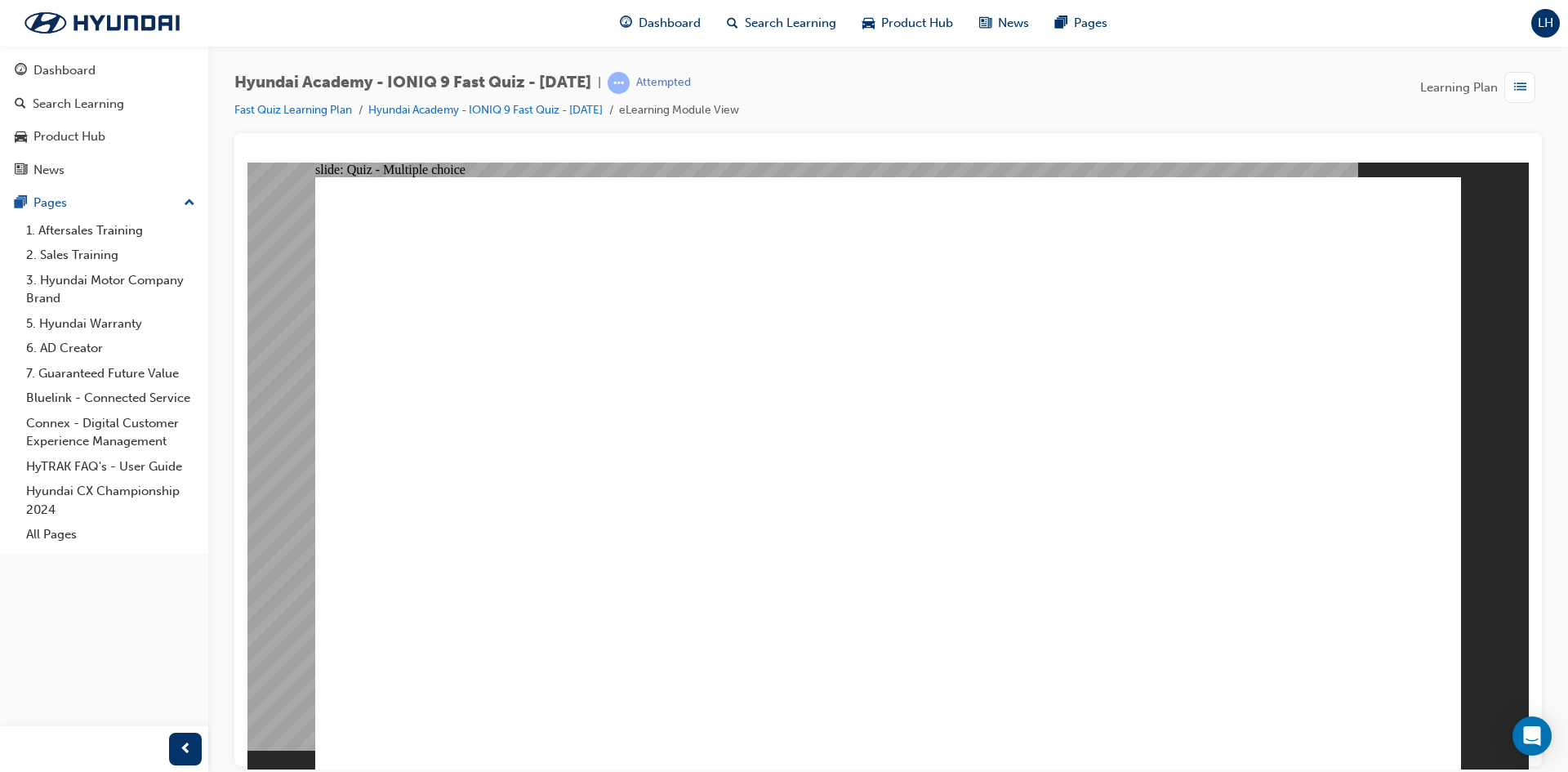
checkbox input "false"
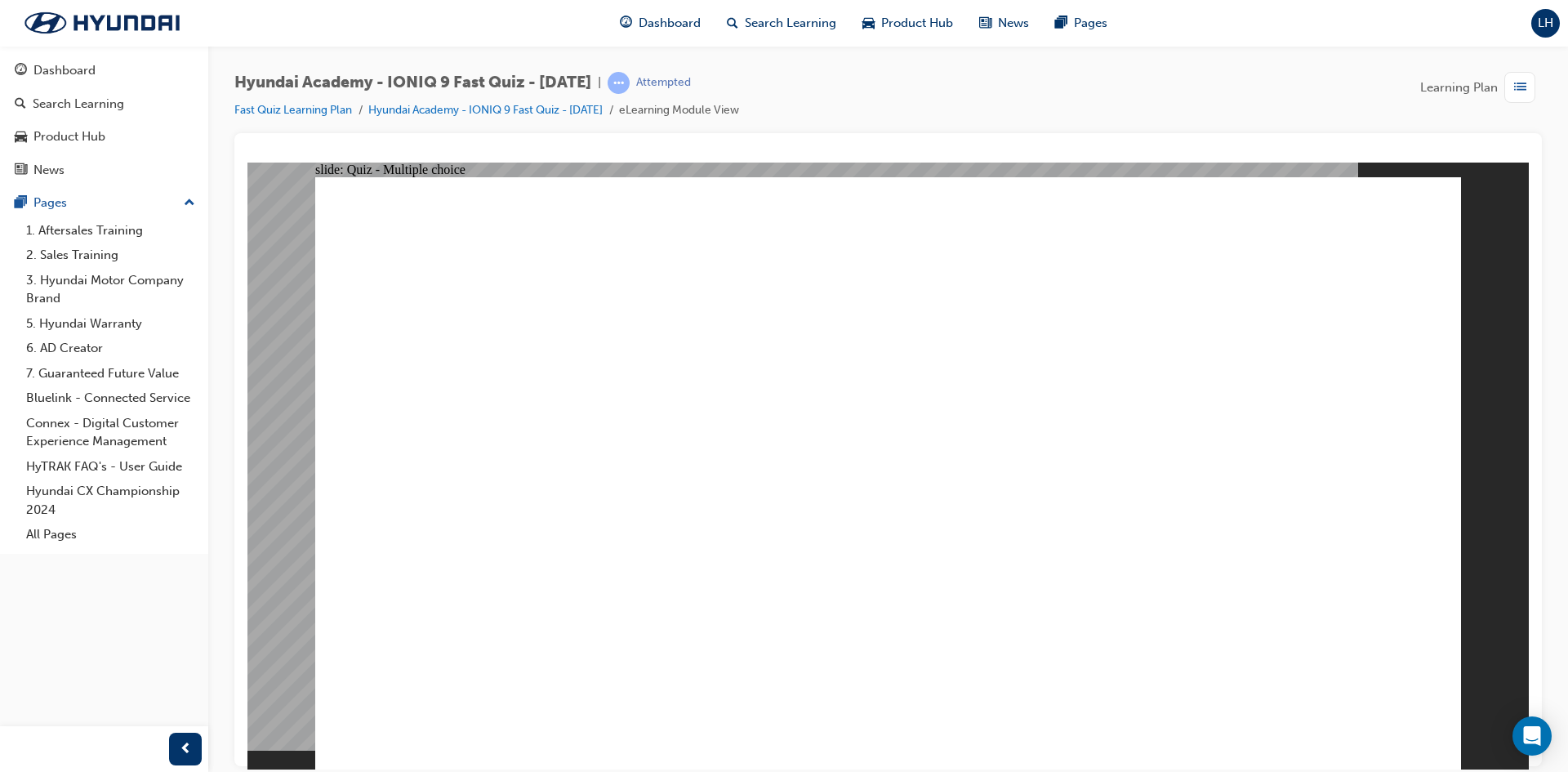
checkbox input "true"
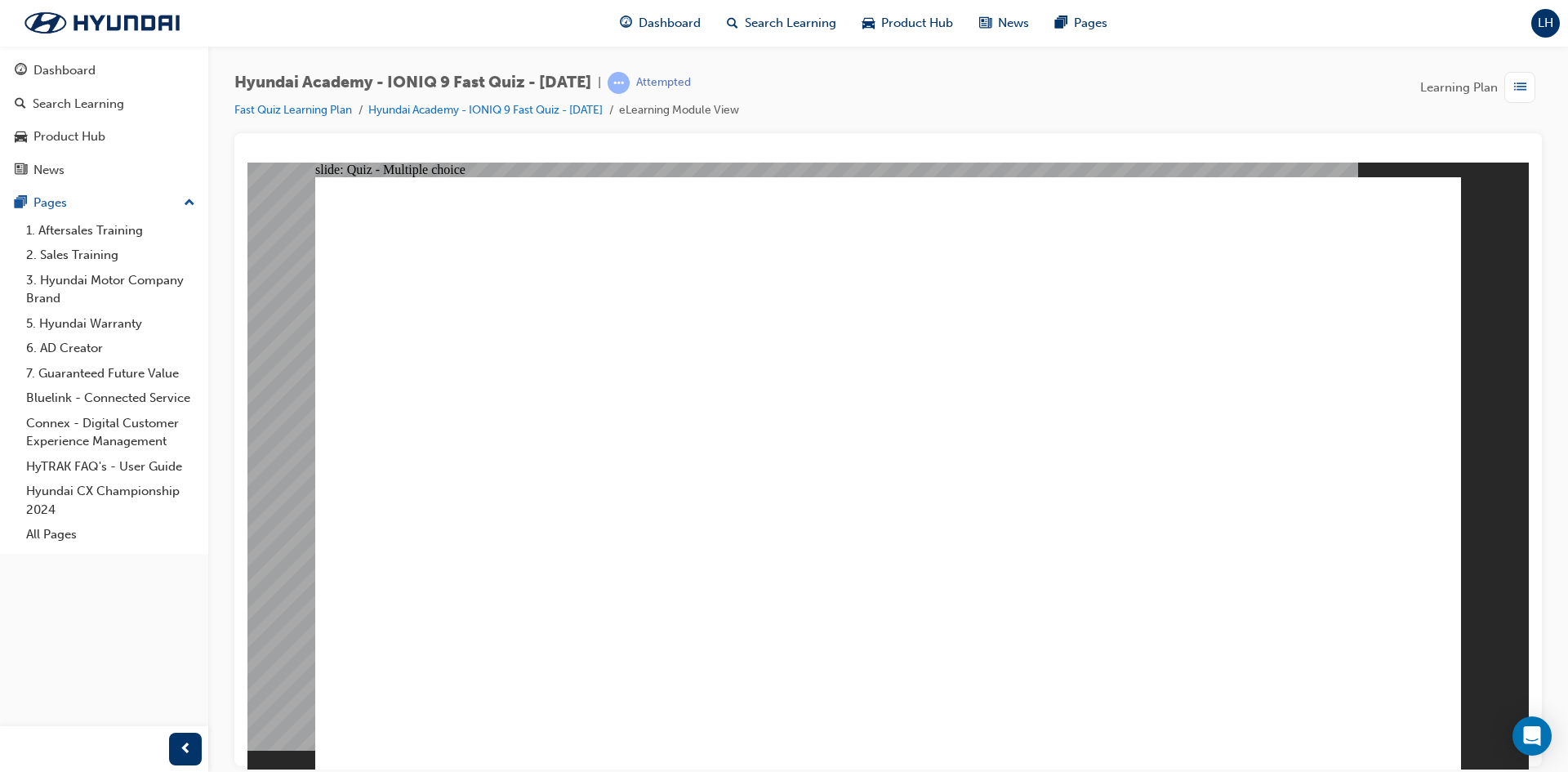
radio input "true"
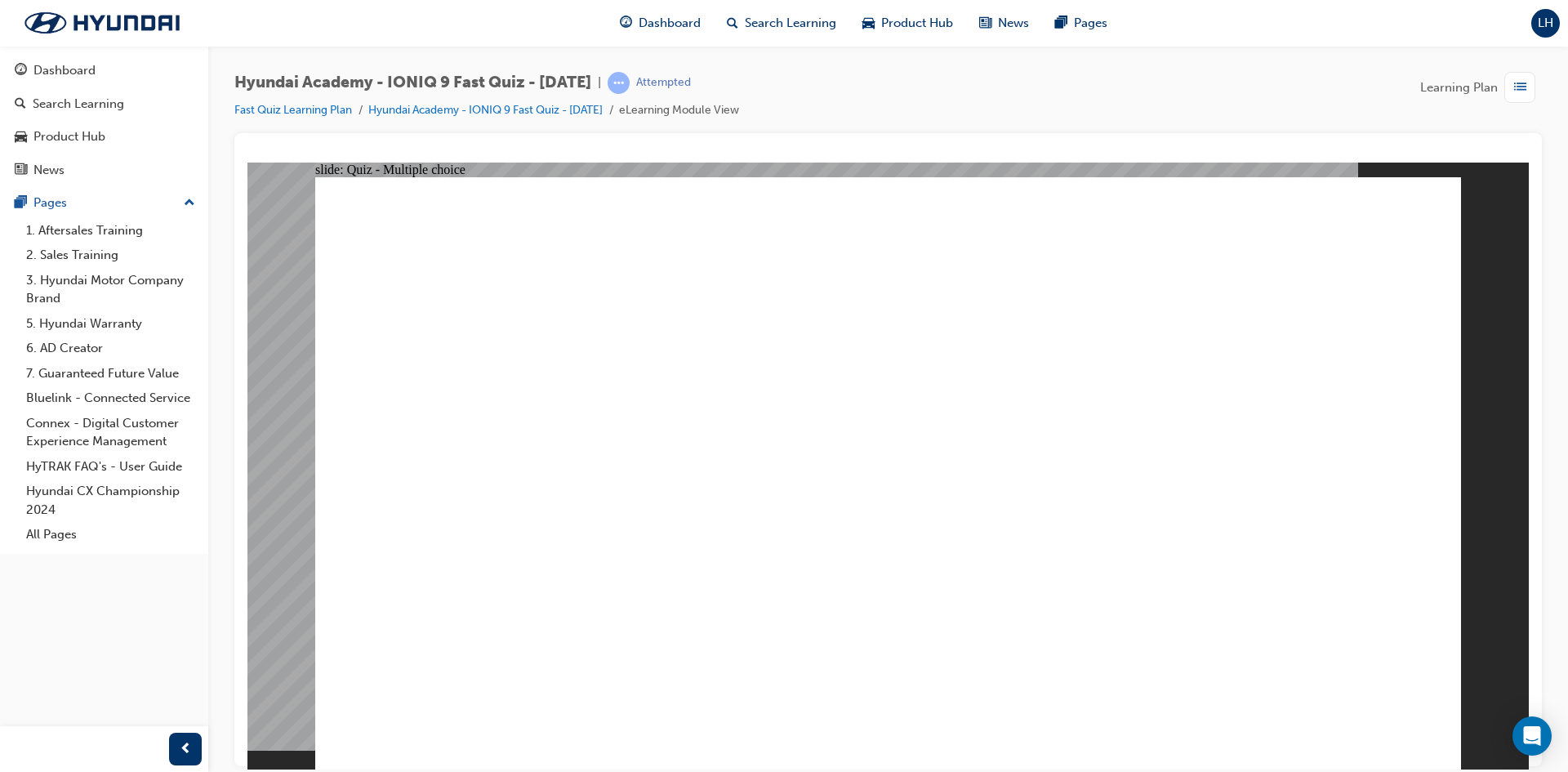
radio input "true"
checkbox input "true"
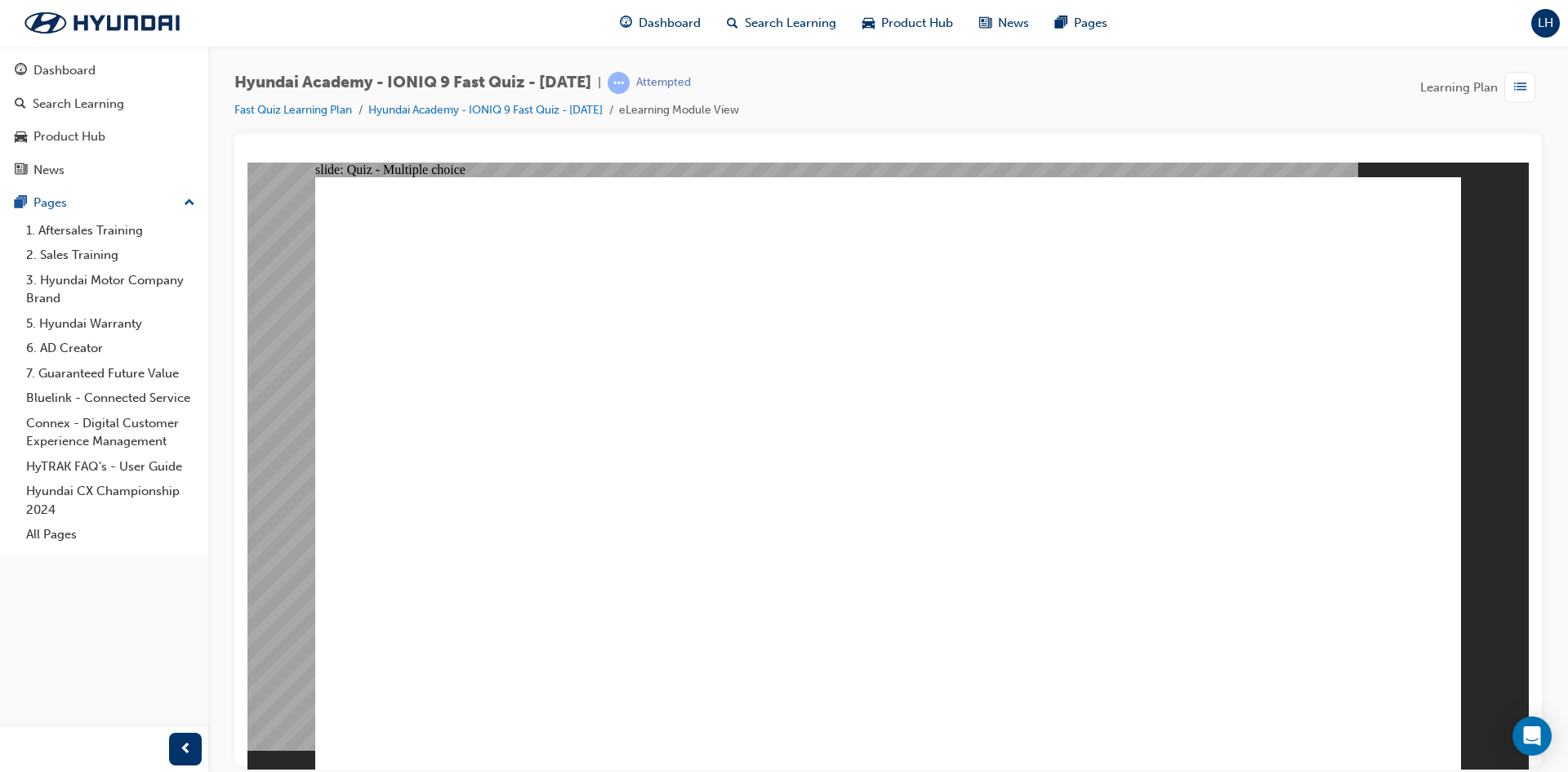
checkbox input "true"
drag, startPoint x: 1099, startPoint y: 309, endPoint x: 580, endPoint y: 262, distance: 521.1
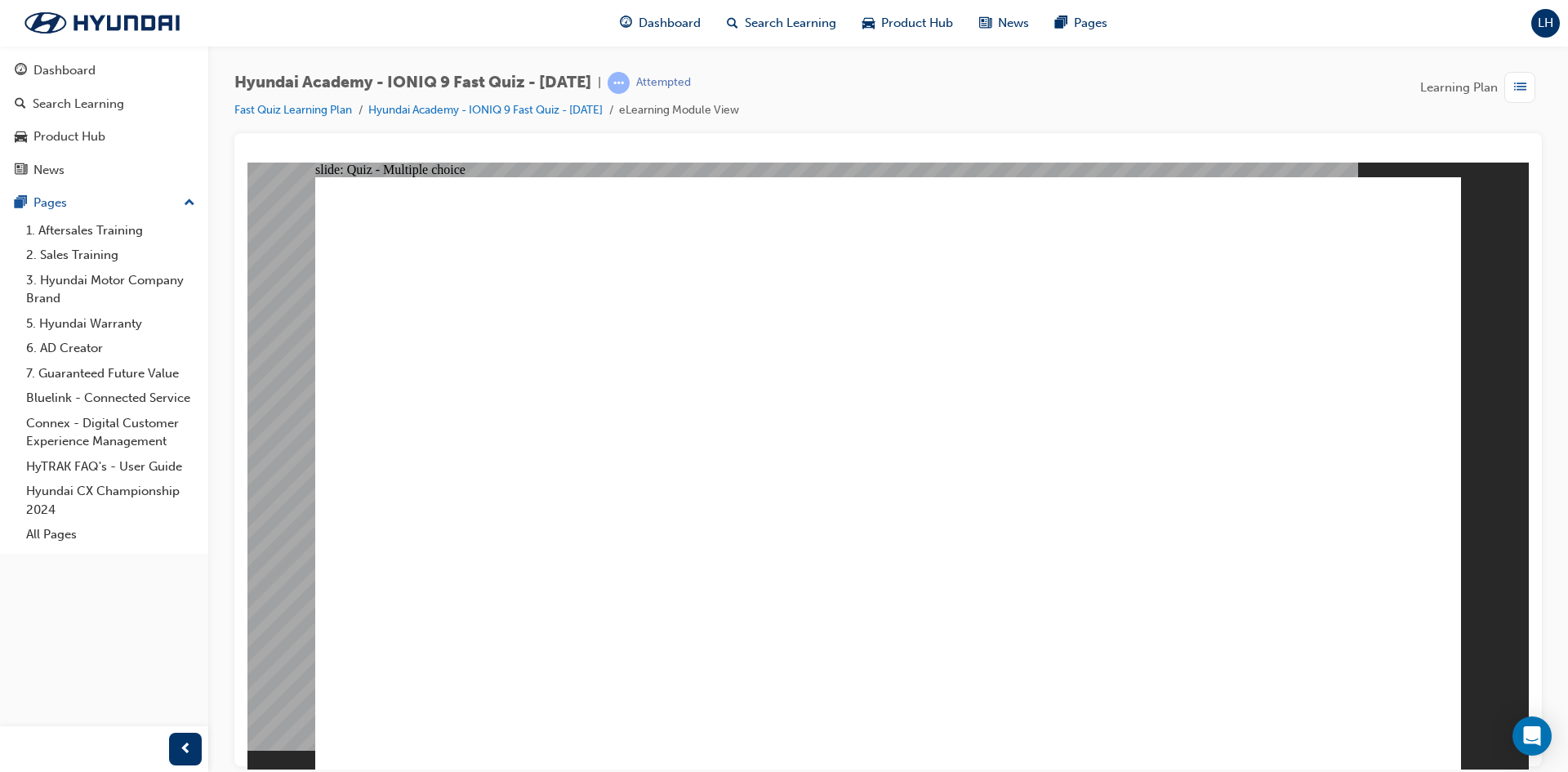
drag, startPoint x: 573, startPoint y: 450, endPoint x: 641, endPoint y: 459, distance: 68.6
radio input "true"
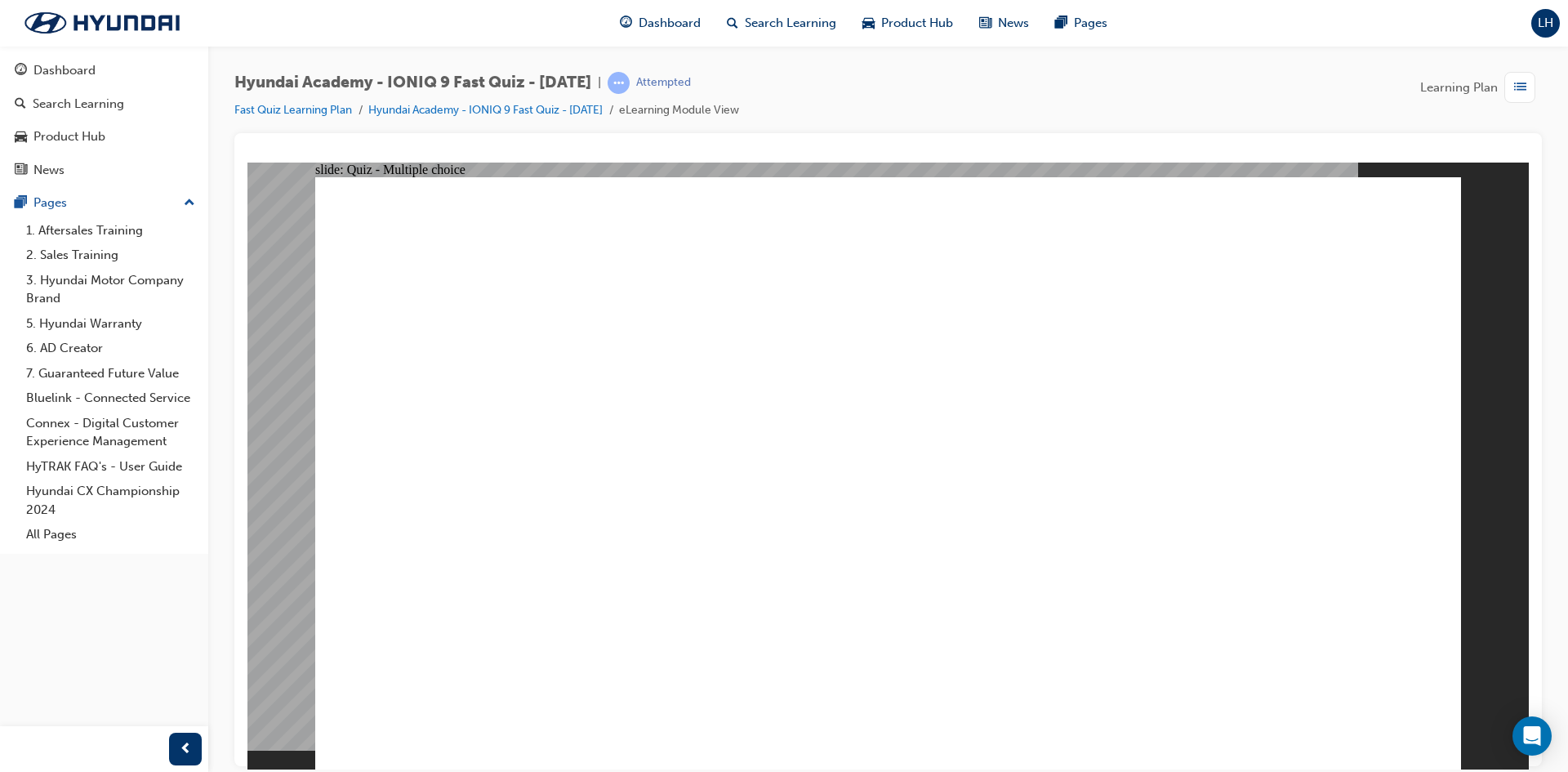
radio input "true"
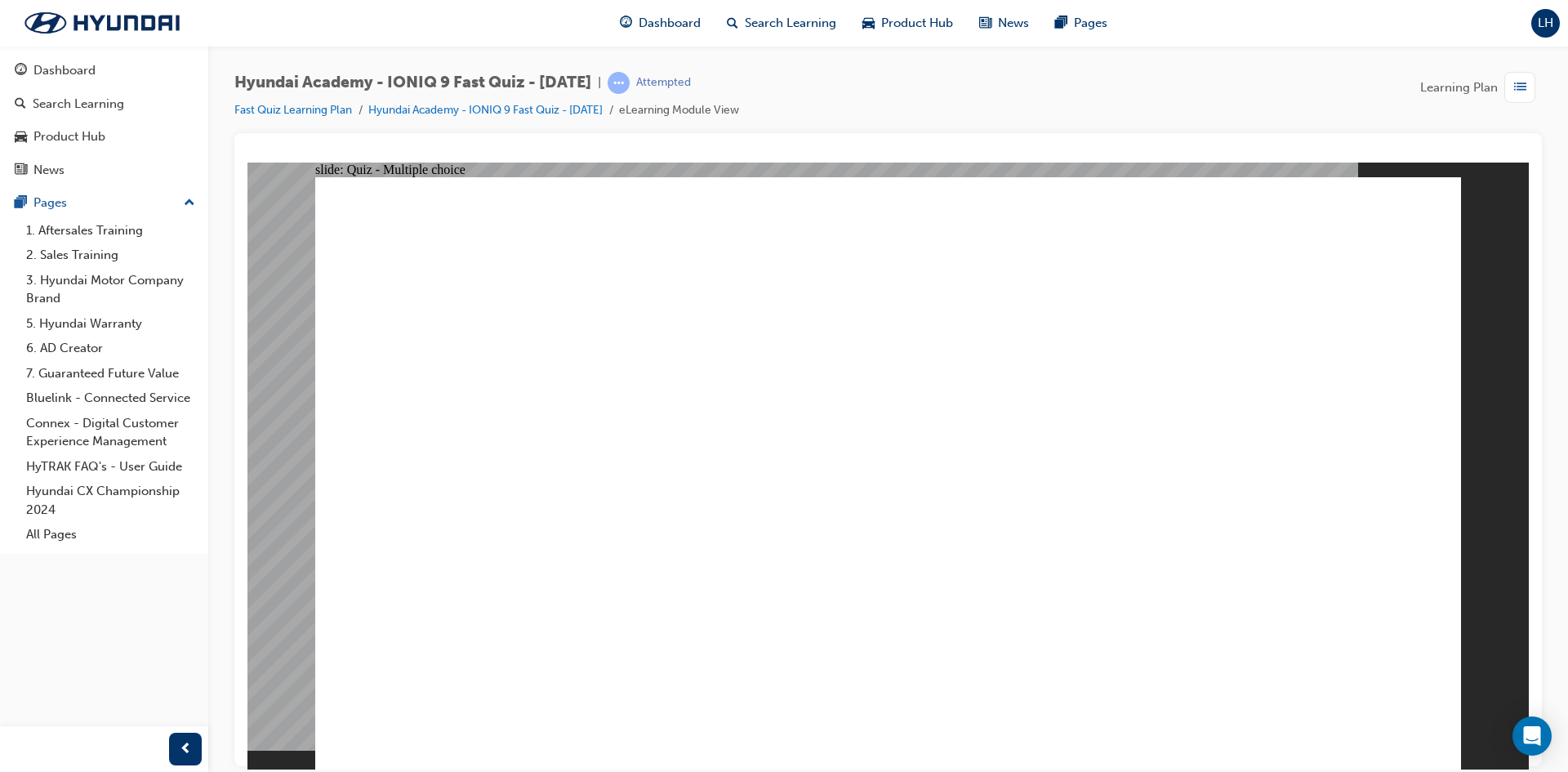
radio input "true"
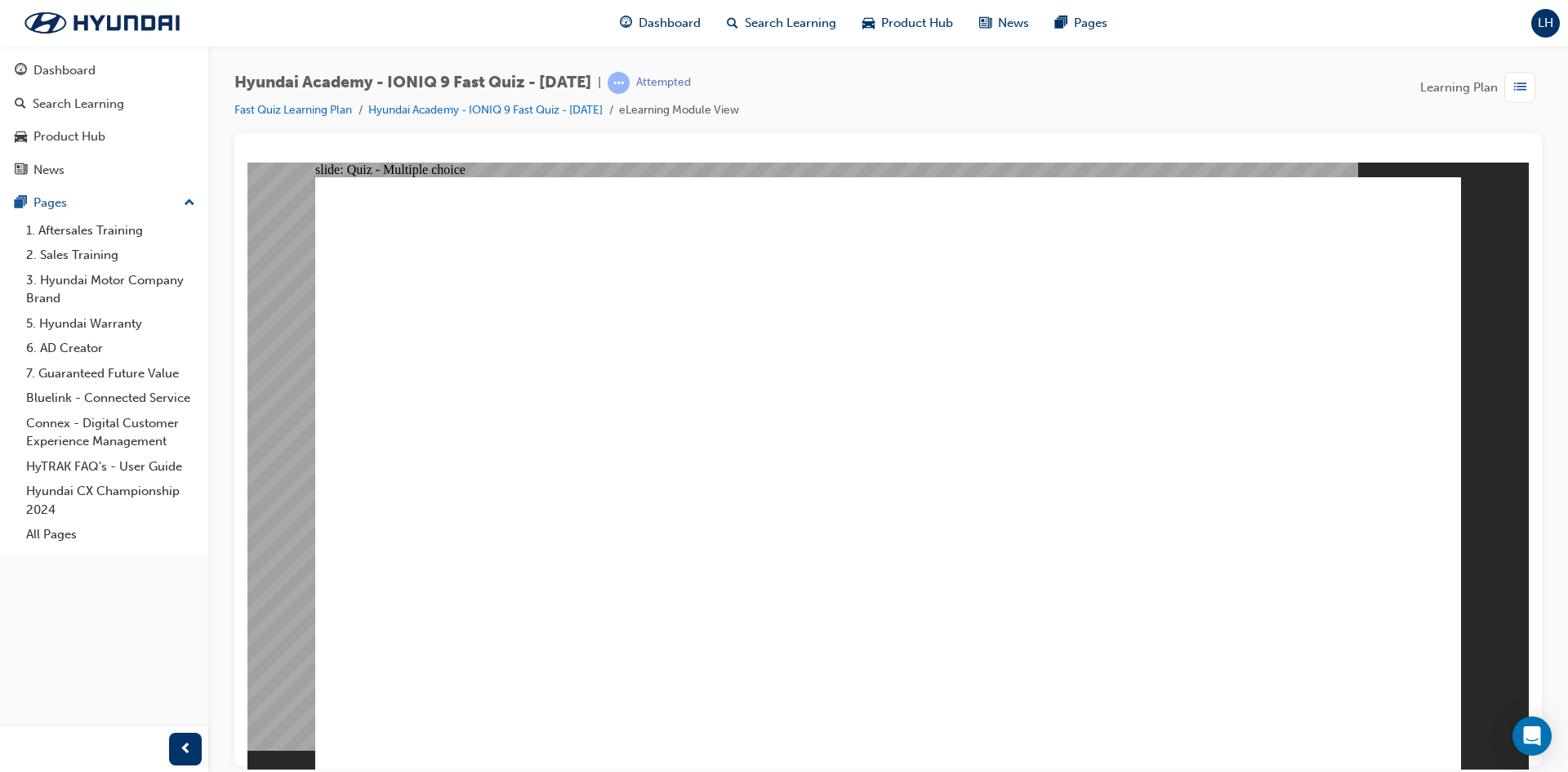
radio input "true"
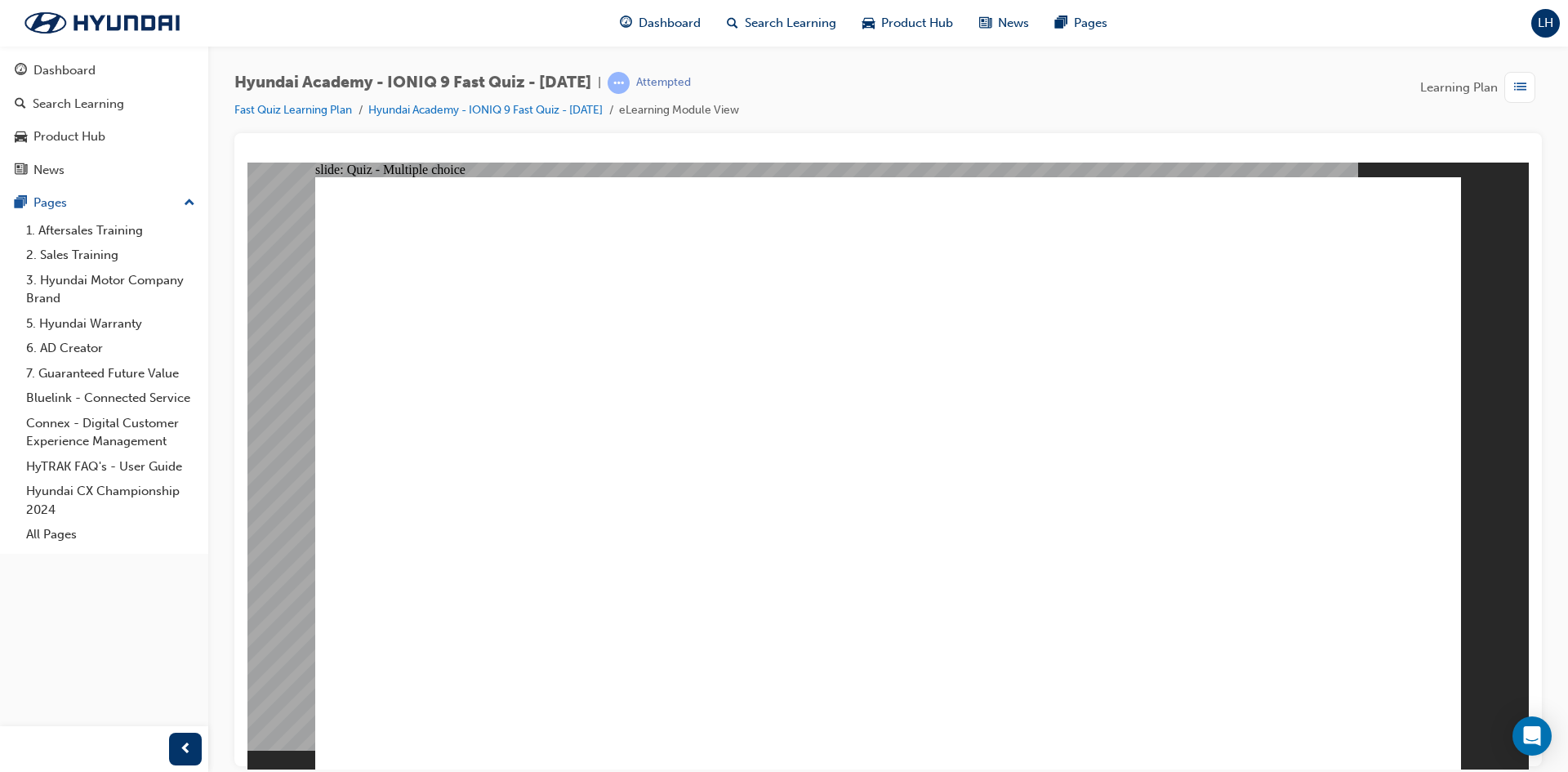
radio input "true"
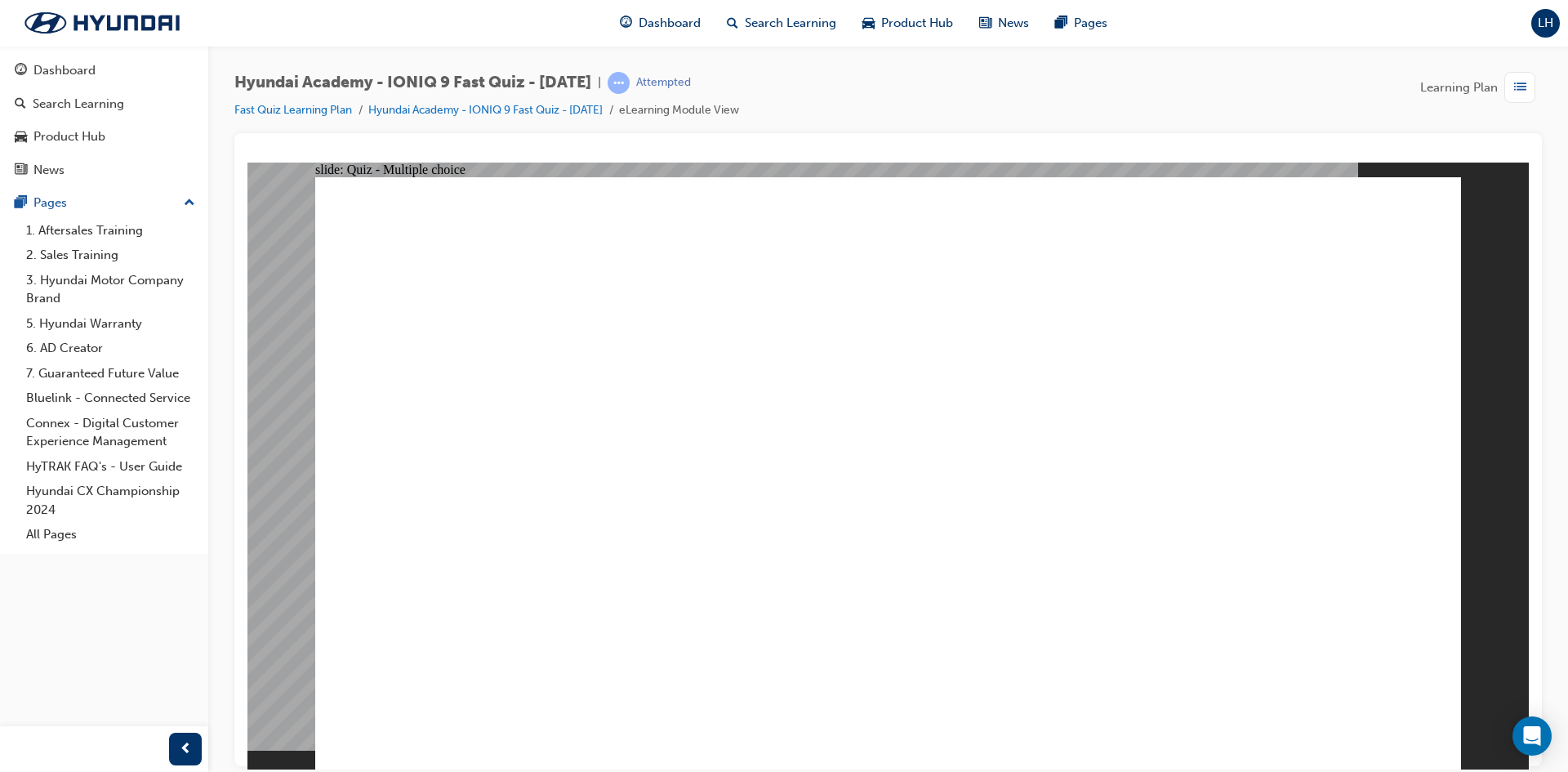
radio input "true"
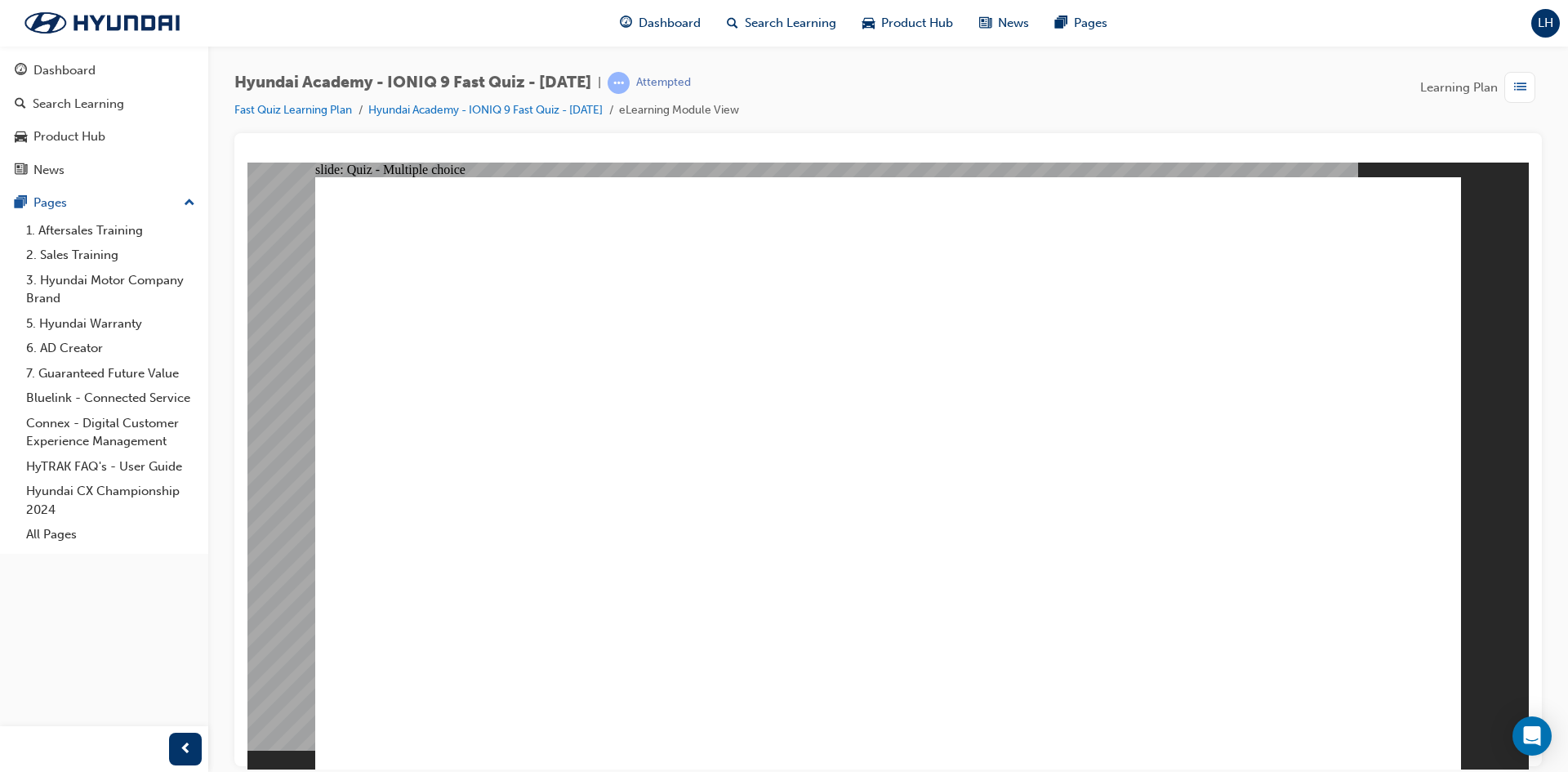
radio input "true"
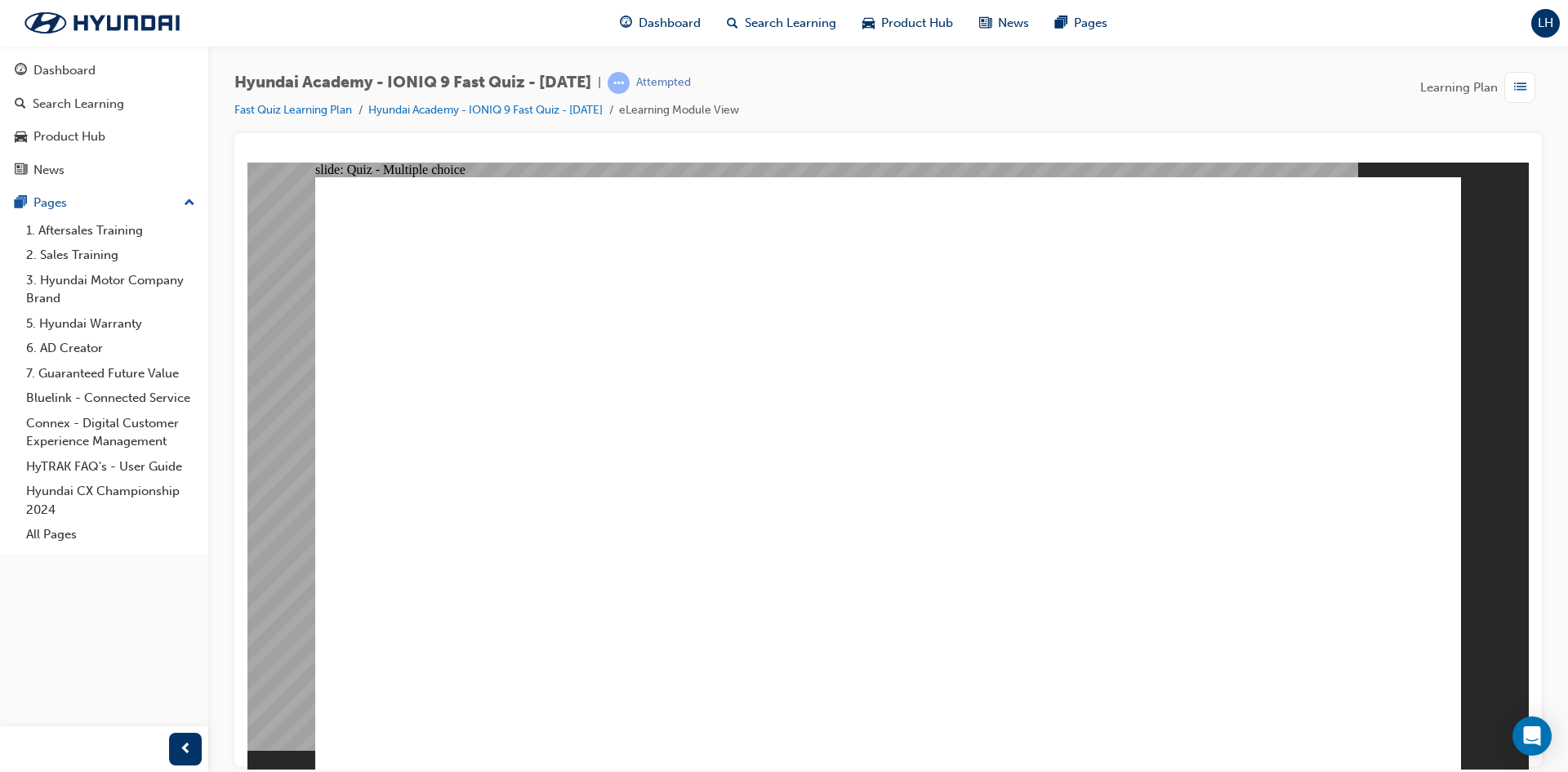
radio input "true"
